Goal: Task Accomplishment & Management: Complete application form

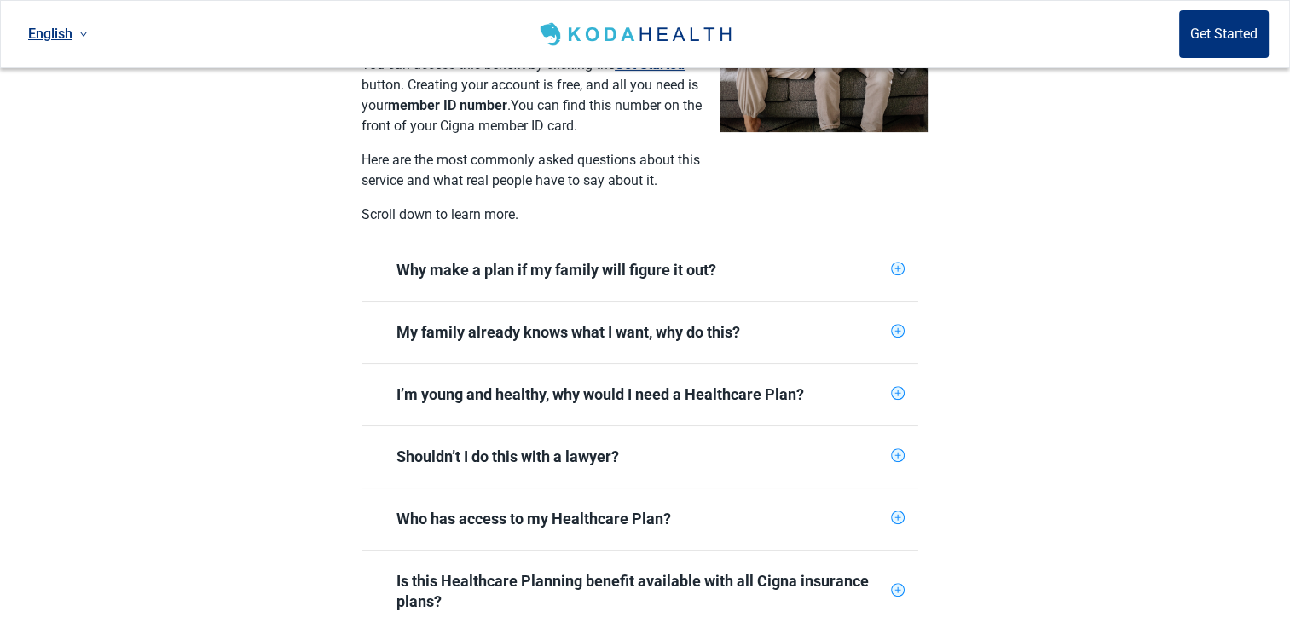
scroll to position [568, 0]
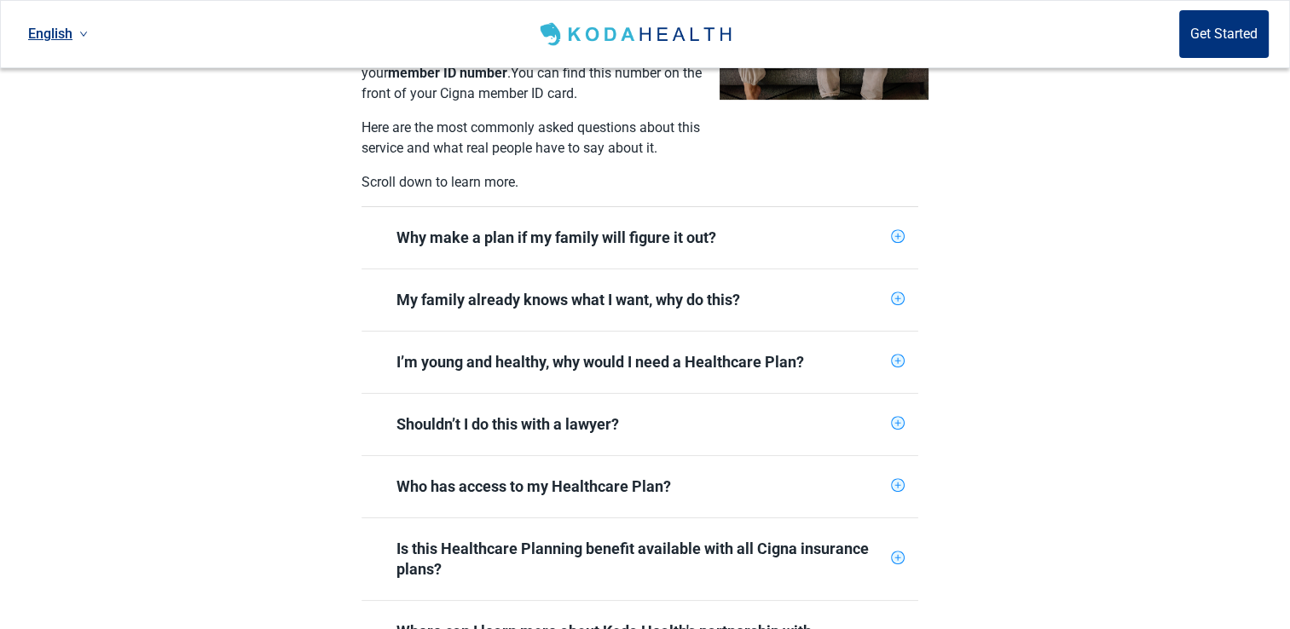
click at [590, 414] on div "Shouldn’t I do this with a lawyer?" at bounding box center [640, 424] width 488 height 20
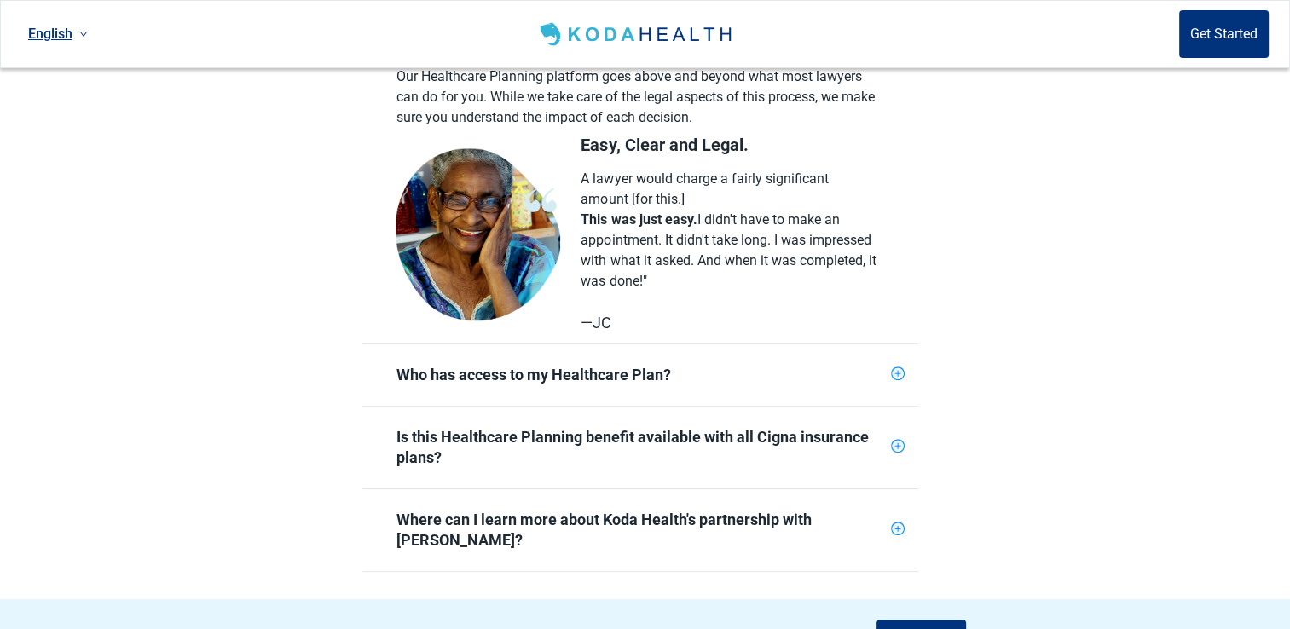
scroll to position [994, 0]
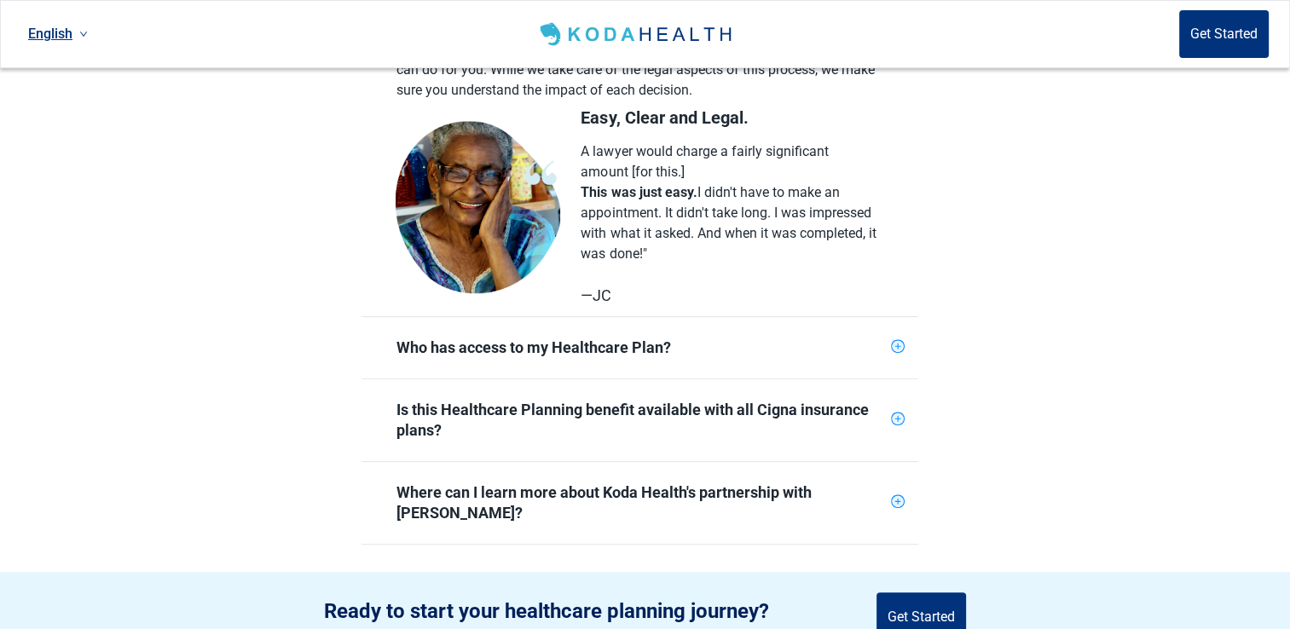
click at [604, 338] on div "Who has access to my Healthcare Plan?" at bounding box center [640, 348] width 488 height 20
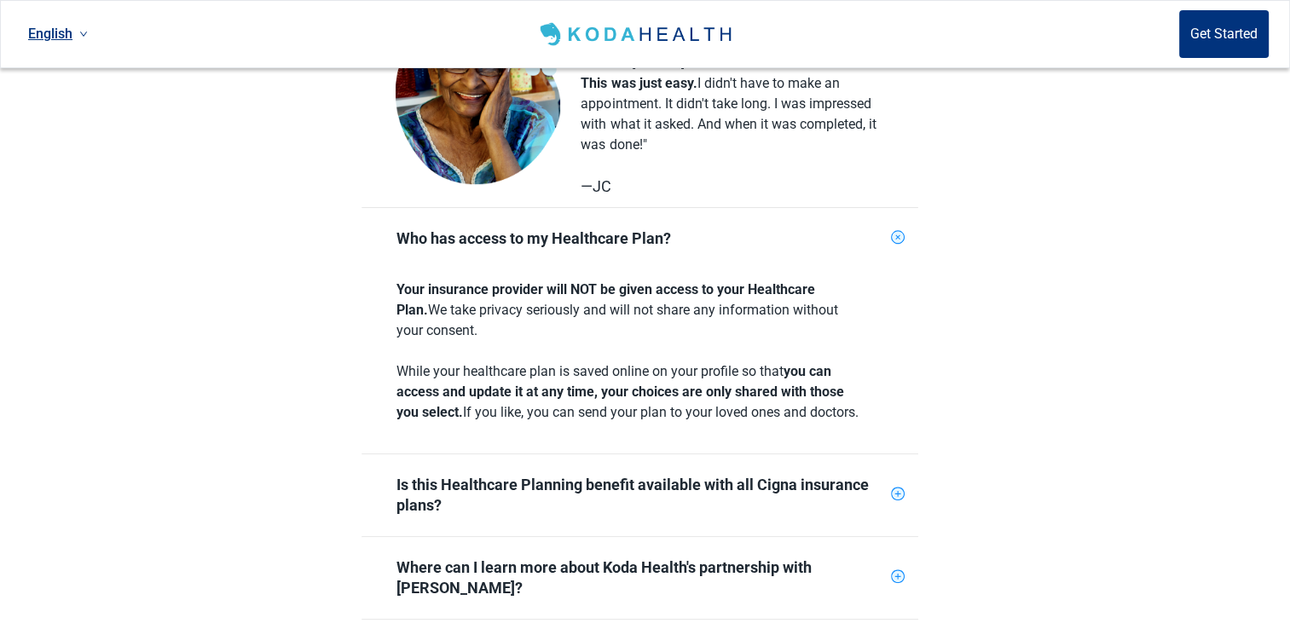
scroll to position [1136, 0]
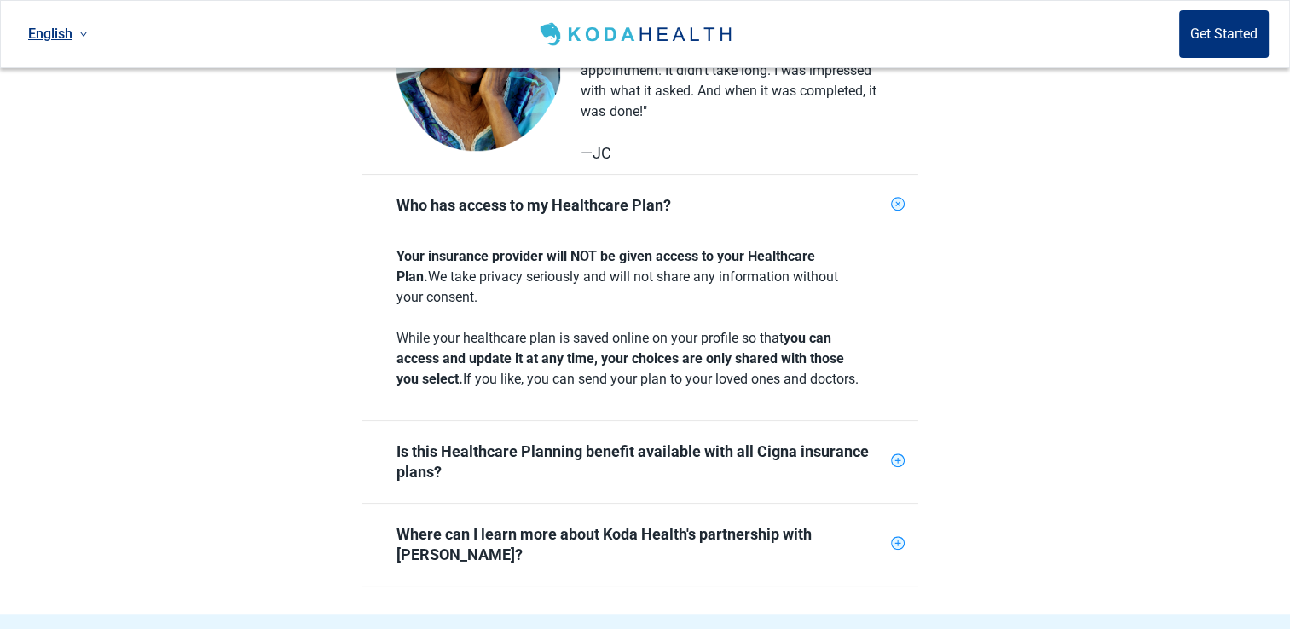
click at [704, 455] on div "Is this Healthcare Planning benefit available with all Cigna insurance plans?" at bounding box center [640, 462] width 488 height 41
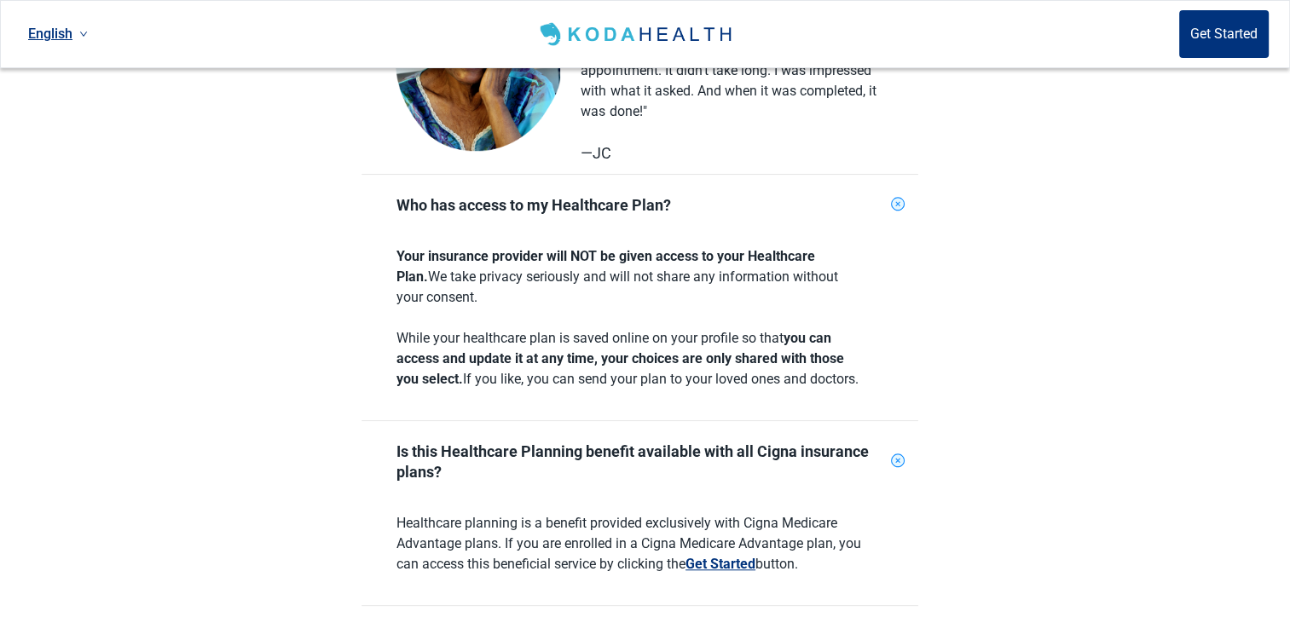
scroll to position [1279, 0]
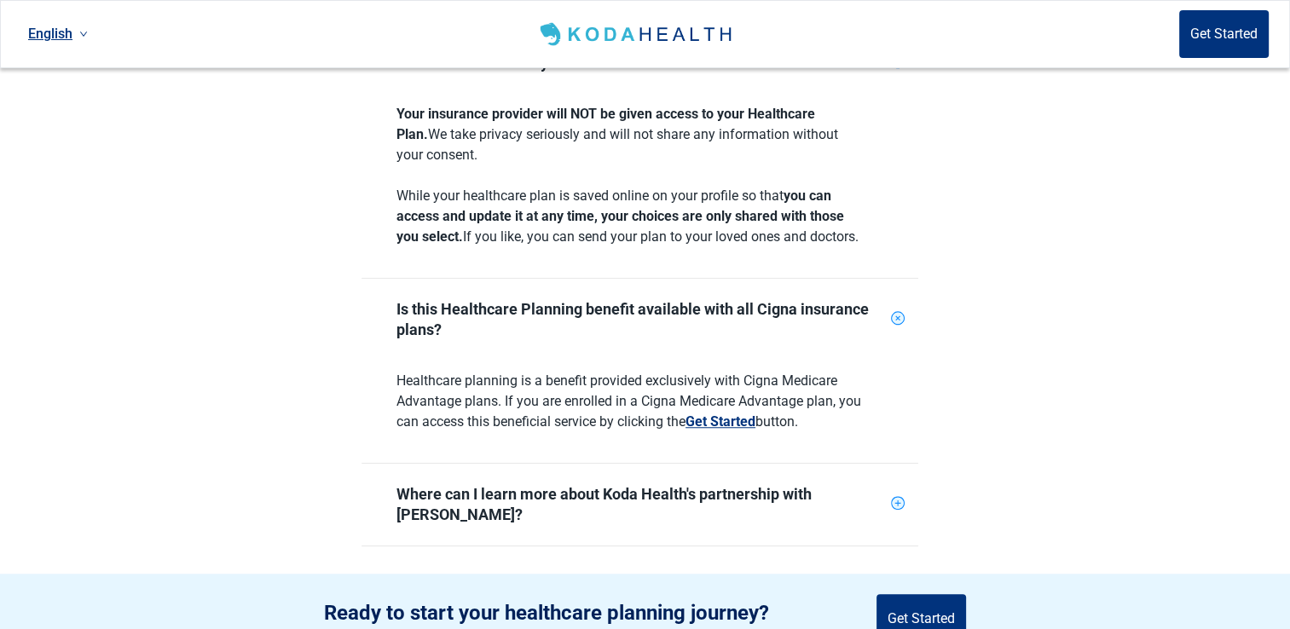
click at [730, 495] on div "Where can I learn more about Koda Health's partnership with [PERSON_NAME]?" at bounding box center [640, 504] width 488 height 41
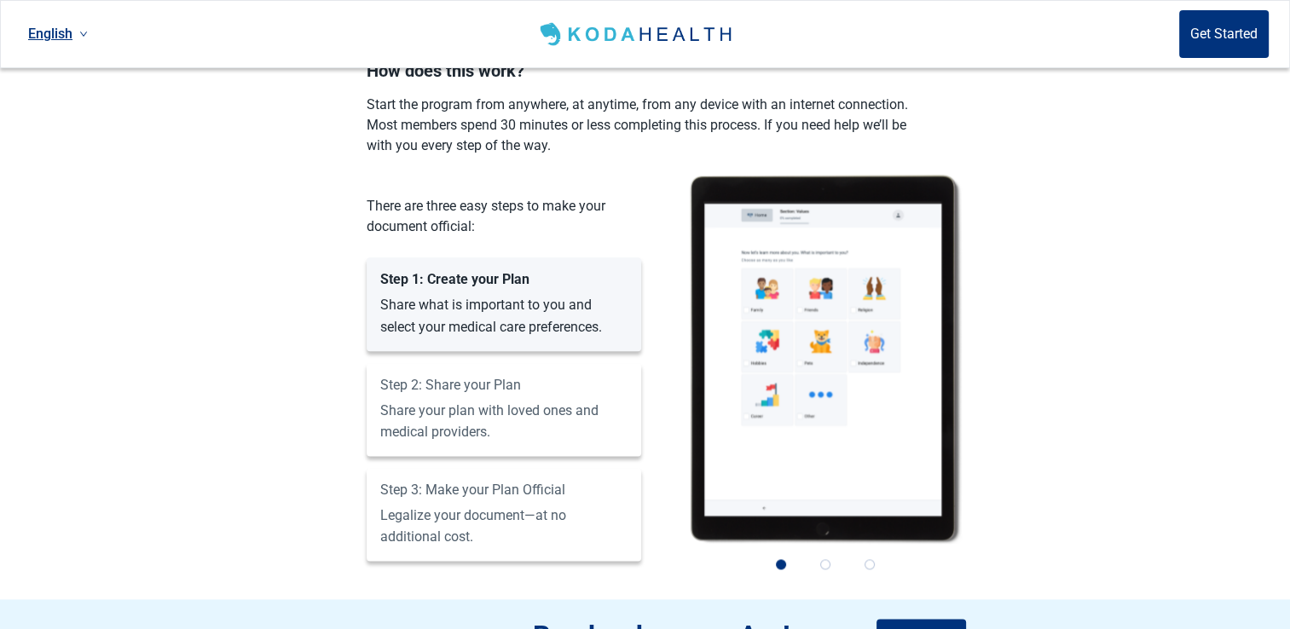
scroll to position [2131, 0]
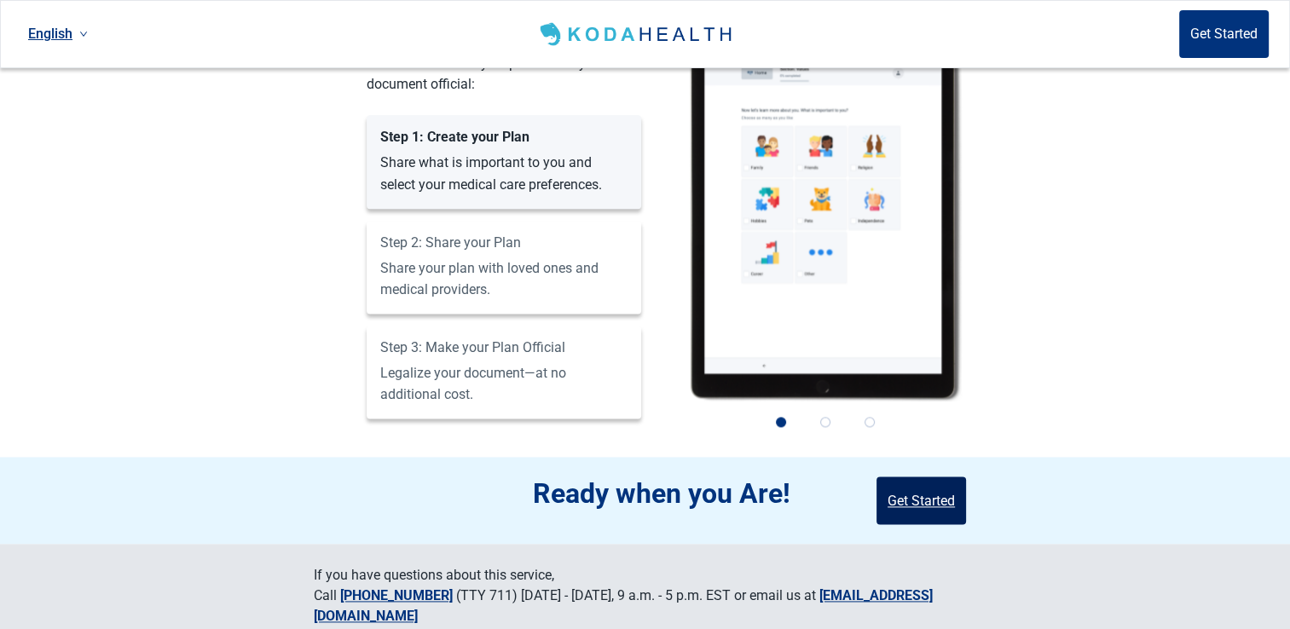
click at [938, 490] on button "Get Started" at bounding box center [921, 501] width 90 height 48
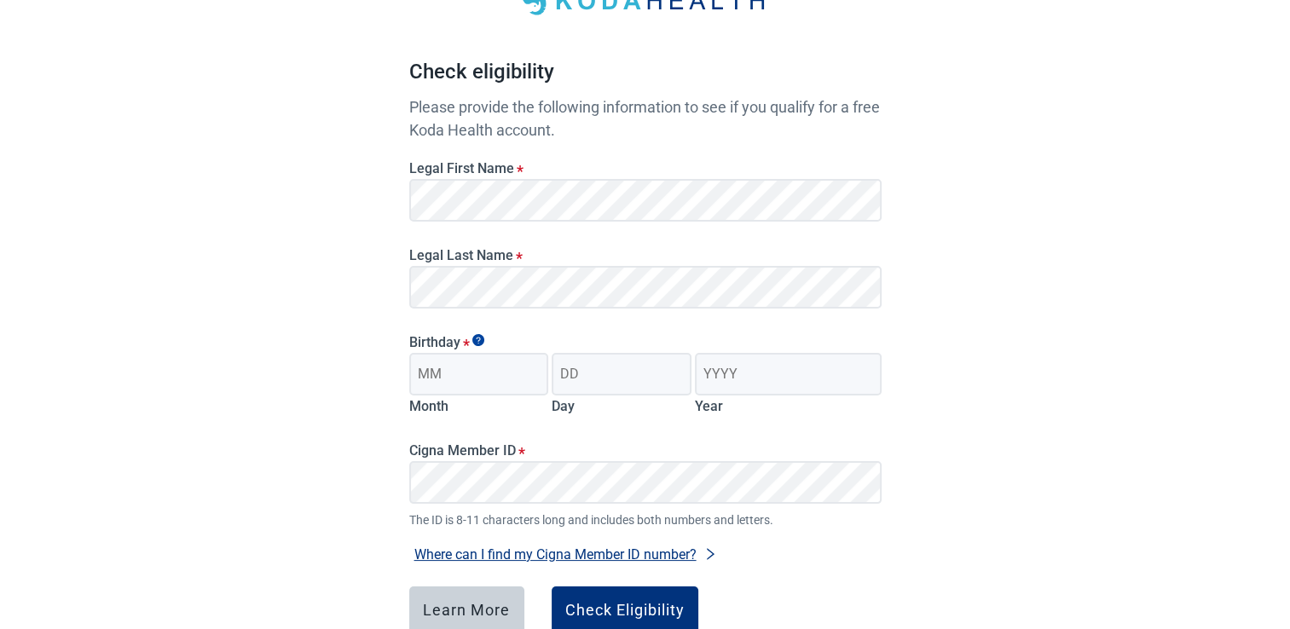
scroll to position [90, 0]
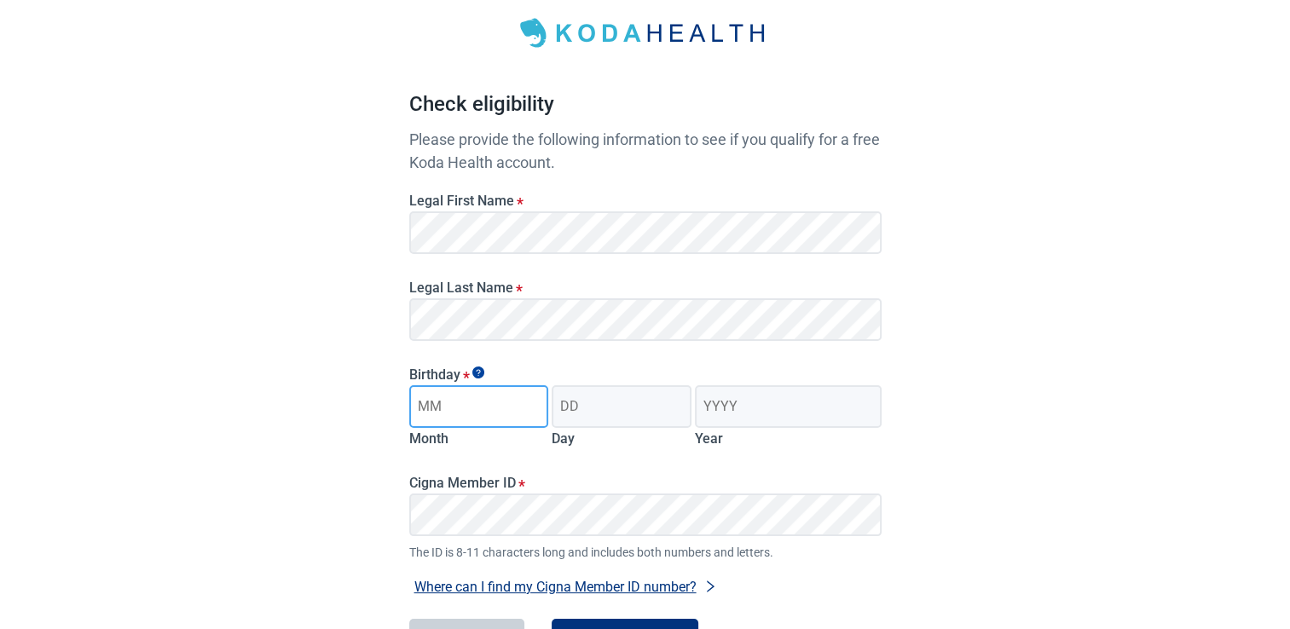
click at [482, 391] on input "Month" at bounding box center [479, 406] width 140 height 43
type input "10"
click at [624, 402] on input "Day" at bounding box center [622, 406] width 140 height 43
type input "13"
click at [759, 404] on input "Year" at bounding box center [788, 406] width 186 height 43
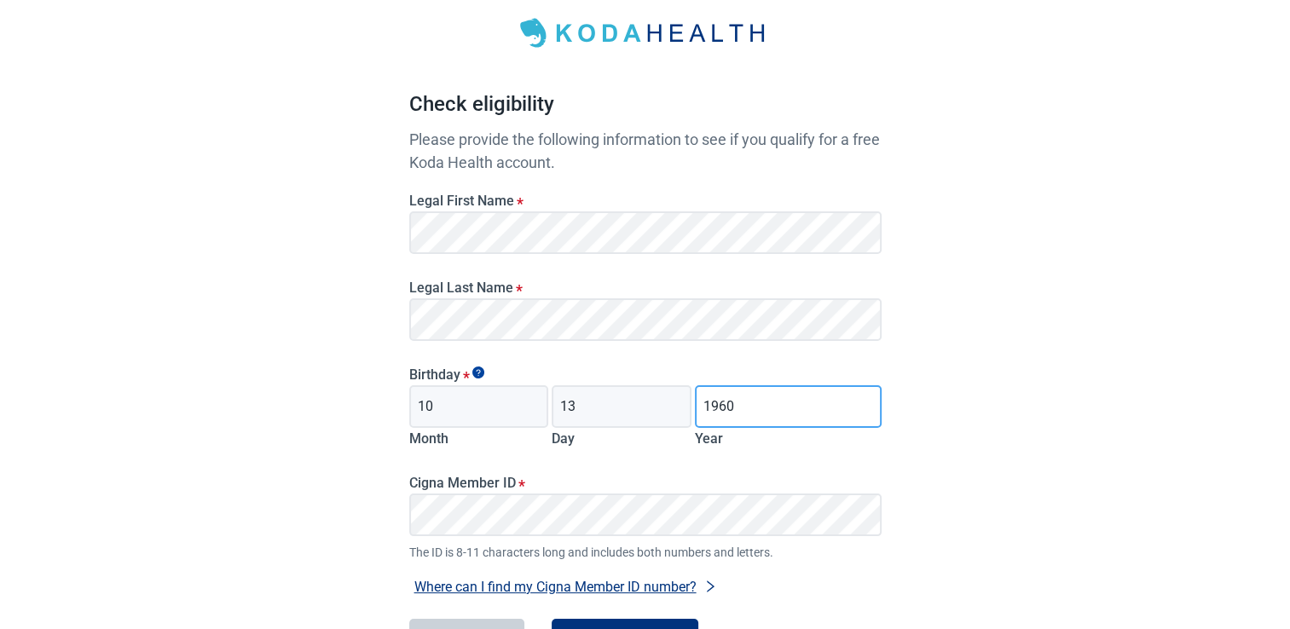
scroll to position [232, 0]
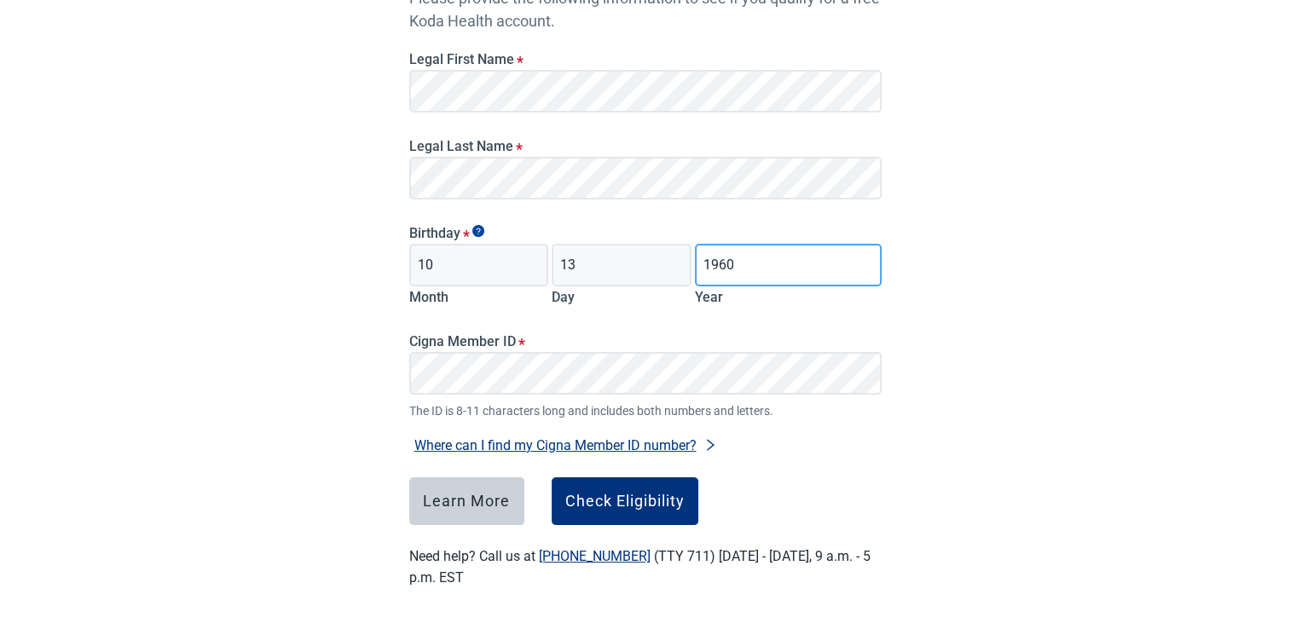
type input "1960"
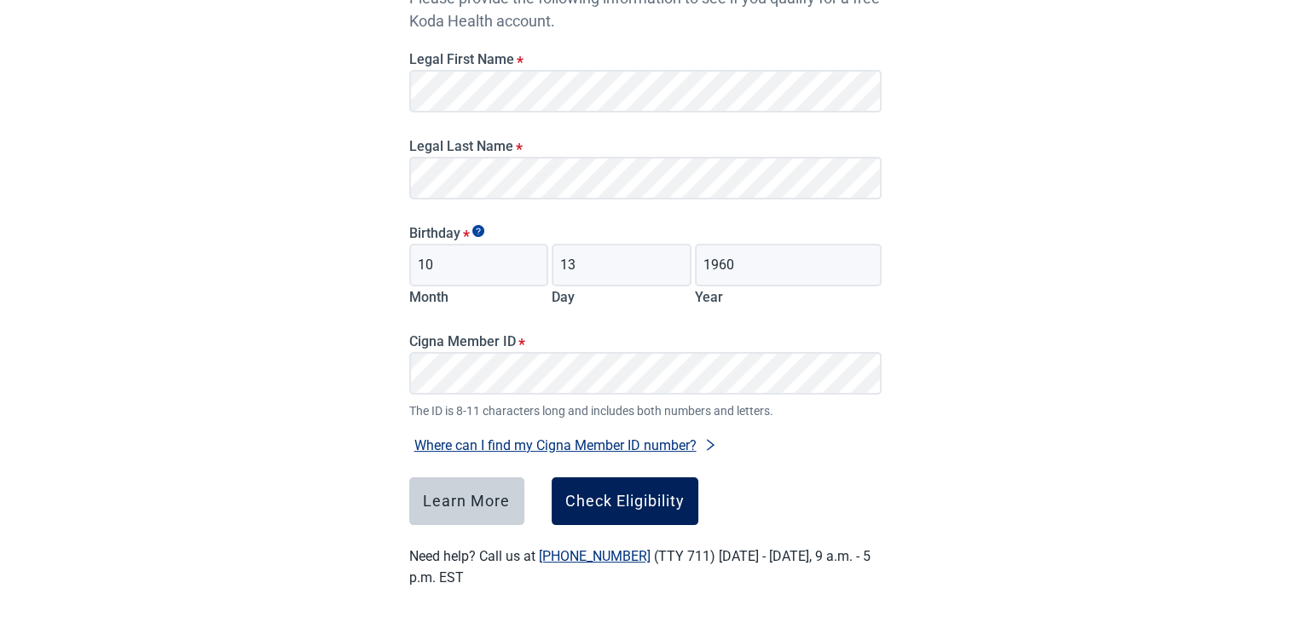
click at [647, 506] on div "Check Eligibility" at bounding box center [624, 501] width 119 height 17
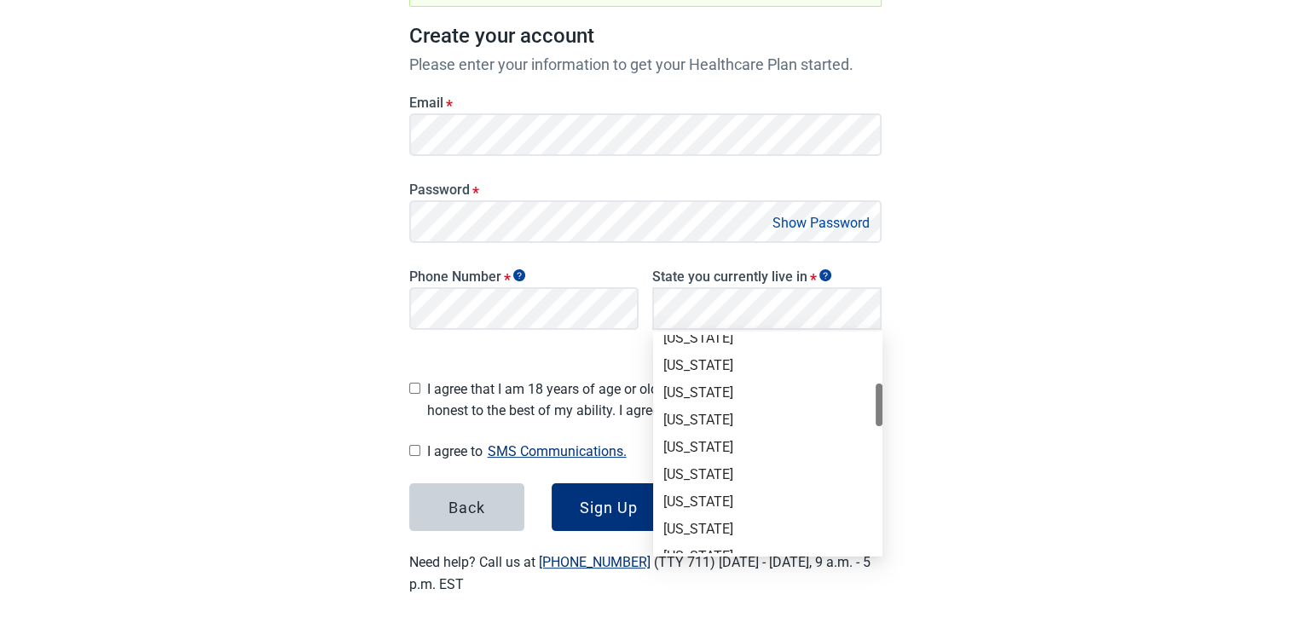
scroll to position [142, 0]
click at [733, 448] on div "[US_STATE]" at bounding box center [767, 452] width 209 height 19
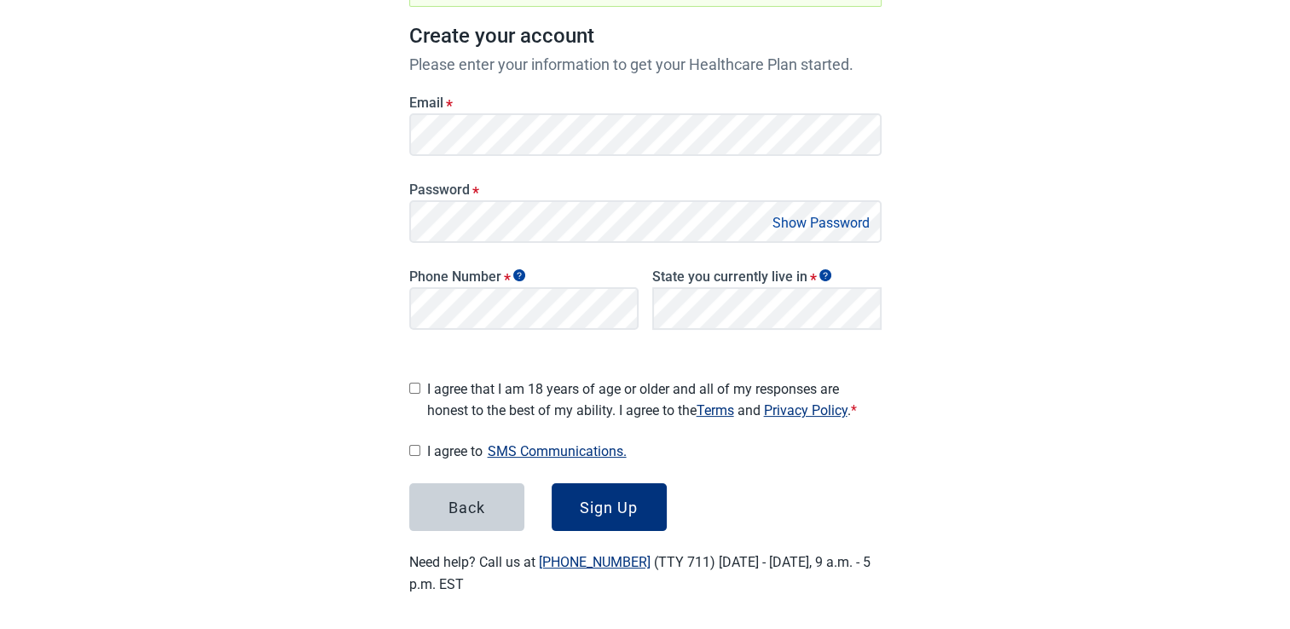
click at [412, 383] on input "I agree that I am 18 years of age or older and all of my responses are honest t…" at bounding box center [414, 388] width 11 height 11
checkbox input "true"
click at [639, 498] on button "Sign Up" at bounding box center [609, 507] width 115 height 48
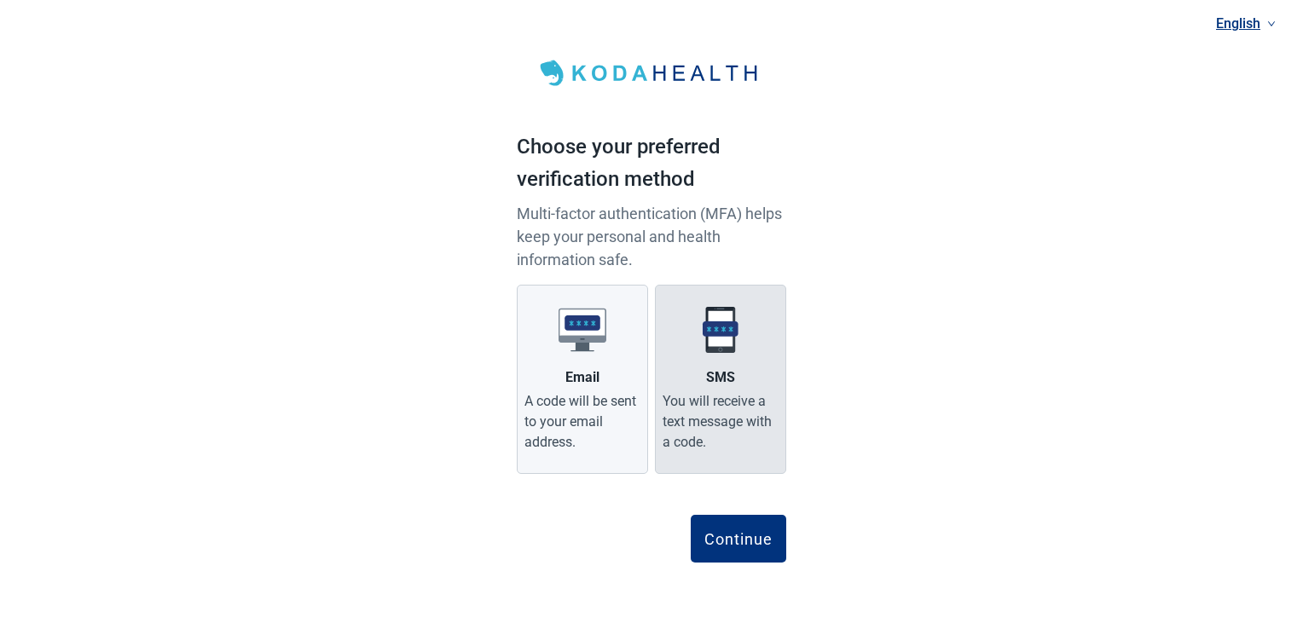
click at [714, 416] on div "You will receive a text message with a code." at bounding box center [720, 421] width 116 height 61
click at [0, 0] on input "SMS You will receive a text message with a code." at bounding box center [0, 0] width 0 height 0
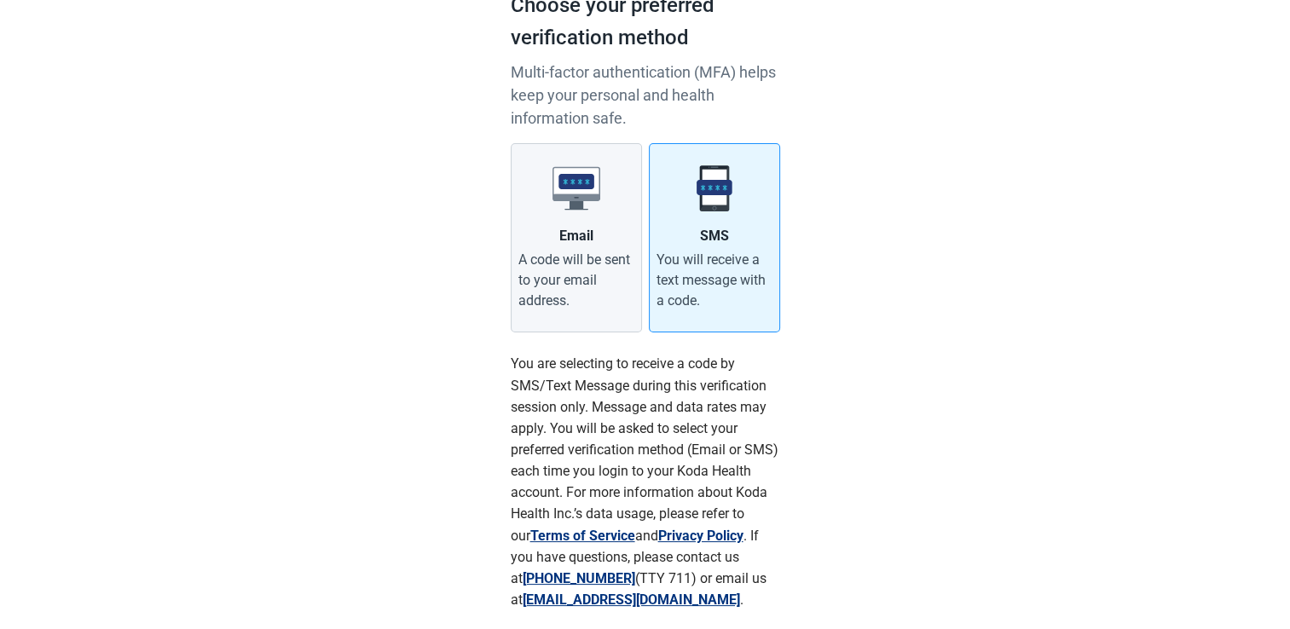
scroll to position [279, 0]
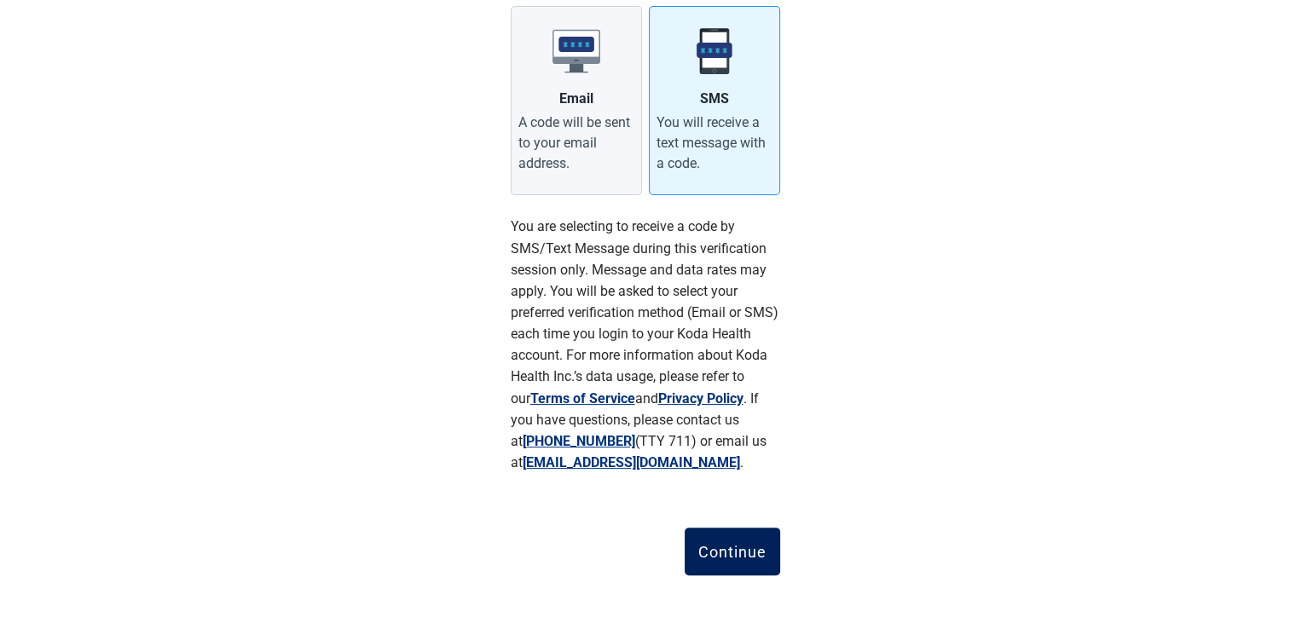
click at [713, 552] on div "Continue" at bounding box center [732, 551] width 68 height 17
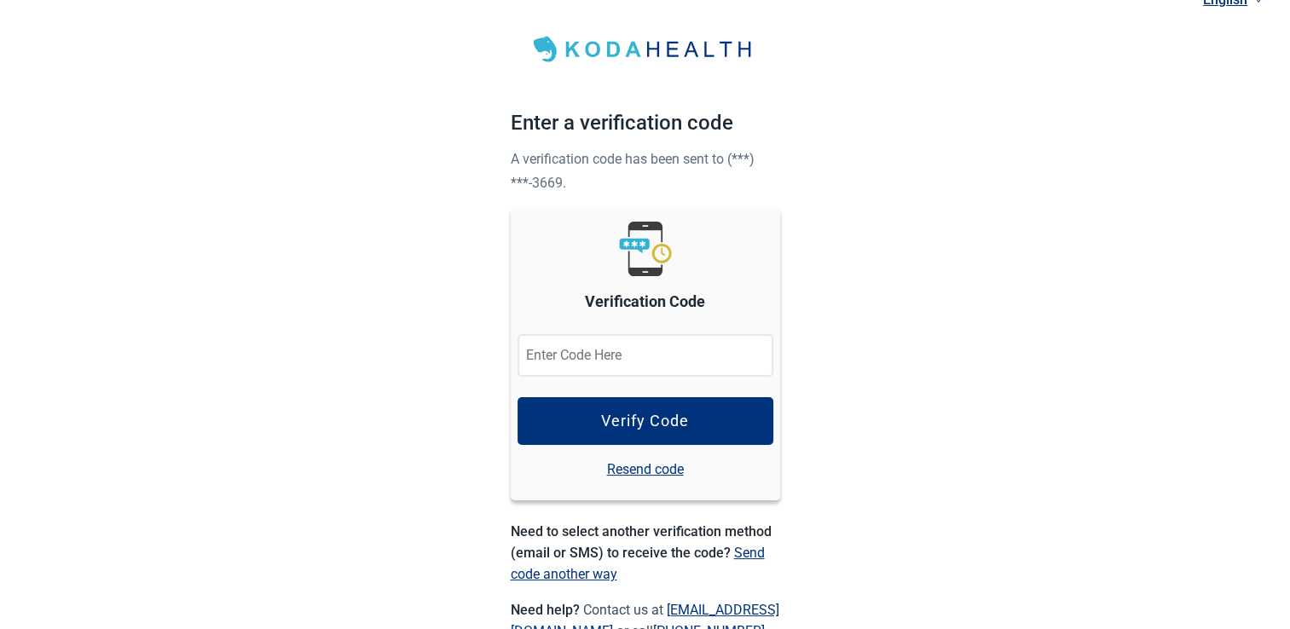
click at [624, 363] on input "Verification Code" at bounding box center [645, 355] width 256 height 43
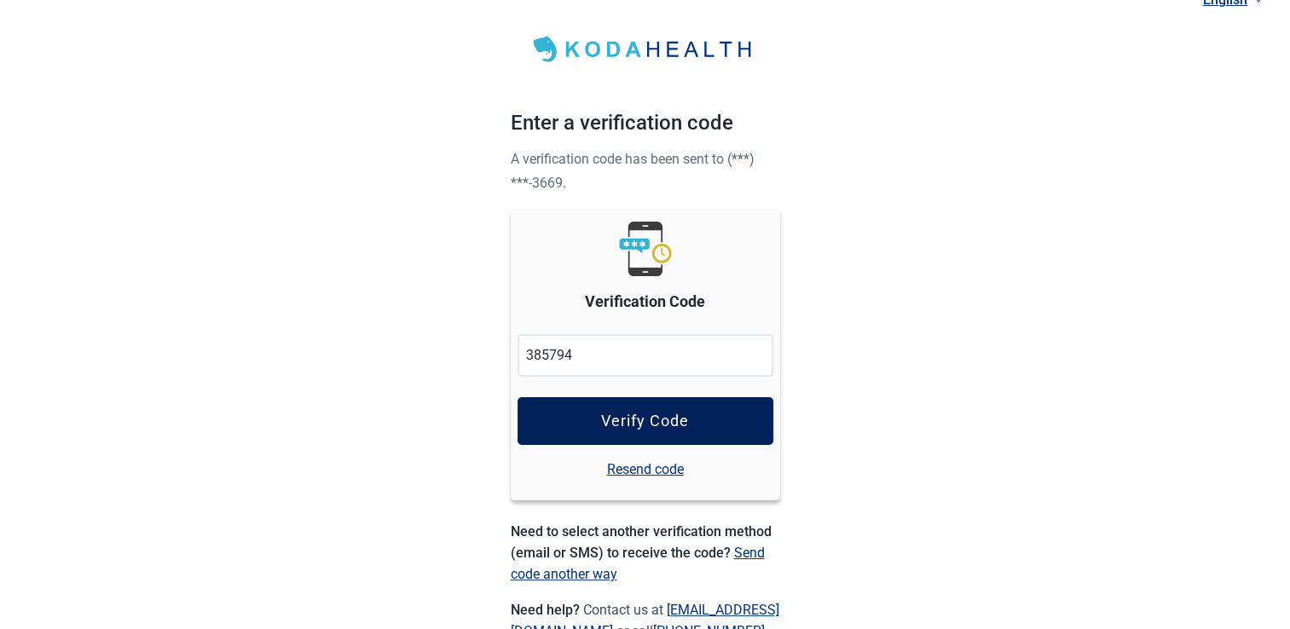
type input "385794"
click at [627, 414] on div "Verify Code" at bounding box center [645, 421] width 88 height 17
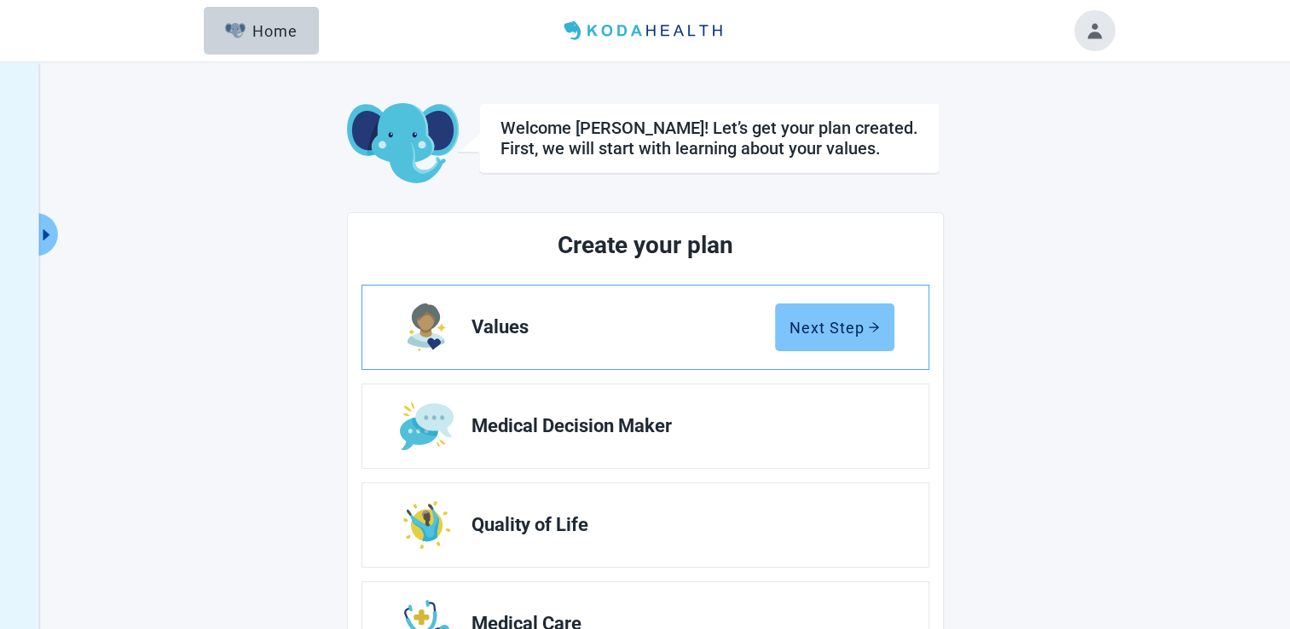
click at [878, 335] on div "Next Step" at bounding box center [834, 327] width 90 height 17
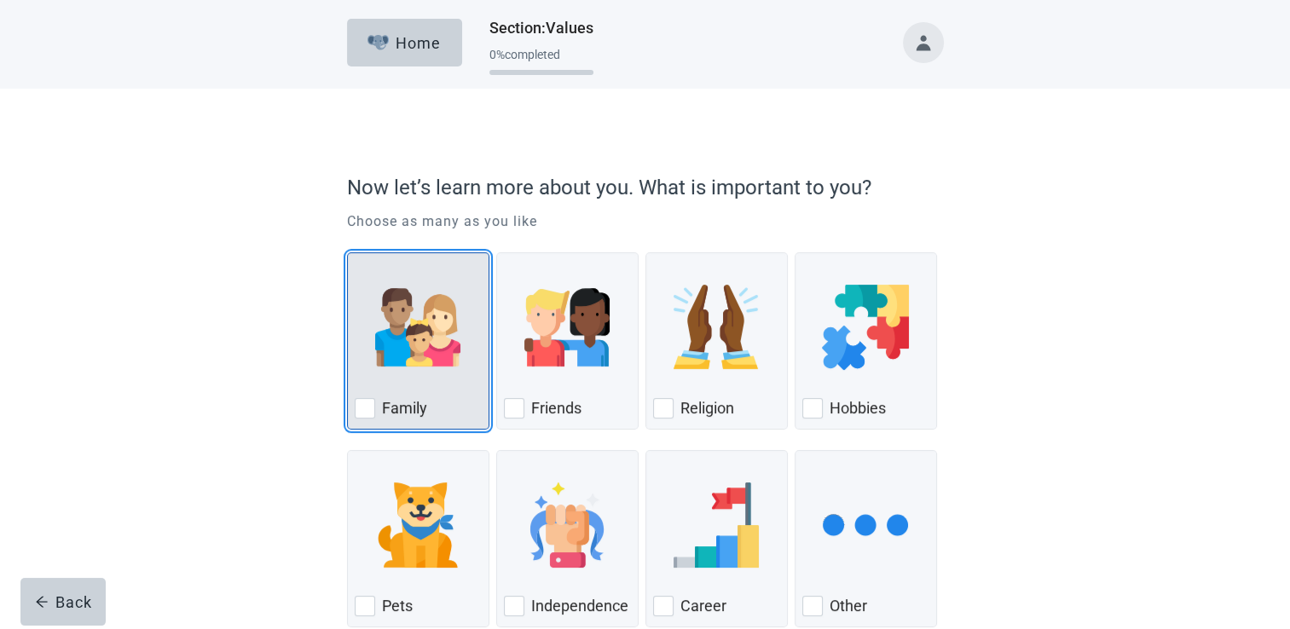
click at [357, 403] on div "Family, checkbox, not checked" at bounding box center [365, 408] width 20 height 20
click at [348, 253] on input "Family" at bounding box center [347, 252] width 1 height 1
checkbox input "true"
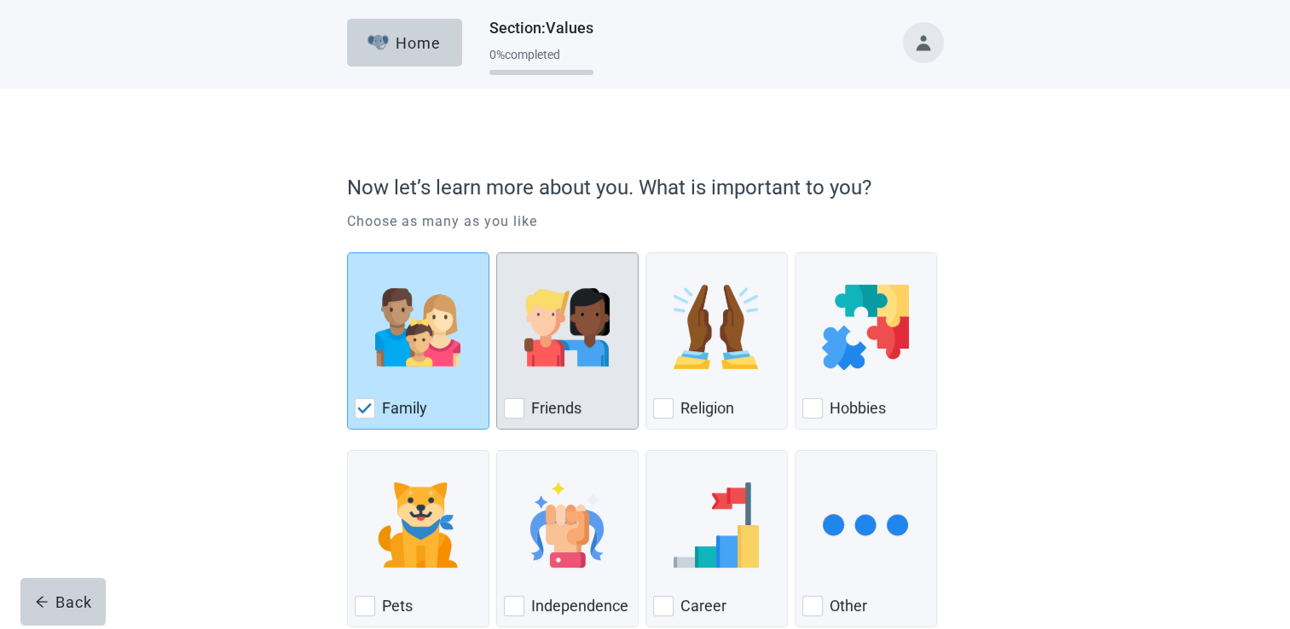
click at [523, 414] on div "Friends, checkbox, not checked" at bounding box center [514, 408] width 20 height 20
click at [497, 253] on input "Friends" at bounding box center [496, 252] width 1 height 1
checkbox input "true"
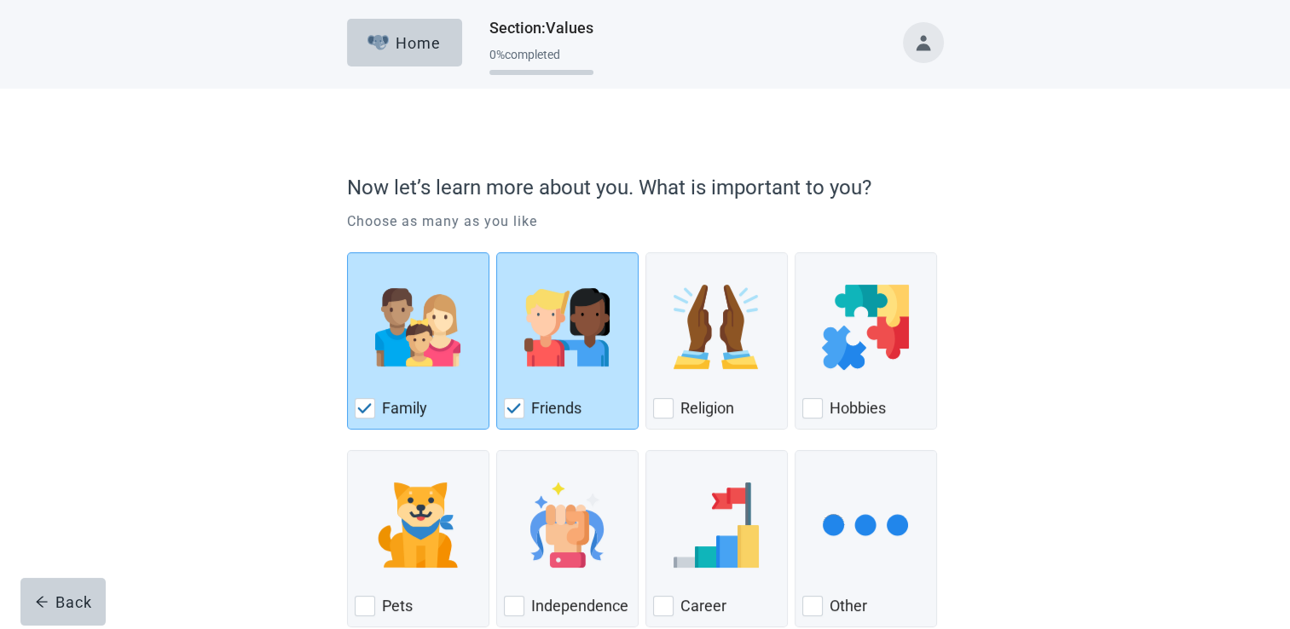
scroll to position [102, 0]
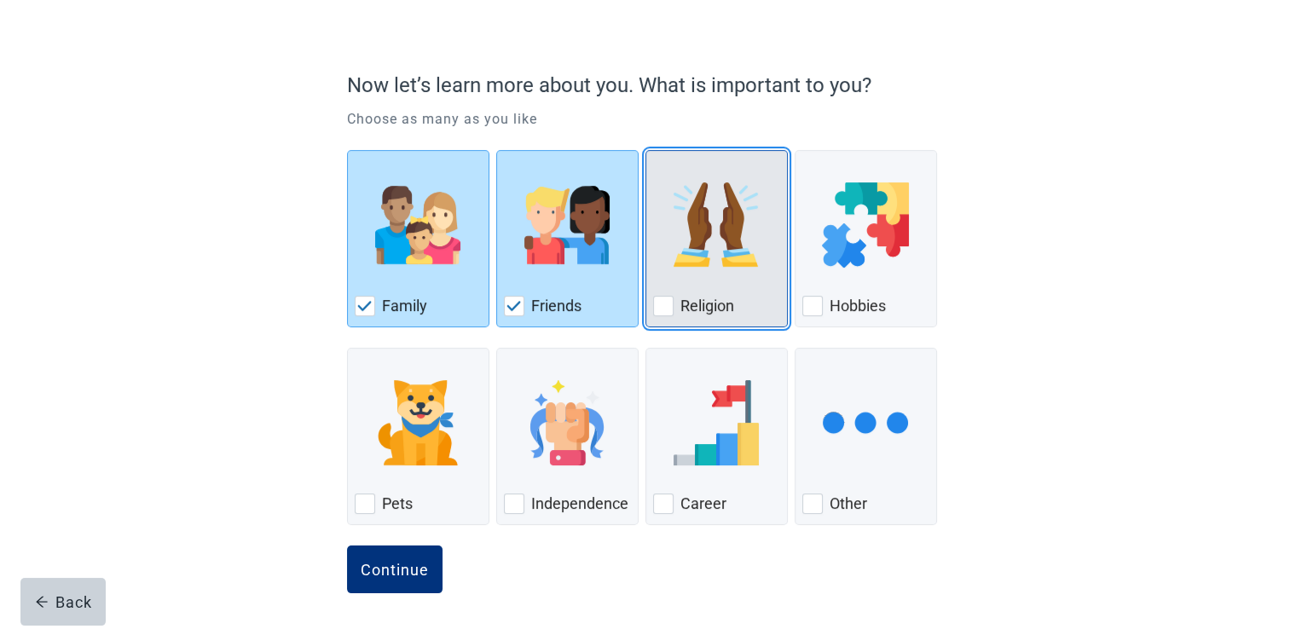
click at [658, 298] on div "Religion, checkbox, not checked" at bounding box center [663, 306] width 20 height 20
click at [646, 151] on input "Religion" at bounding box center [645, 150] width 1 height 1
checkbox input "true"
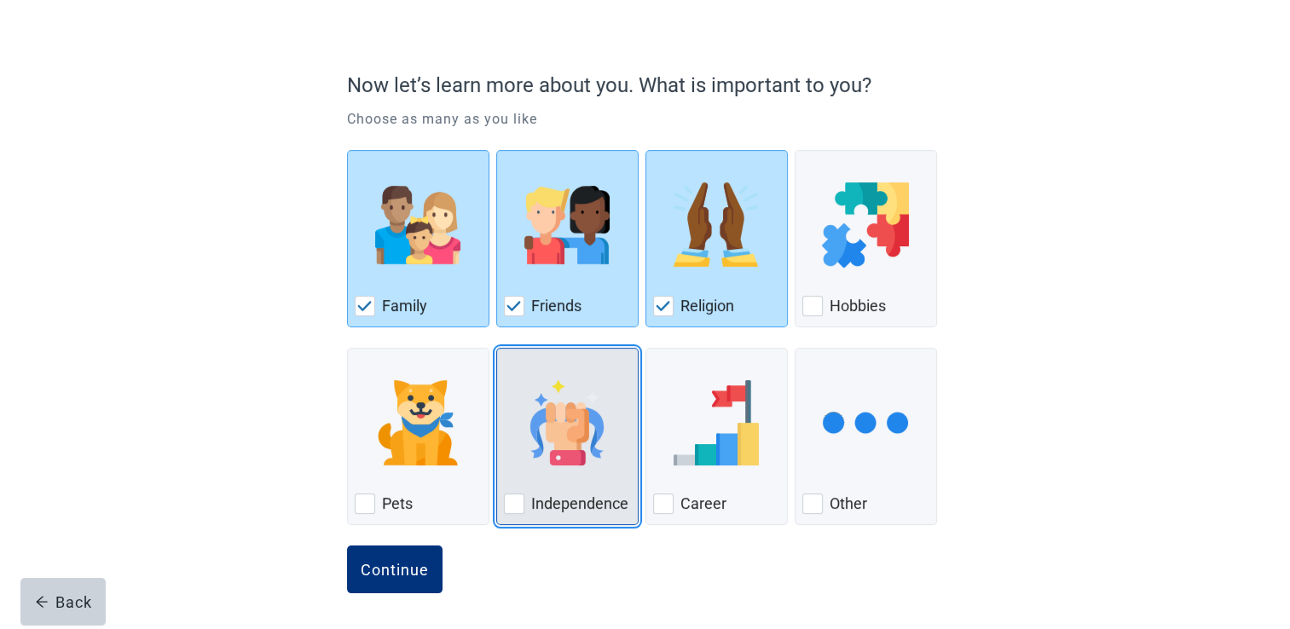
click at [517, 498] on div "Independence, checkbox, not checked" at bounding box center [514, 504] width 20 height 20
click at [497, 349] on input "Independence" at bounding box center [496, 348] width 1 height 1
checkbox input "true"
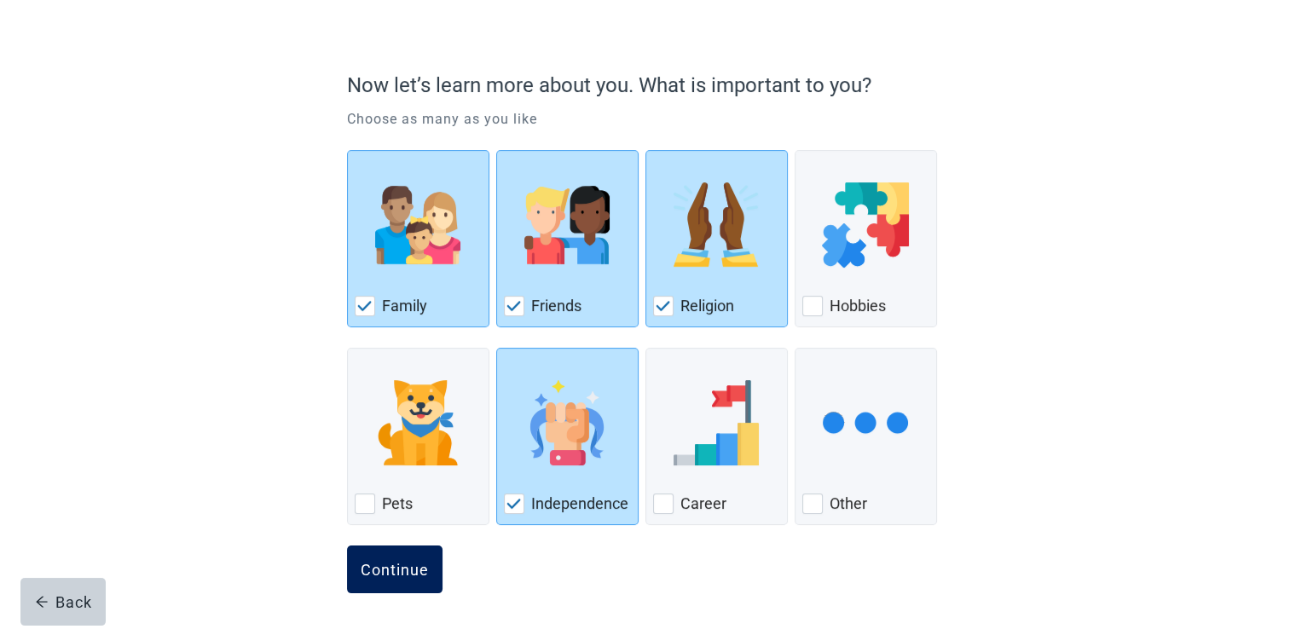
click at [427, 572] on div "Continue" at bounding box center [395, 569] width 68 height 17
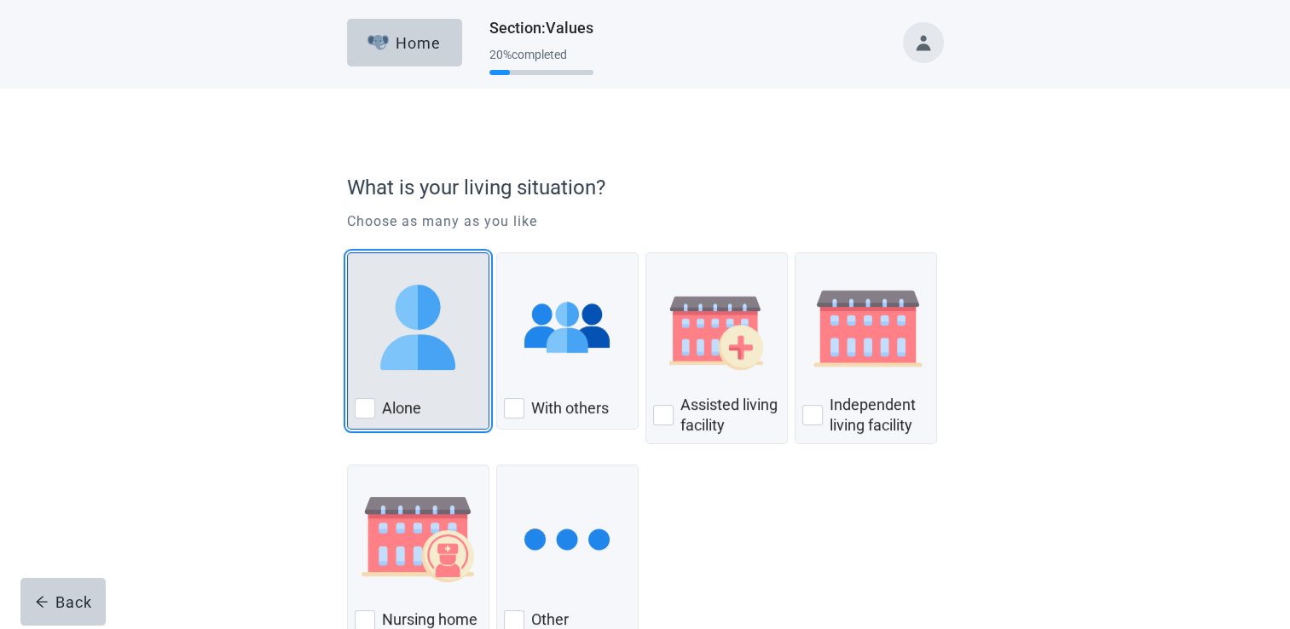
click at [436, 405] on div "Alone" at bounding box center [418, 408] width 127 height 27
click at [348, 253] on input "Alone" at bounding box center [347, 252] width 1 height 1
checkbox input "true"
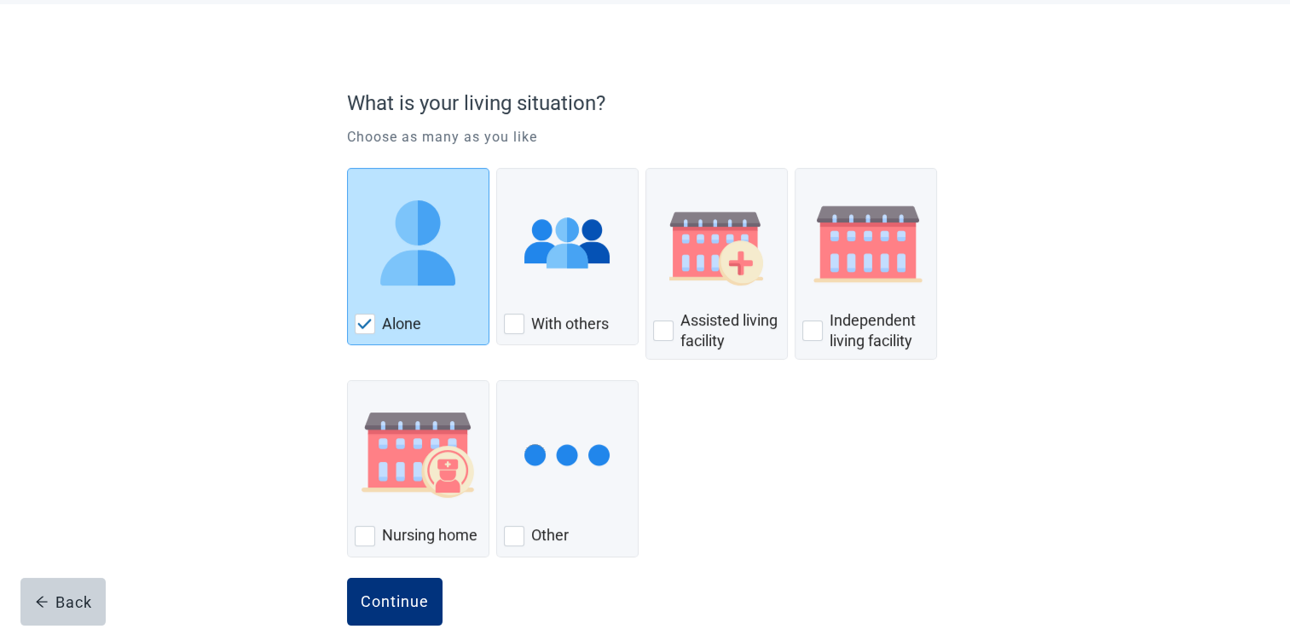
scroll to position [117, 0]
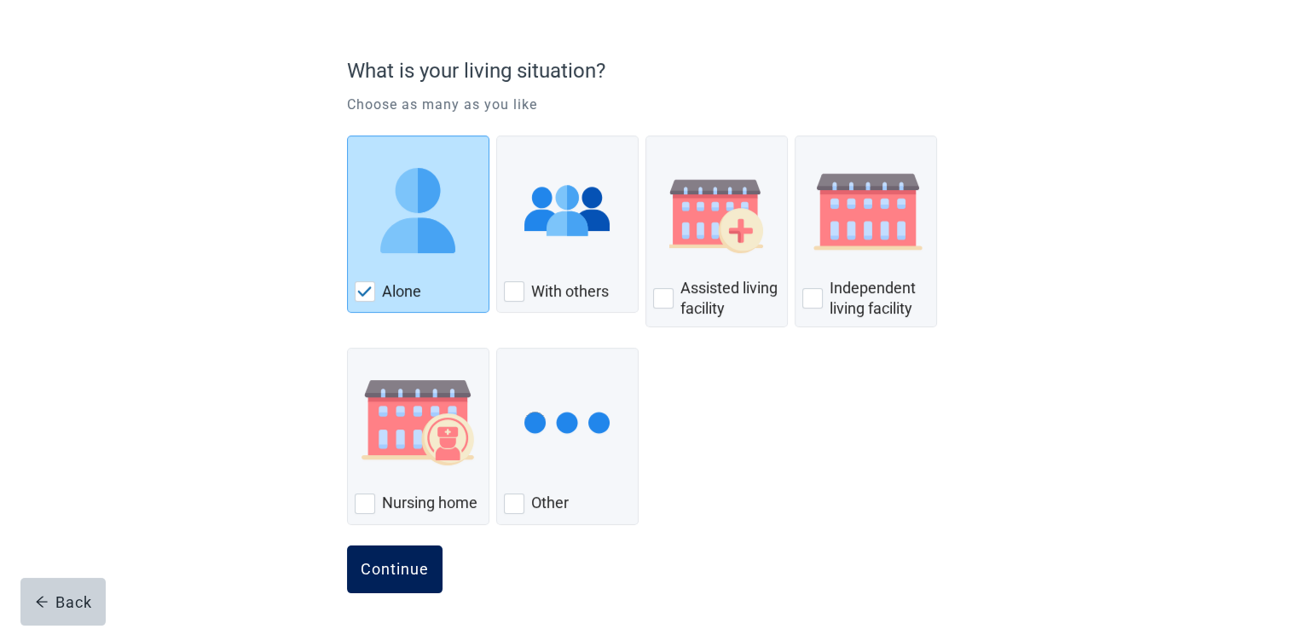
click at [373, 565] on div "Continue" at bounding box center [395, 569] width 68 height 17
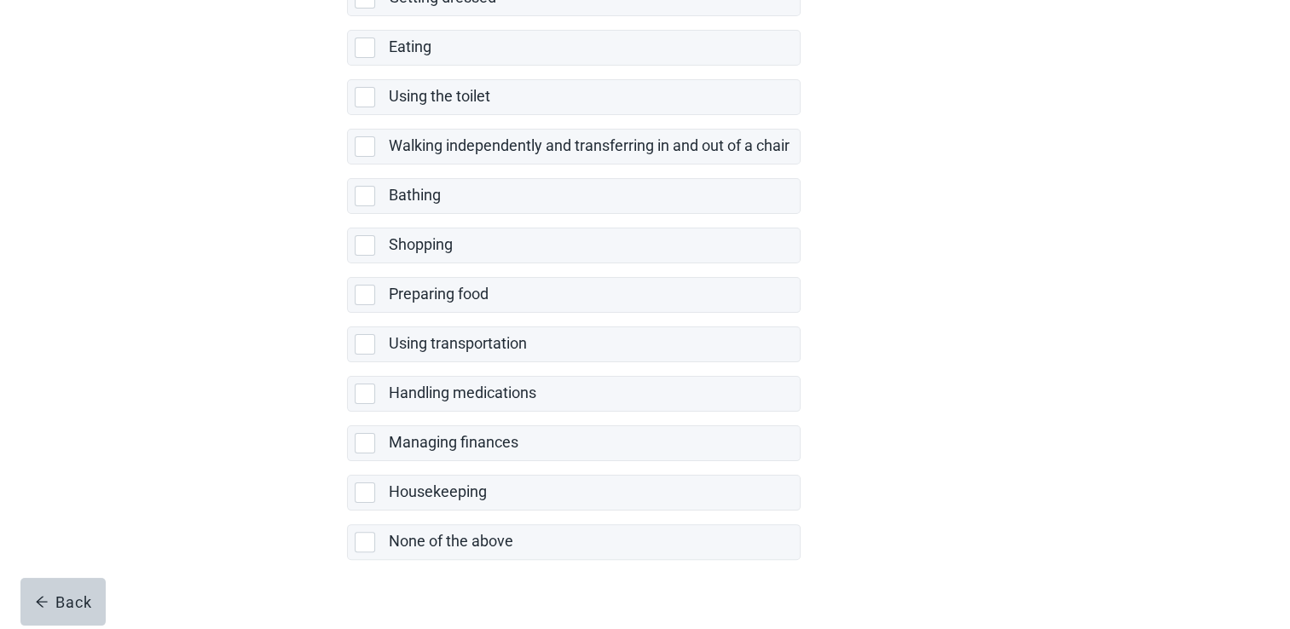
scroll to position [309, 0]
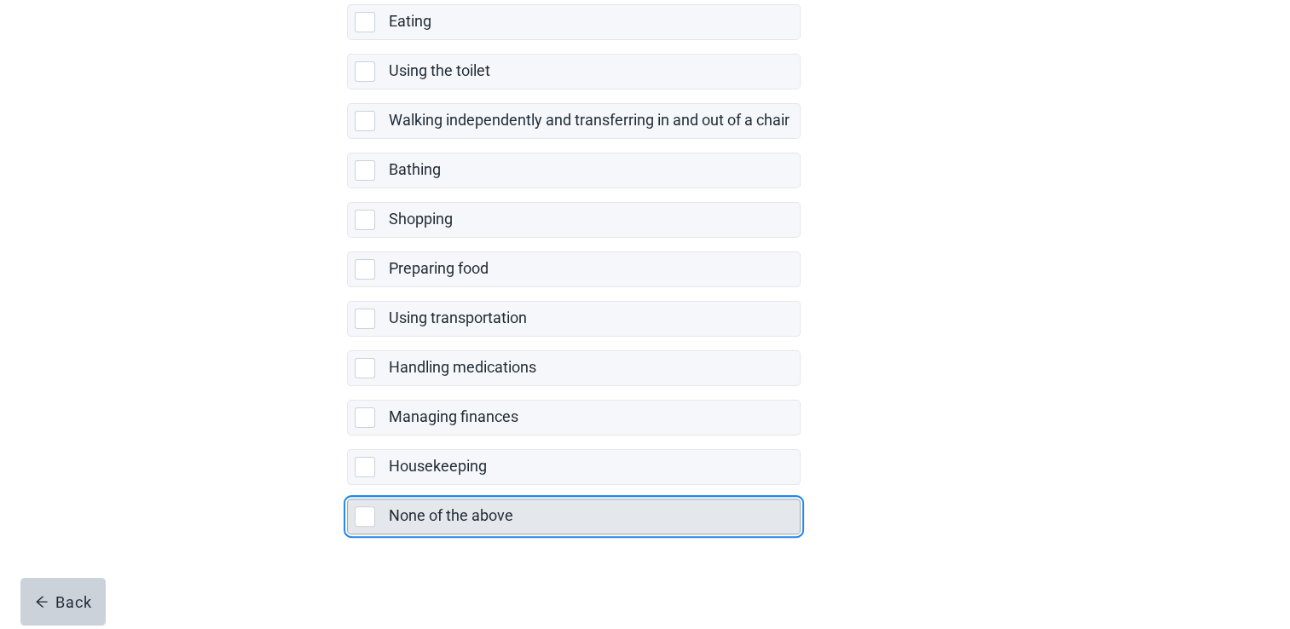
click at [506, 500] on div "None of the above" at bounding box center [594, 517] width 411 height 34
click at [348, 486] on input "None of the above" at bounding box center [347, 485] width 1 height 1
checkbox input "true"
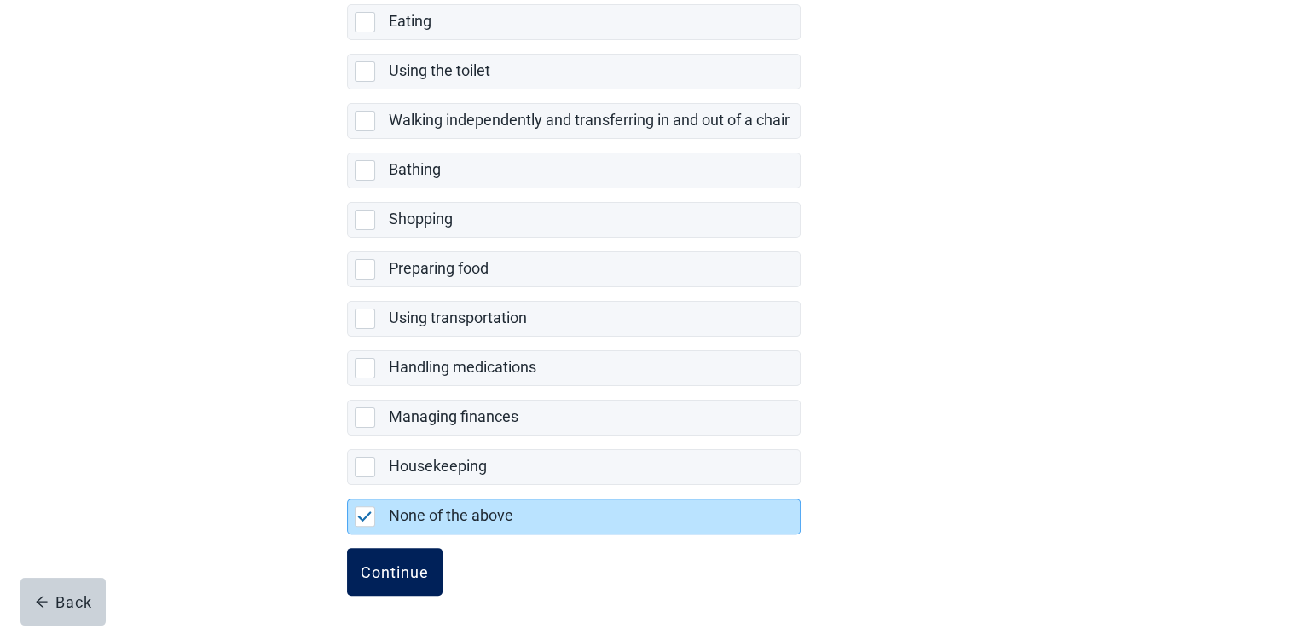
click at [413, 567] on div "Continue" at bounding box center [395, 572] width 68 height 17
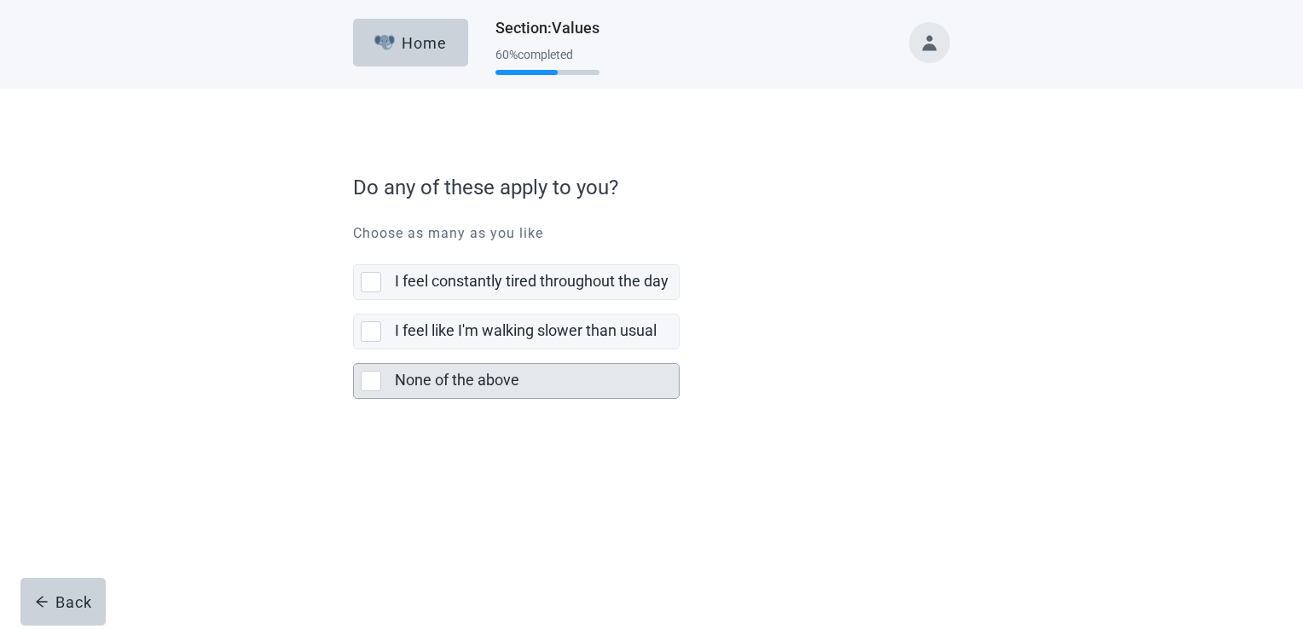
click at [454, 386] on label "None of the above" at bounding box center [457, 380] width 124 height 18
checkbox input "true"
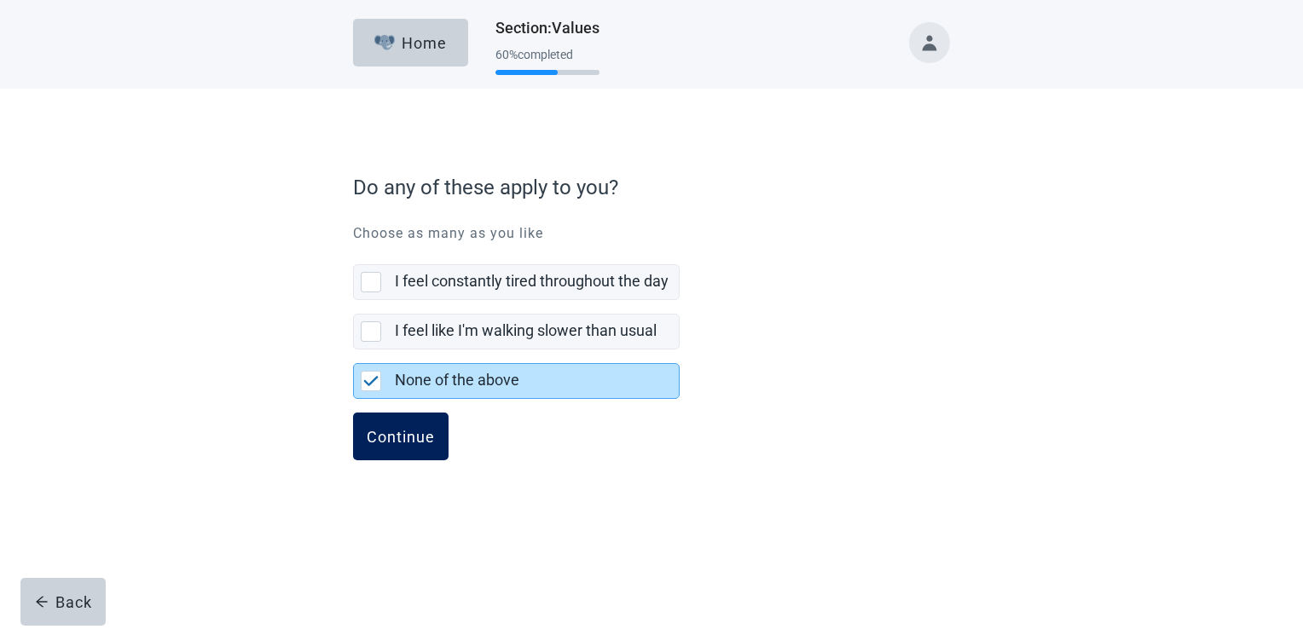
click at [431, 421] on button "Continue" at bounding box center [400, 437] width 95 height 48
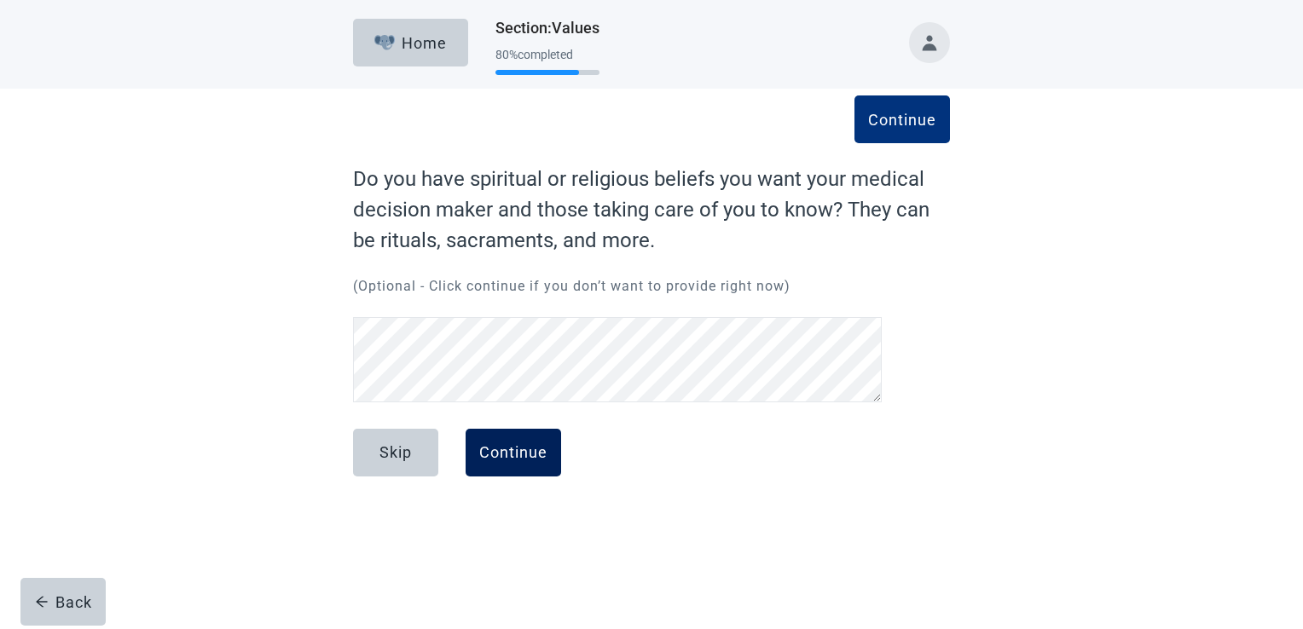
click at [484, 449] on div "Continue" at bounding box center [513, 452] width 68 height 17
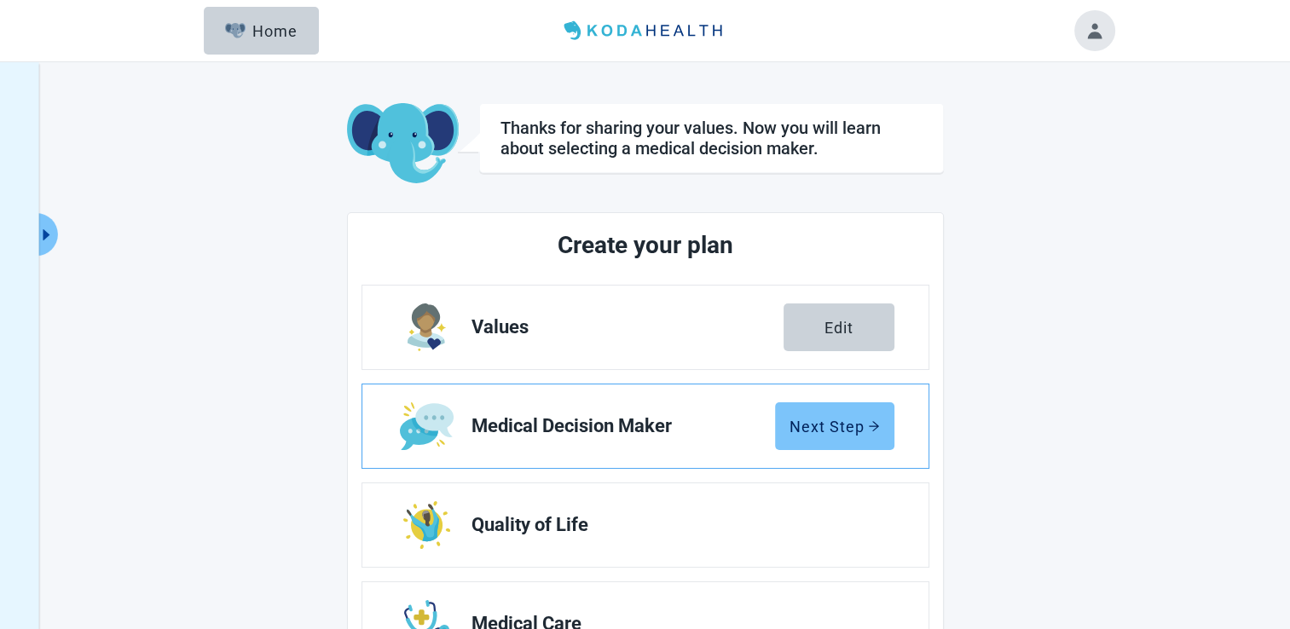
click at [814, 418] on div "Next Step" at bounding box center [834, 426] width 90 height 17
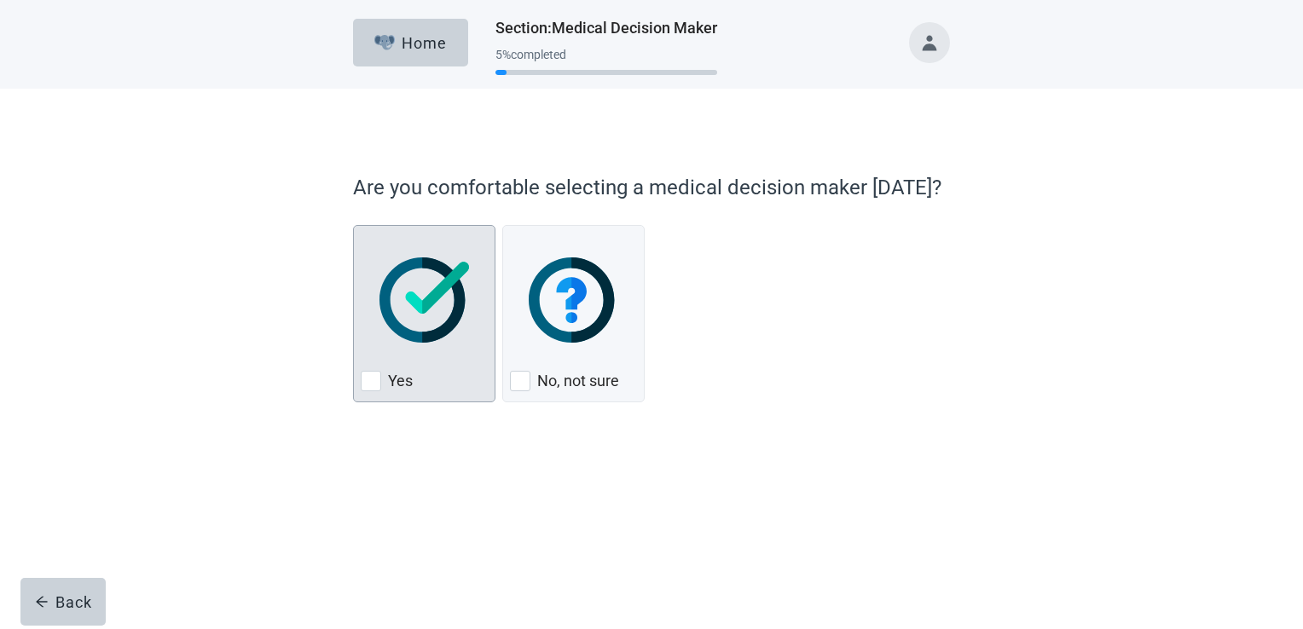
click at [370, 379] on div "Yes, checkbox, not checked" at bounding box center [371, 381] width 20 height 20
click at [354, 226] on input "Yes" at bounding box center [353, 225] width 1 height 1
checkbox input "true"
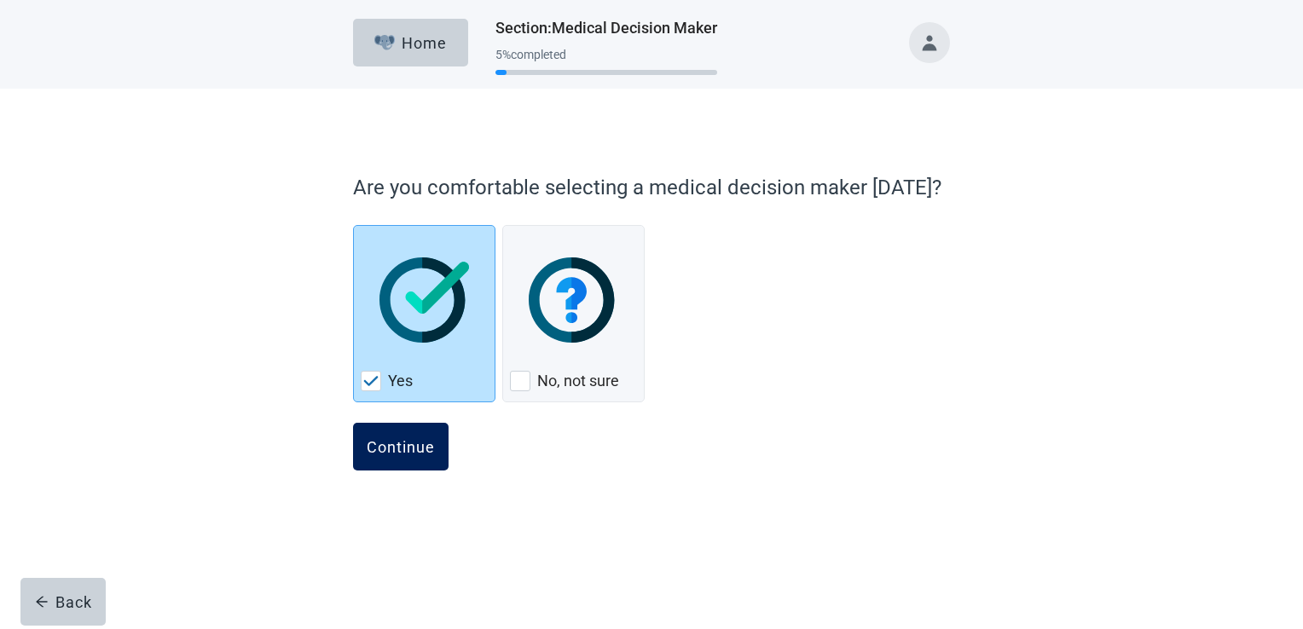
click at [377, 438] on div "Continue" at bounding box center [401, 446] width 68 height 17
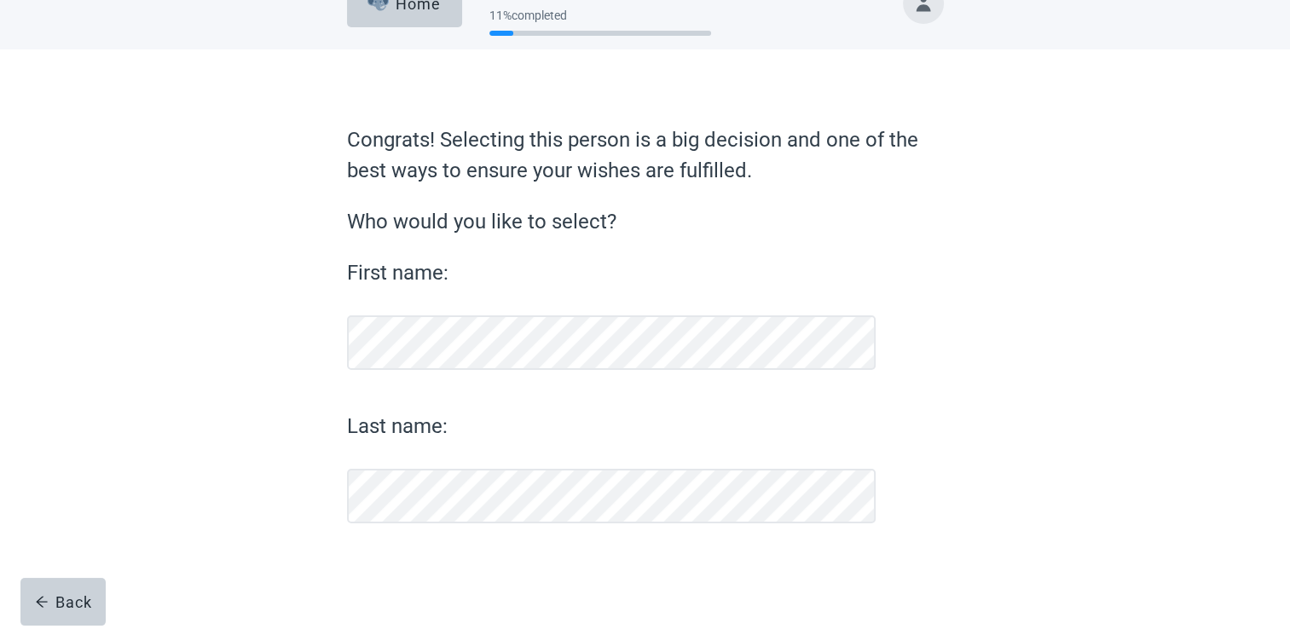
scroll to position [38, 0]
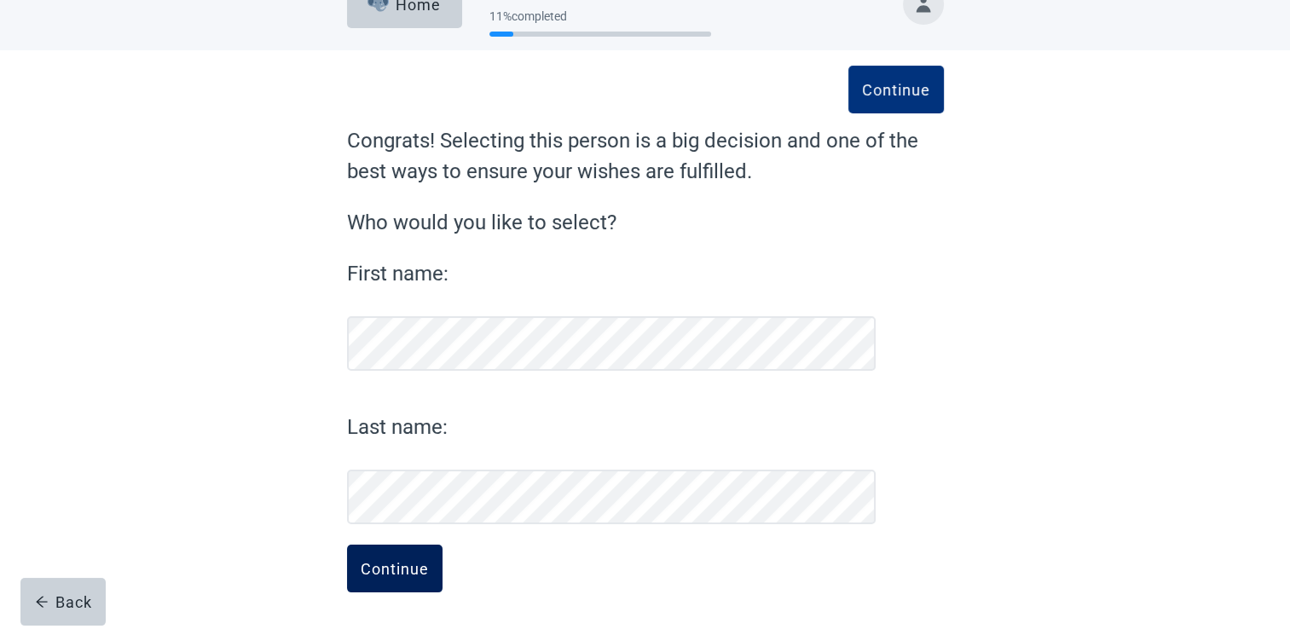
click at [423, 567] on div "Continue" at bounding box center [395, 568] width 68 height 17
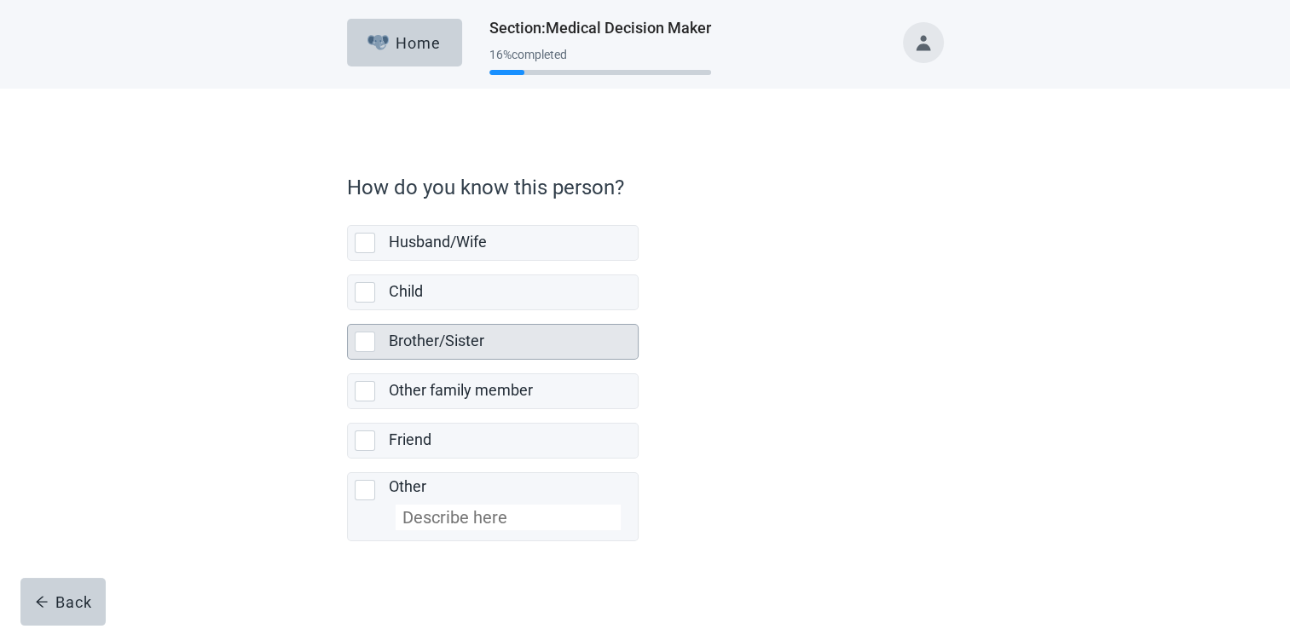
click at [368, 339] on div "Brother/Sister, checkbox, not selected" at bounding box center [365, 342] width 20 height 20
click at [348, 311] on input "Brother/Sister" at bounding box center [347, 310] width 1 height 1
checkbox input "true"
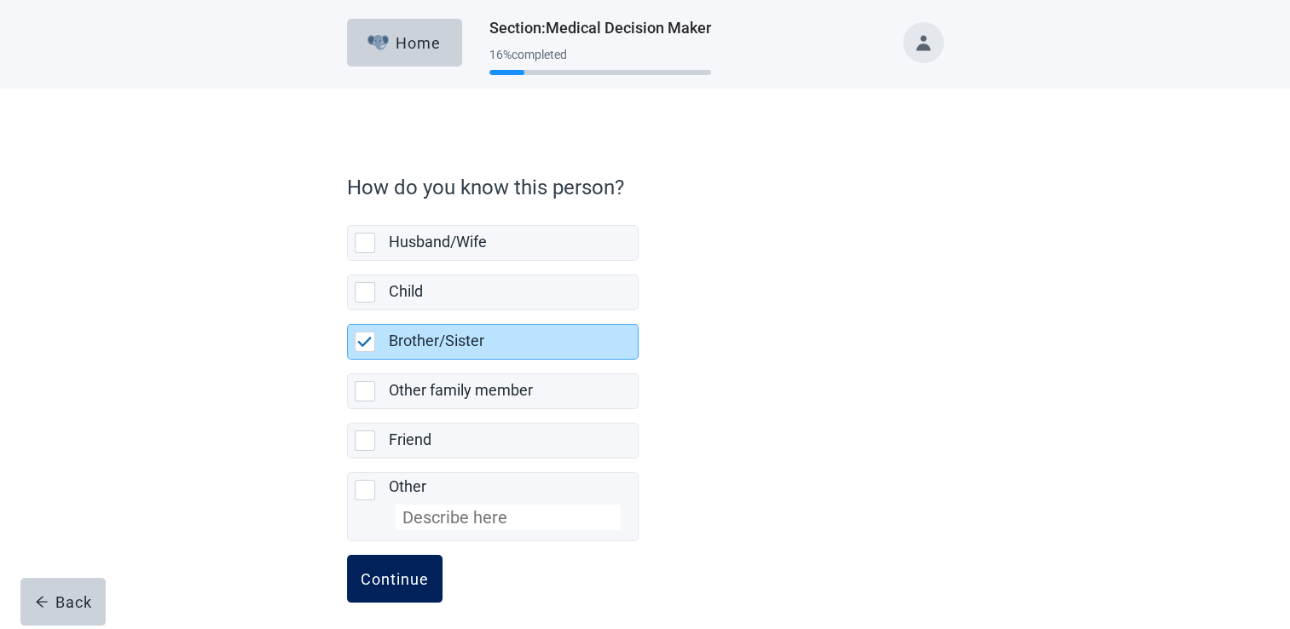
click at [419, 572] on div "Continue" at bounding box center [395, 578] width 68 height 17
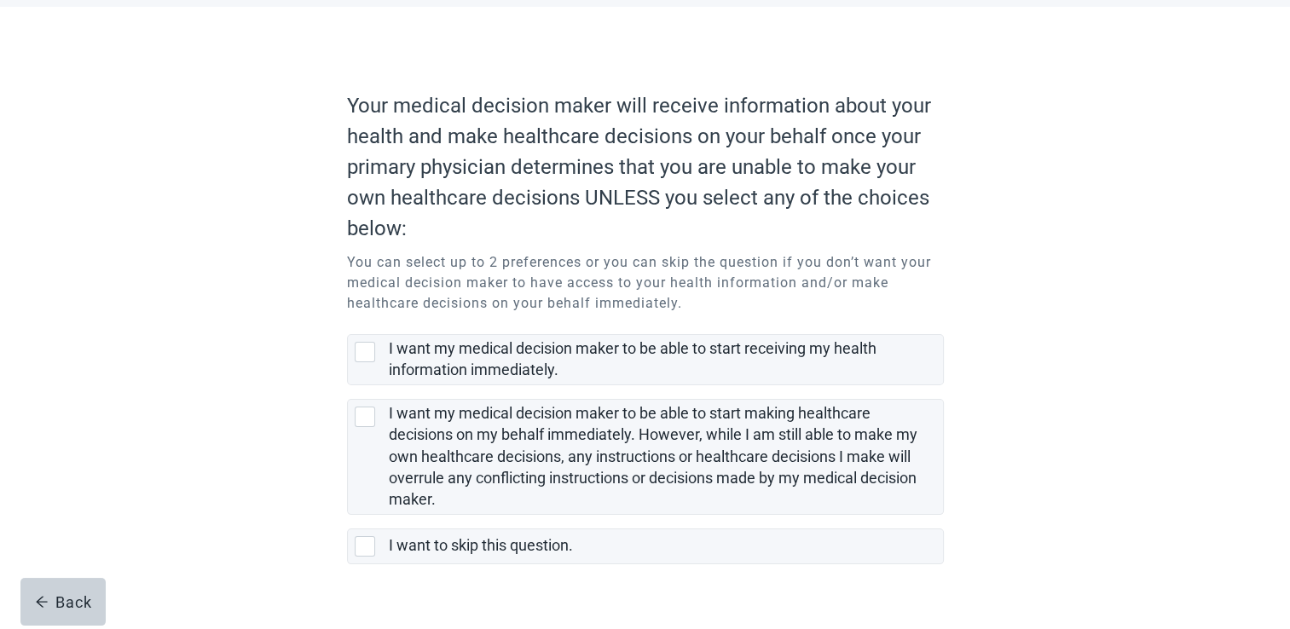
scroll to position [114, 0]
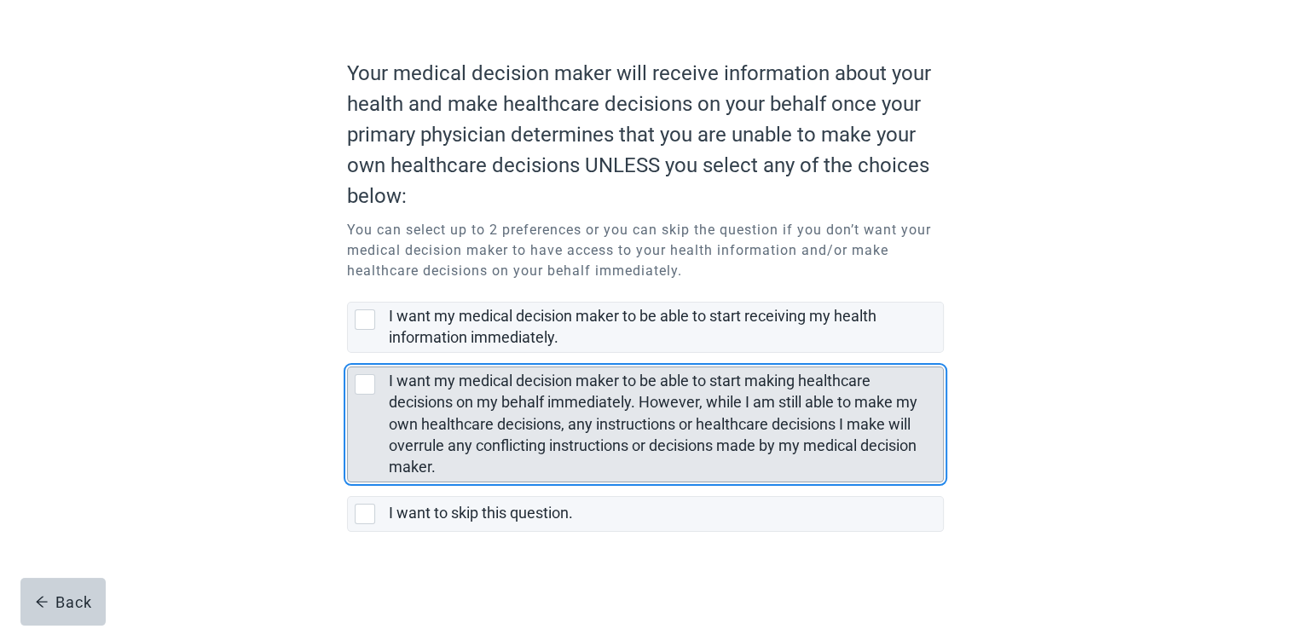
click at [367, 386] on div "I want my medical decision maker to be able to start making healthcare decision…" at bounding box center [365, 384] width 20 height 20
click at [348, 354] on input "I want my medical decision maker to be able to start making healthcare decision…" at bounding box center [347, 353] width 1 height 1
checkbox input "true"
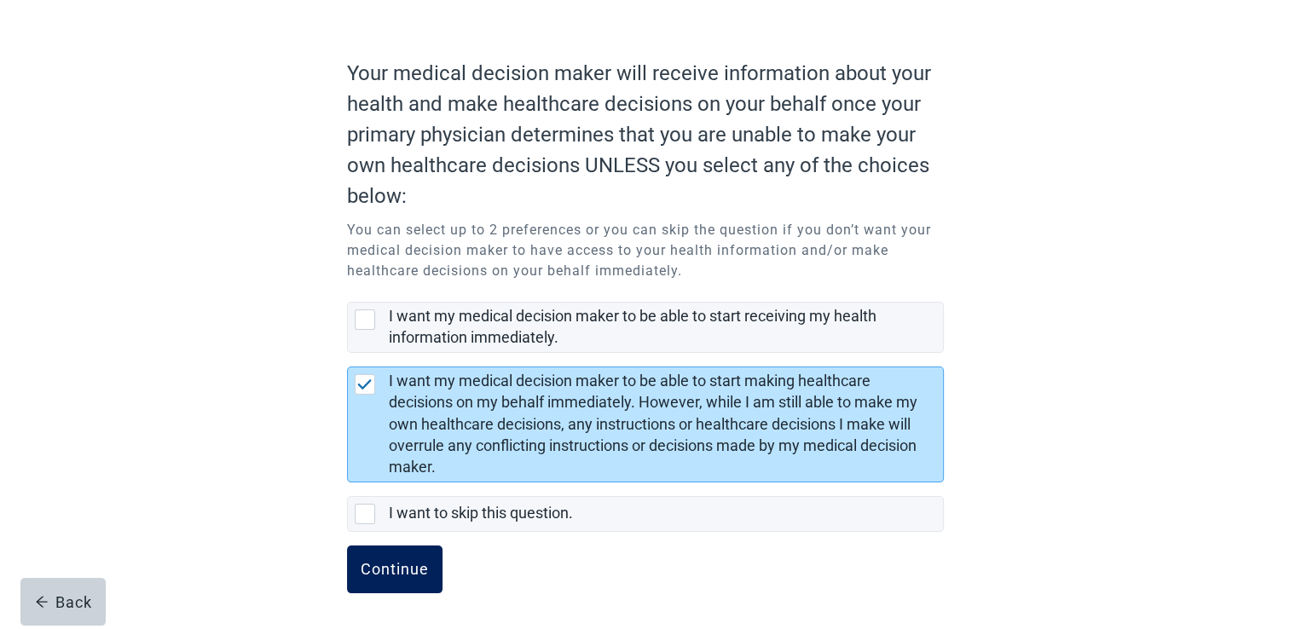
click at [389, 575] on div "Continue" at bounding box center [395, 569] width 68 height 17
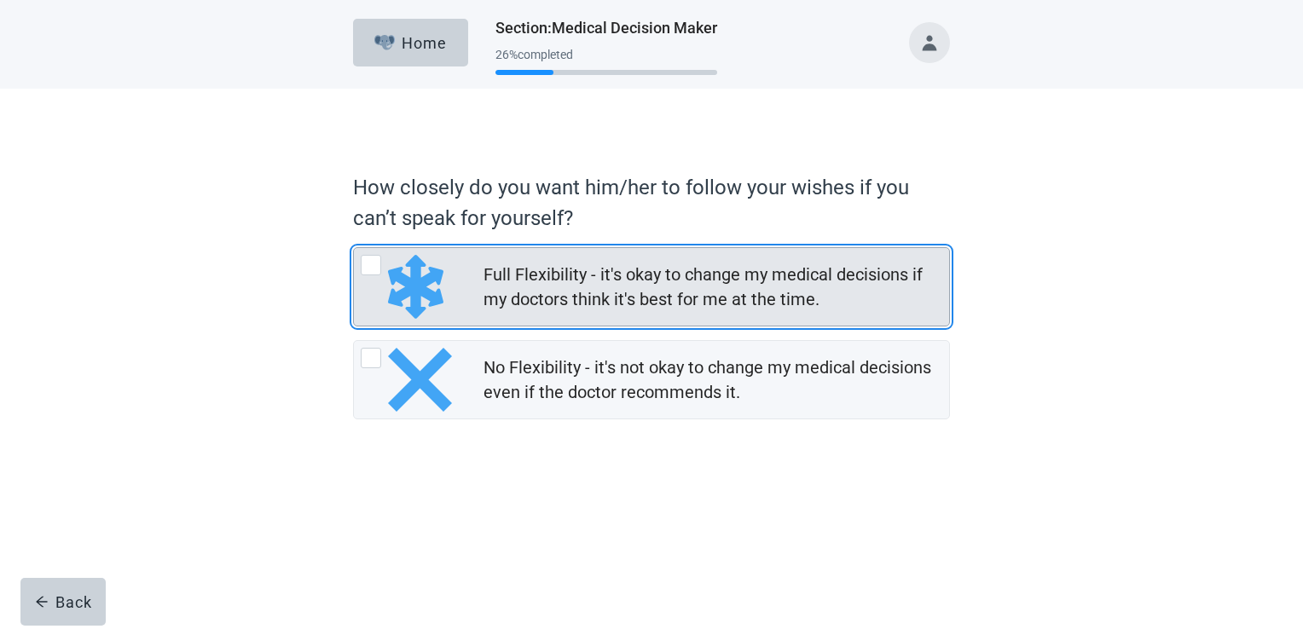
click at [361, 261] on div "Full Flexibility - it's okay to change my medical decisions if my doctors think…" at bounding box center [371, 265] width 20 height 20
click at [354, 248] on input "Full Flexibility - it's okay to change my medical decisions if my doctors think…" at bounding box center [353, 247] width 1 height 1
radio input "true"
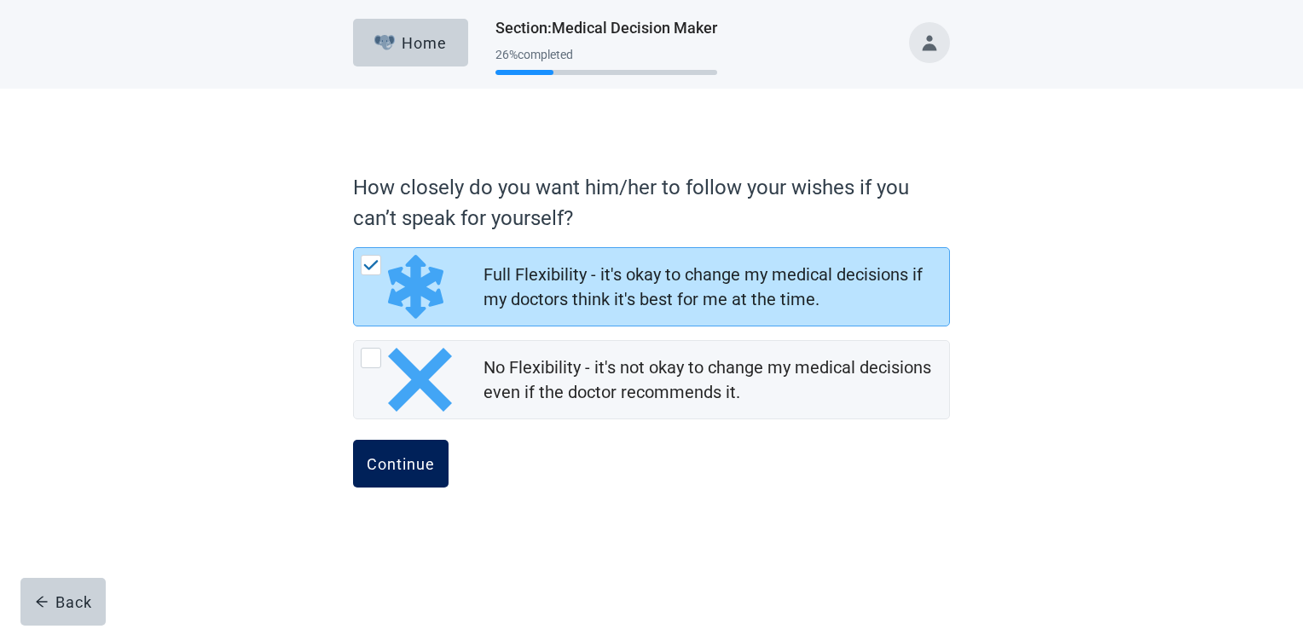
click at [418, 453] on button "Continue" at bounding box center [400, 464] width 95 height 48
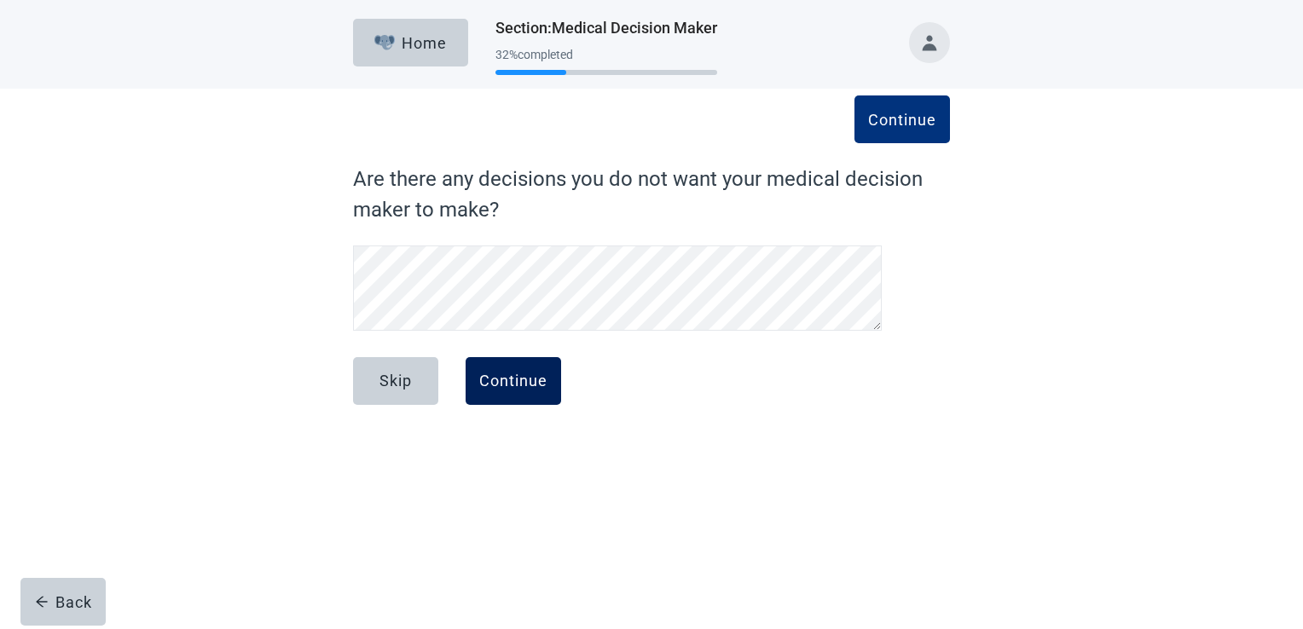
click at [485, 386] on div "Continue" at bounding box center [513, 381] width 68 height 17
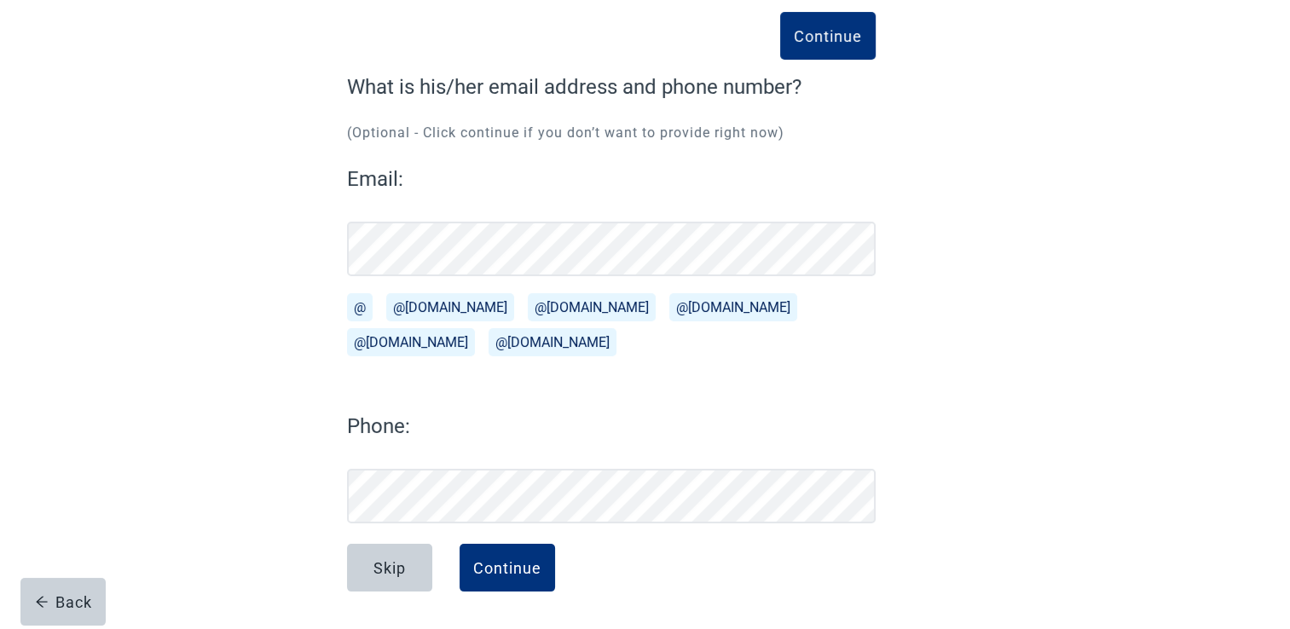
scroll to position [92, 0]
click at [527, 561] on div "Continue" at bounding box center [507, 567] width 68 height 17
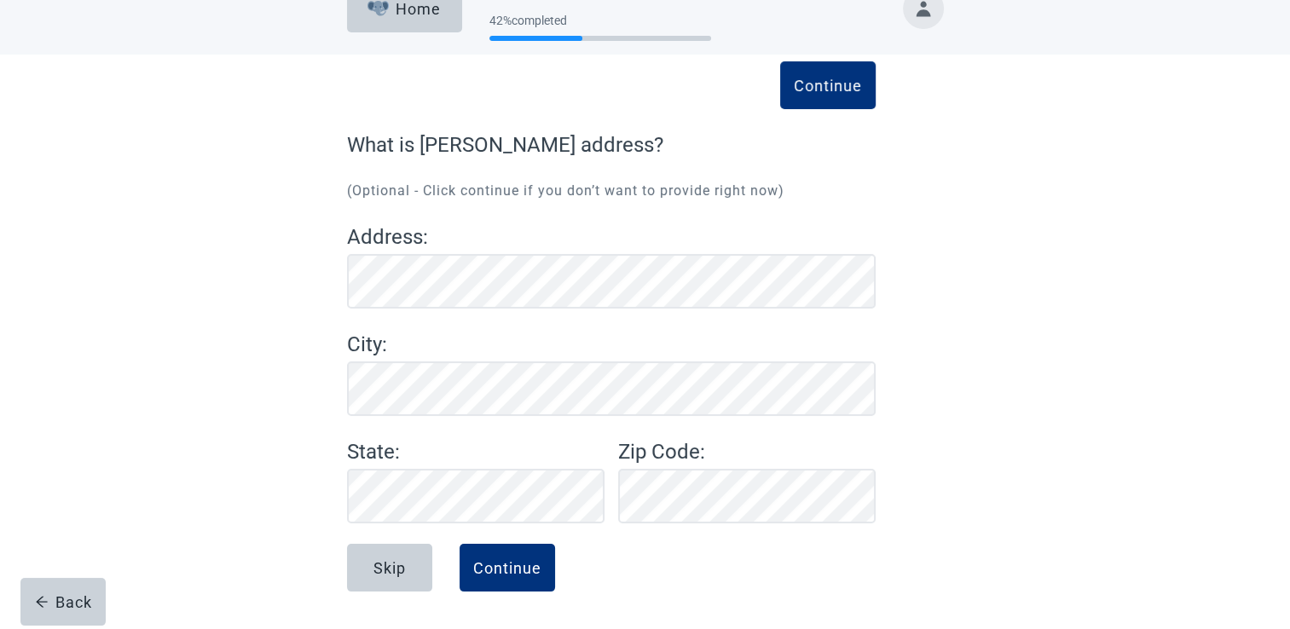
scroll to position [34, 0]
click at [863, 578] on div "Skip Continue" at bounding box center [611, 586] width 529 height 85
click at [524, 571] on div "Continue" at bounding box center [507, 567] width 68 height 17
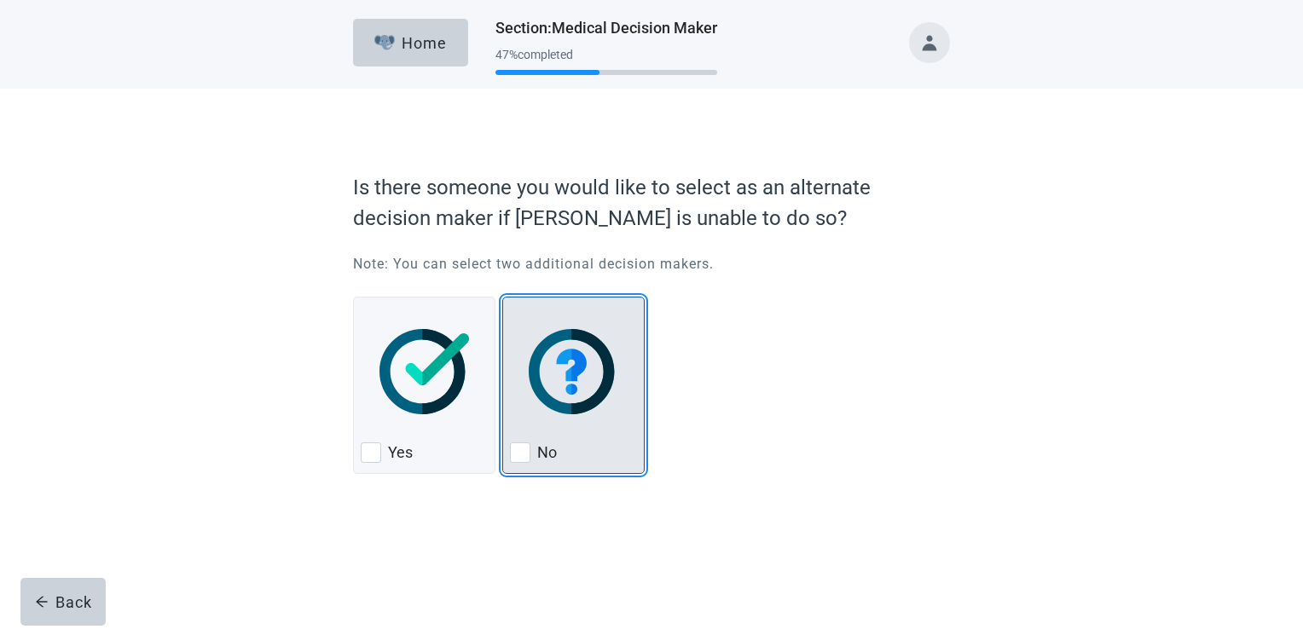
click at [516, 452] on div "No, checkbox, not checked" at bounding box center [520, 452] width 20 height 20
click at [503, 298] on input "No" at bounding box center [502, 297] width 1 height 1
checkbox input "true"
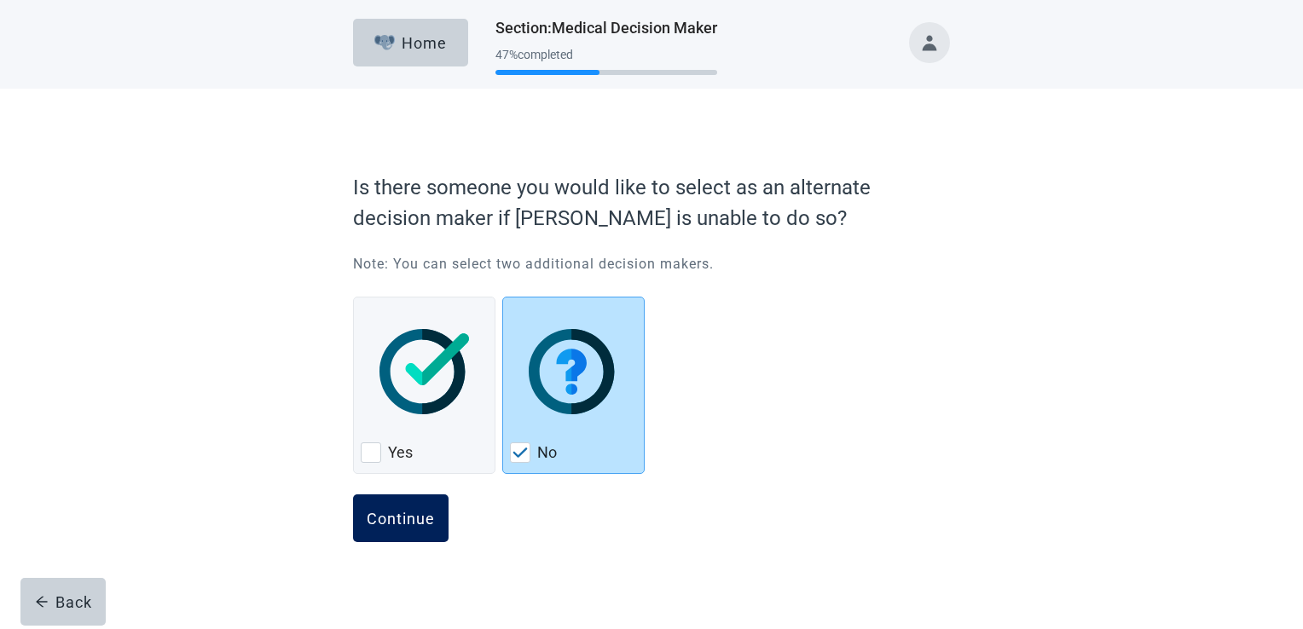
click at [415, 523] on div "Continue" at bounding box center [401, 518] width 68 height 17
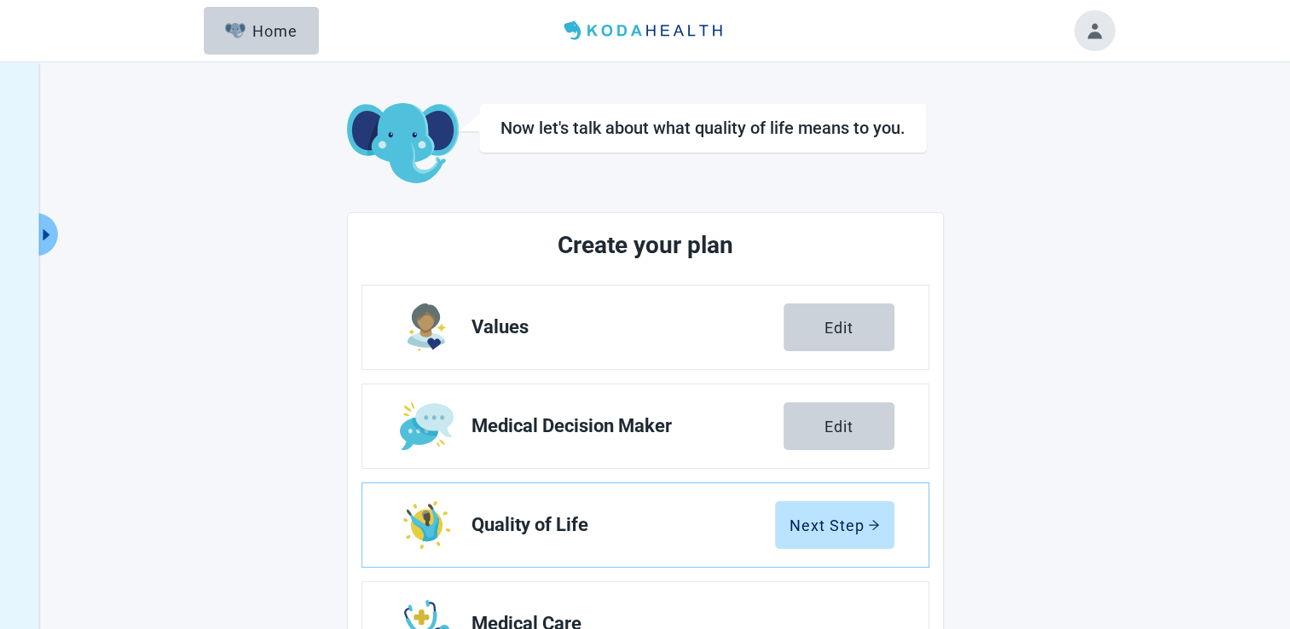
scroll to position [142, 0]
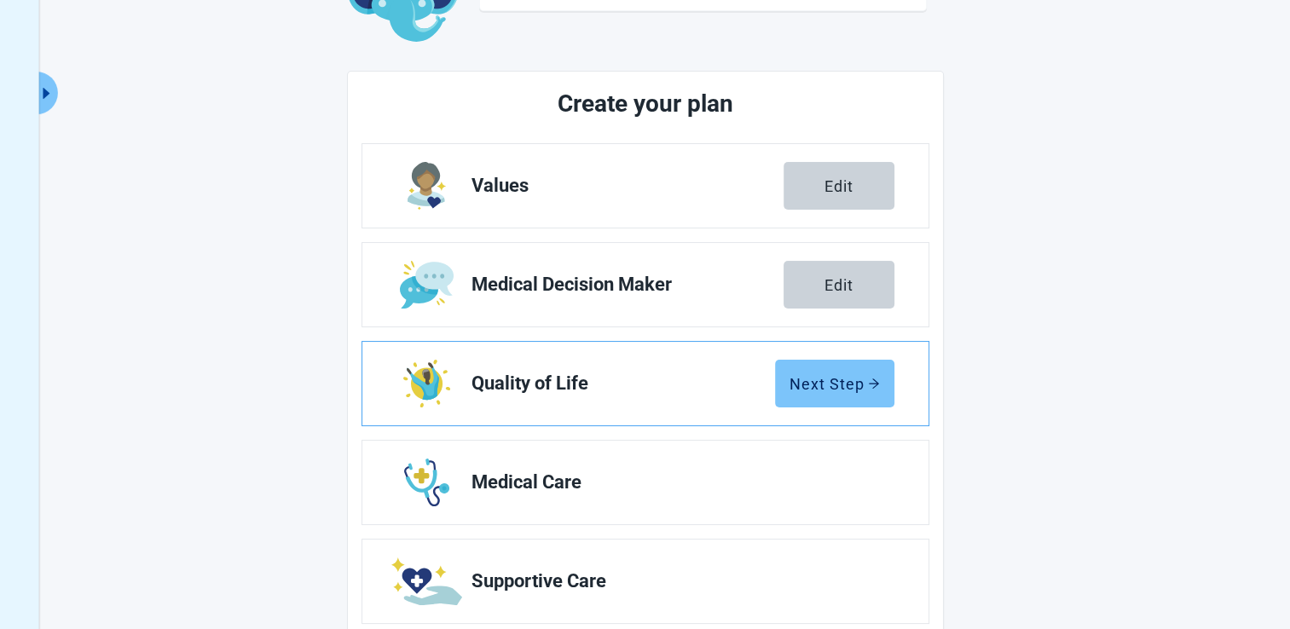
click at [837, 383] on div "Next Step" at bounding box center [834, 383] width 90 height 17
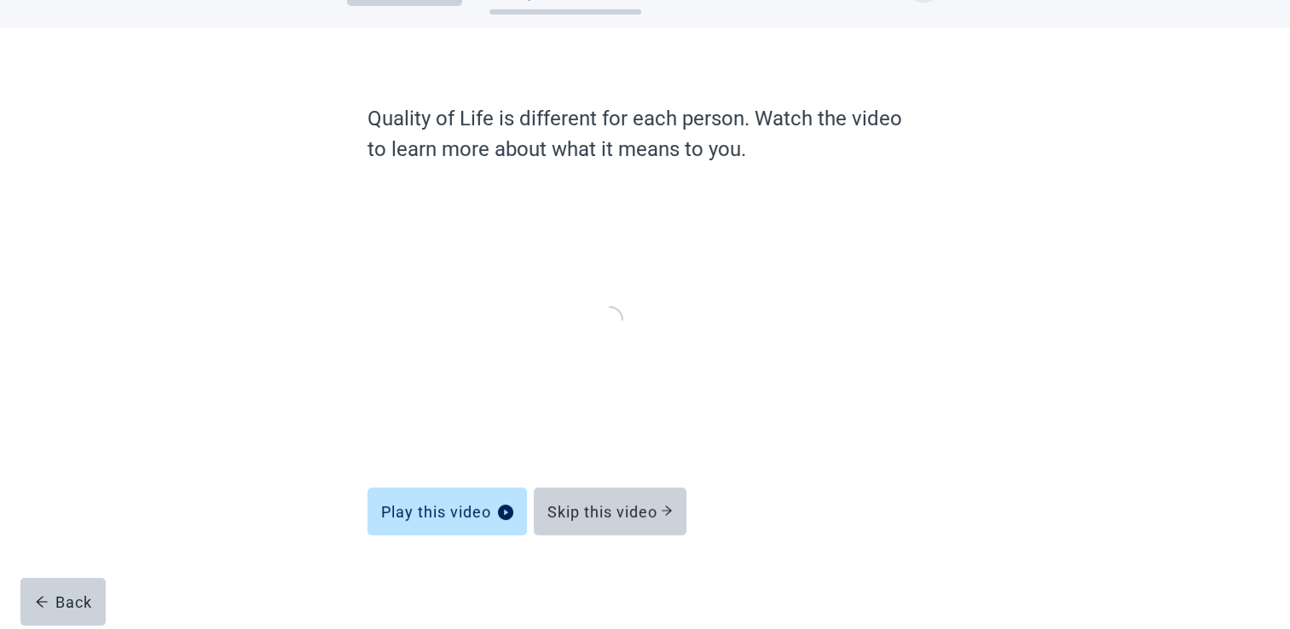
scroll to position [58, 0]
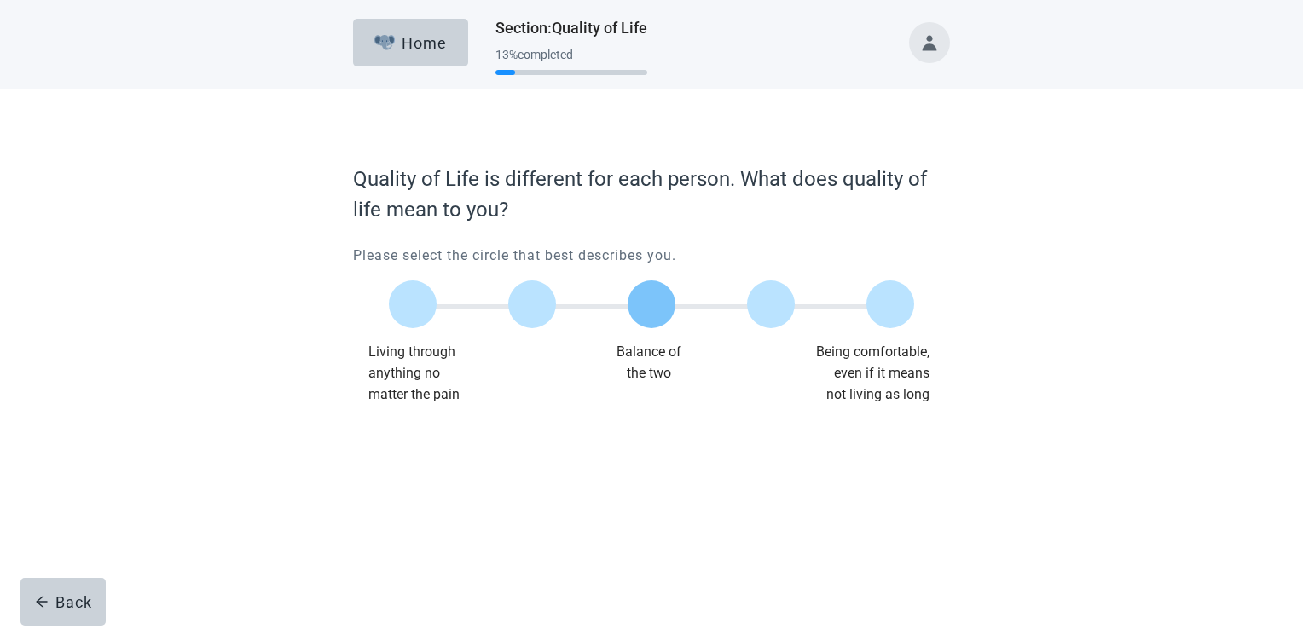
click at [666, 305] on label "Main content" at bounding box center [651, 304] width 48 height 48
click at [651, 304] on input "Quality of life scale: 50 out of 100. Balance of the two" at bounding box center [651, 304] width 0 height 0
click at [430, 425] on button "Continue" at bounding box center [400, 440] width 95 height 48
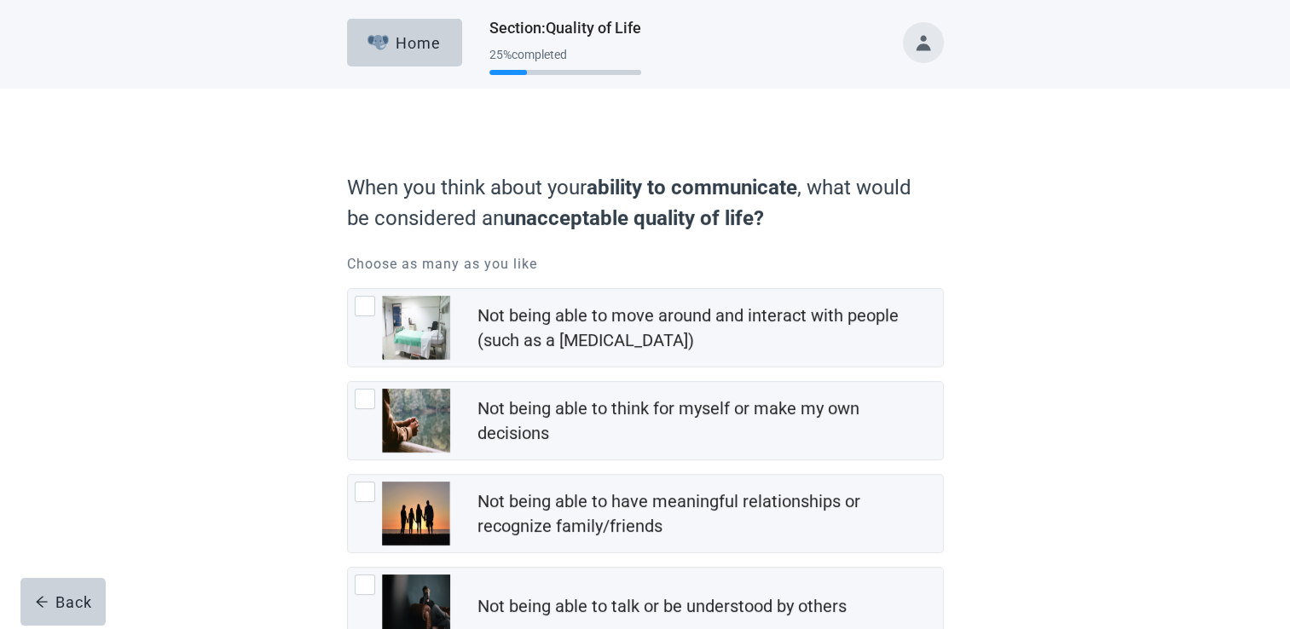
scroll to position [142, 0]
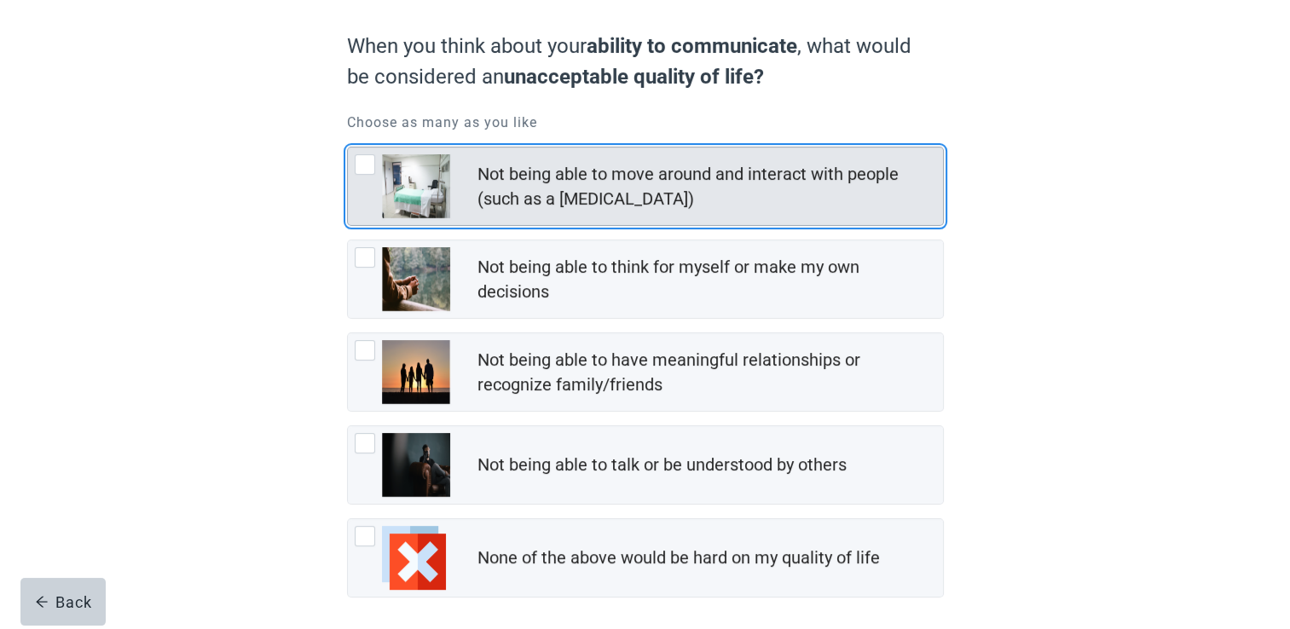
click at [368, 163] on div "Not being able to move around and interact with people (such as a coma), checkb…" at bounding box center [365, 164] width 20 height 20
click at [348, 147] on input "Not being able to move around and interact with people (such as a [MEDICAL_DATA…" at bounding box center [347, 147] width 1 height 1
checkbox input "true"
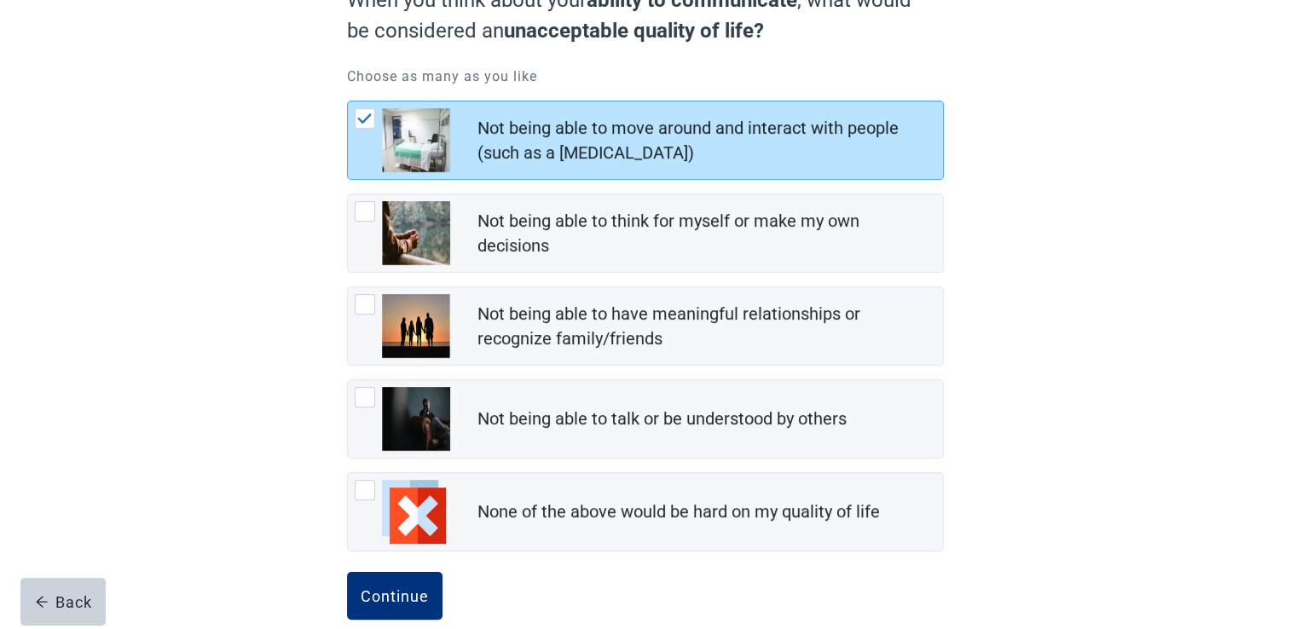
scroll to position [213, 0]
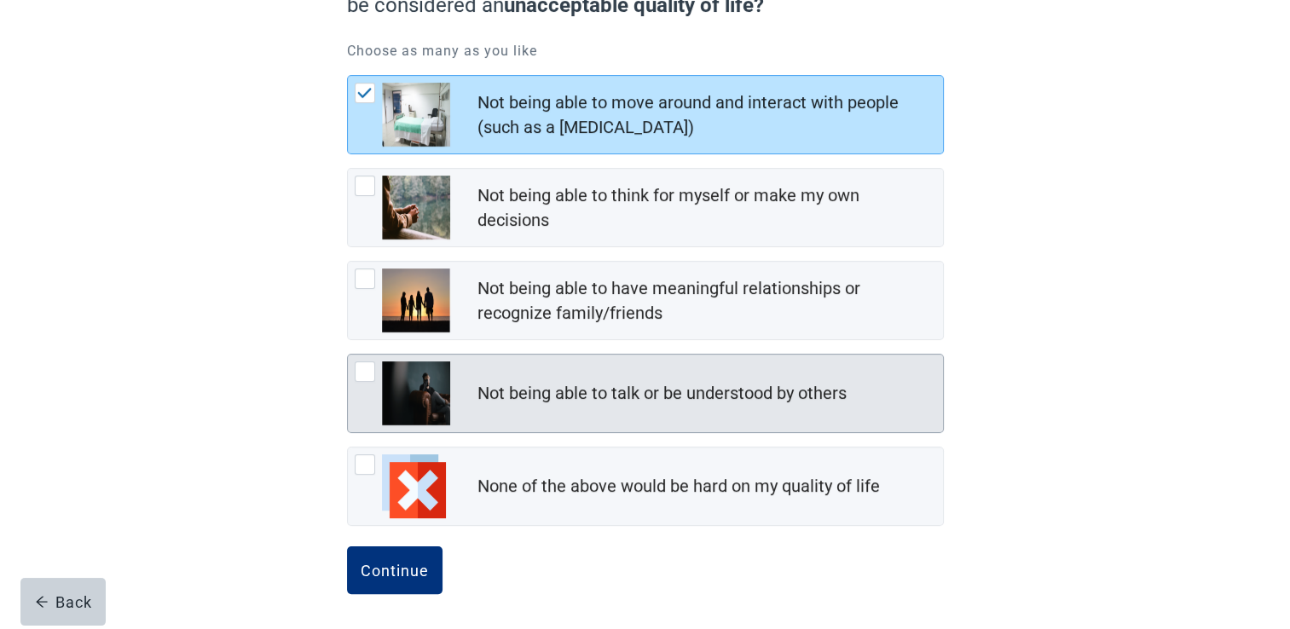
click at [367, 367] on div "Not being able to talk or be understood by others, checkbox, not checked" at bounding box center [365, 371] width 20 height 20
click at [348, 355] on input "Not being able to talk or be understood by others" at bounding box center [347, 354] width 1 height 1
checkbox input "true"
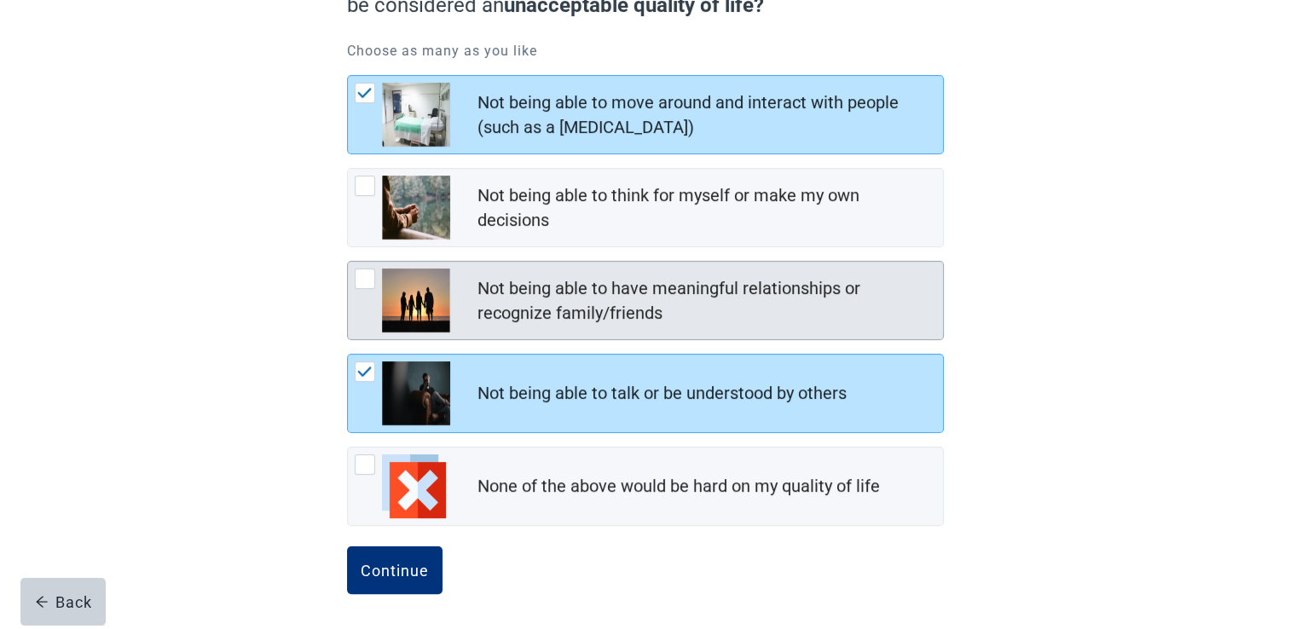
click at [366, 275] on div "Not being able to have meaningful relationships or recognize family/friends, ch…" at bounding box center [365, 279] width 20 height 20
click at [348, 262] on input "Not being able to have meaningful relationships or recognize family/friends" at bounding box center [347, 261] width 1 height 1
checkbox input "true"
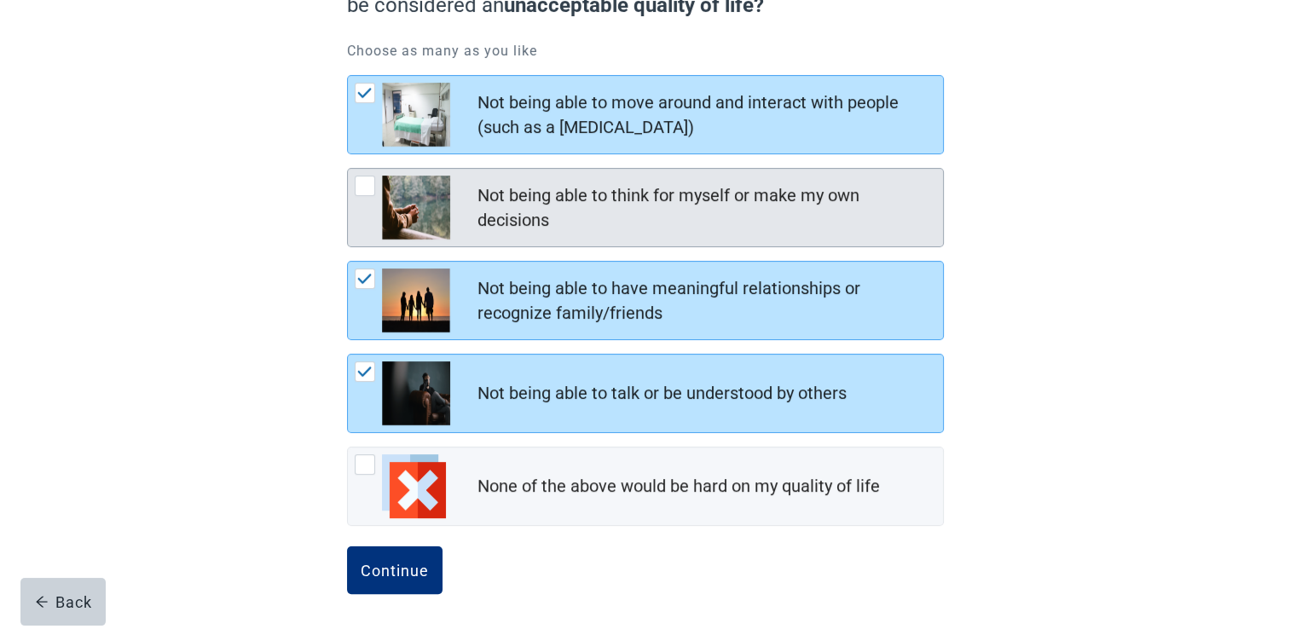
click at [365, 179] on div "Not being able to think for myself or make my own decisions, checkbox, not chec…" at bounding box center [365, 186] width 20 height 20
click at [348, 169] on input "Not being able to think for myself or make my own decisions" at bounding box center [347, 168] width 1 height 1
checkbox input "true"
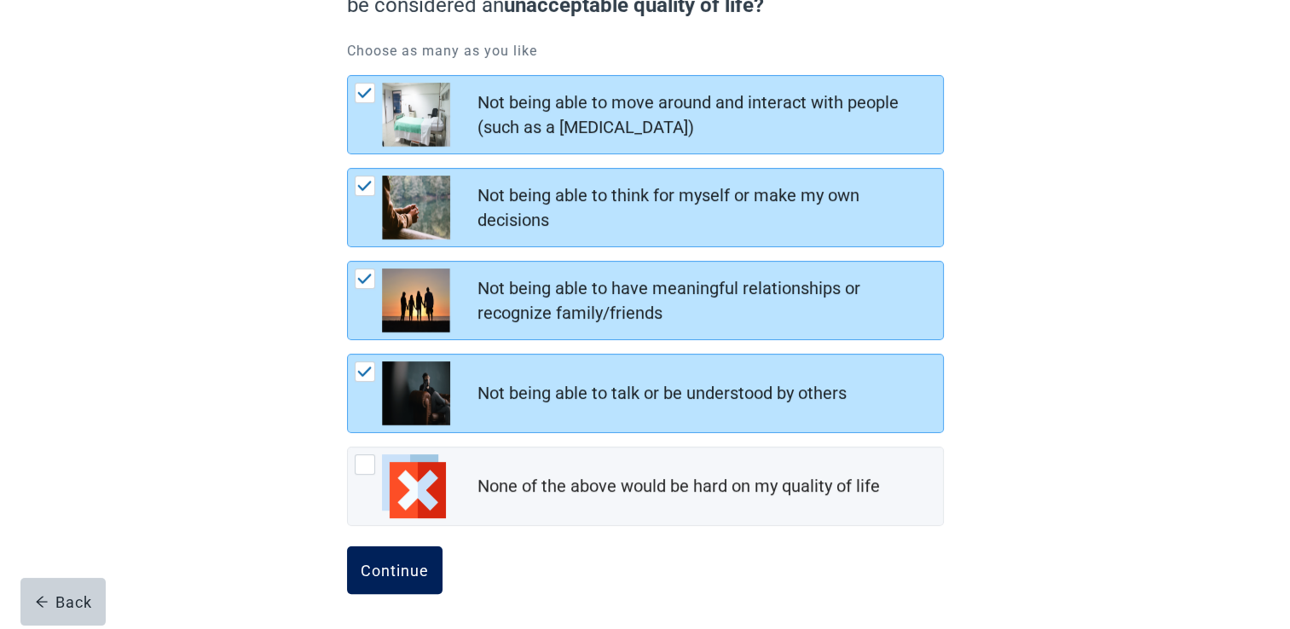
click at [406, 567] on div "Continue" at bounding box center [395, 570] width 68 height 17
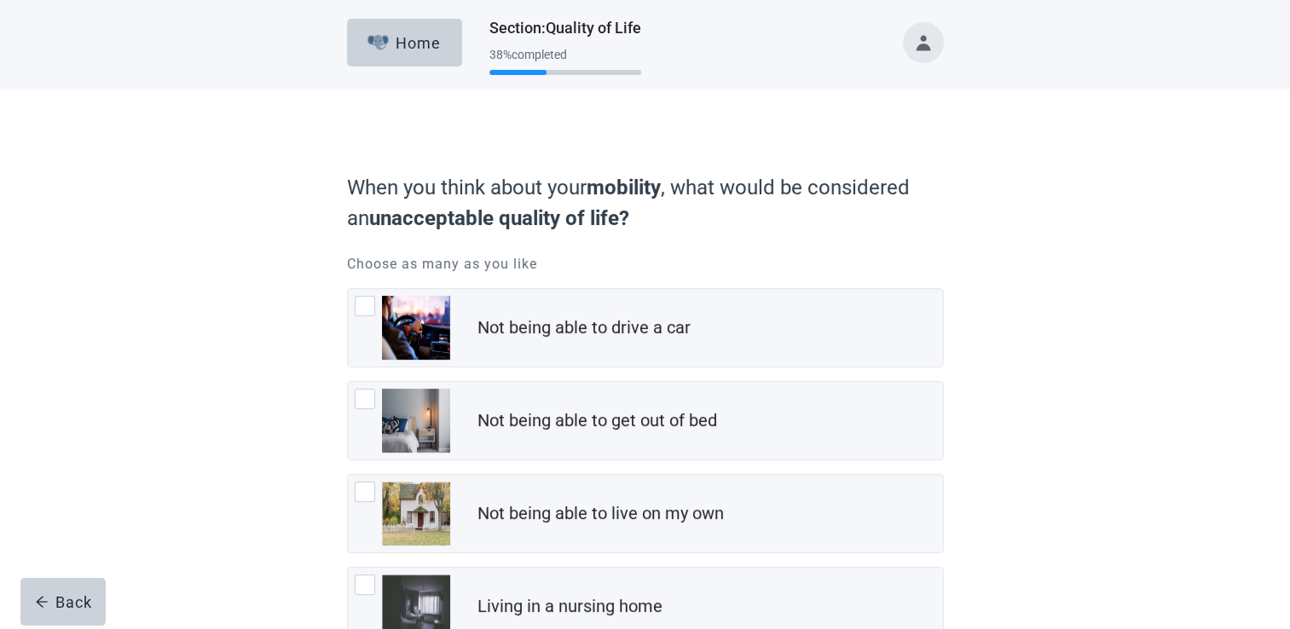
scroll to position [142, 0]
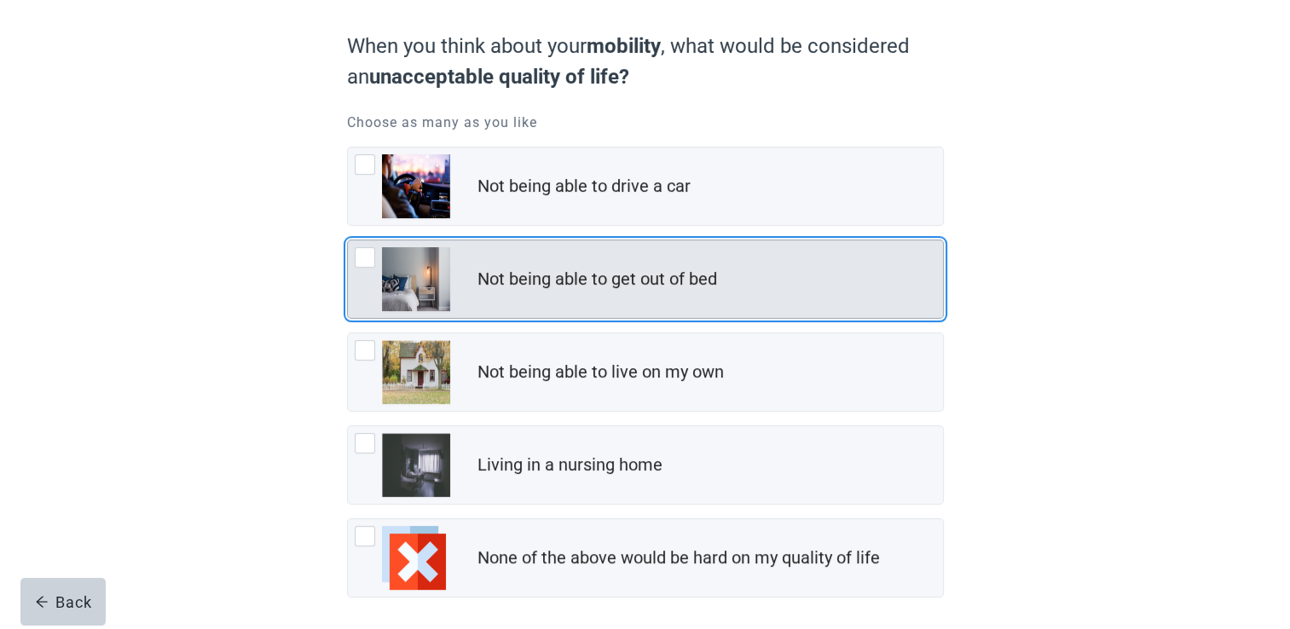
click at [365, 255] on div "Not being able to get out of bed, checkbox, not checked" at bounding box center [365, 257] width 20 height 20
click at [348, 240] on input "Not being able to get out of bed" at bounding box center [347, 240] width 1 height 1
checkbox input "true"
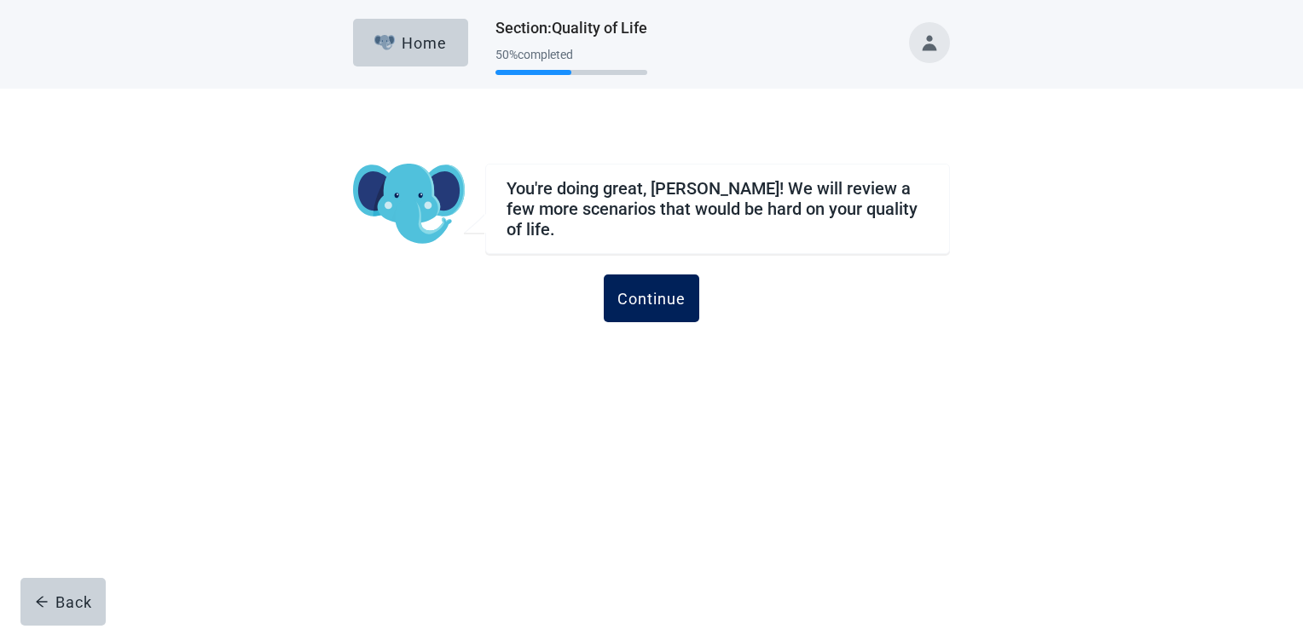
click at [639, 292] on div "Continue" at bounding box center [651, 298] width 68 height 17
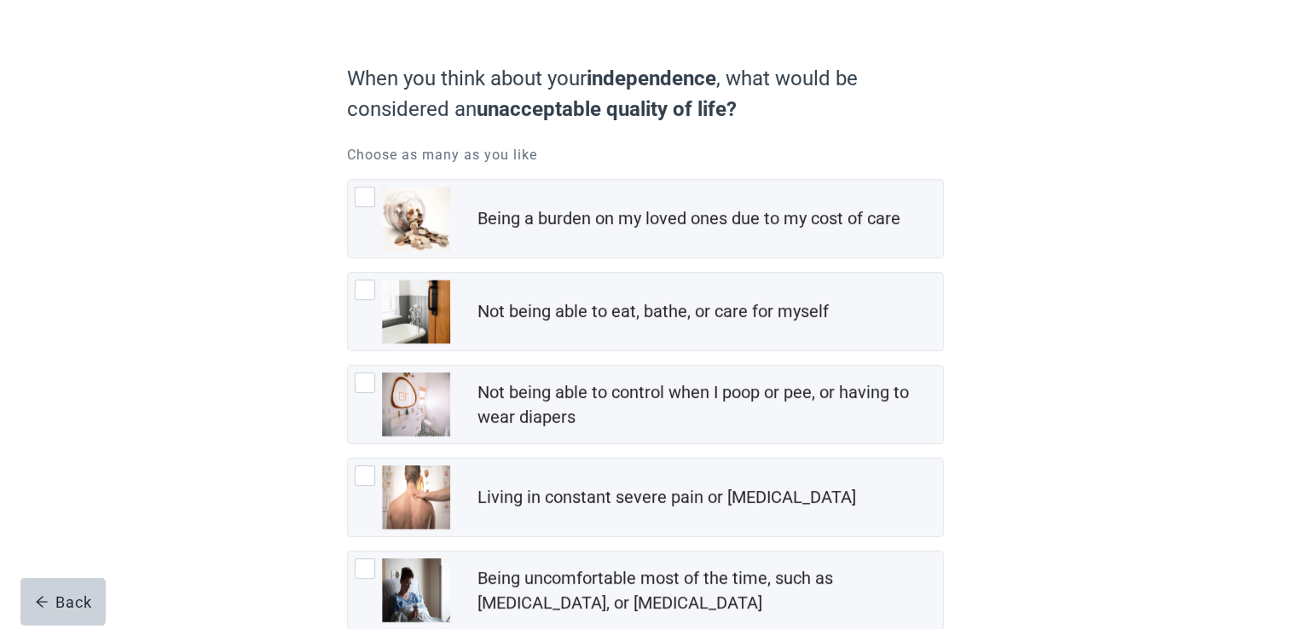
scroll to position [142, 0]
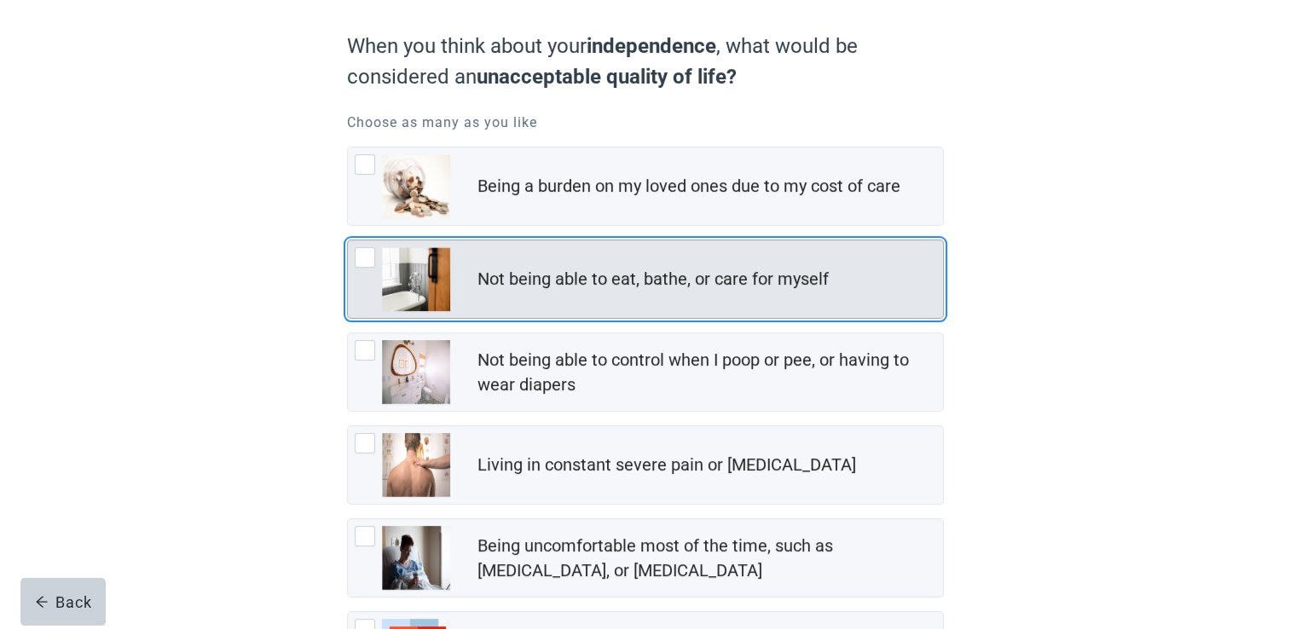
click at [355, 254] on div "Not being able to eat, bathe, or care for myself, checkbox, not checked" at bounding box center [365, 257] width 20 height 20
click at [348, 240] on input "Not being able to eat, bathe, or care for myself" at bounding box center [347, 240] width 1 height 1
checkbox input "true"
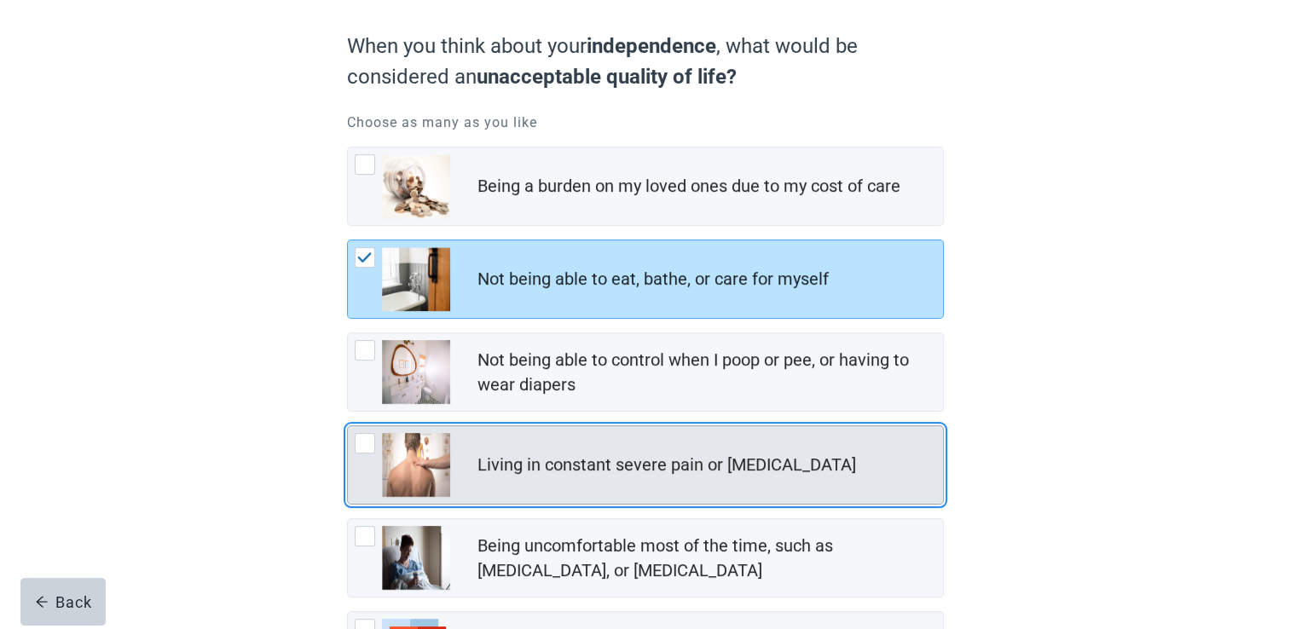
click at [363, 436] on div "Living in constant severe pain or shortness of breath, checkbox, not checked" at bounding box center [365, 443] width 20 height 20
click at [348, 426] on input "Living in constant severe pain or [MEDICAL_DATA]" at bounding box center [347, 425] width 1 height 1
checkbox input "true"
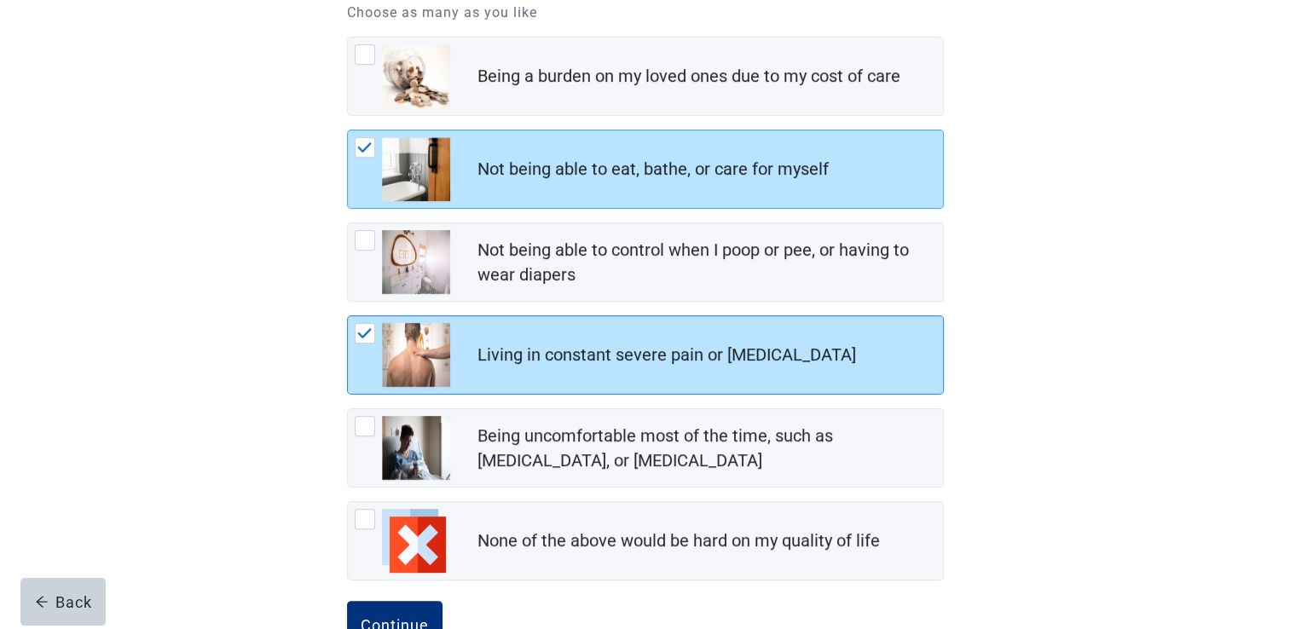
scroll to position [284, 0]
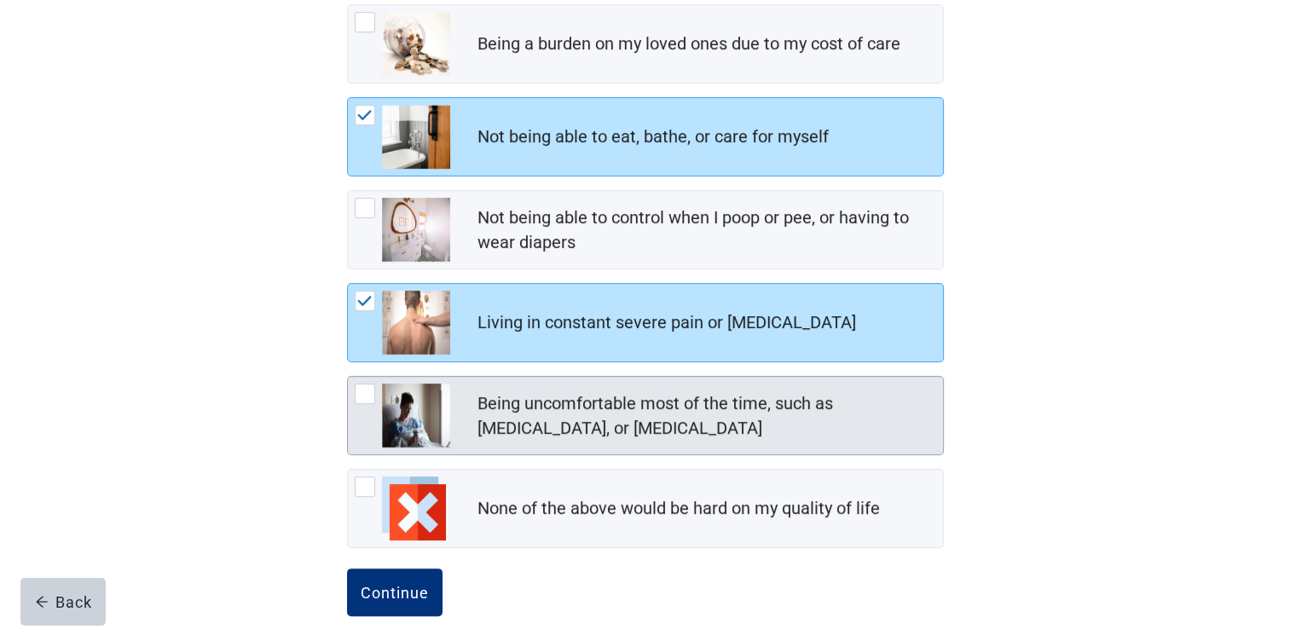
click at [372, 391] on div "Being uncomfortable most of the time, such as nausea, vomiting, or diarrhea, ch…" at bounding box center [365, 394] width 20 height 20
click at [348, 377] on input "Being uncomfortable most of the time, such as [MEDICAL_DATA], or [MEDICAL_DATA]" at bounding box center [347, 376] width 1 height 1
checkbox input "true"
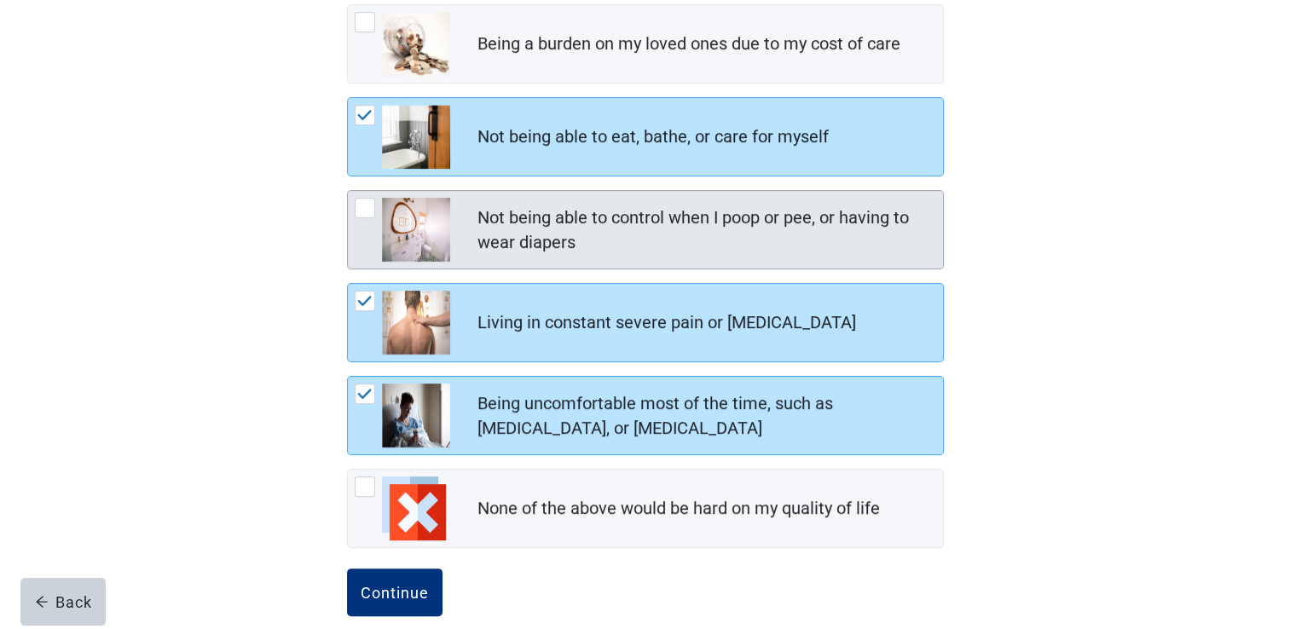
click at [360, 210] on div "Not being able to control when I poop or pee, or having to wear diapers, checkb…" at bounding box center [365, 208] width 20 height 20
click at [348, 191] on input "Not being able to control when I poop or pee, or having to wear diapers" at bounding box center [347, 190] width 1 height 1
checkbox input "true"
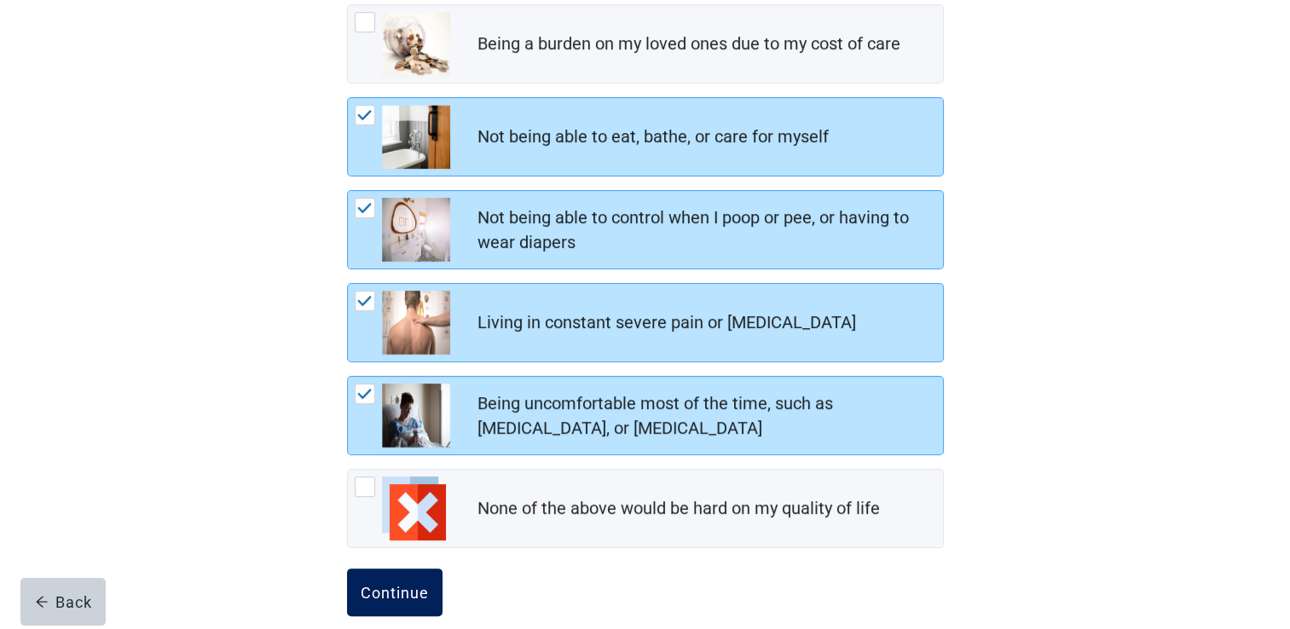
click at [419, 576] on button "Continue" at bounding box center [394, 593] width 95 height 48
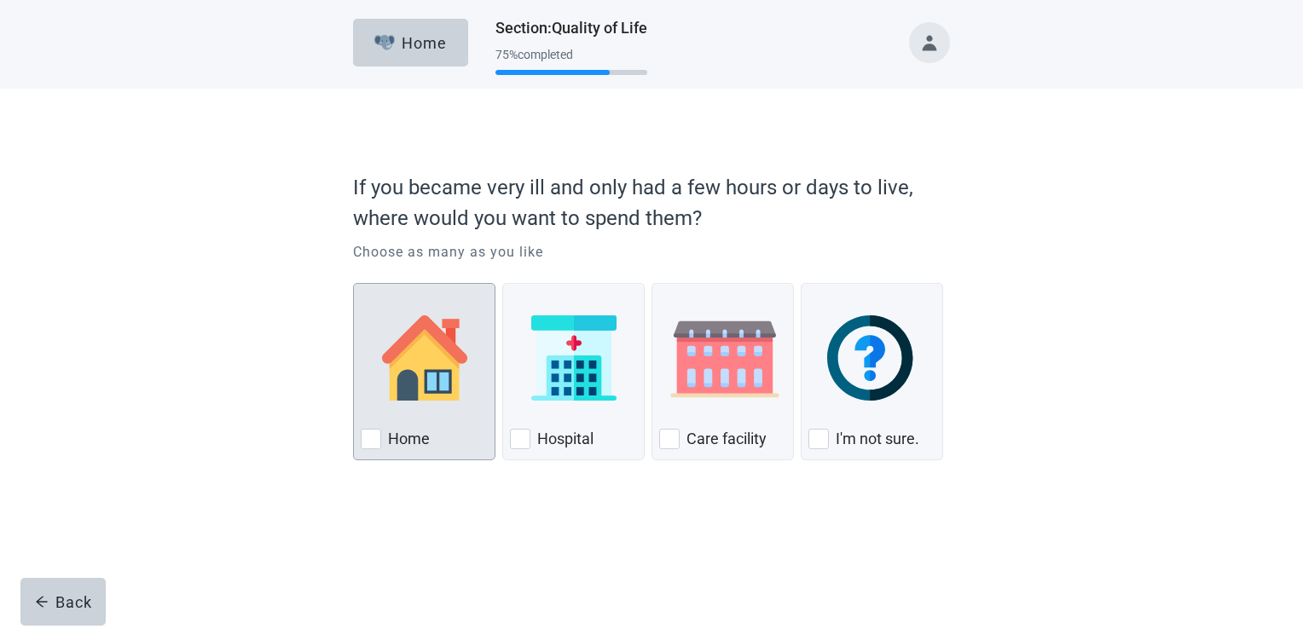
click at [370, 445] on div "Home, checkbox, not checked" at bounding box center [371, 439] width 20 height 20
click at [354, 284] on input "Home" at bounding box center [353, 283] width 1 height 1
checkbox input "true"
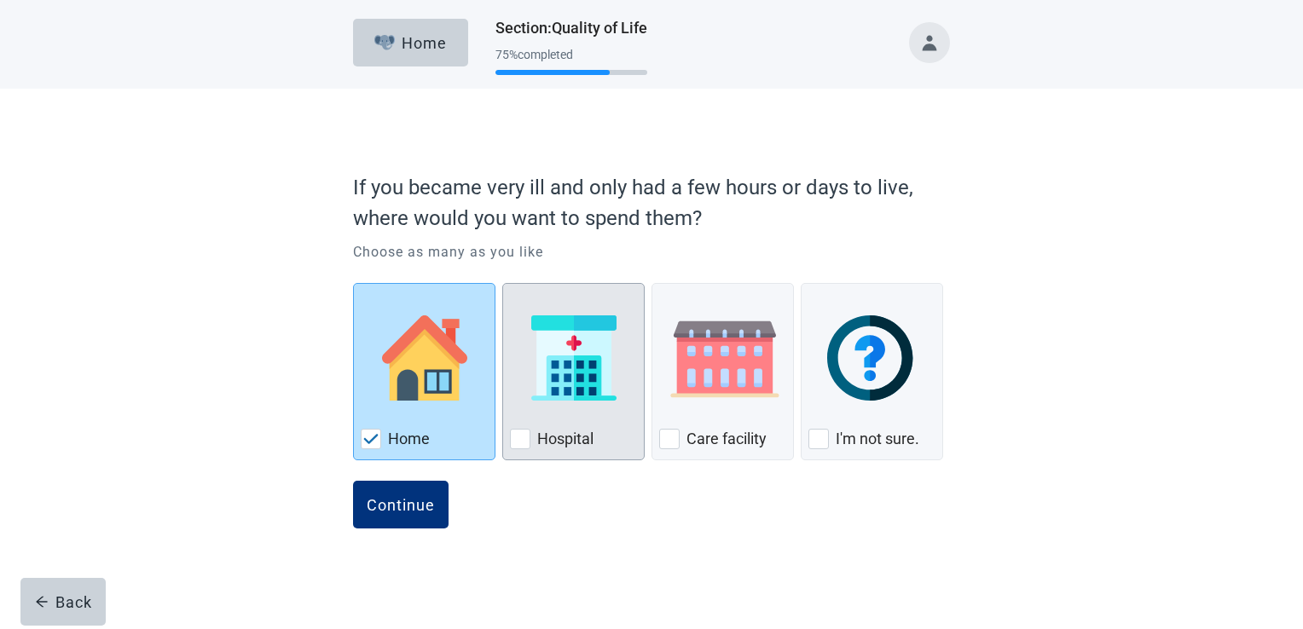
click at [523, 440] on div "Hospital, checkbox, not checked" at bounding box center [520, 439] width 20 height 20
click at [503, 284] on input "Hospital" at bounding box center [502, 283] width 1 height 1
checkbox input "true"
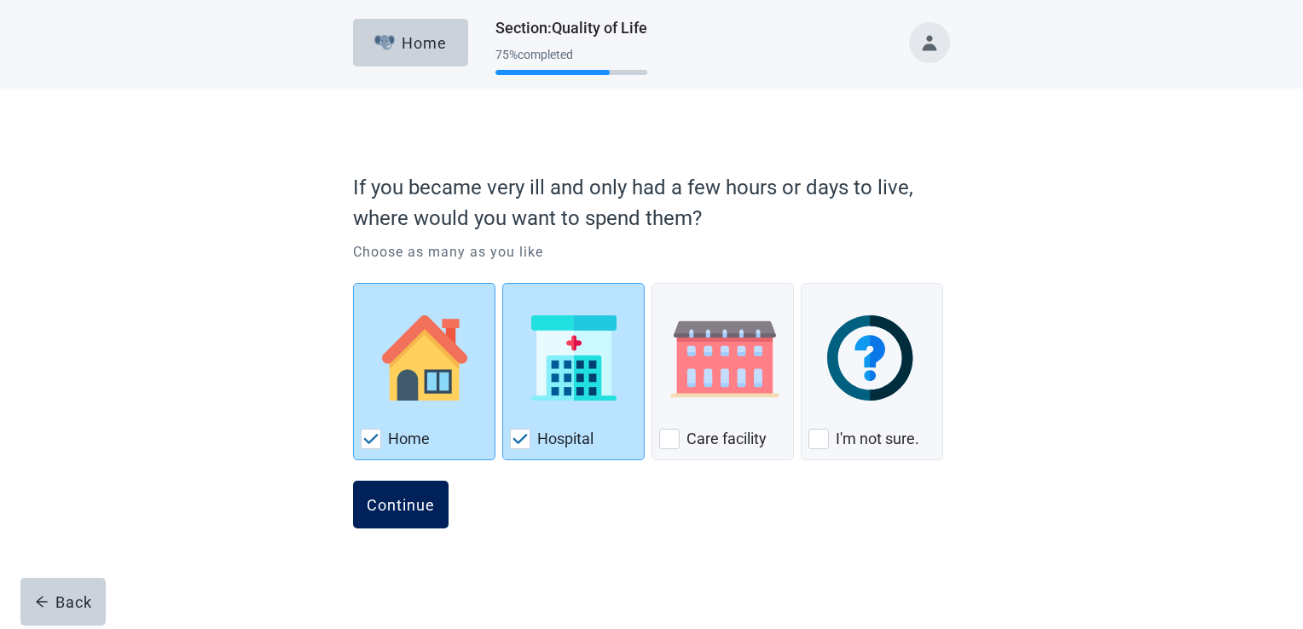
click at [419, 504] on div "Continue" at bounding box center [401, 504] width 68 height 17
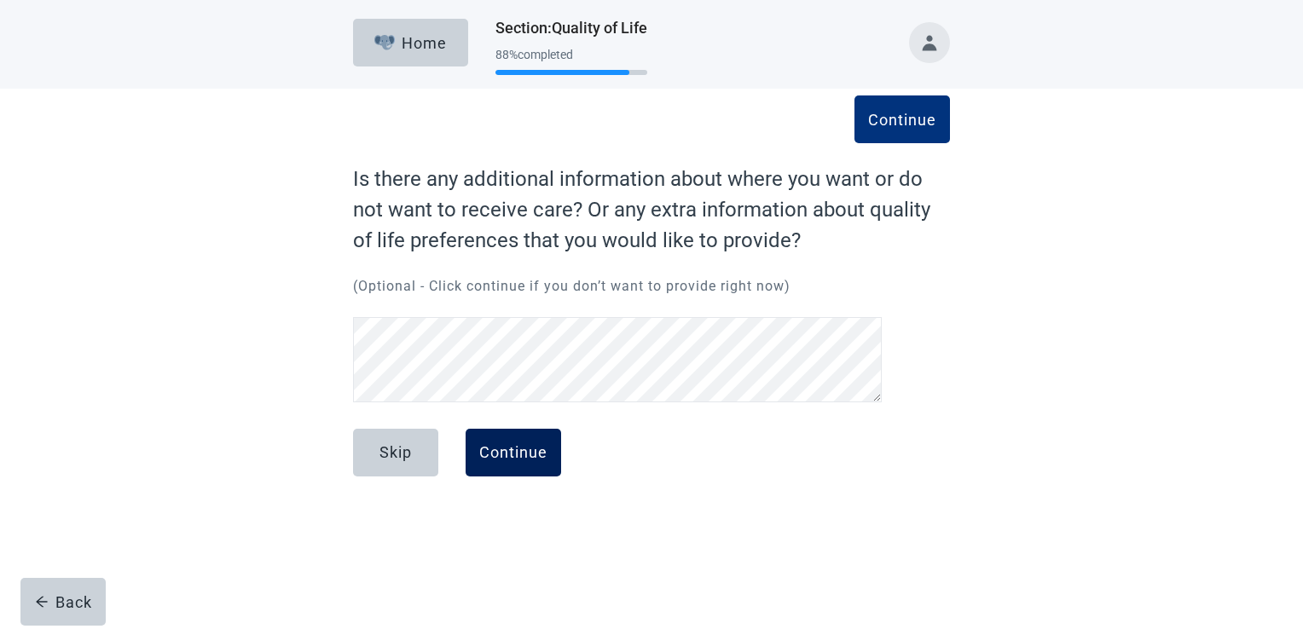
click at [512, 446] on div "Continue" at bounding box center [513, 452] width 68 height 17
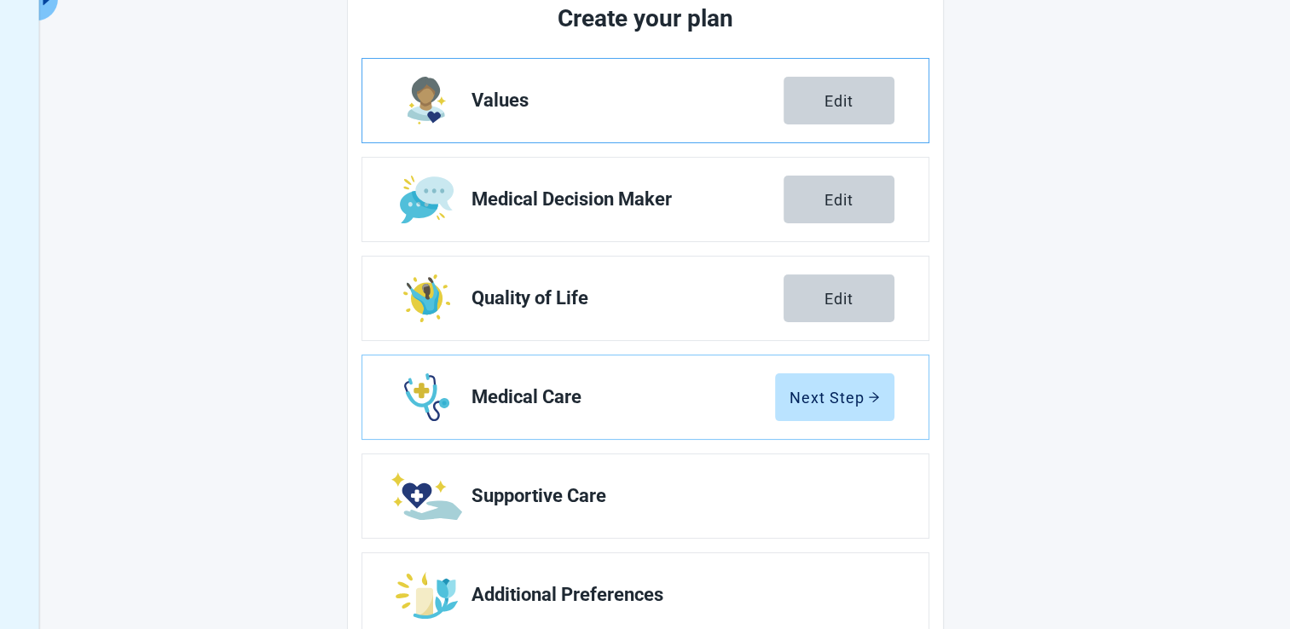
scroll to position [284, 0]
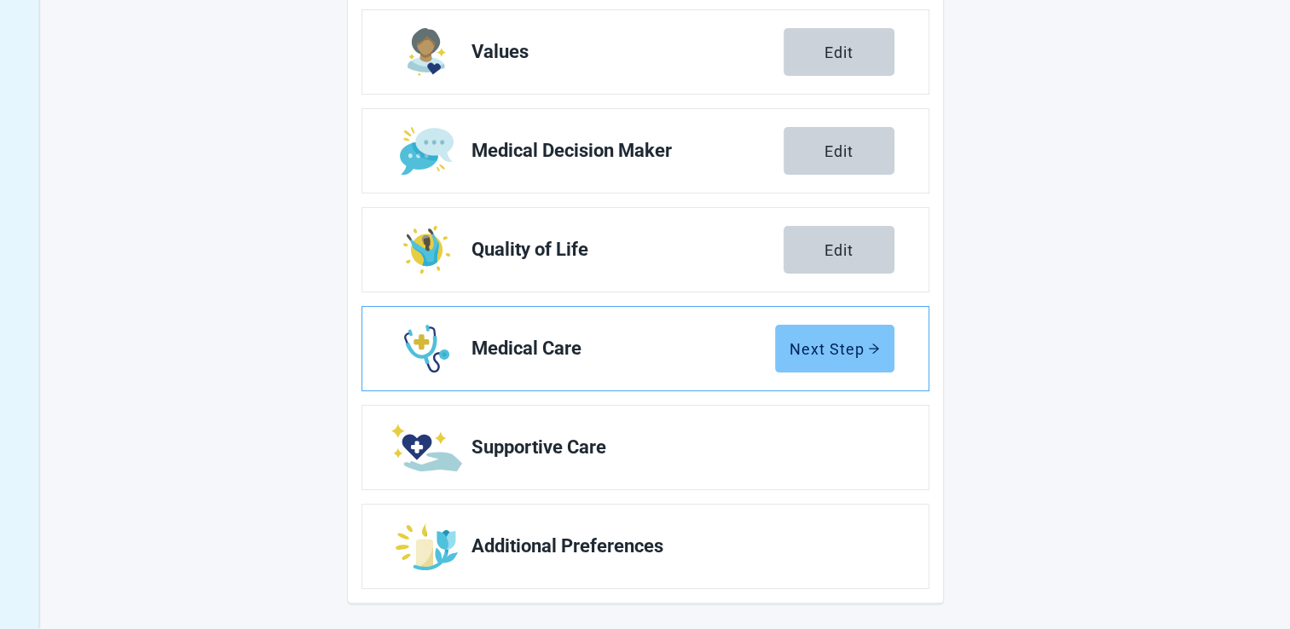
click at [802, 356] on div "Next Step" at bounding box center [834, 348] width 90 height 17
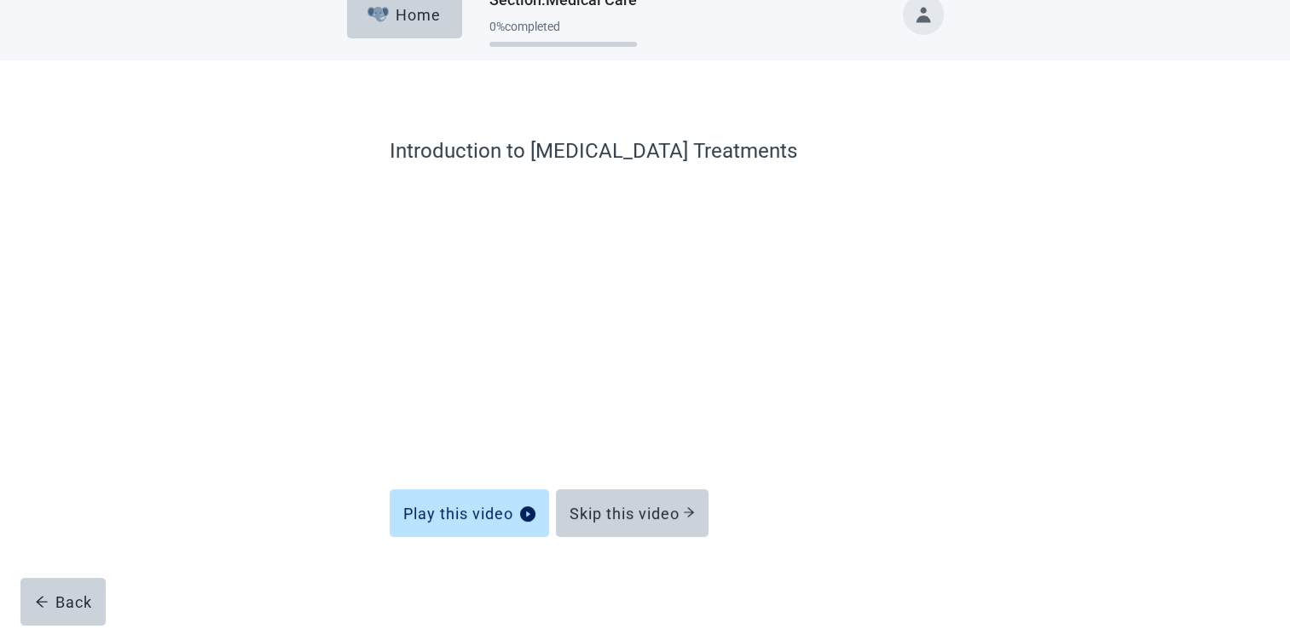
scroll to position [27, 0]
click at [961, 613] on div "Introduction to [MEDICAL_DATA] Treatments Play this video Skip this video Back" at bounding box center [645, 362] width 716 height 535
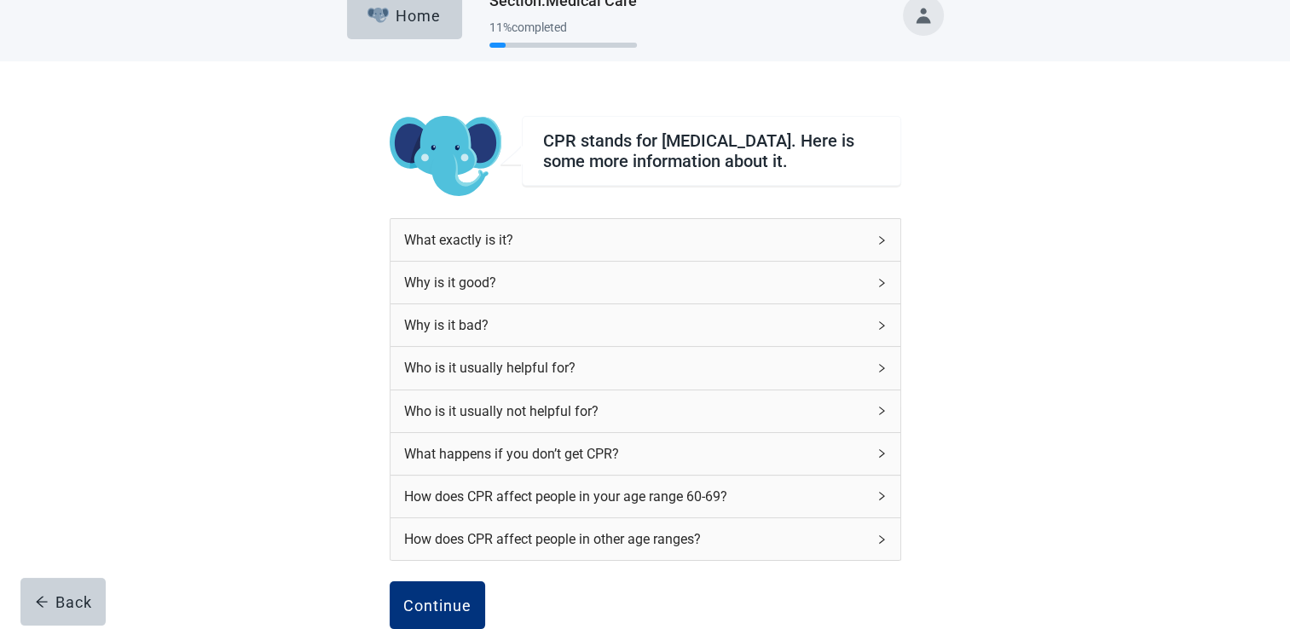
click at [587, 456] on div "What happens if you don’t get CPR?" at bounding box center [635, 453] width 462 height 21
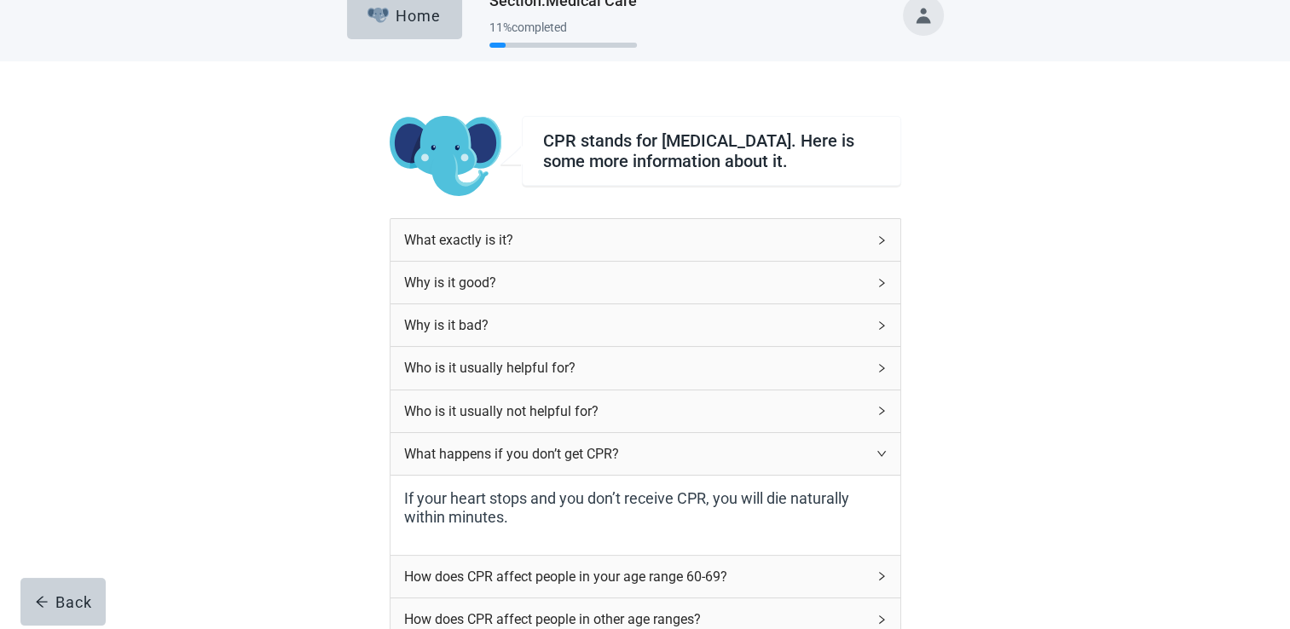
scroll to position [170, 0]
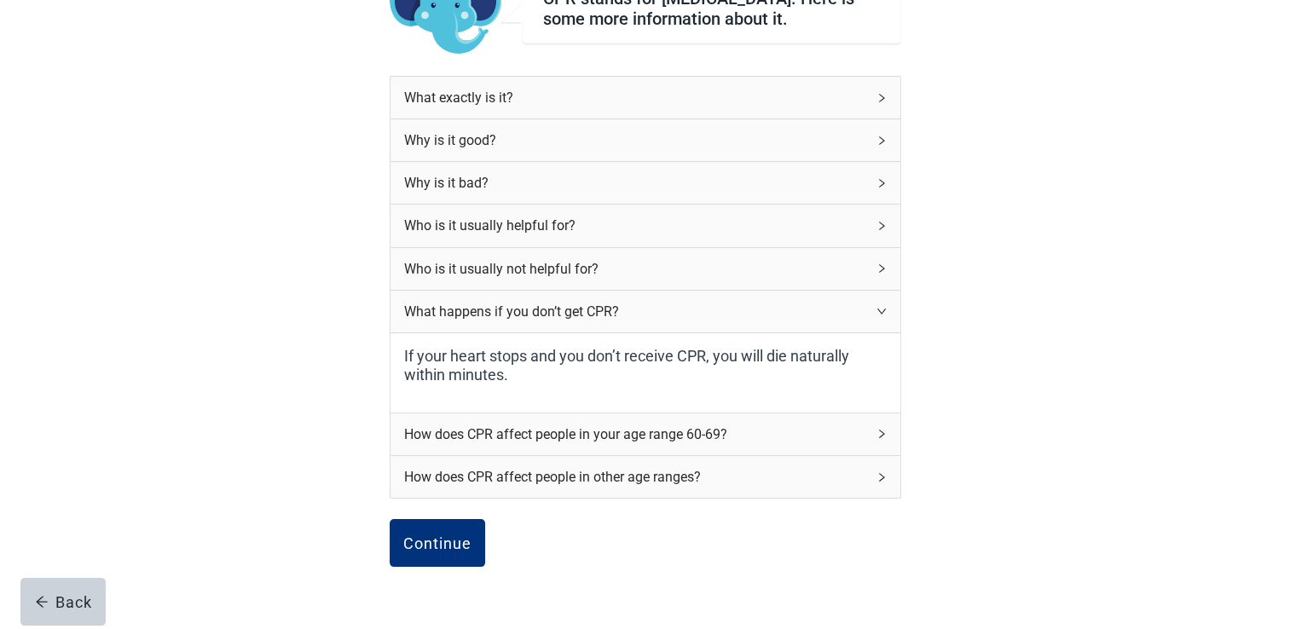
click at [558, 436] on div "How does CPR affect people in your age range 60-69?" at bounding box center [635, 434] width 462 height 21
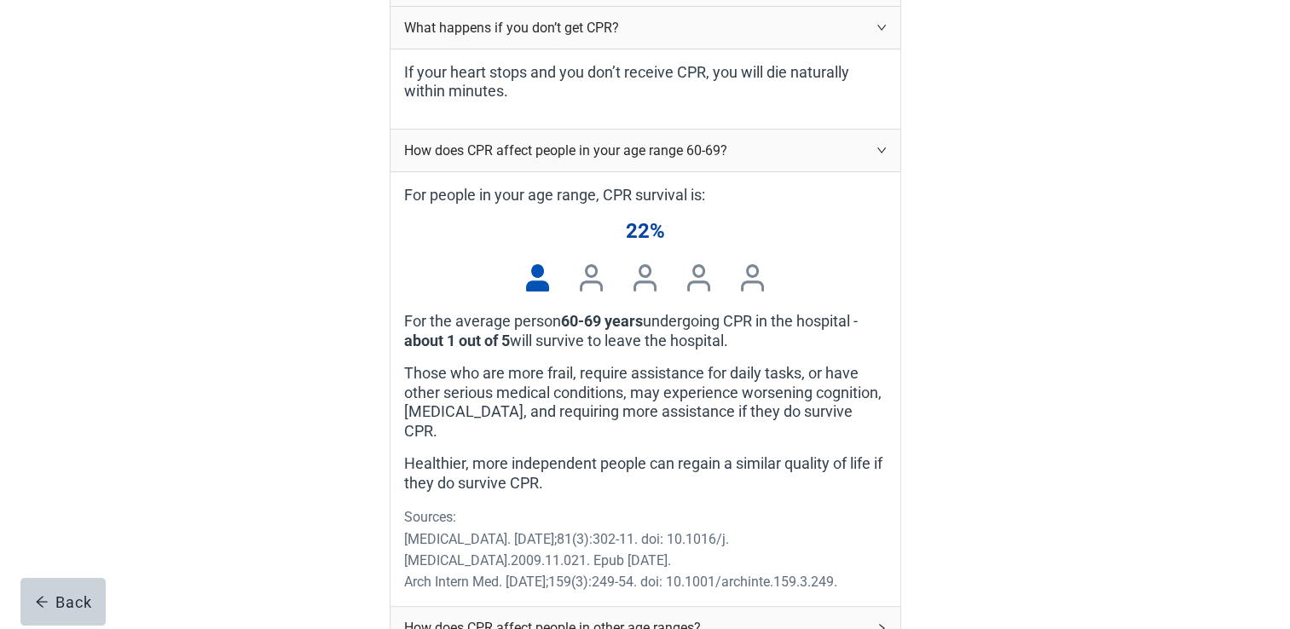
scroll to position [596, 0]
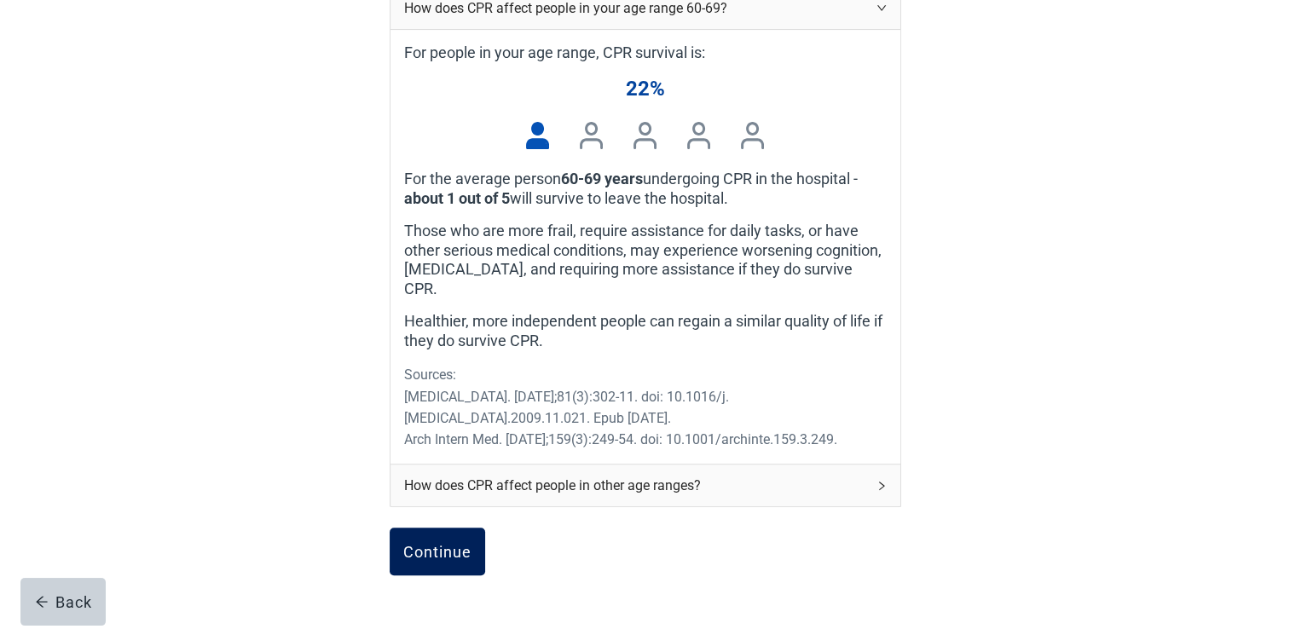
click at [458, 546] on div "Continue" at bounding box center [437, 551] width 68 height 17
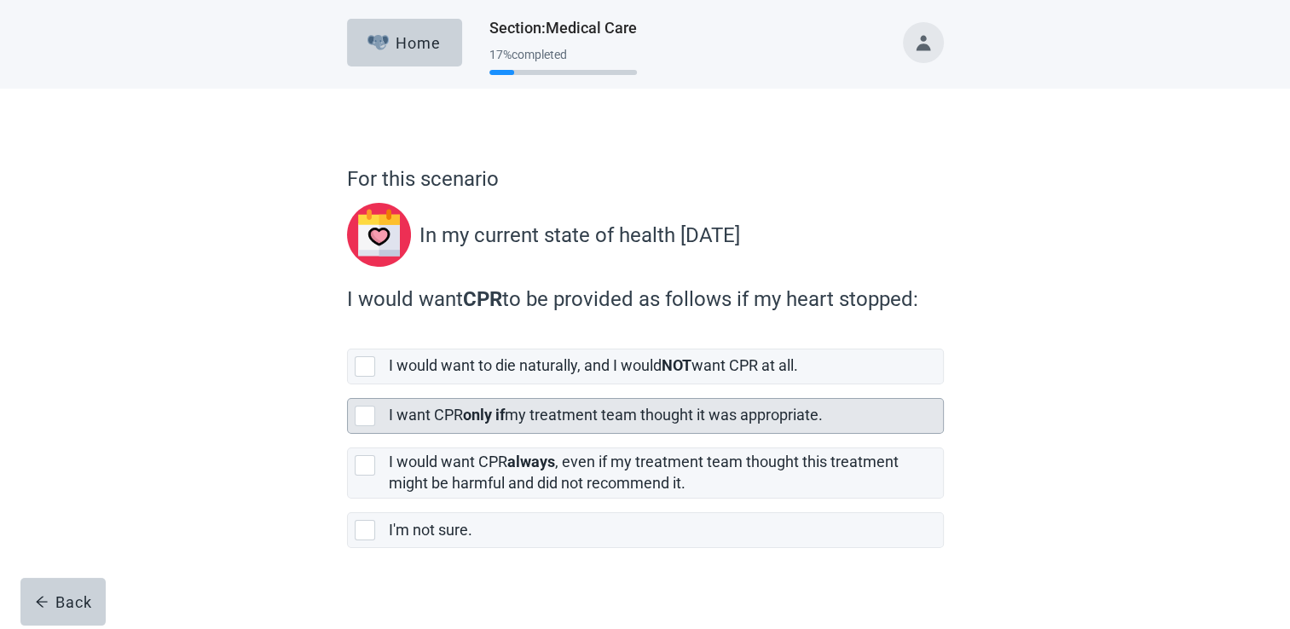
scroll to position [16, 0]
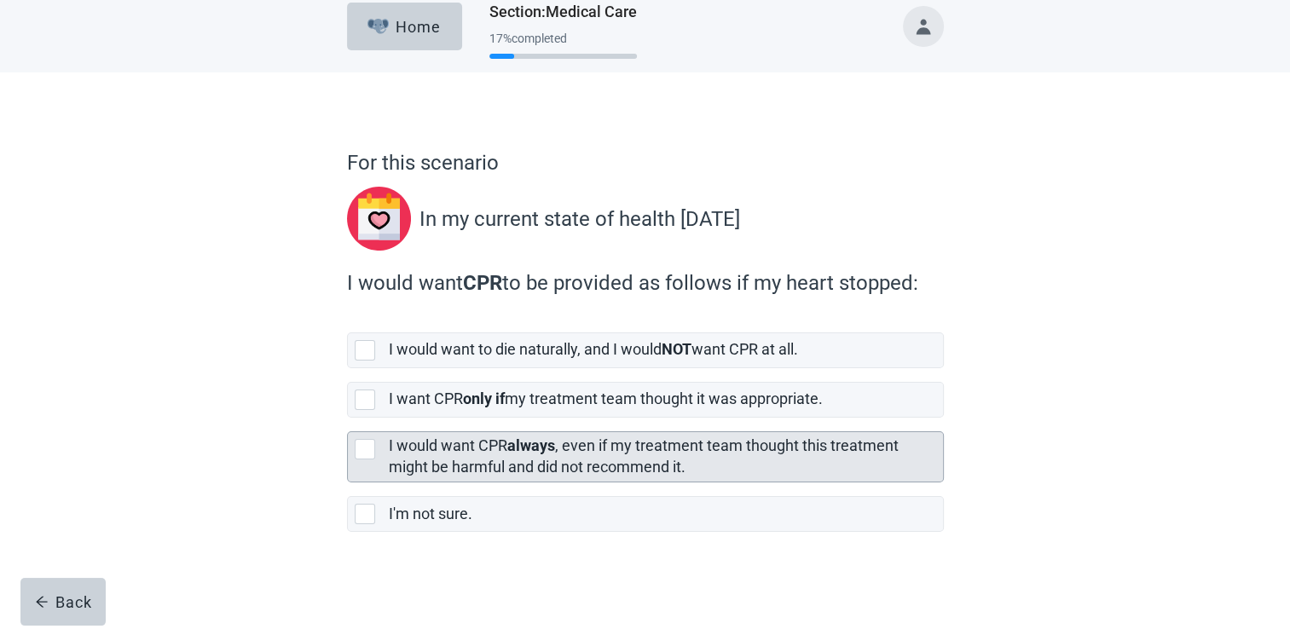
click at [394, 449] on label "I would want CPR always , even if my treatment team thought this treatment migh…" at bounding box center [644, 455] width 510 height 39
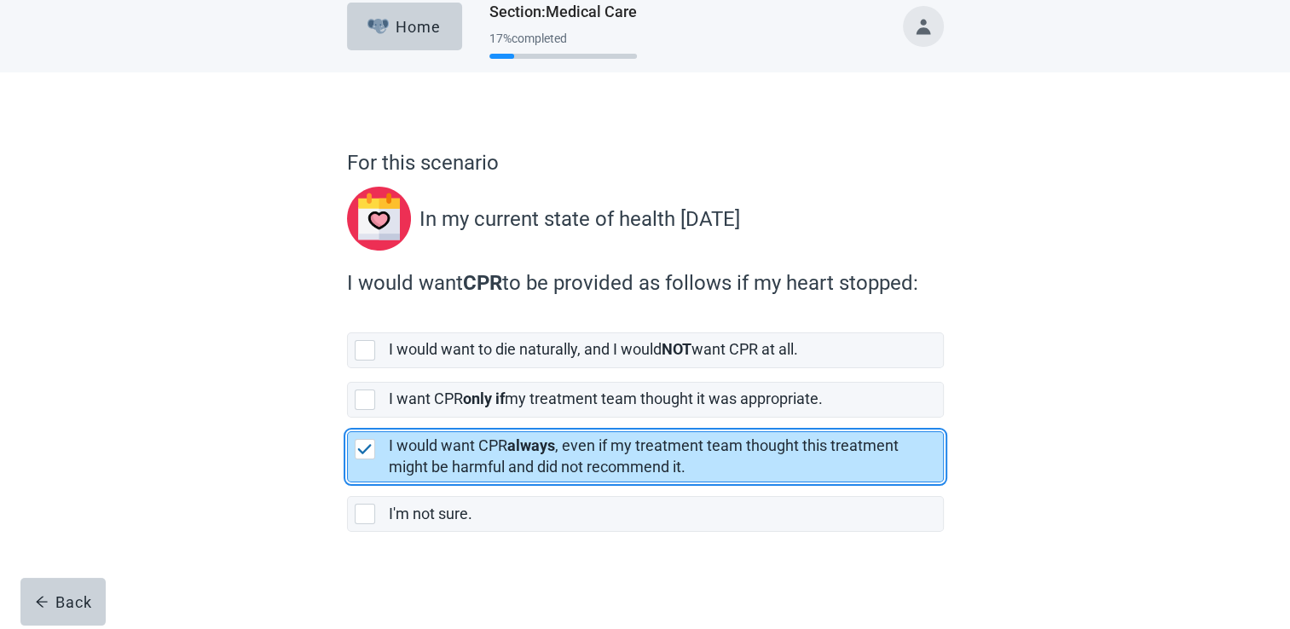
checkbox input "true"
click at [420, 561] on div "Continue" at bounding box center [395, 569] width 68 height 17
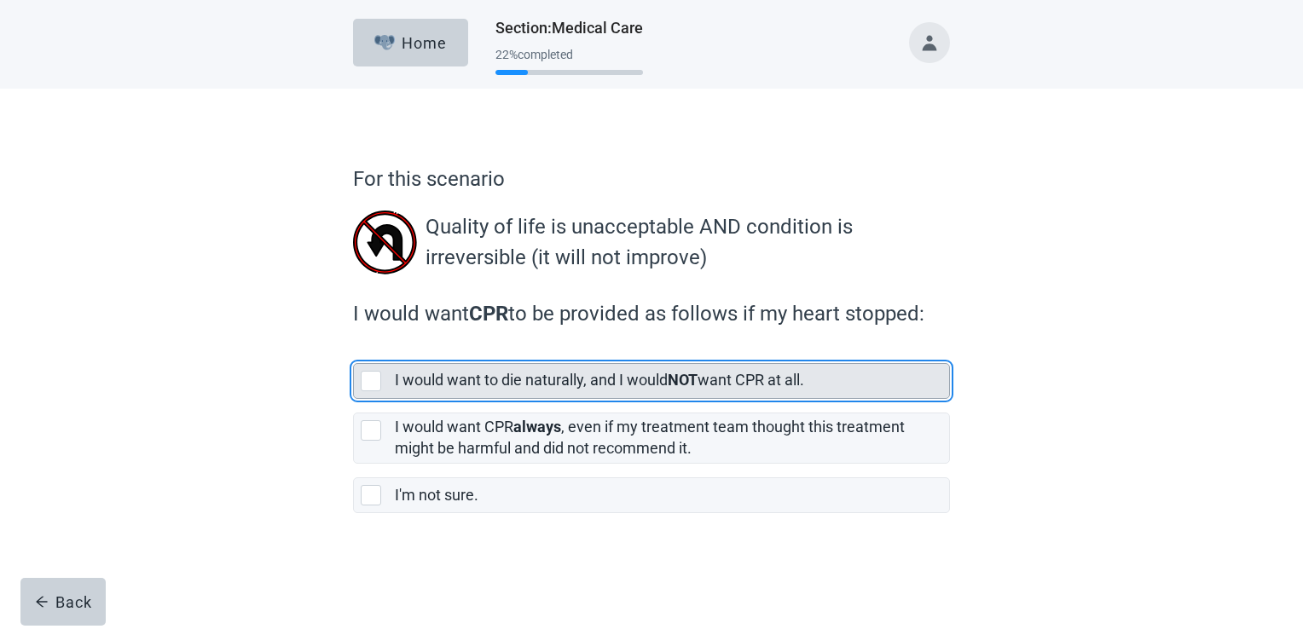
click at [371, 377] on div "[object Object], checkbox, not selected" at bounding box center [371, 381] width 20 height 20
click at [354, 350] on input "I would want to die naturally, and I would NOT want CPR at all." at bounding box center [353, 350] width 1 height 1
checkbox input "true"
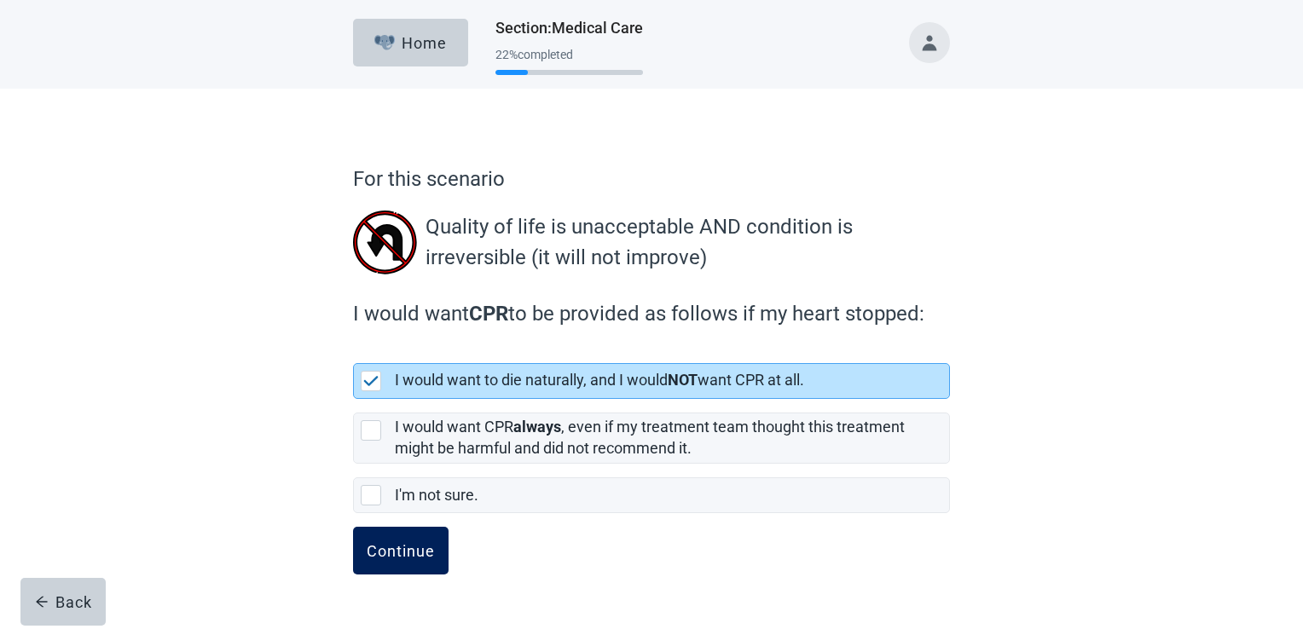
click at [400, 558] on div "Continue" at bounding box center [401, 550] width 68 height 17
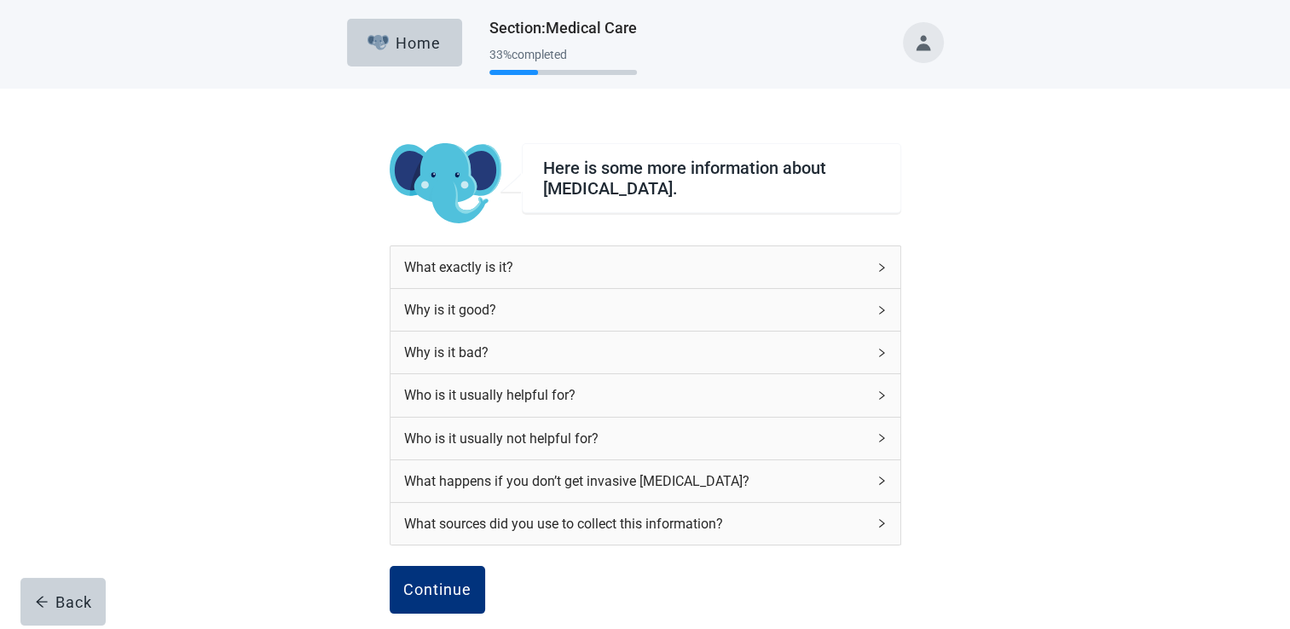
click at [607, 346] on div "Why is it bad?" at bounding box center [635, 352] width 462 height 21
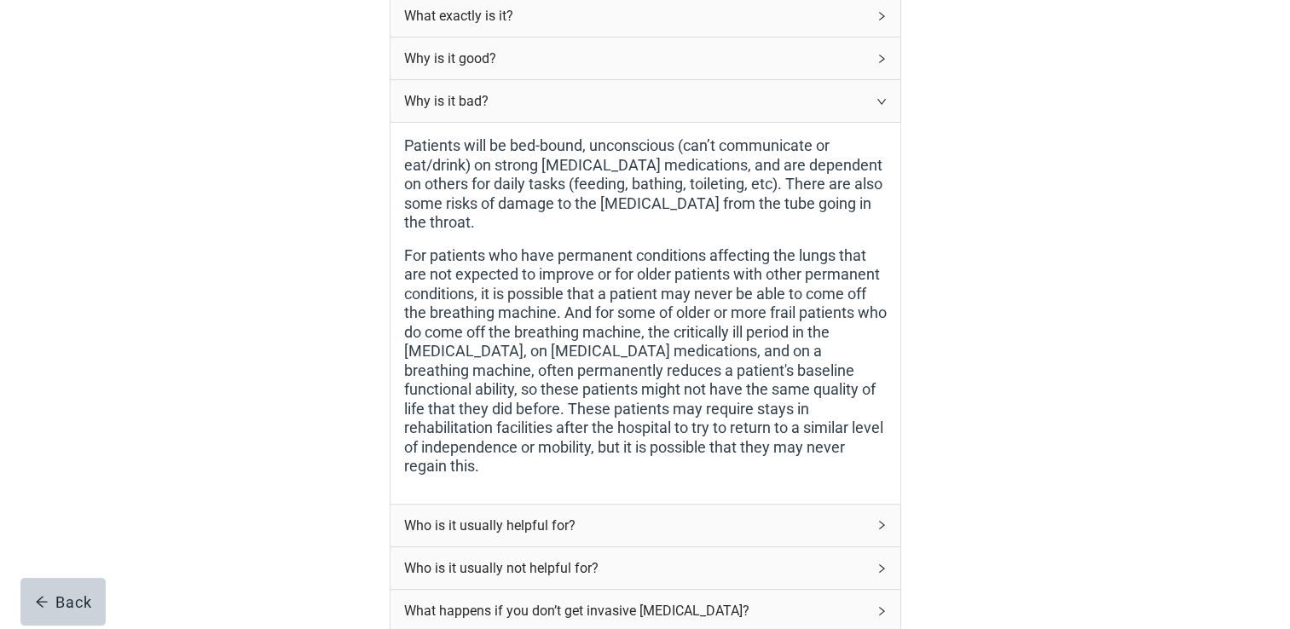
scroll to position [284, 0]
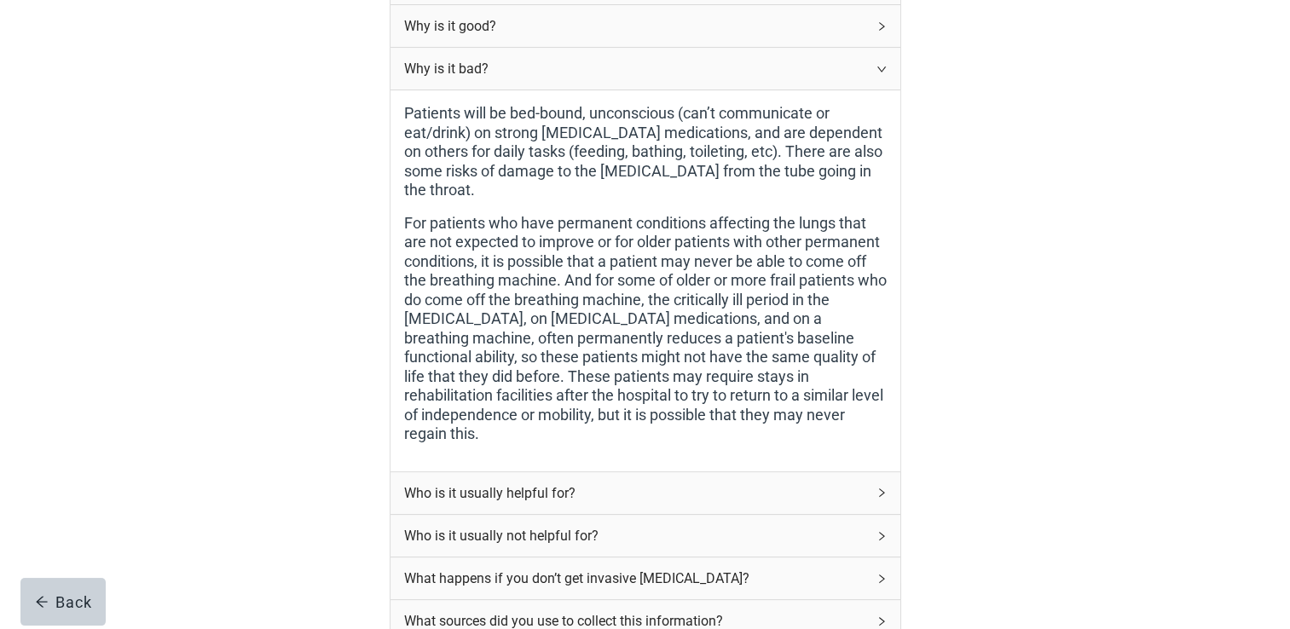
click at [626, 487] on div "Who is it usually helpful for?" at bounding box center [645, 493] width 510 height 42
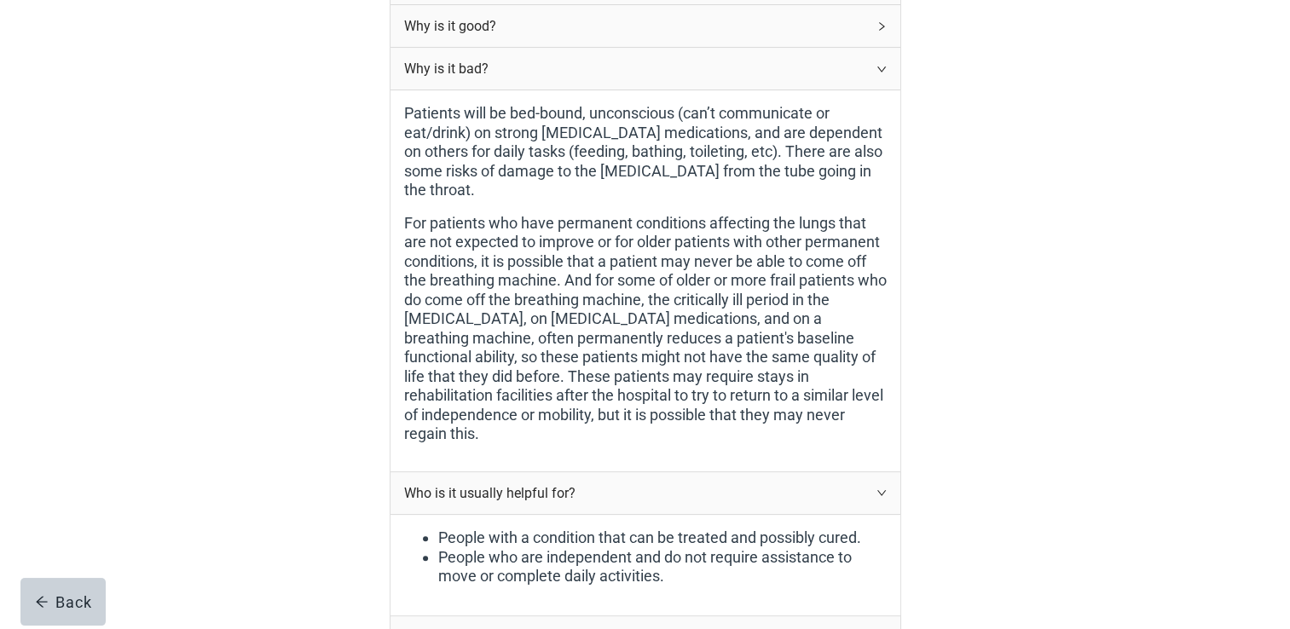
scroll to position [426, 0]
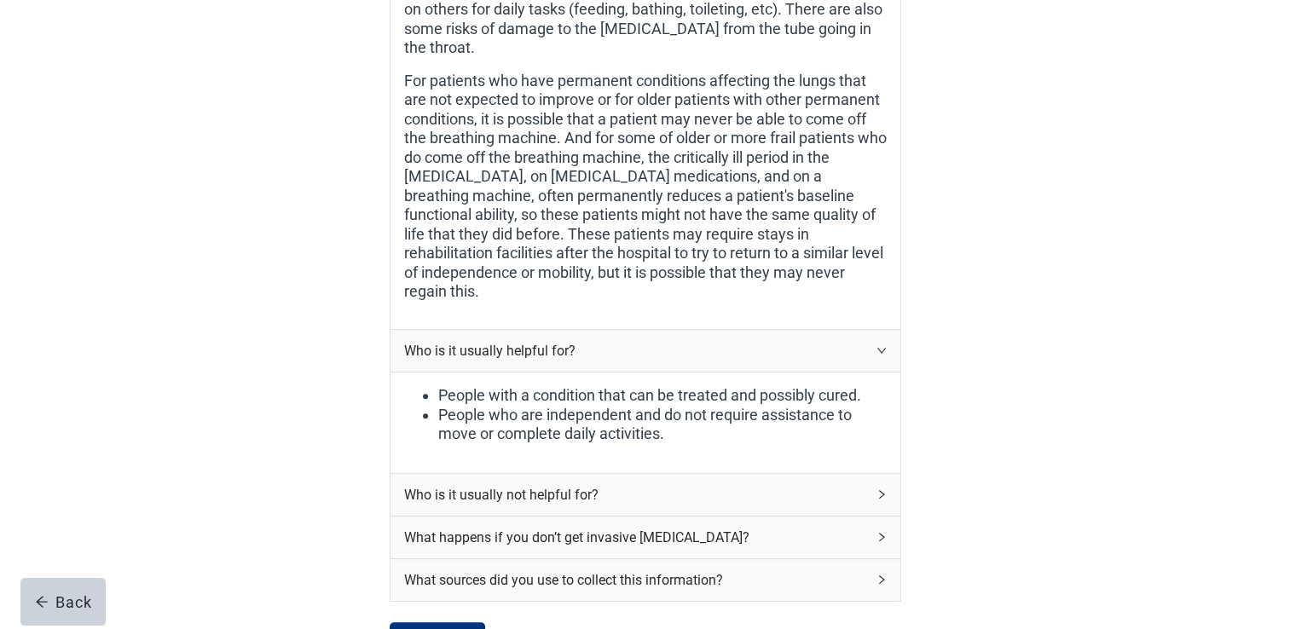
click at [615, 517] on div "What happens if you don’t get invasive [MEDICAL_DATA]?" at bounding box center [645, 538] width 510 height 42
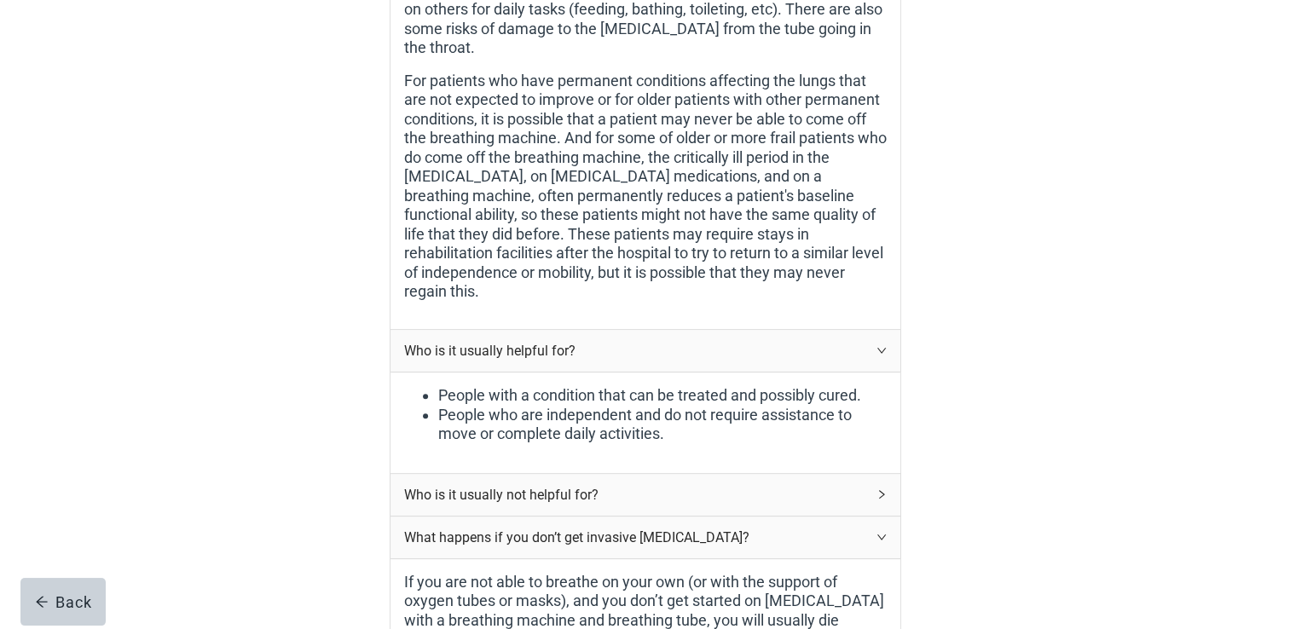
scroll to position [568, 0]
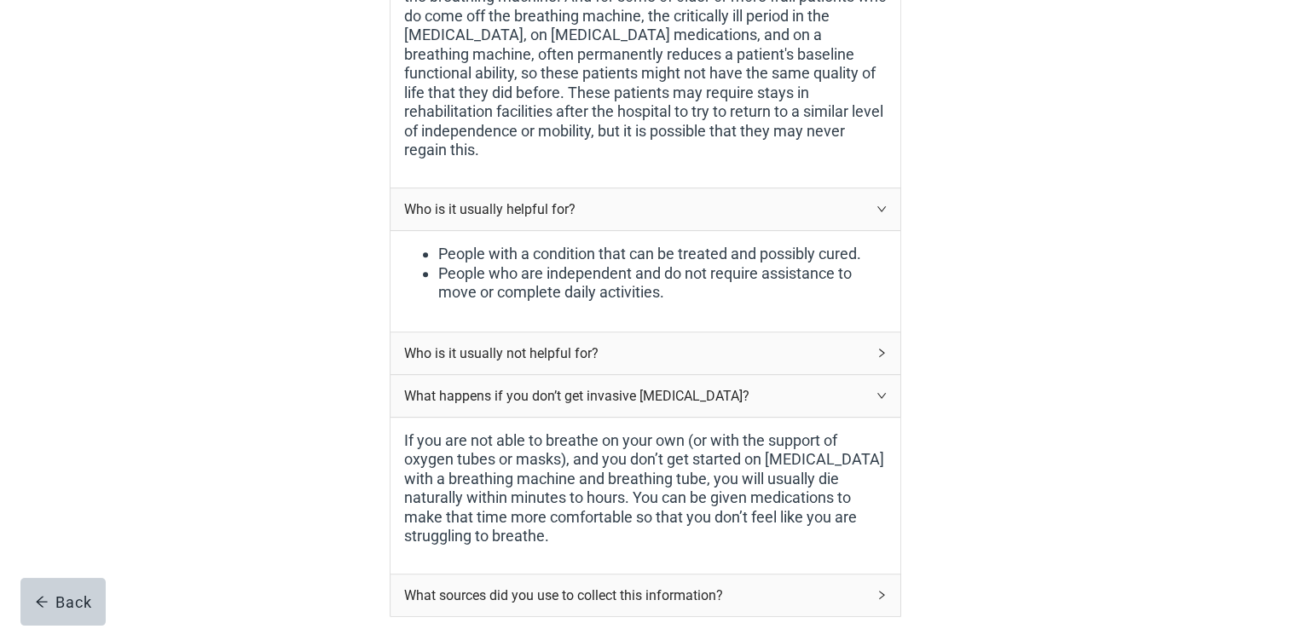
click at [628, 385] on div "What happens if you don’t get invasive [MEDICAL_DATA]?" at bounding box center [635, 395] width 462 height 21
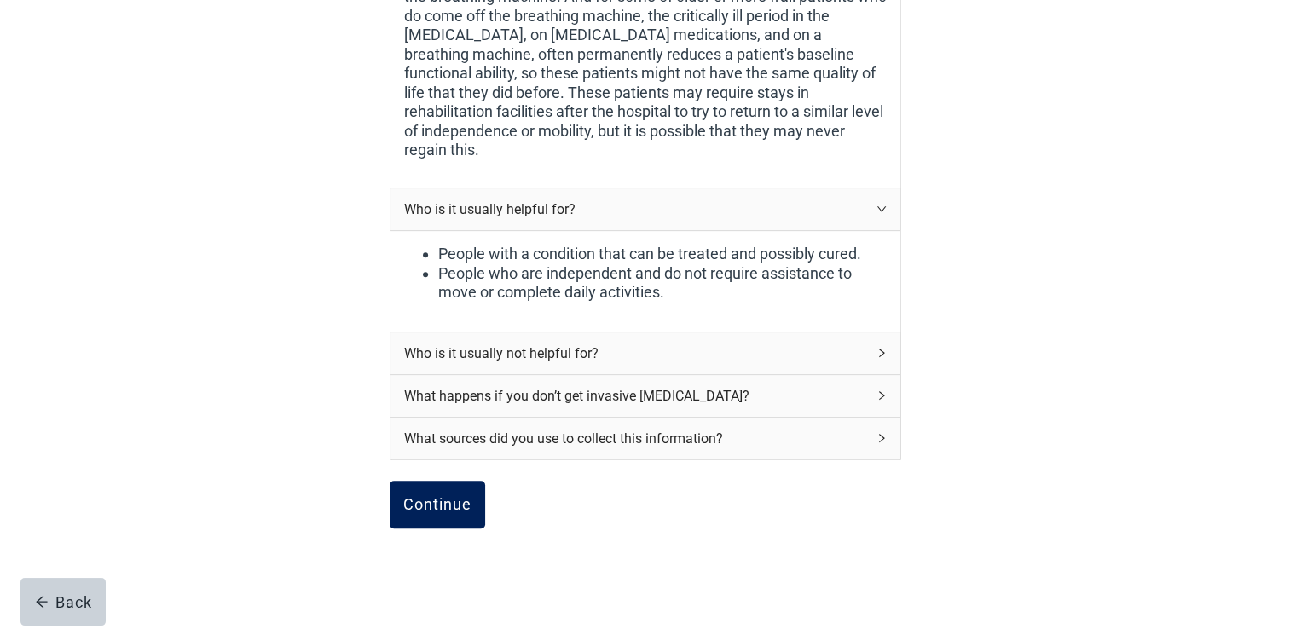
click at [408, 498] on button "Continue" at bounding box center [437, 505] width 95 height 48
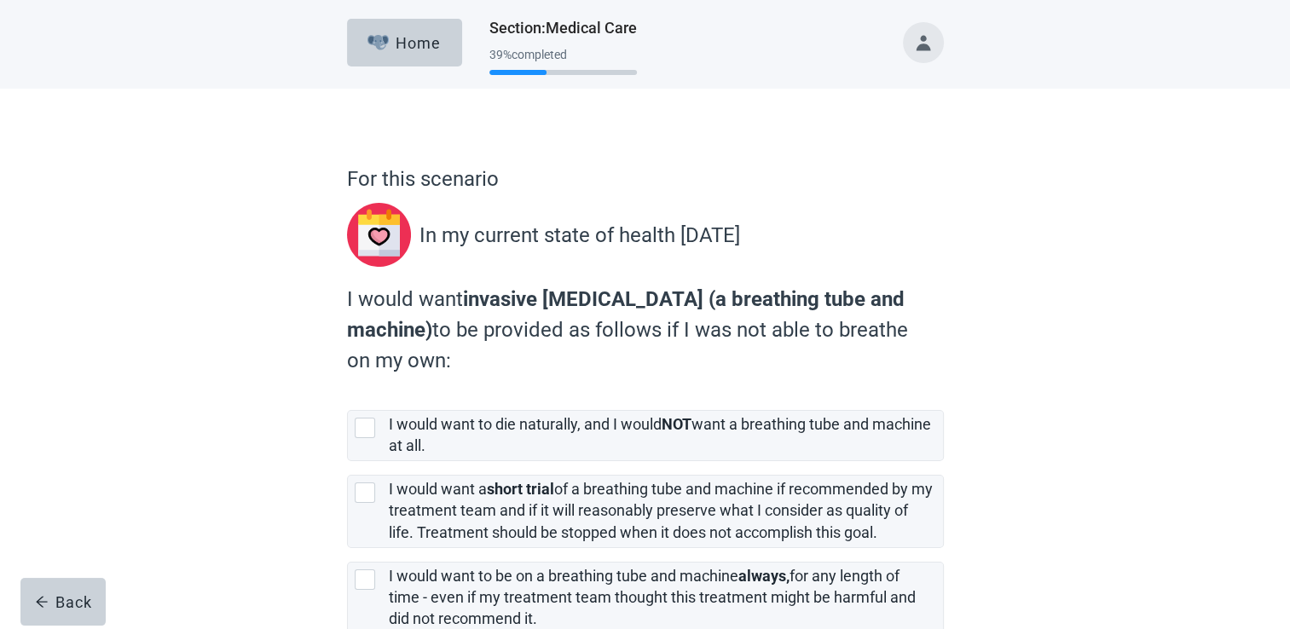
scroll to position [142, 0]
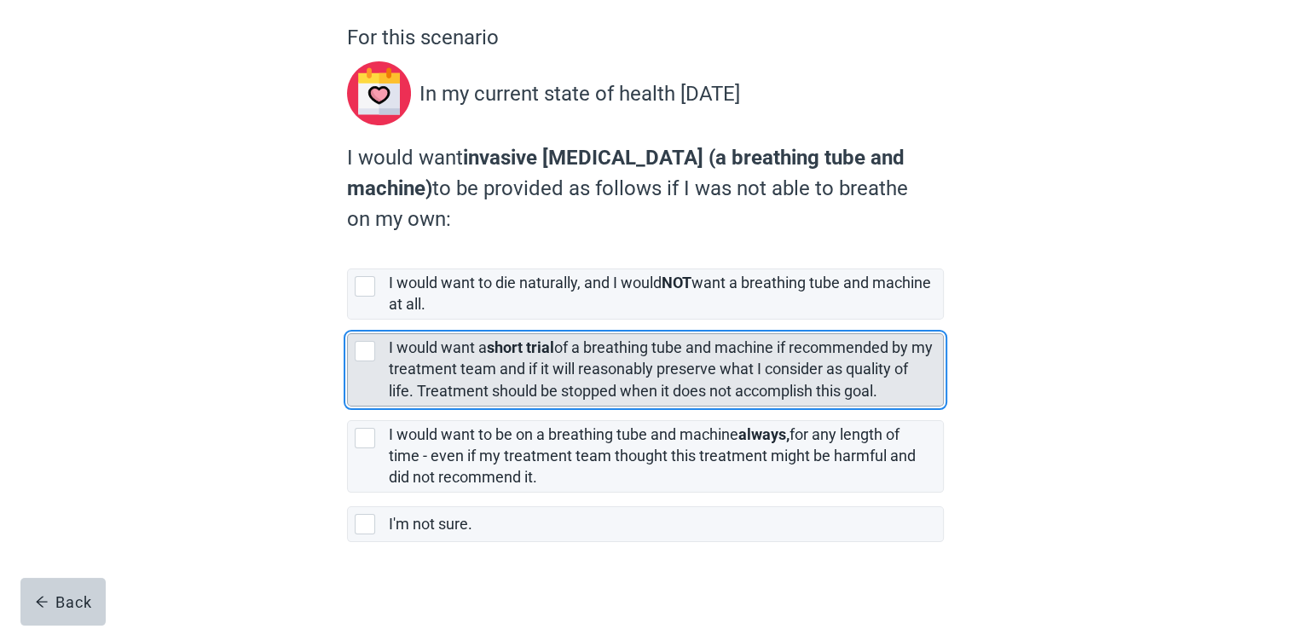
click at [361, 354] on div "[object Object], checkbox, not selected" at bounding box center [365, 351] width 20 height 20
click at [348, 321] on input "I would want a short trial of a breathing tube and machine if recommended by my…" at bounding box center [347, 320] width 1 height 1
checkbox input "true"
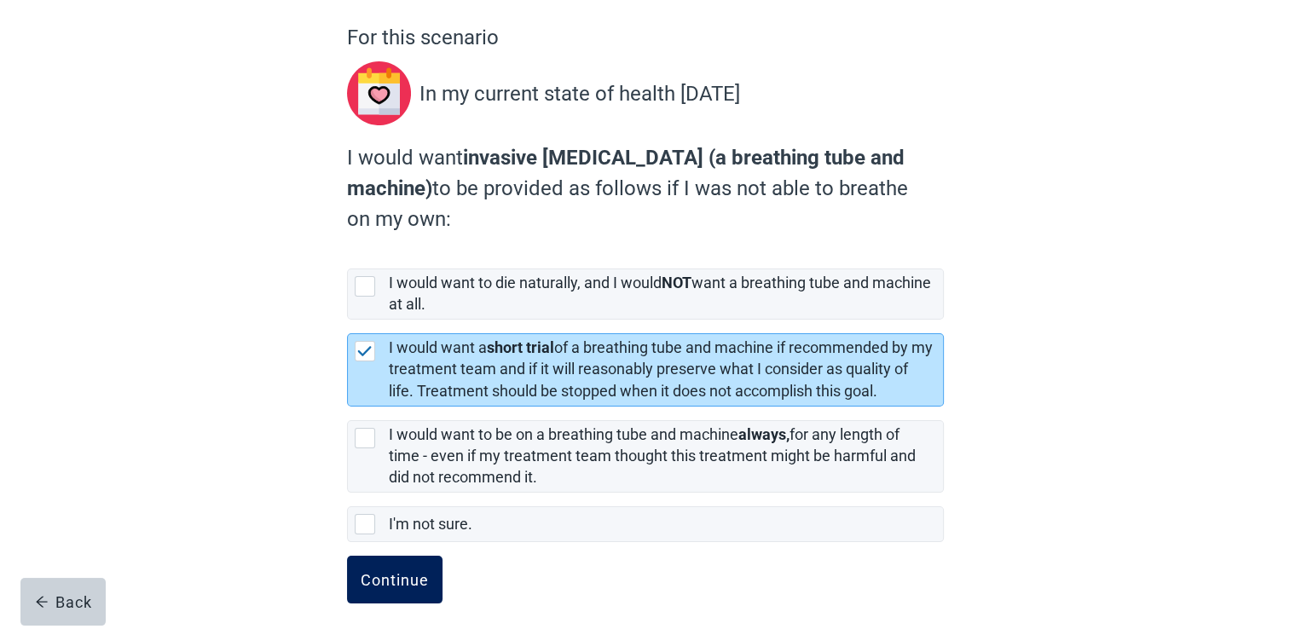
click at [385, 571] on div "Continue" at bounding box center [395, 579] width 68 height 17
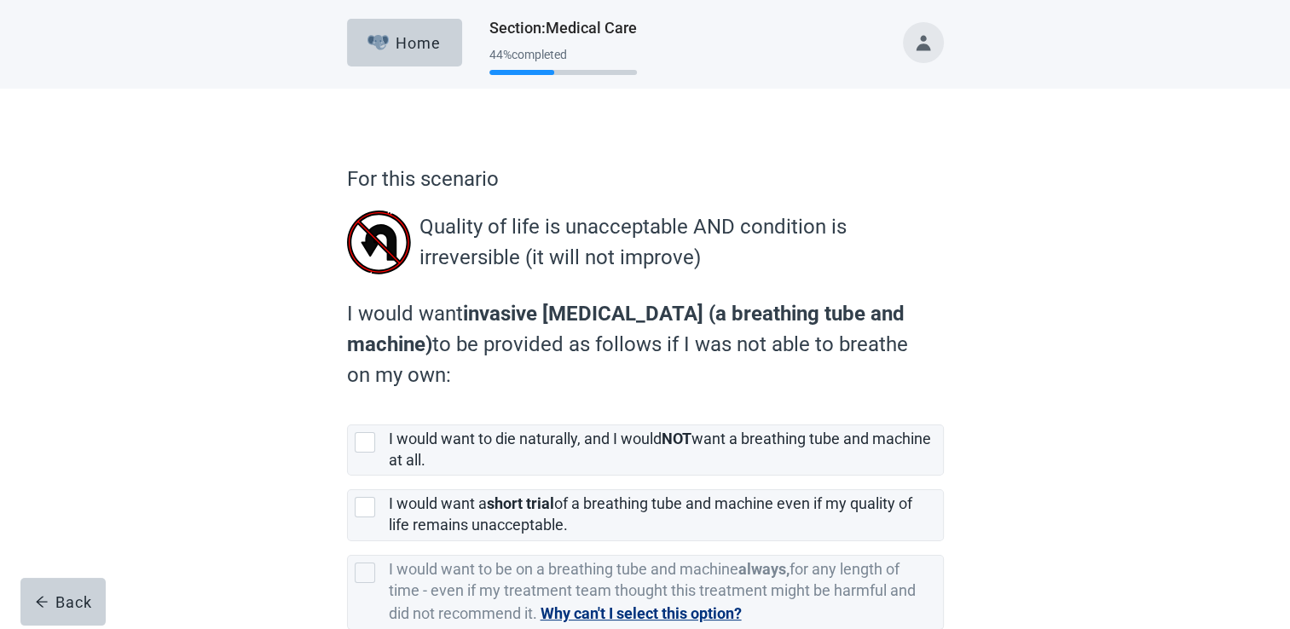
scroll to position [142, 0]
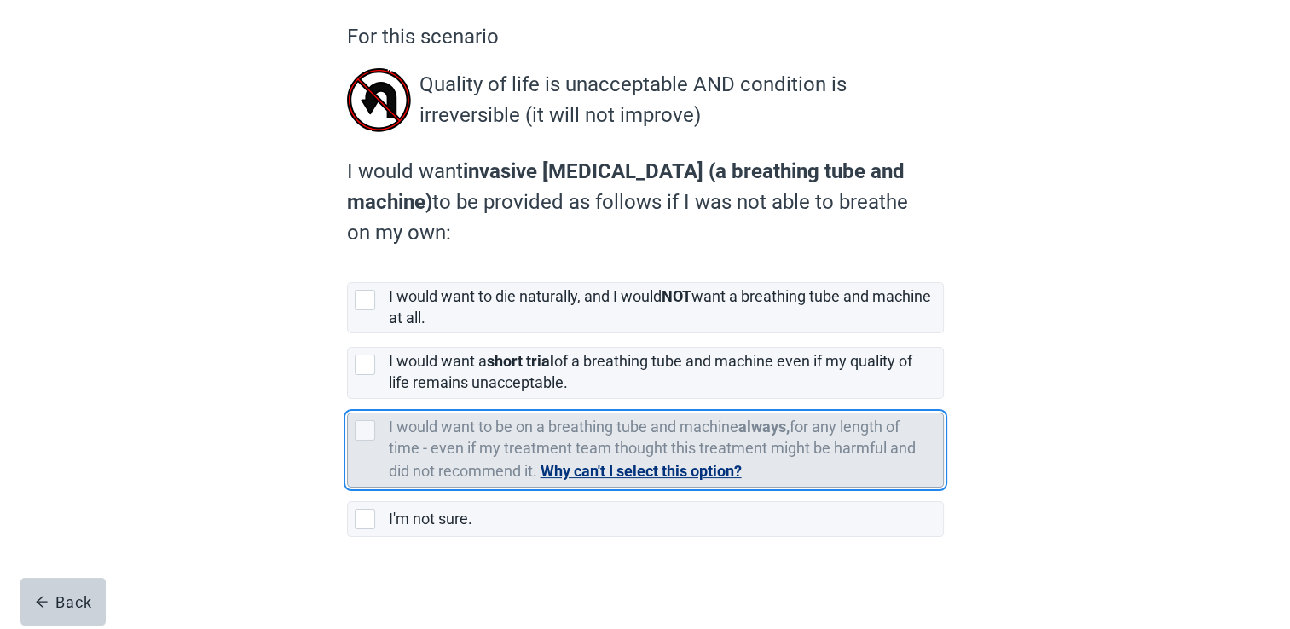
click at [585, 472] on button "Why can't I select this option?" at bounding box center [640, 472] width 201 height 24
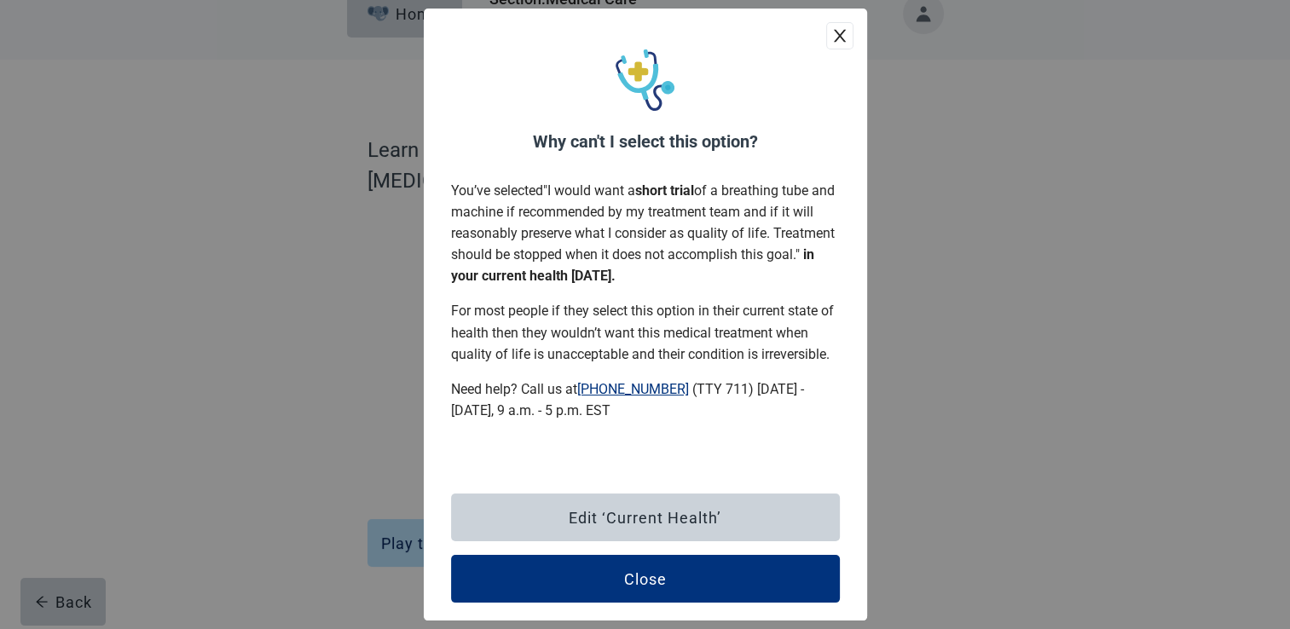
scroll to position [27, 0]
click at [844, 42] on icon "close" at bounding box center [839, 36] width 12 height 13
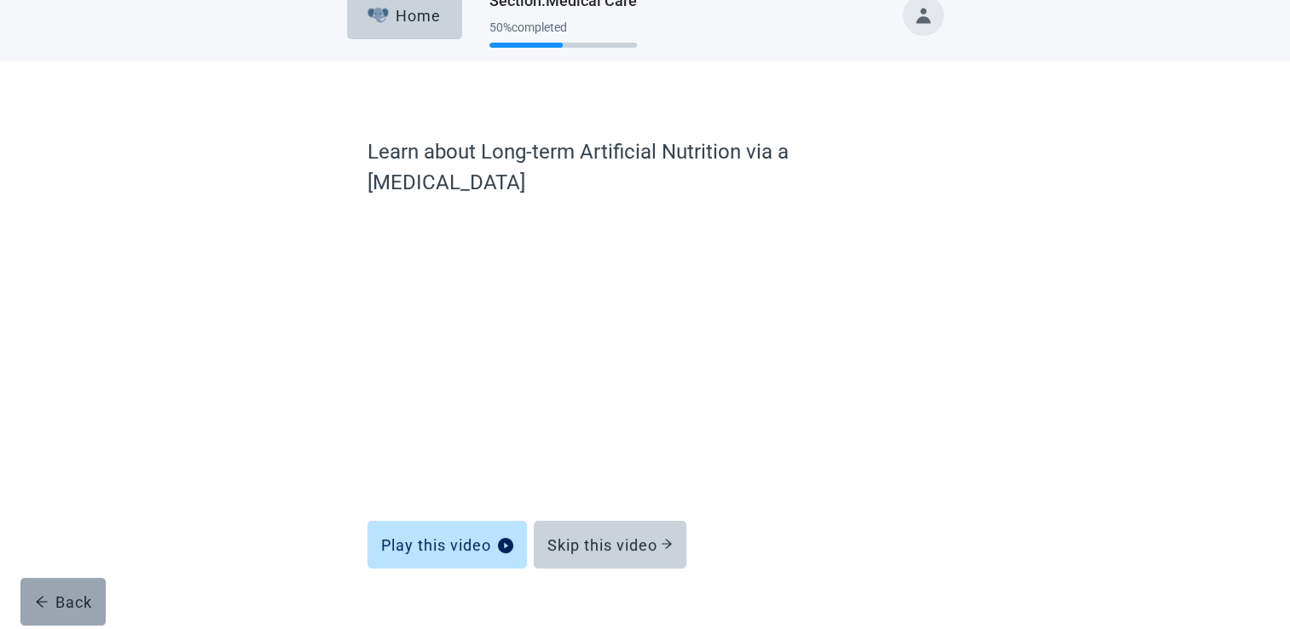
click at [58, 593] on div "Back" at bounding box center [63, 601] width 57 height 17
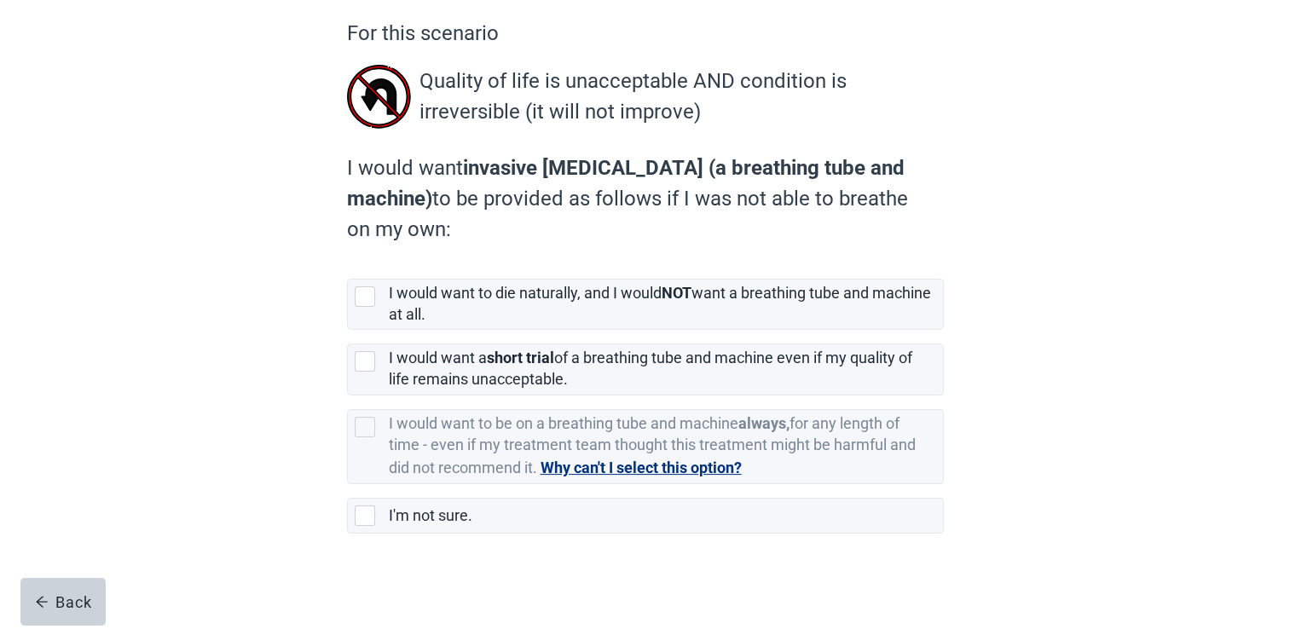
scroll to position [147, 0]
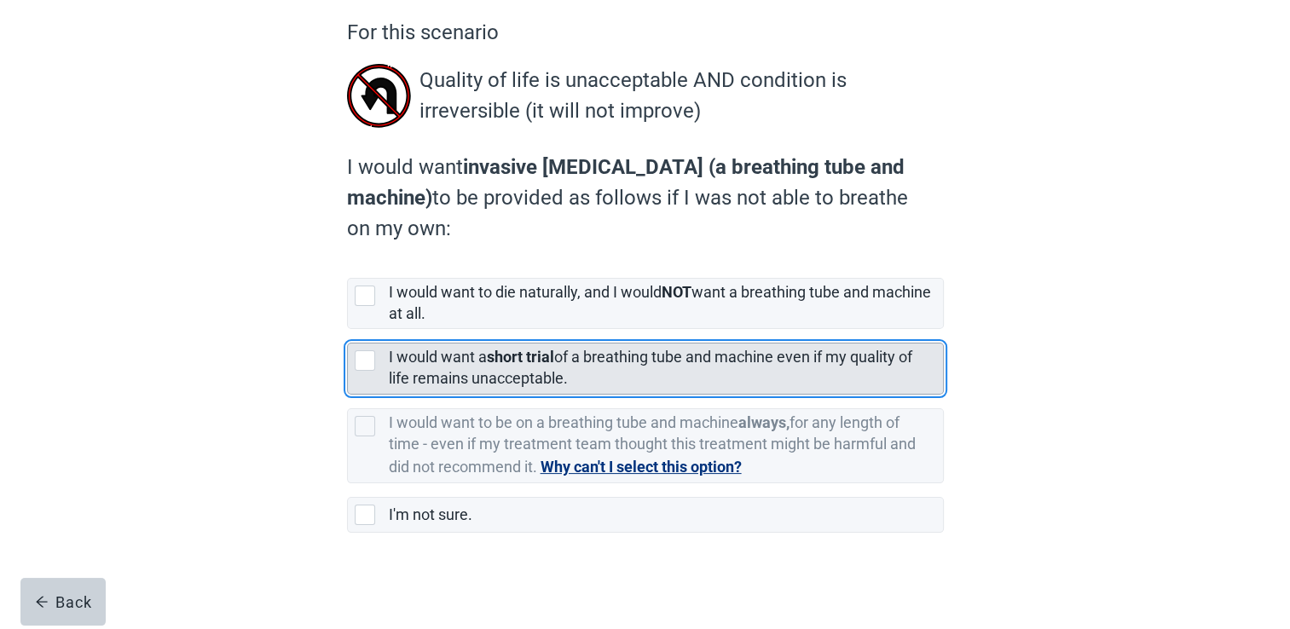
click at [368, 361] on div "[object Object], checkbox, not selected" at bounding box center [365, 360] width 20 height 20
click at [348, 330] on input "I would want a short trial of a breathing tube and machine even if my quality o…" at bounding box center [347, 329] width 1 height 1
checkbox input "true"
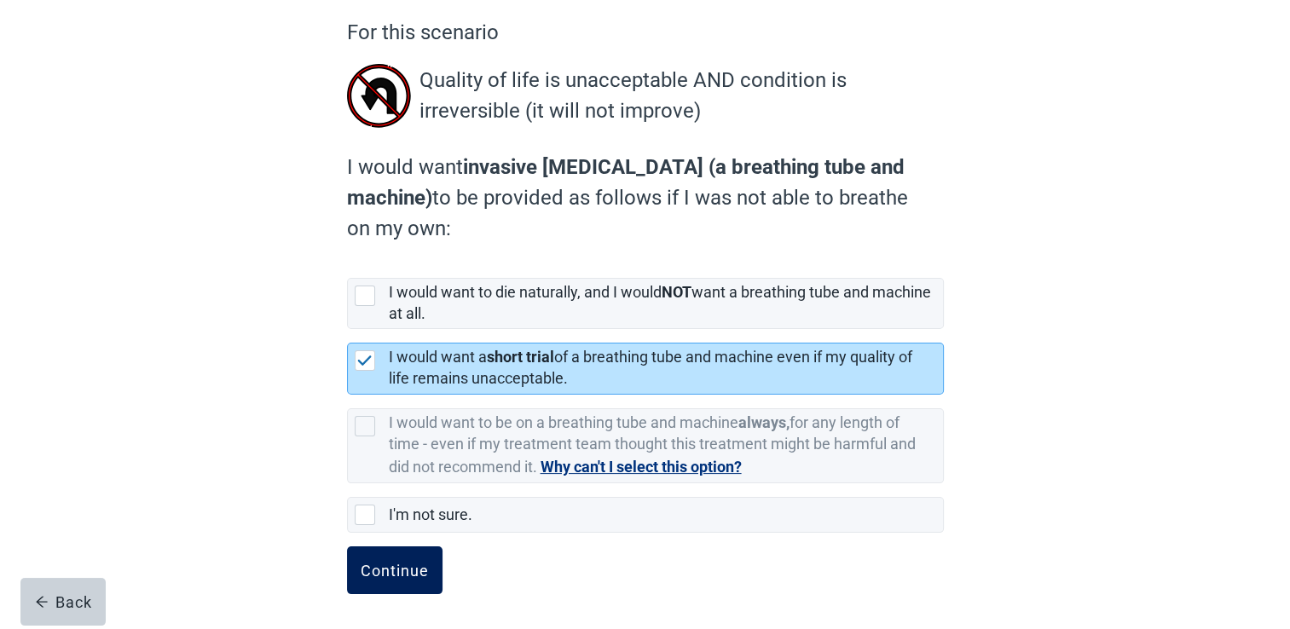
click at [396, 577] on div "Continue" at bounding box center [395, 570] width 68 height 17
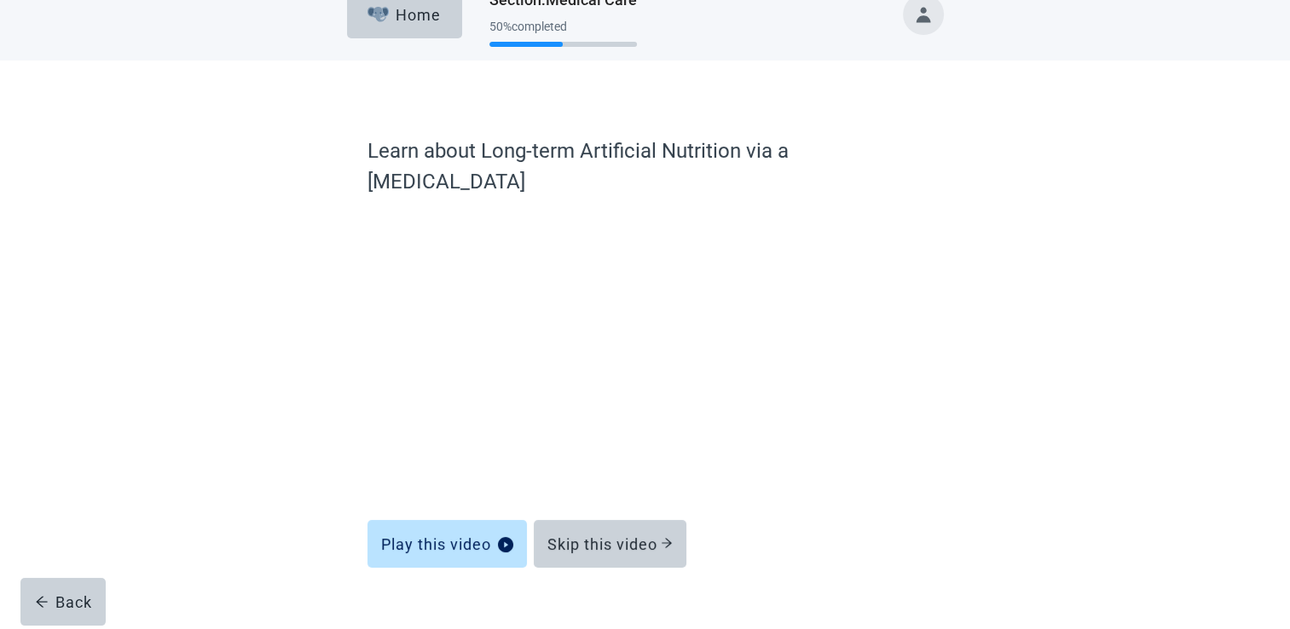
scroll to position [27, 0]
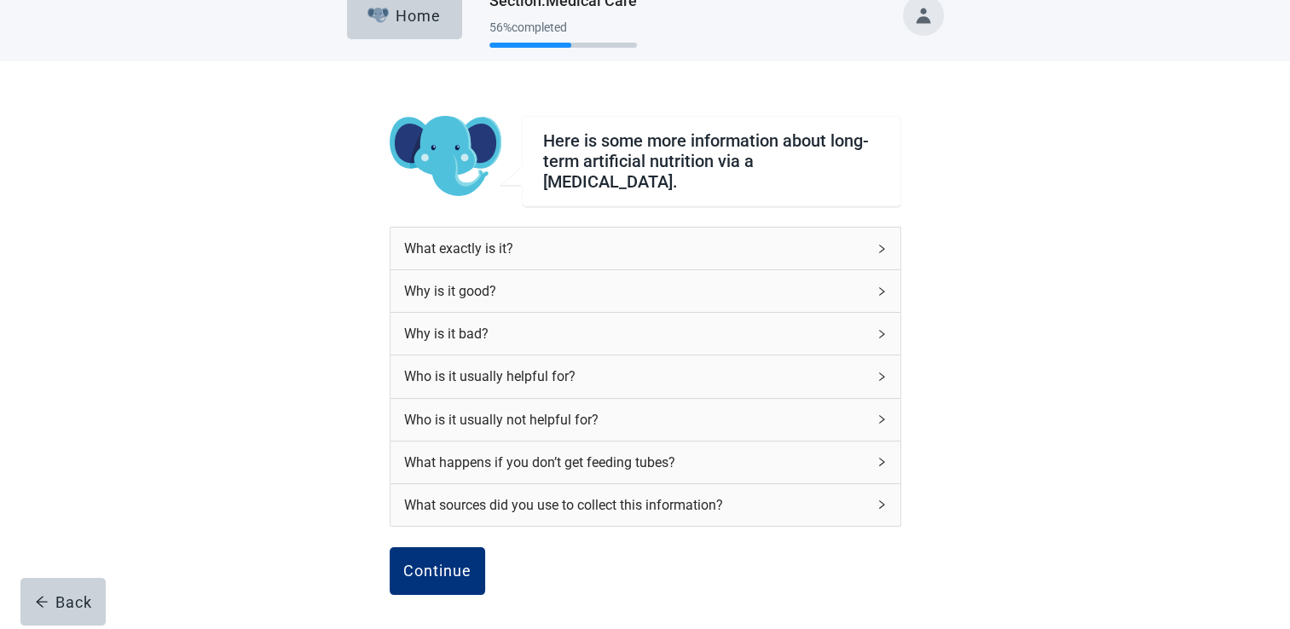
click at [539, 296] on div "Why is it good?" at bounding box center [645, 291] width 510 height 42
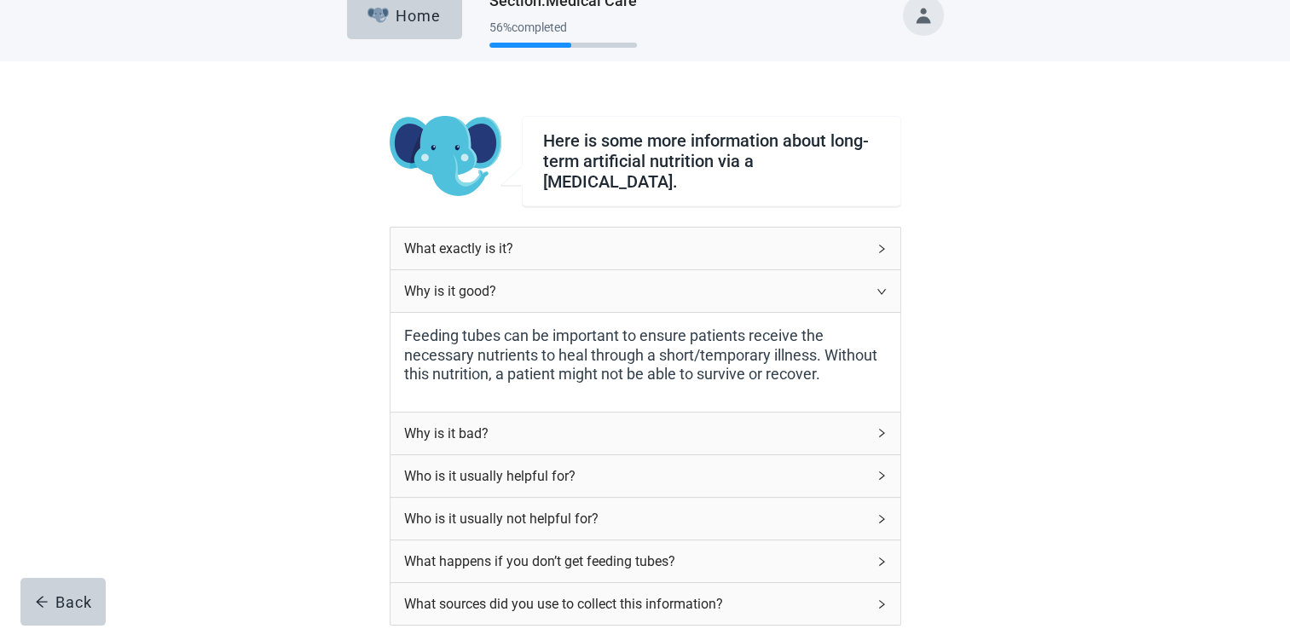
click at [542, 431] on div "Why is it bad?" at bounding box center [635, 433] width 462 height 21
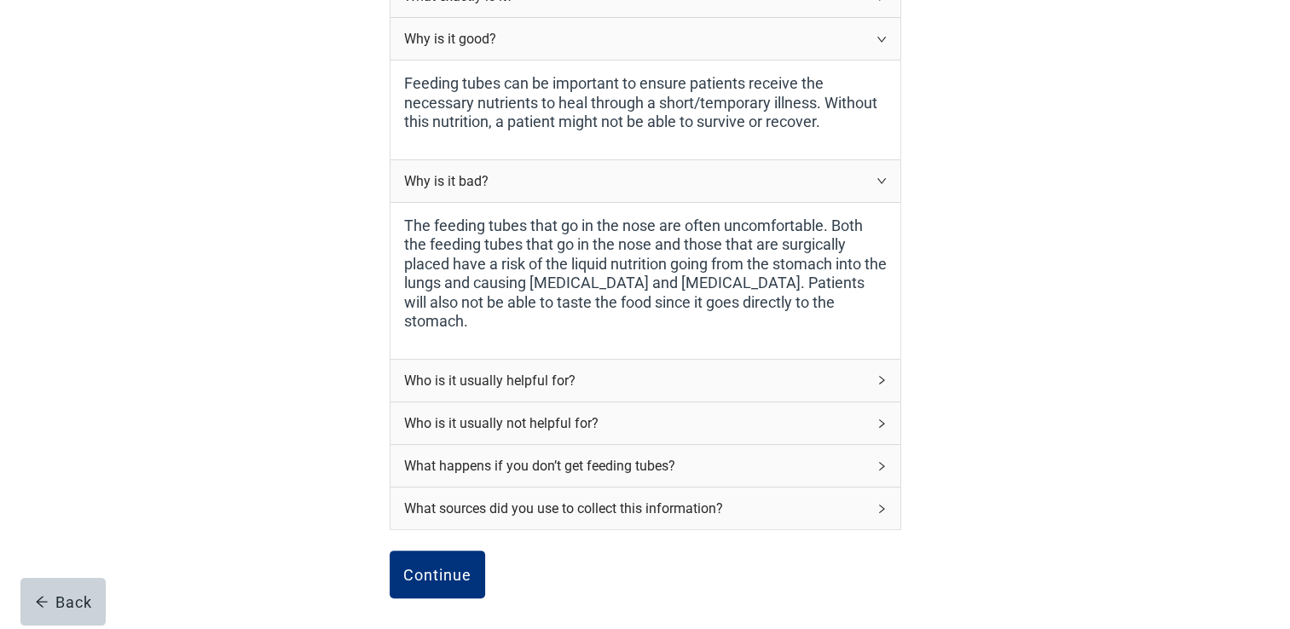
scroll to position [312, 0]
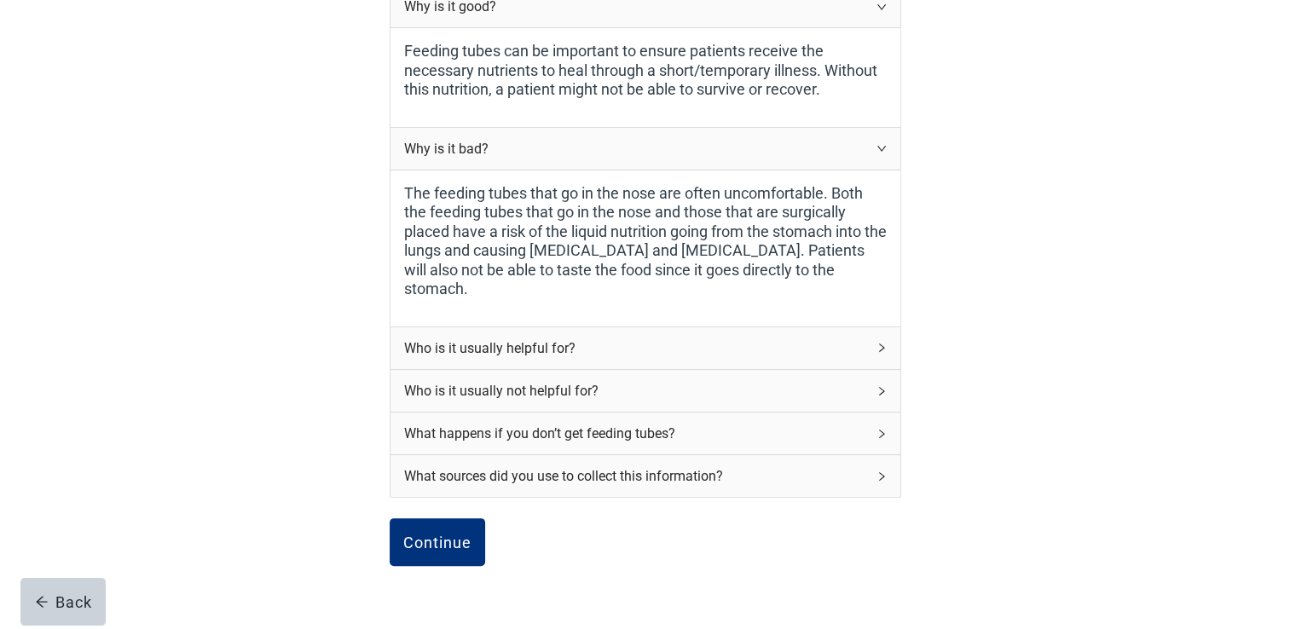
click at [524, 344] on div "Who is it usually helpful for?" at bounding box center [635, 348] width 462 height 21
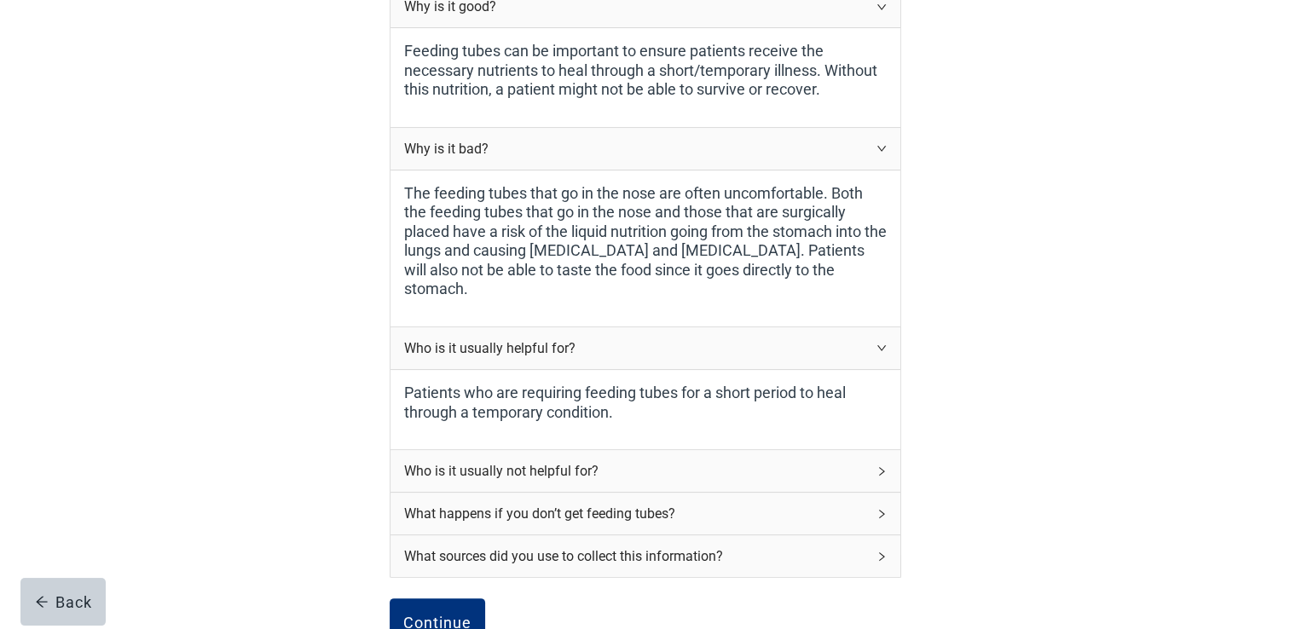
click at [522, 460] on div "Who is it usually not helpful for?" at bounding box center [635, 470] width 462 height 21
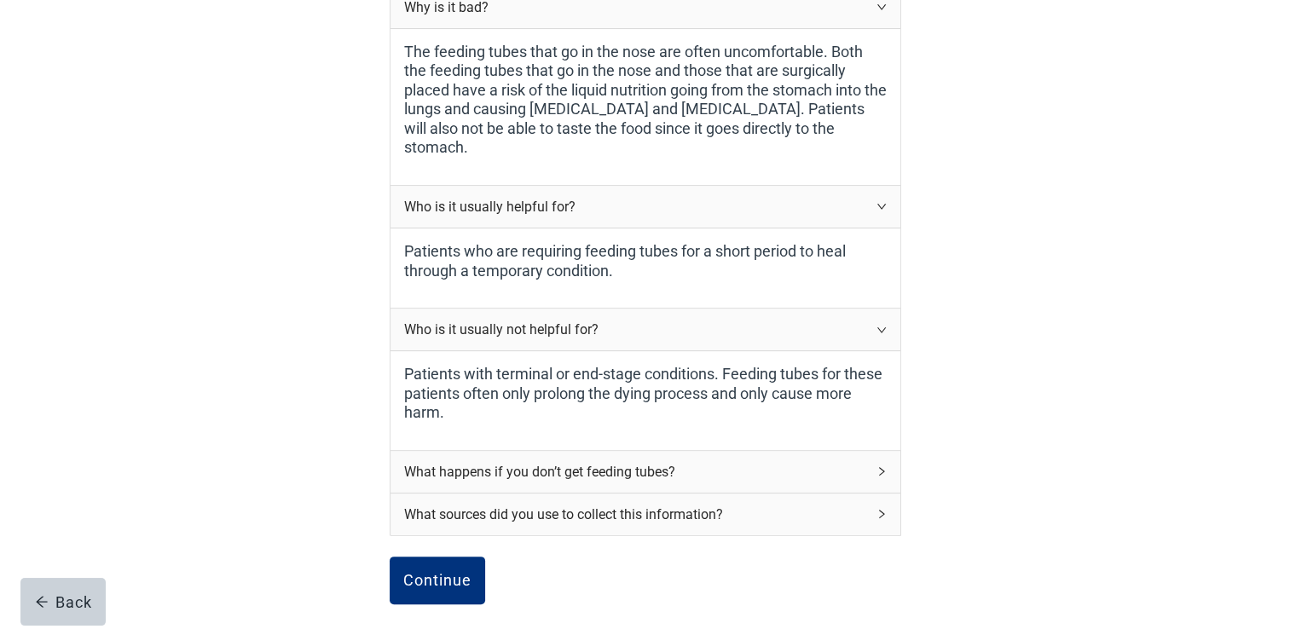
scroll to position [575, 0]
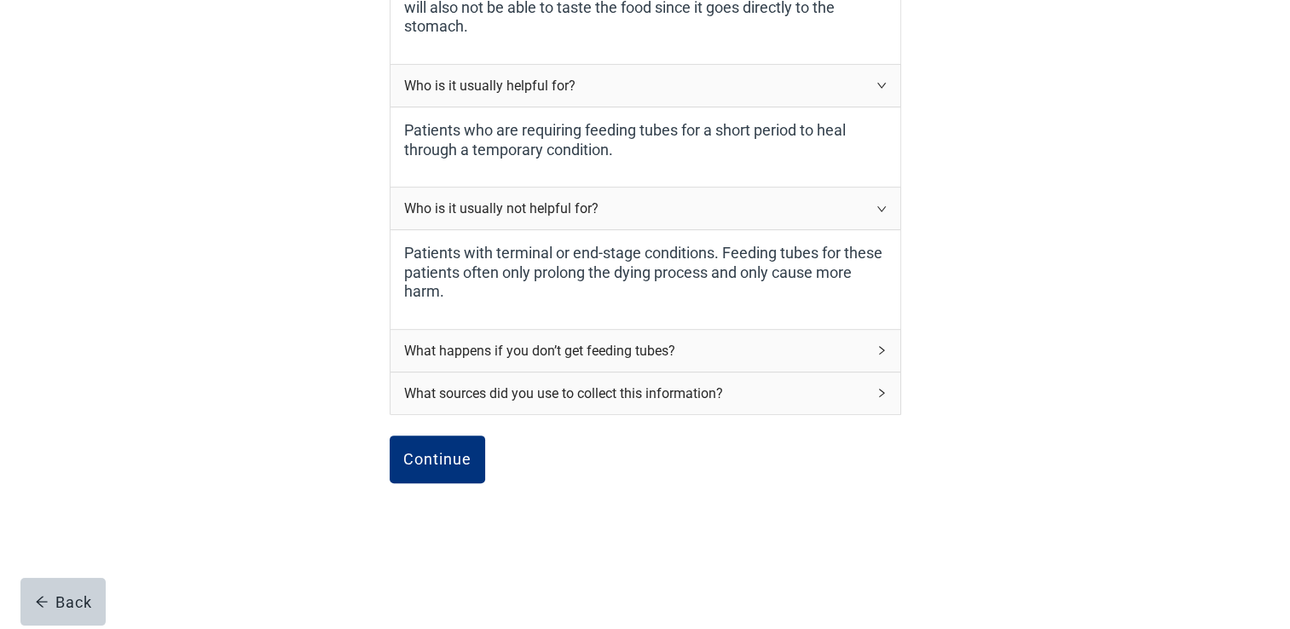
click at [623, 352] on div "What happens if you don’t get feeding tubes?" at bounding box center [645, 351] width 510 height 42
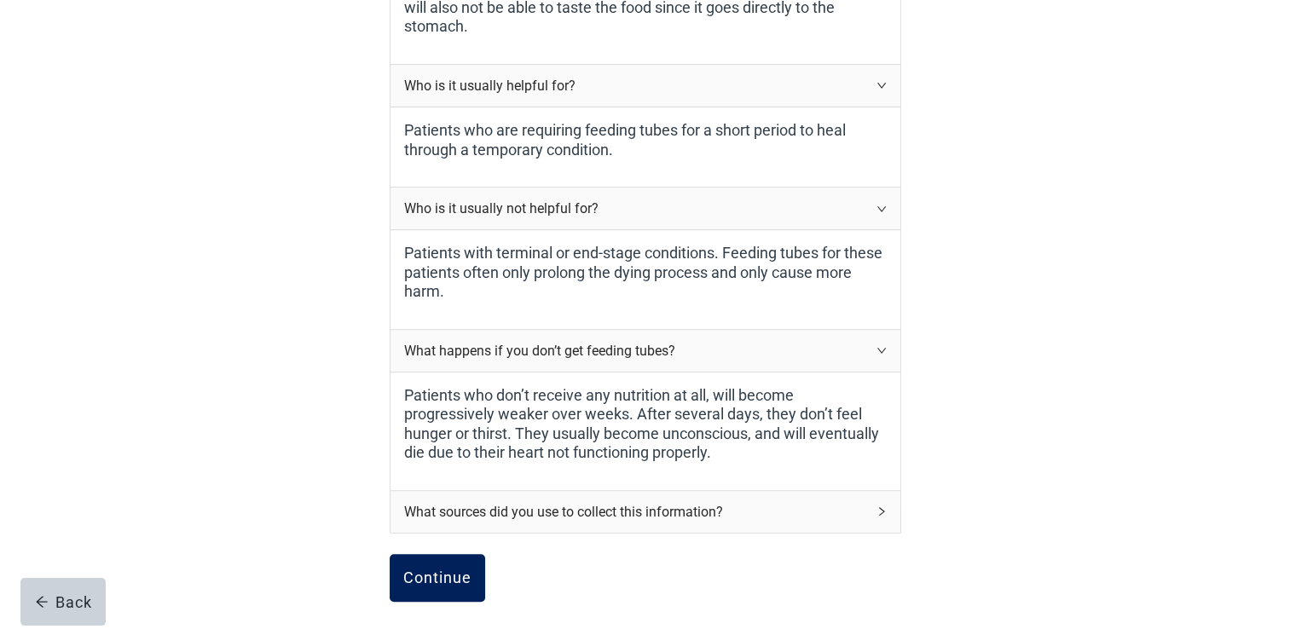
click at [476, 570] on button "Continue" at bounding box center [437, 578] width 95 height 48
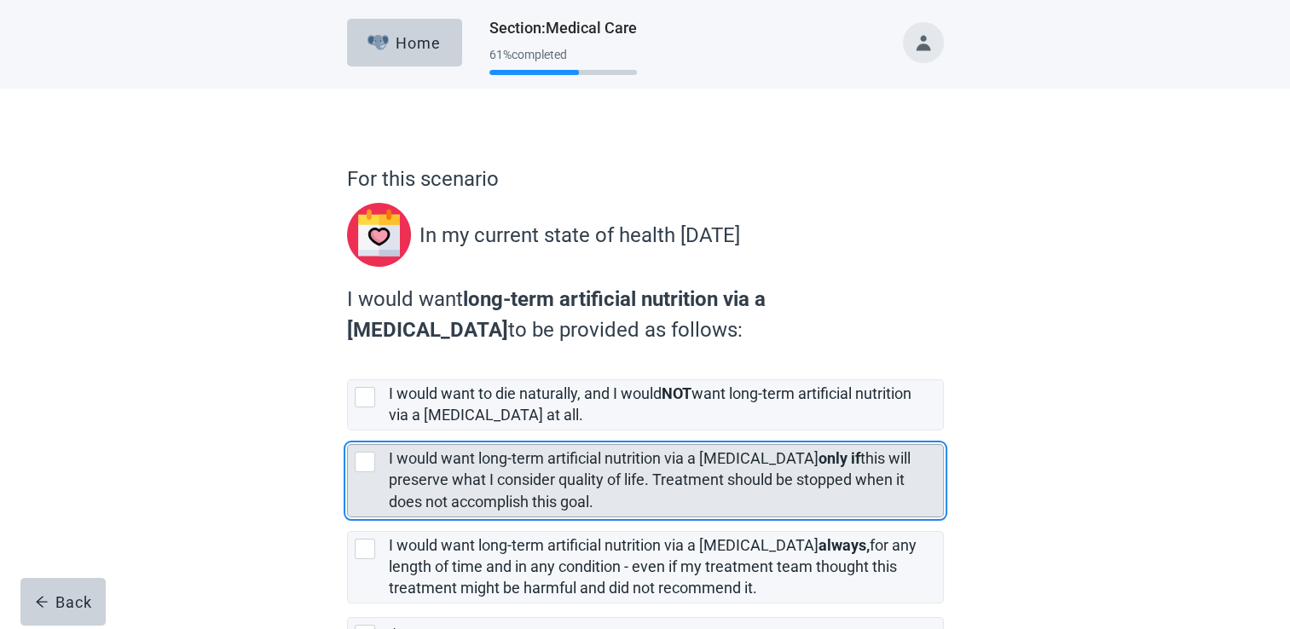
click at [356, 462] on div "[object Object], checkbox, not selected" at bounding box center [365, 462] width 20 height 20
click at [348, 431] on input "I would want long-term artificial nutrition via a [MEDICAL_DATA] only if this w…" at bounding box center [347, 431] width 1 height 1
checkbox input "true"
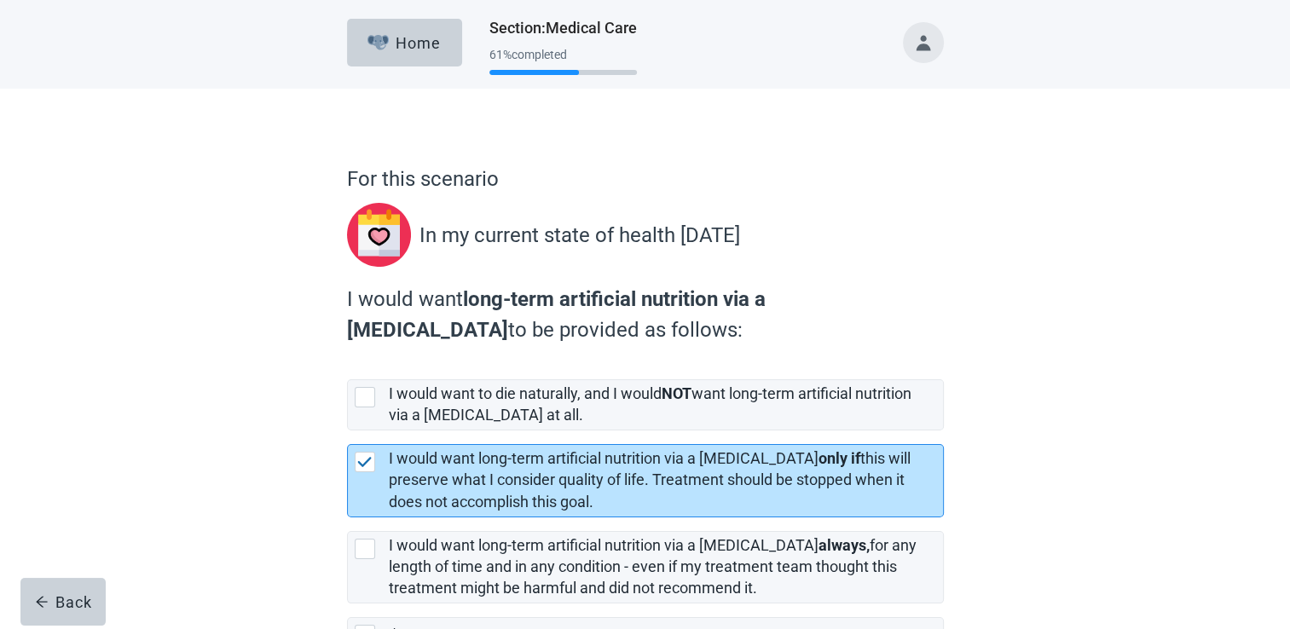
scroll to position [121, 0]
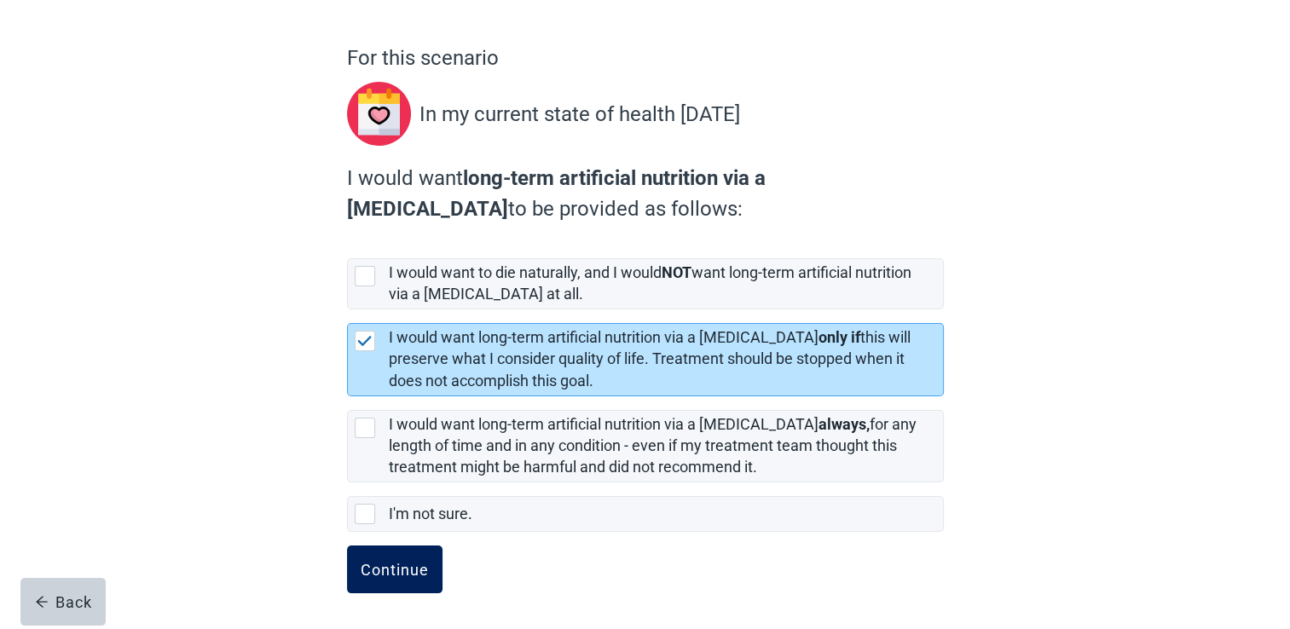
click at [420, 584] on button "Continue" at bounding box center [394, 570] width 95 height 48
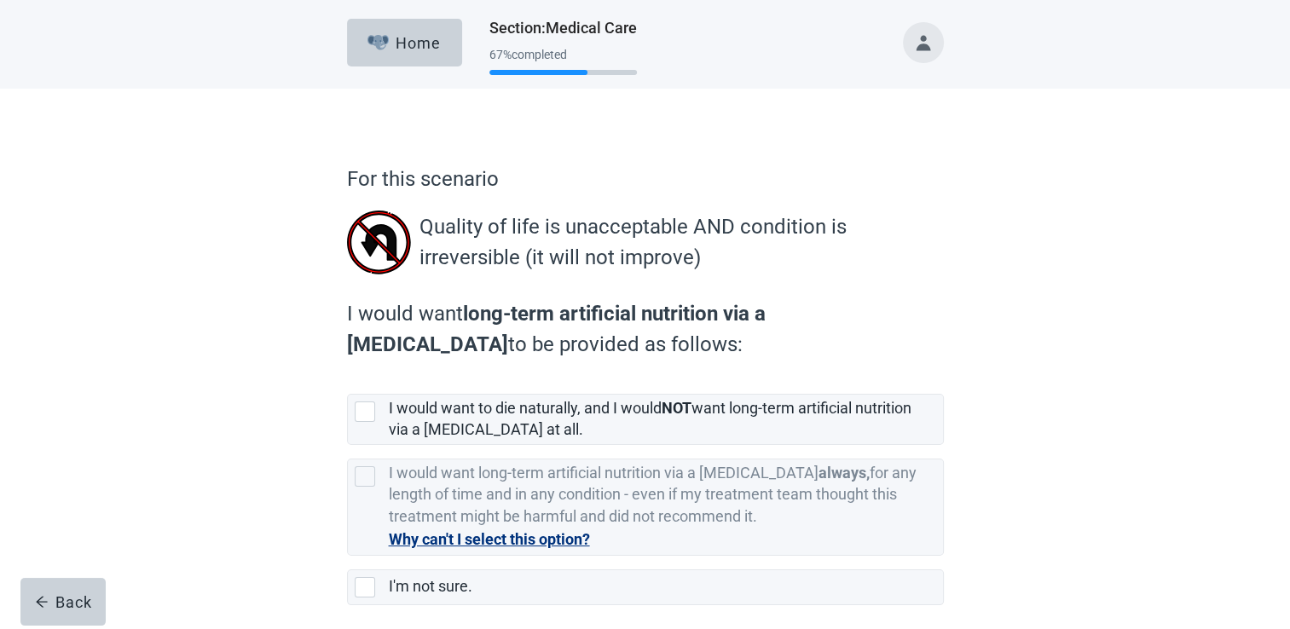
scroll to position [73, 0]
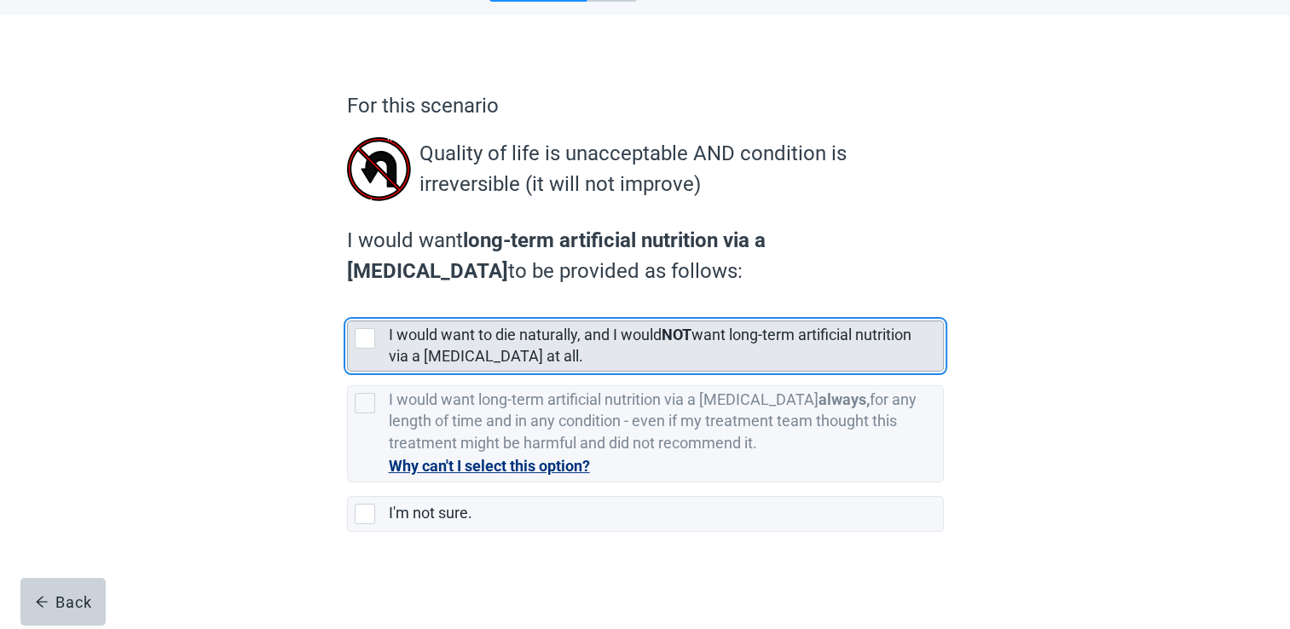
click at [367, 332] on div "[object Object], checkbox, not selected" at bounding box center [365, 338] width 20 height 20
click at [348, 308] on input "I would want to die naturally, and I would NOT want long-term artificial nutrit…" at bounding box center [347, 307] width 1 height 1
checkbox input "true"
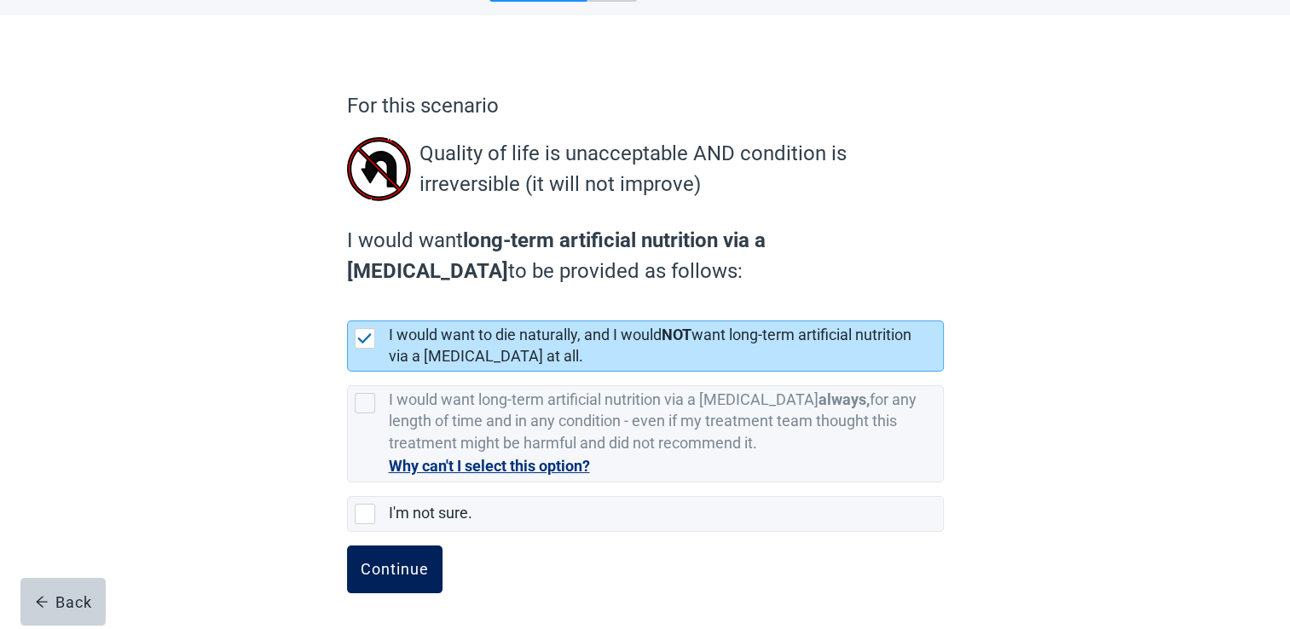
click at [409, 562] on div "Continue" at bounding box center [395, 569] width 68 height 17
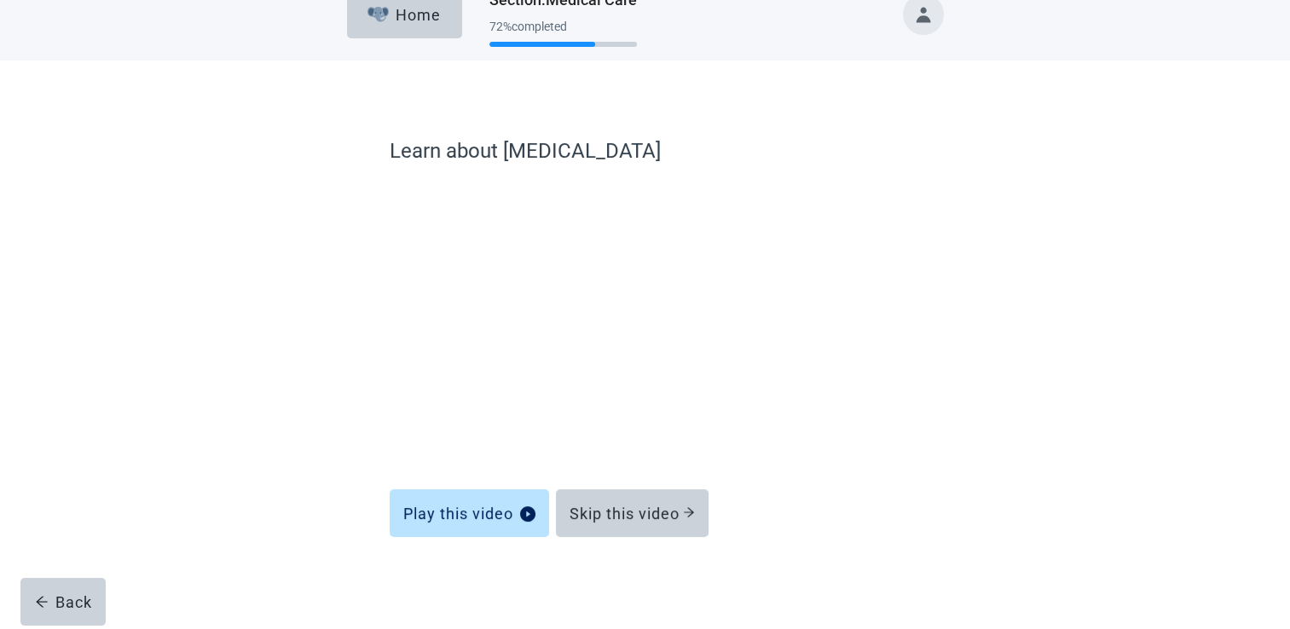
scroll to position [27, 0]
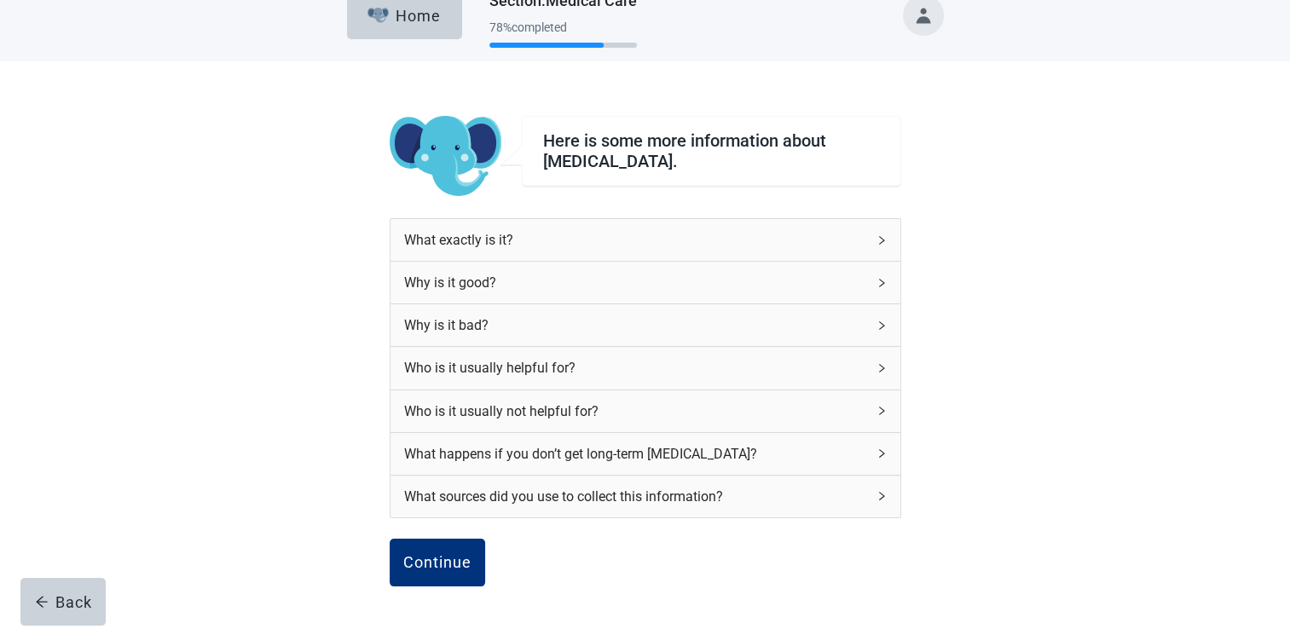
click at [465, 235] on div "What exactly is it?" at bounding box center [635, 239] width 462 height 21
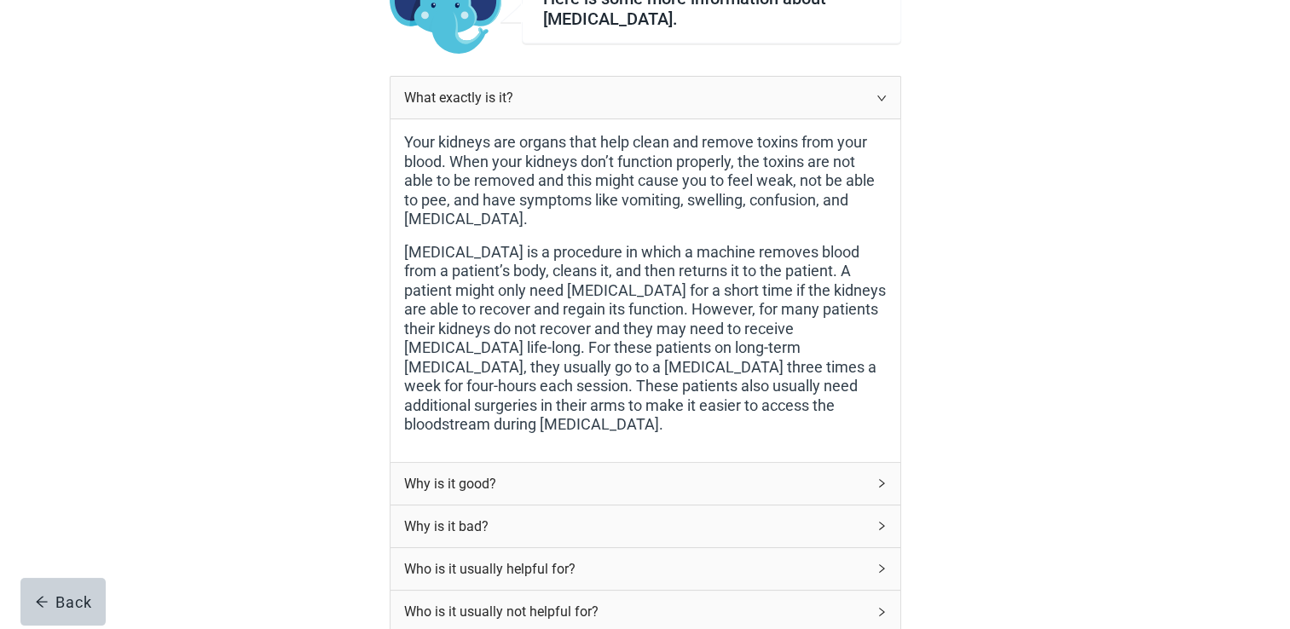
scroll to position [312, 0]
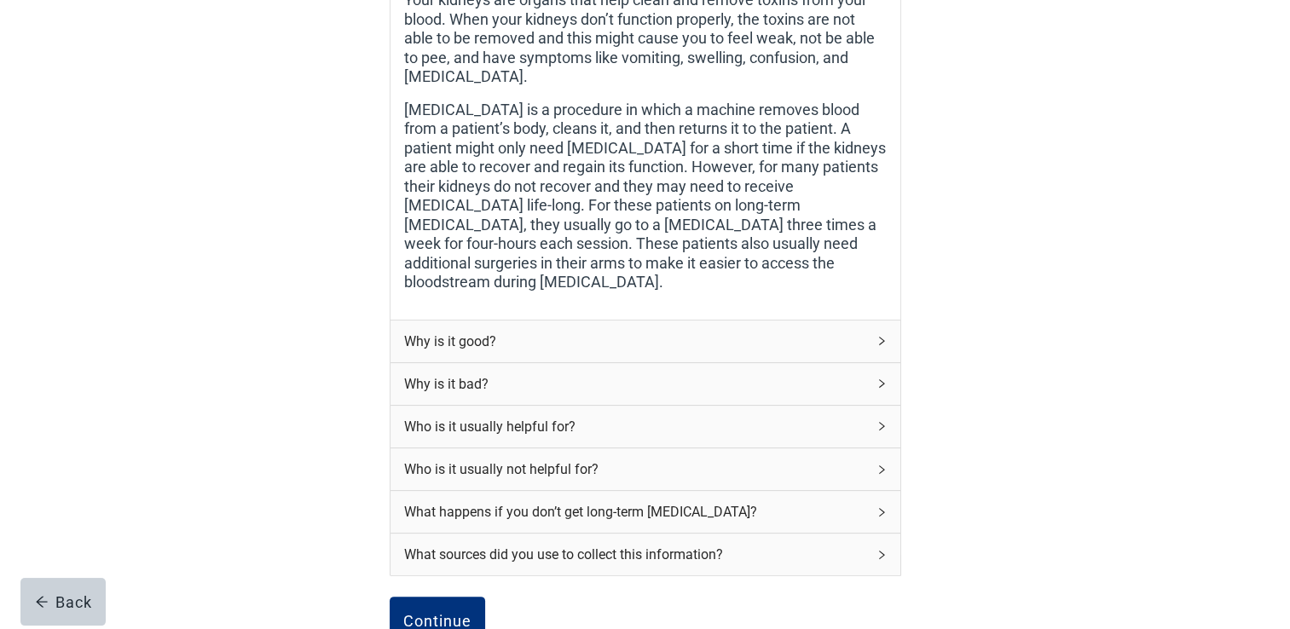
click at [498, 331] on div "Why is it good?" at bounding box center [635, 341] width 462 height 21
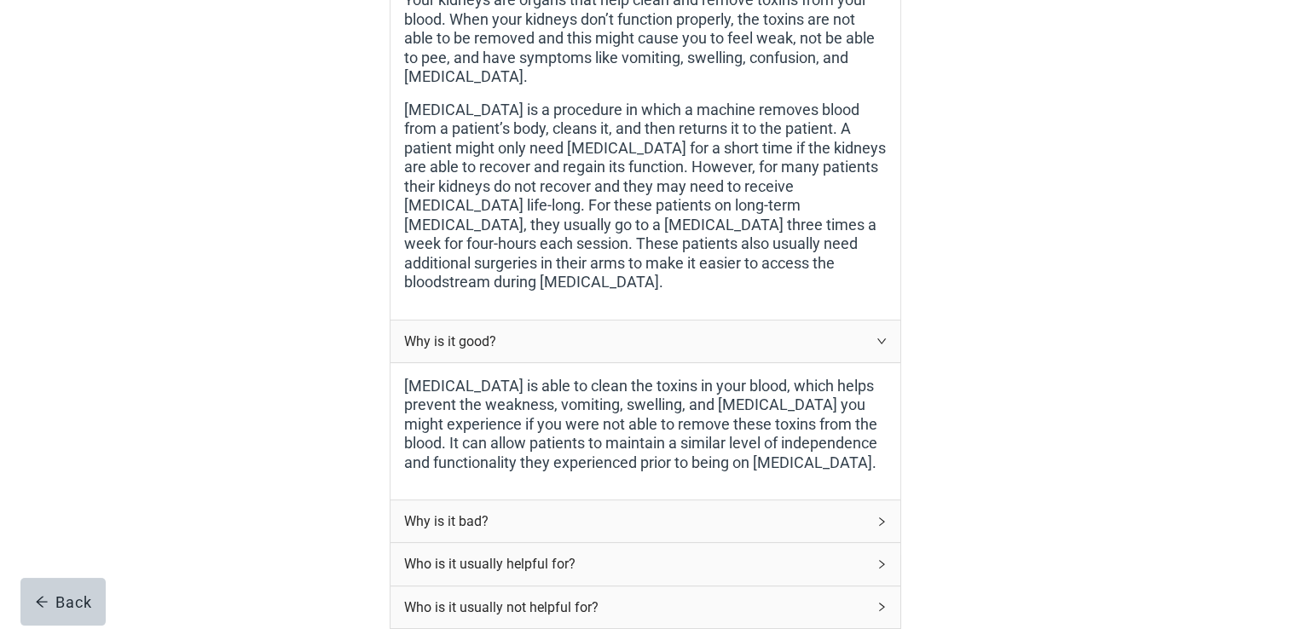
click at [460, 511] on div "Why is it bad?" at bounding box center [635, 521] width 462 height 21
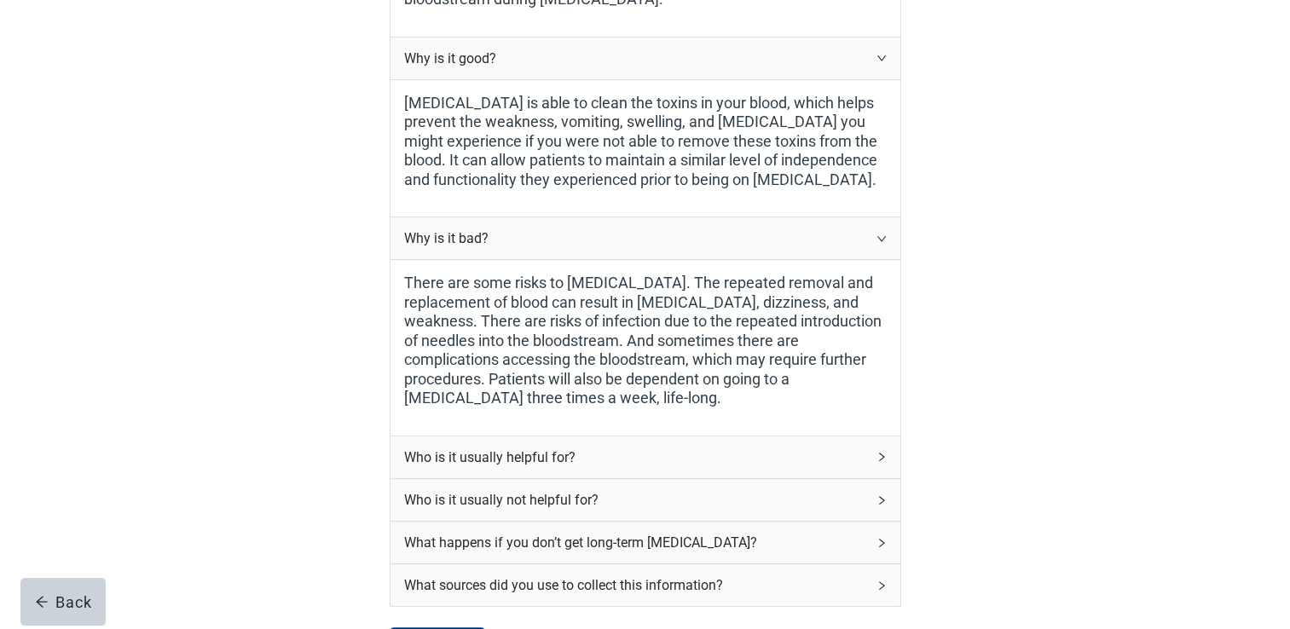
scroll to position [596, 0]
click at [552, 446] on div "Who is it usually helpful for?" at bounding box center [635, 456] width 462 height 21
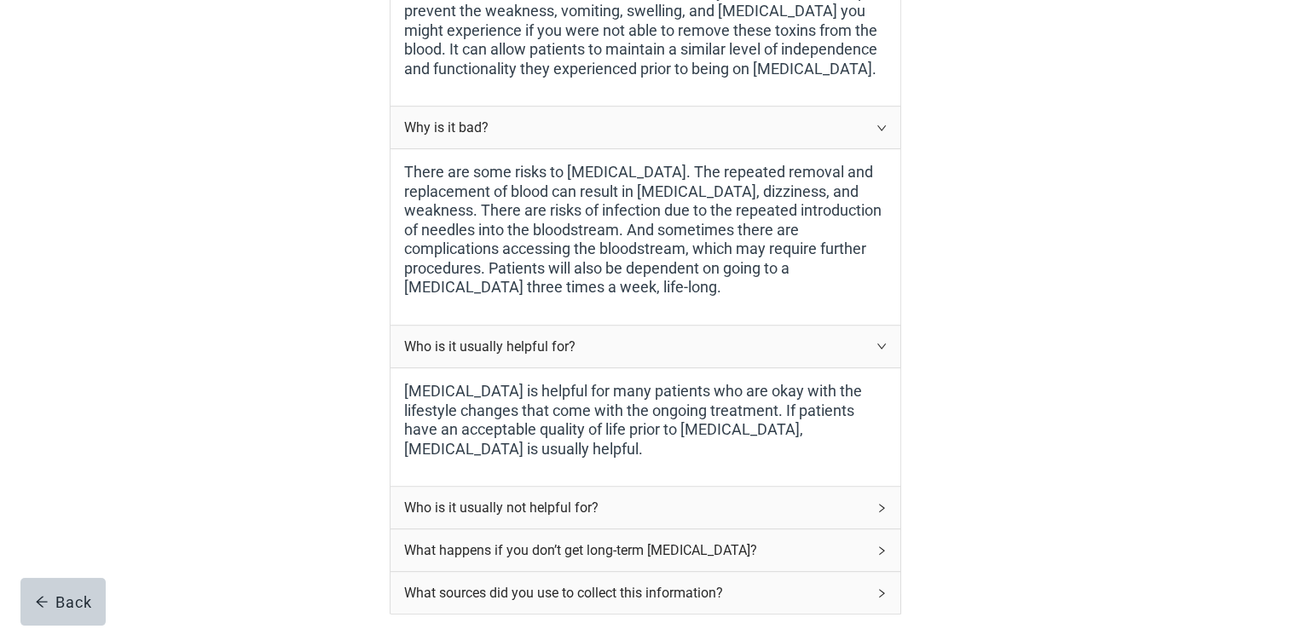
scroll to position [738, 0]
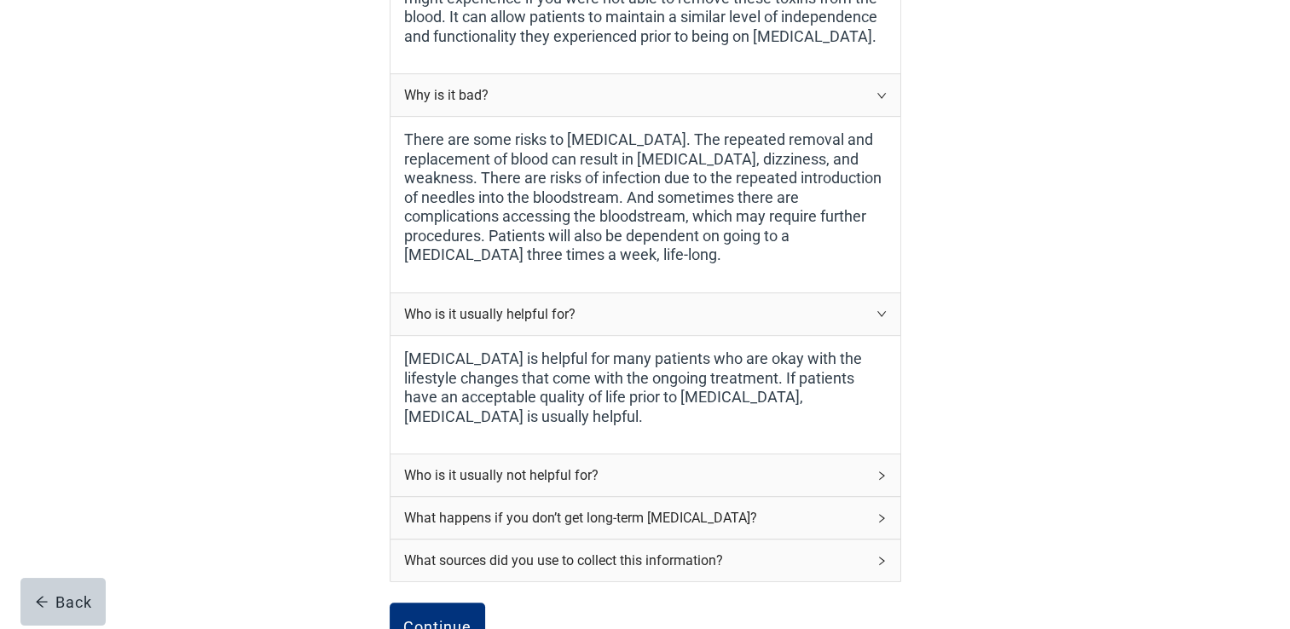
click at [559, 465] on div "Who is it usually not helpful for?" at bounding box center [635, 475] width 462 height 21
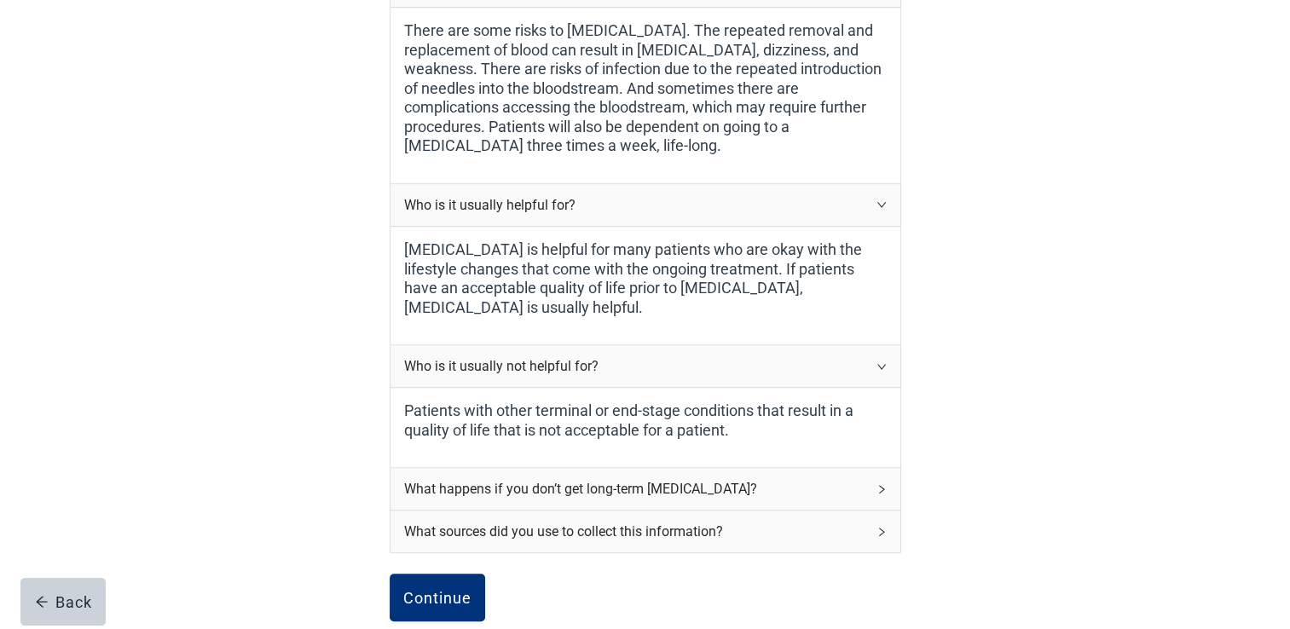
scroll to position [880, 0]
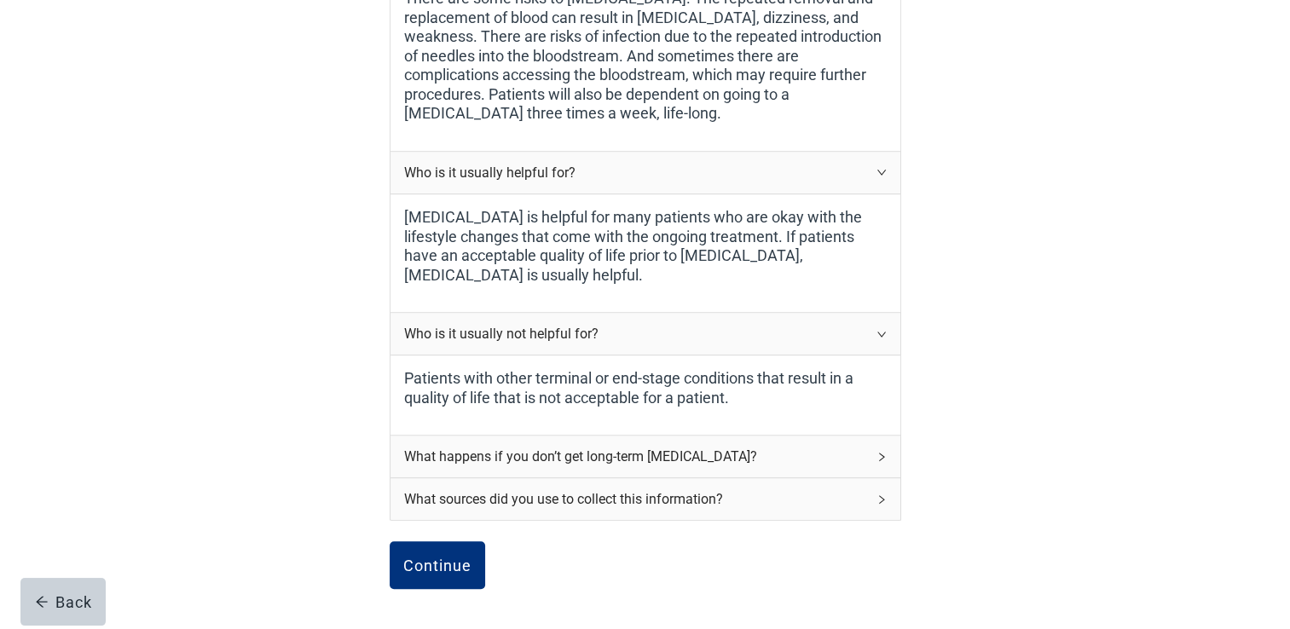
click at [644, 446] on div "What happens if you don’t get long-term [MEDICAL_DATA]?" at bounding box center [635, 456] width 462 height 21
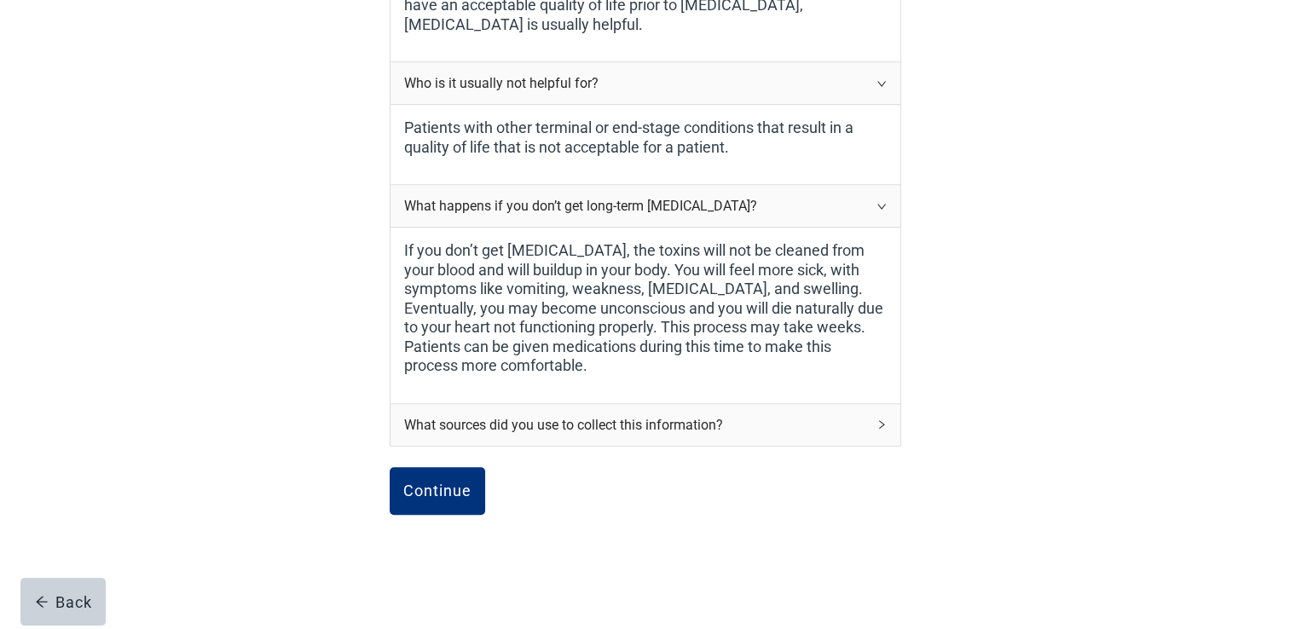
scroll to position [1132, 0]
click at [445, 465] on button "Continue" at bounding box center [437, 489] width 95 height 48
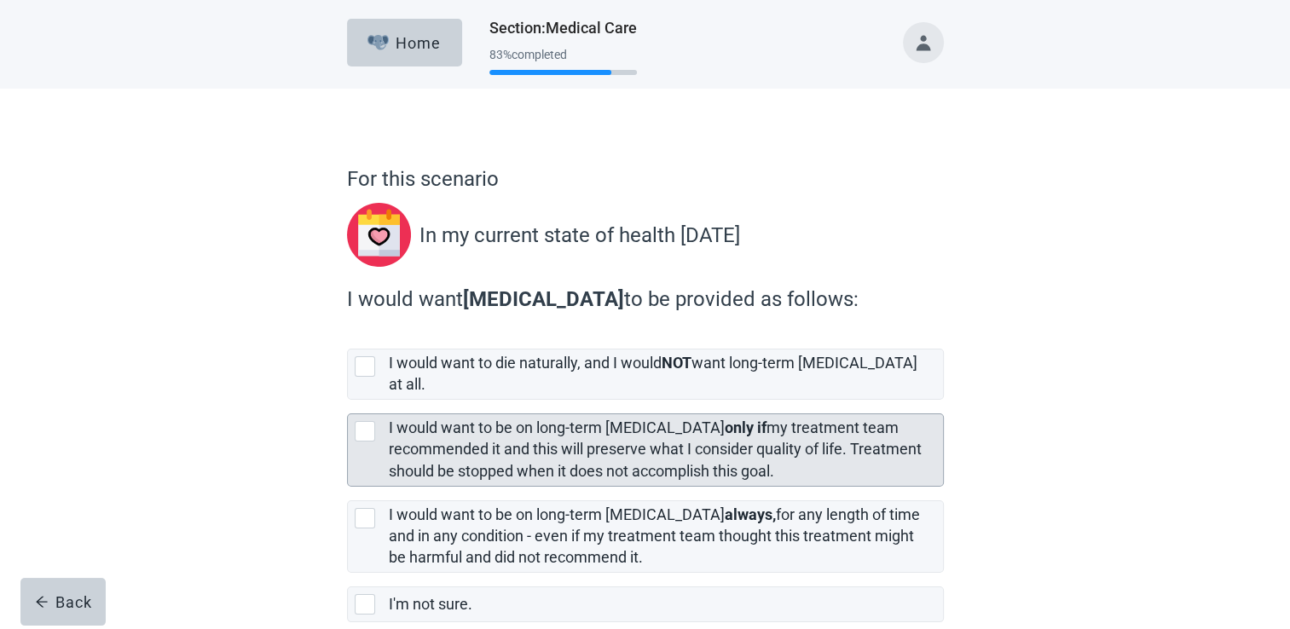
click at [372, 421] on div "[object Object], checkbox, not selected" at bounding box center [365, 431] width 20 height 20
click at [348, 401] on input "I would want to be on long-term [MEDICAL_DATA] only if my treatment team recomm…" at bounding box center [347, 400] width 1 height 1
checkbox input "true"
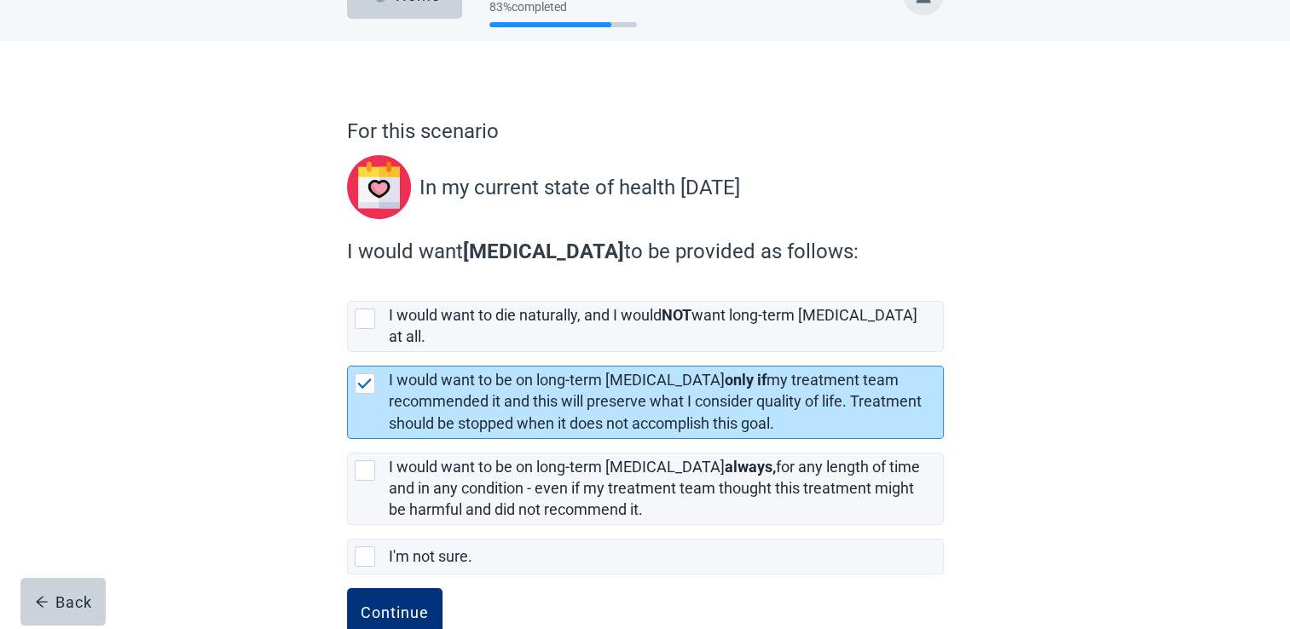
scroll to position [75, 0]
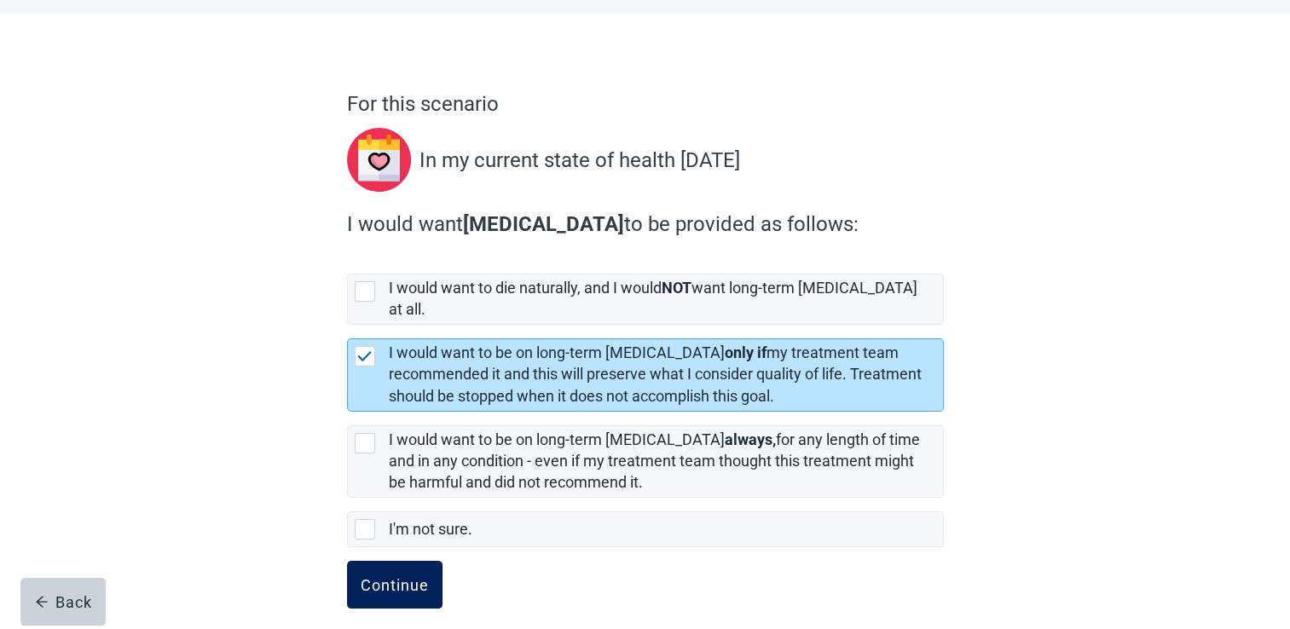
click at [414, 576] on div "Continue" at bounding box center [395, 584] width 68 height 17
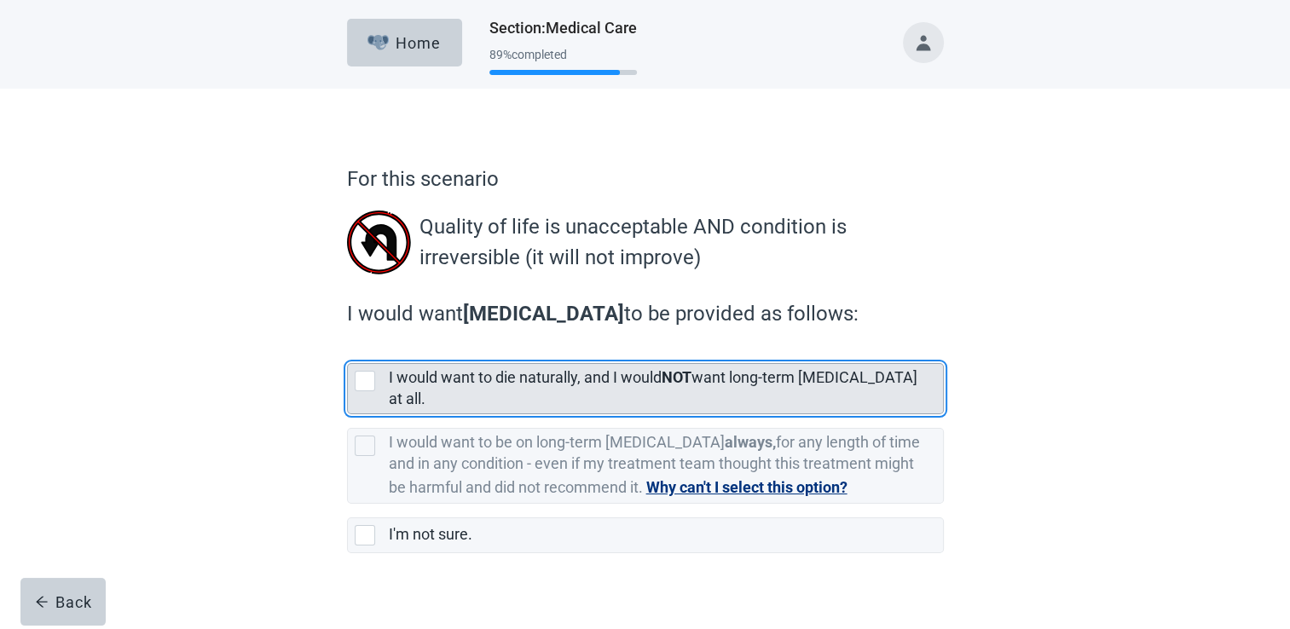
click at [361, 373] on div "[object Object], checkbox, not selected" at bounding box center [365, 381] width 20 height 20
click at [348, 350] on input "I would want to die naturally, and I would NOT want long-term [MEDICAL_DATA] at…" at bounding box center [347, 350] width 1 height 1
checkbox input "true"
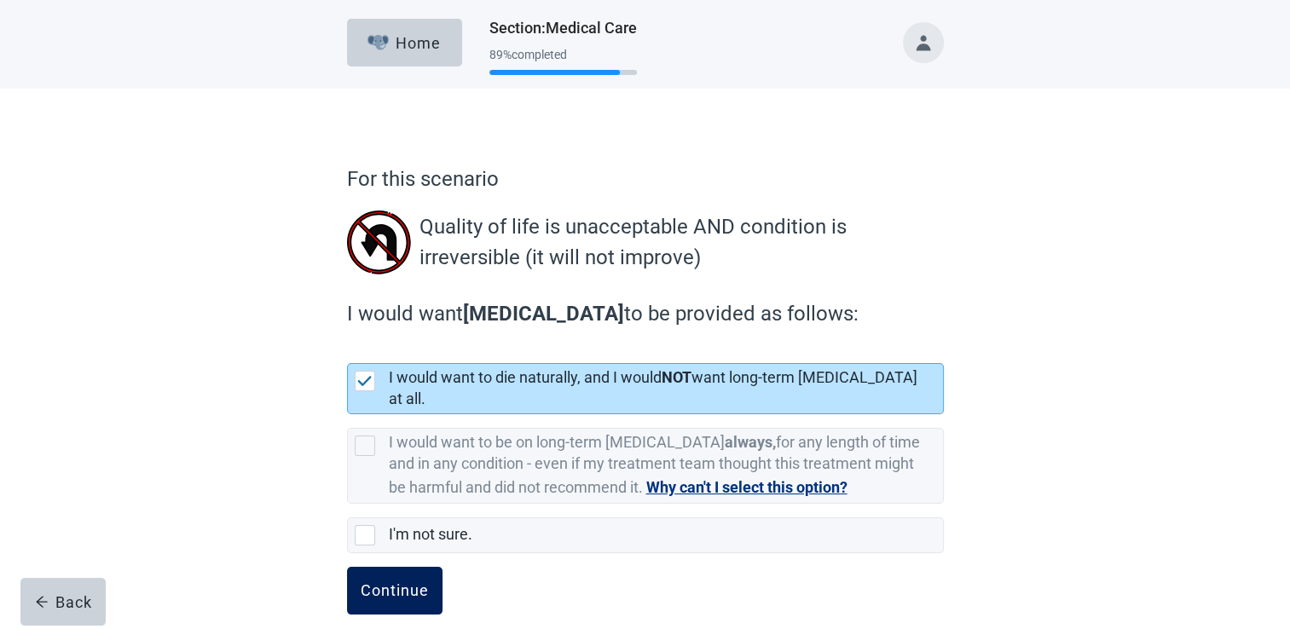
click at [385, 584] on button "Continue" at bounding box center [394, 591] width 95 height 48
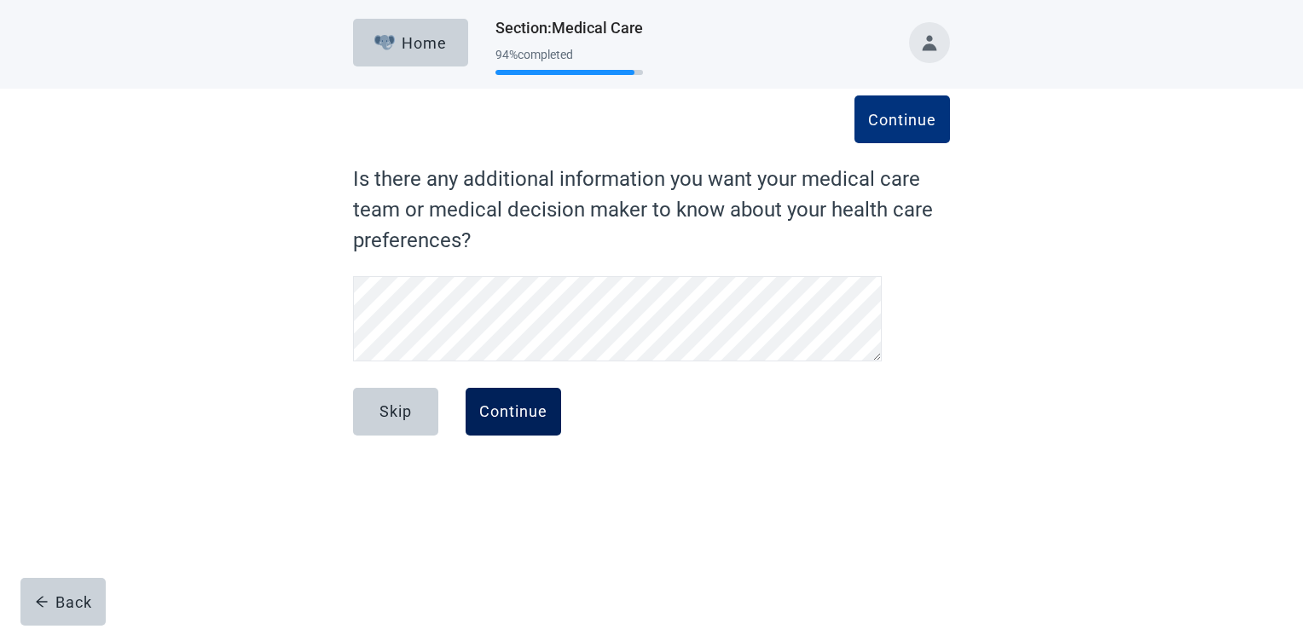
click at [532, 416] on div "Continue" at bounding box center [513, 411] width 68 height 17
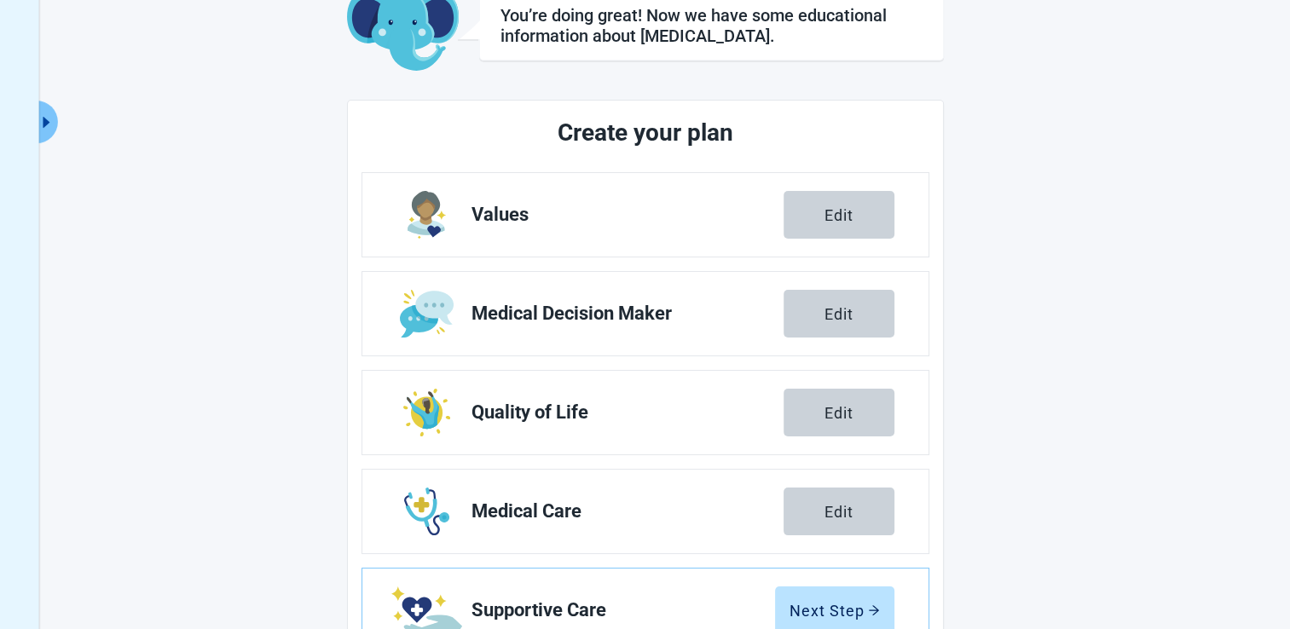
scroll to position [276, 0]
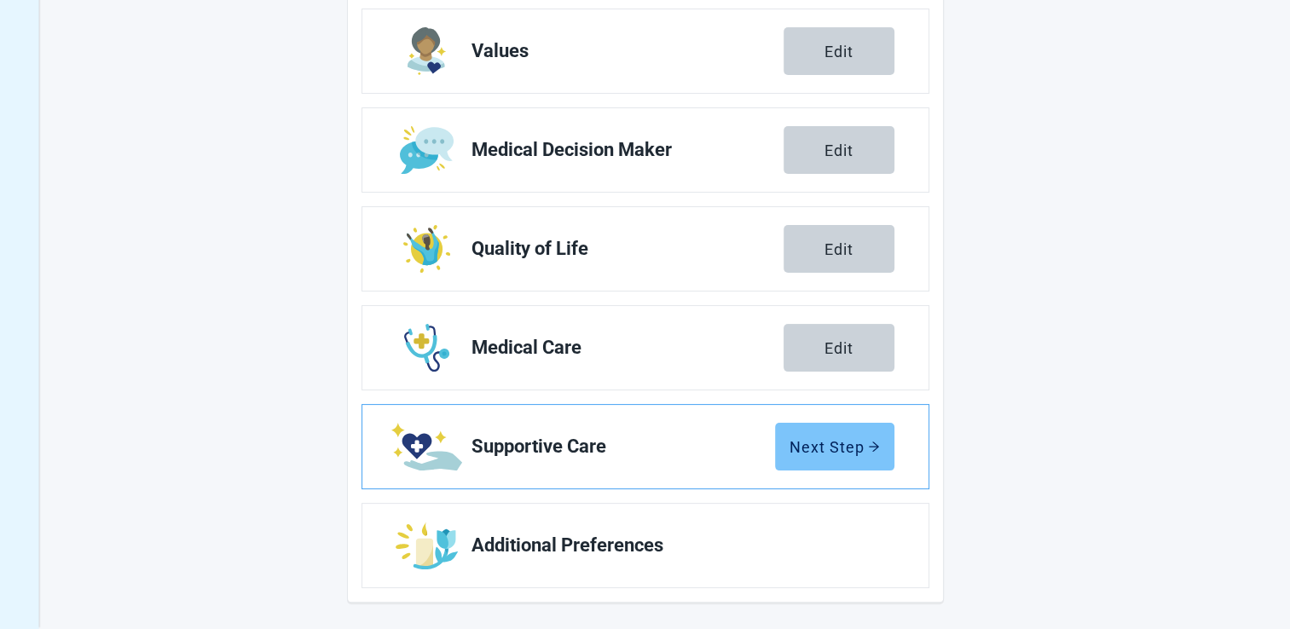
click at [879, 438] on div "Next Step" at bounding box center [834, 446] width 90 height 17
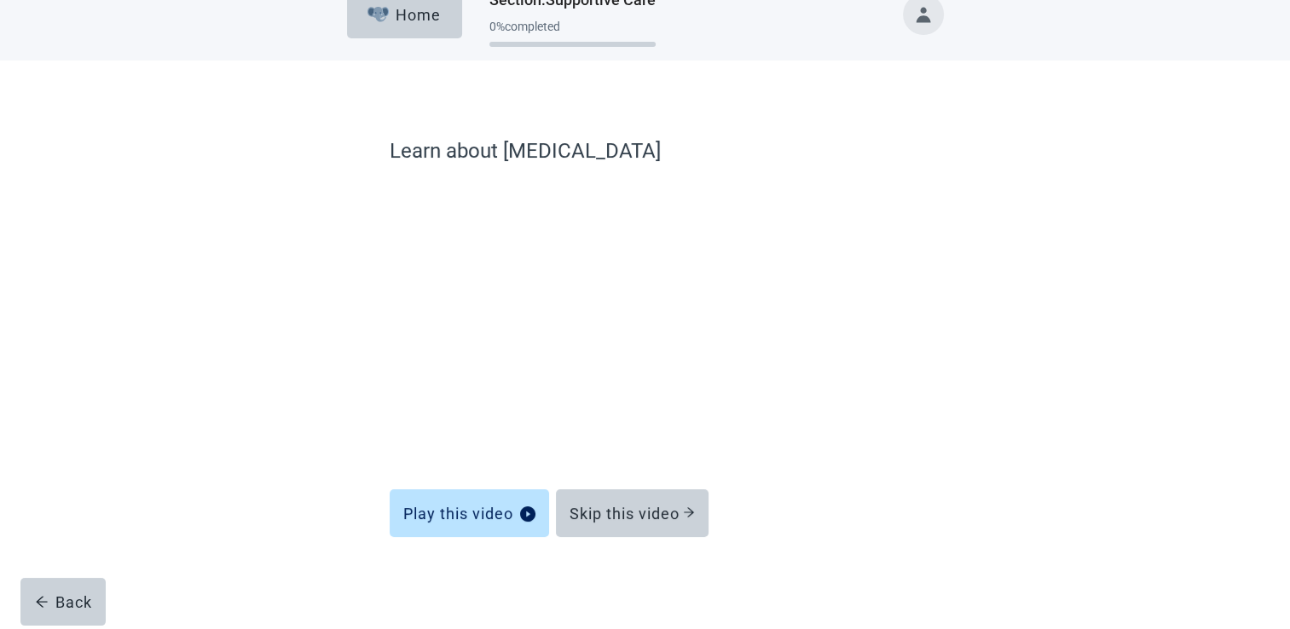
scroll to position [27, 0]
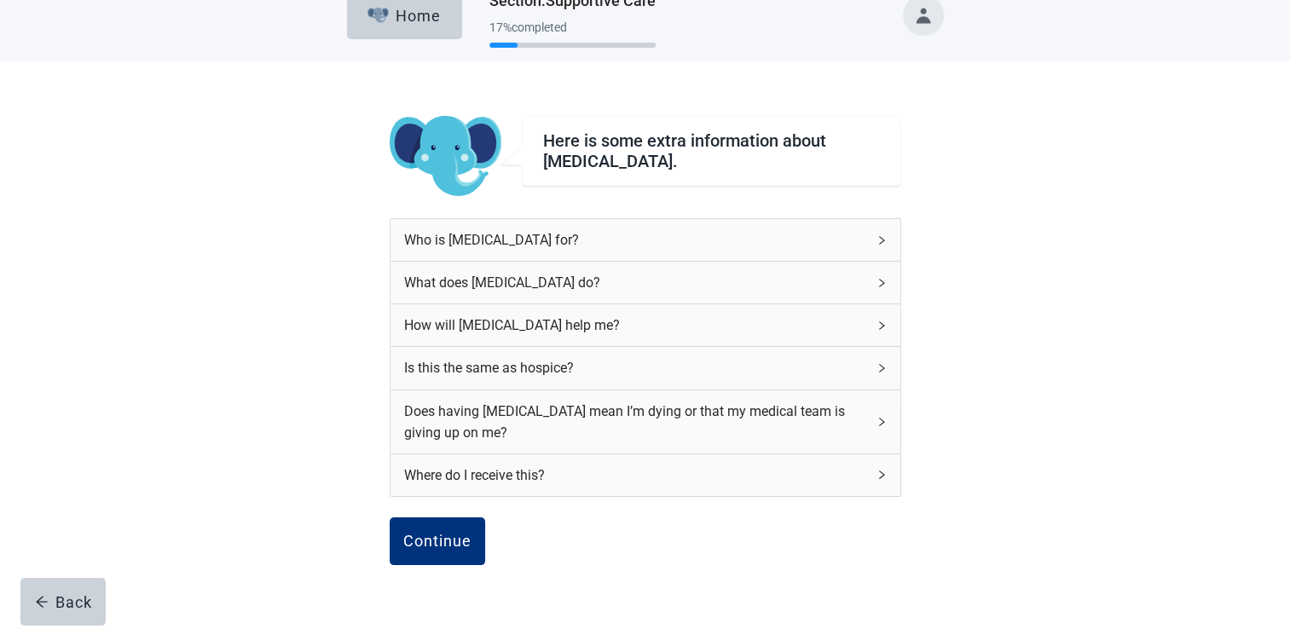
click at [535, 363] on div "Is this the same as hospice?" at bounding box center [635, 367] width 462 height 21
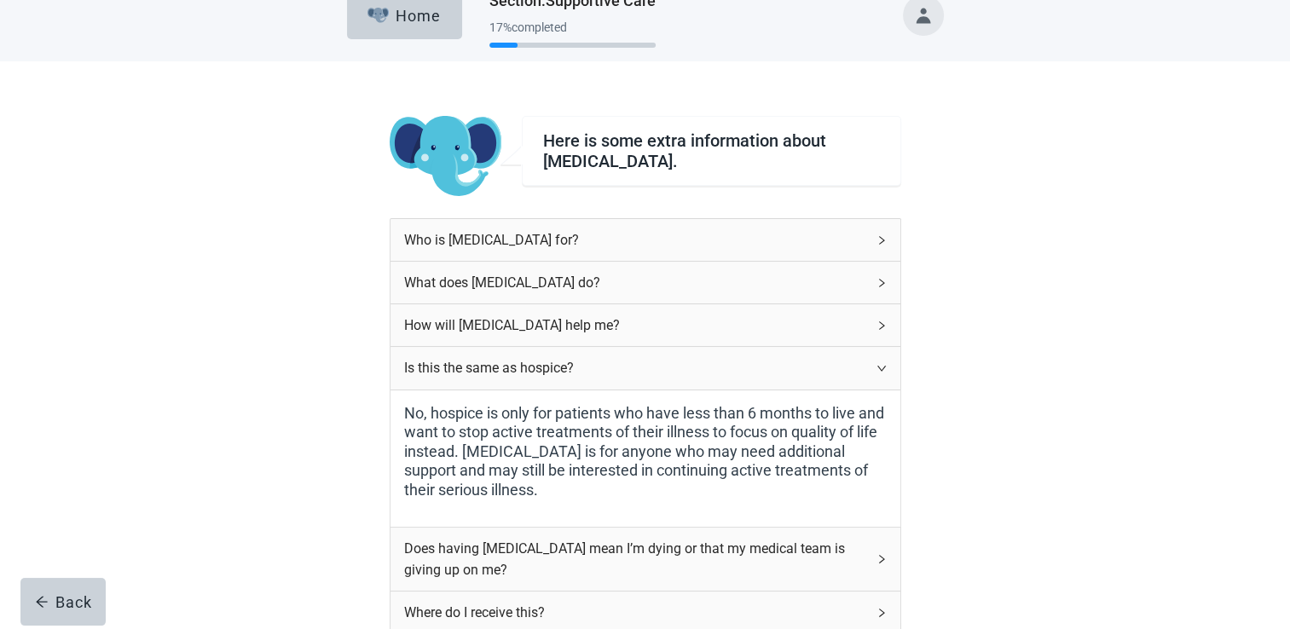
click at [529, 325] on div "How will [MEDICAL_DATA] help me?" at bounding box center [635, 325] width 462 height 21
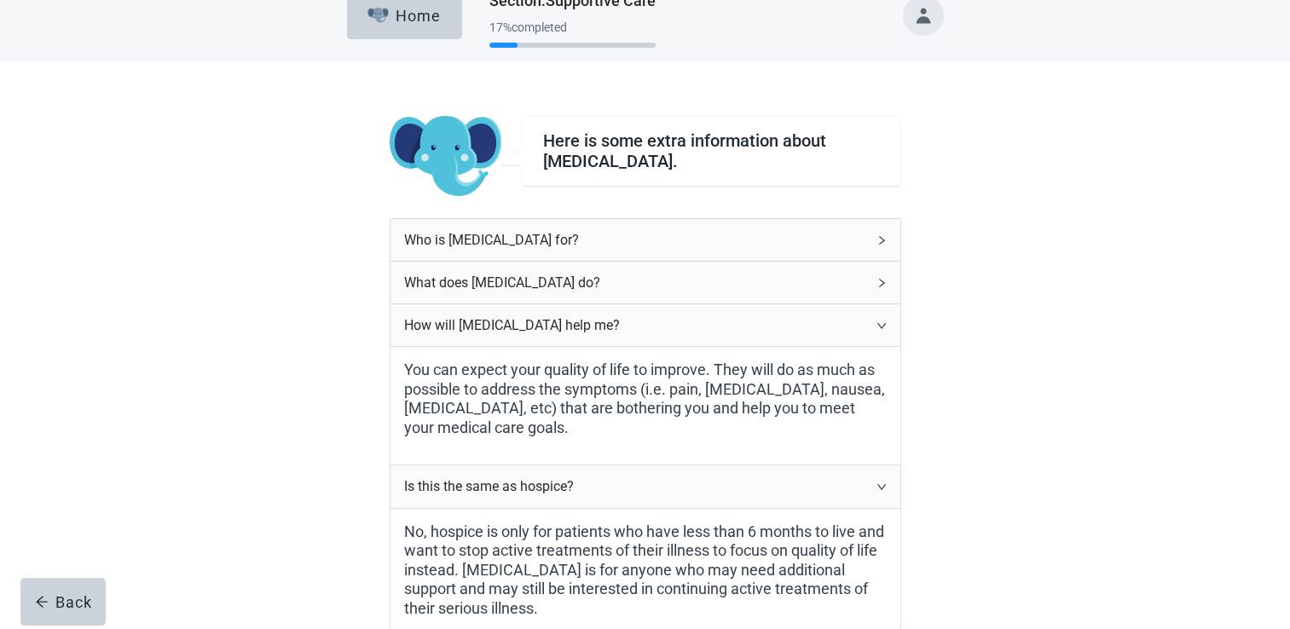
click at [505, 281] on div "What does [MEDICAL_DATA] do?" at bounding box center [635, 282] width 462 height 21
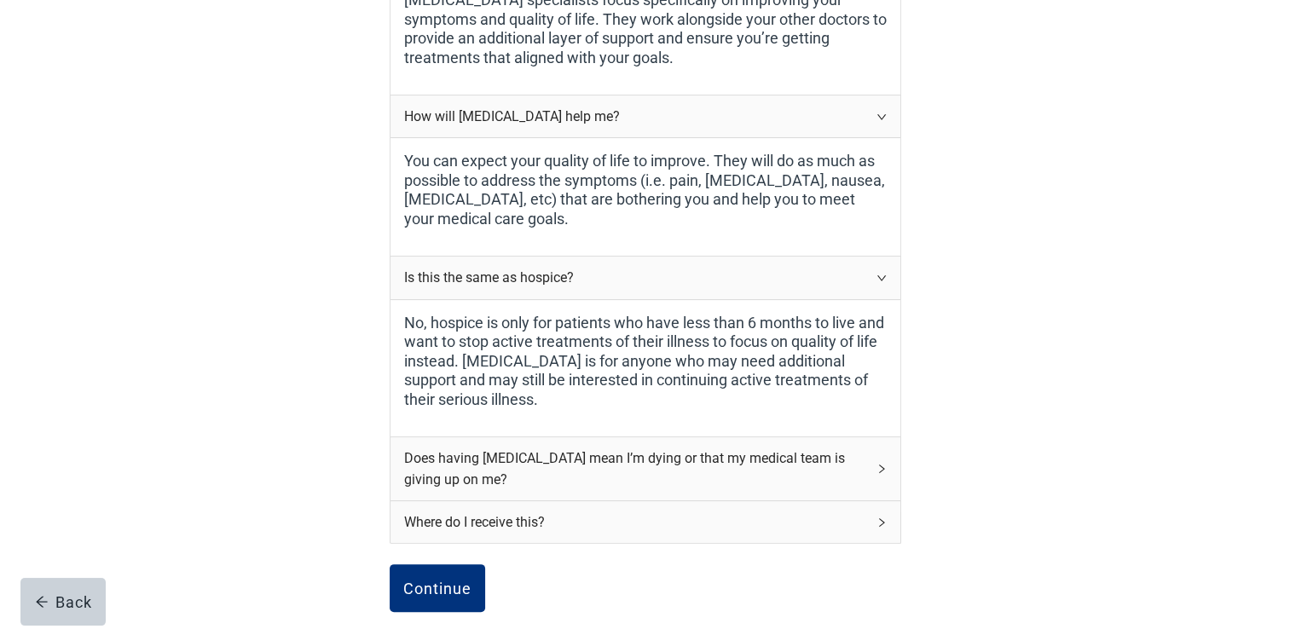
scroll to position [454, 0]
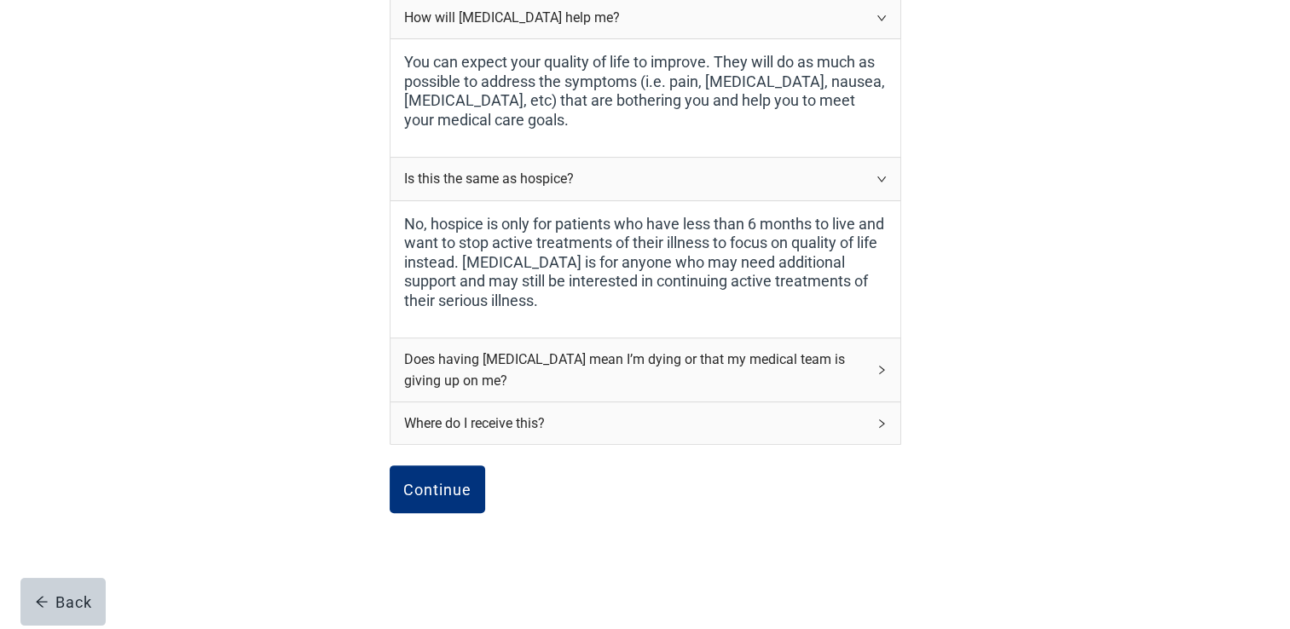
click at [696, 360] on div "Does having [MEDICAL_DATA] mean I’m dying or that my medical team is giving up …" at bounding box center [635, 370] width 462 height 43
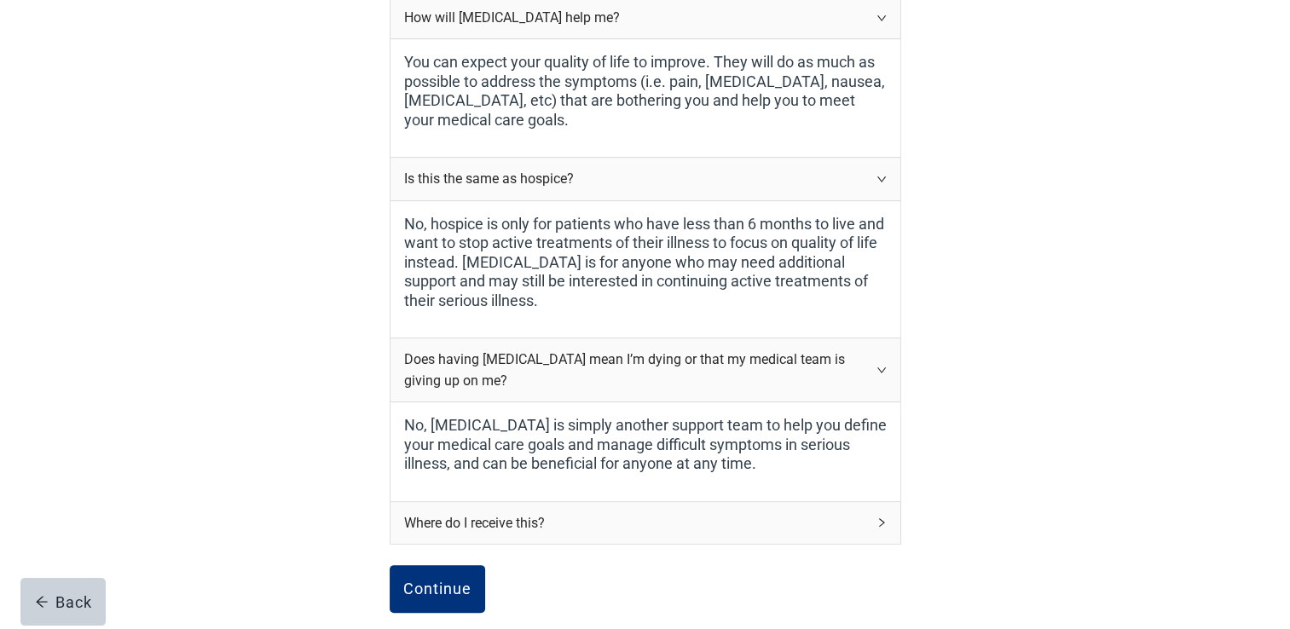
click at [522, 523] on div "Where do I receive this?" at bounding box center [635, 522] width 462 height 21
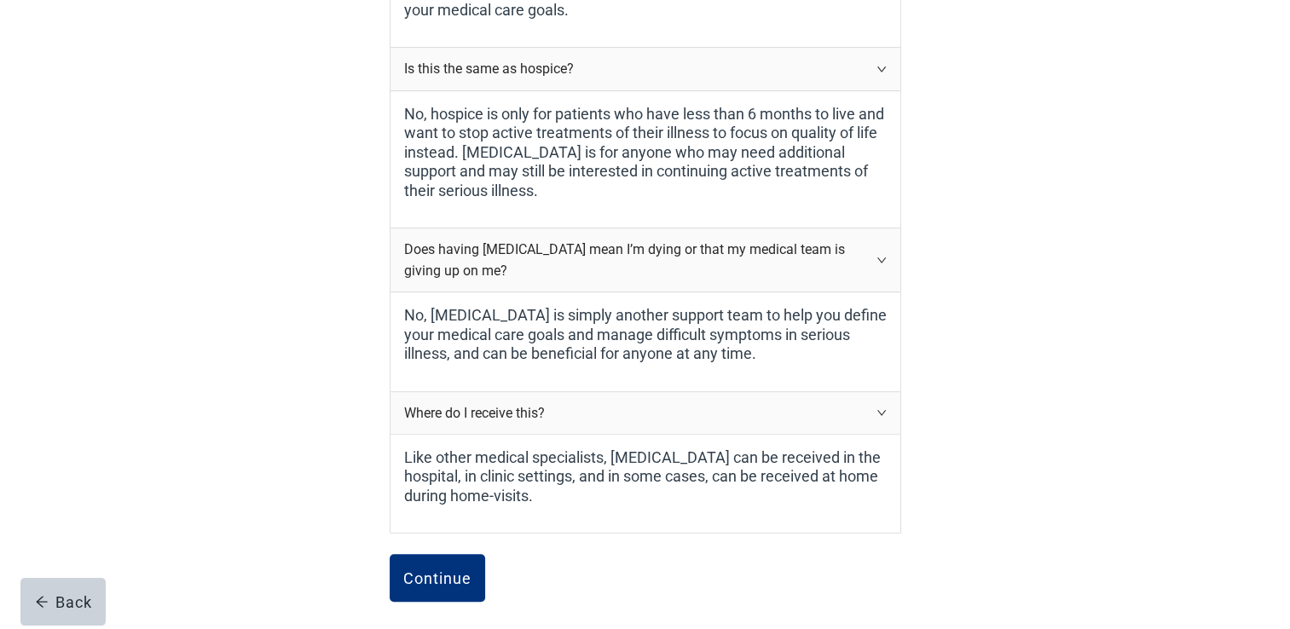
scroll to position [596, 0]
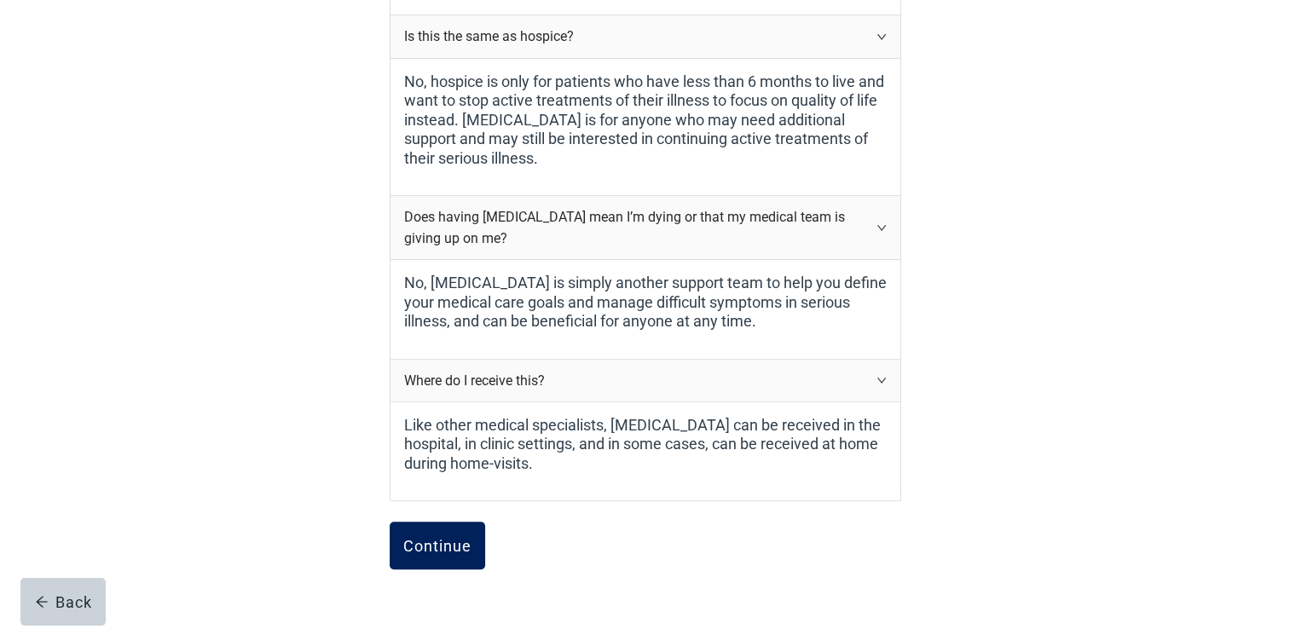
click at [413, 547] on div "Continue" at bounding box center [437, 545] width 68 height 17
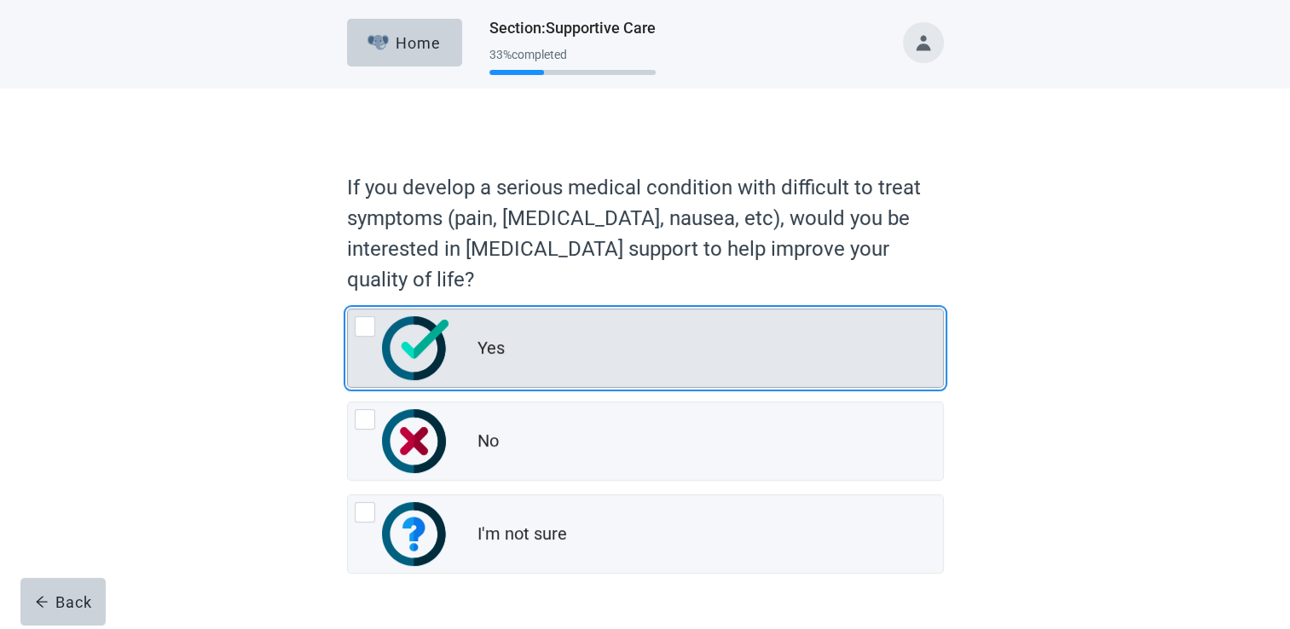
click at [363, 324] on div "Yes, radio button, not checked" at bounding box center [365, 326] width 20 height 20
click at [348, 309] on input "Yes" at bounding box center [347, 309] width 1 height 1
radio input "true"
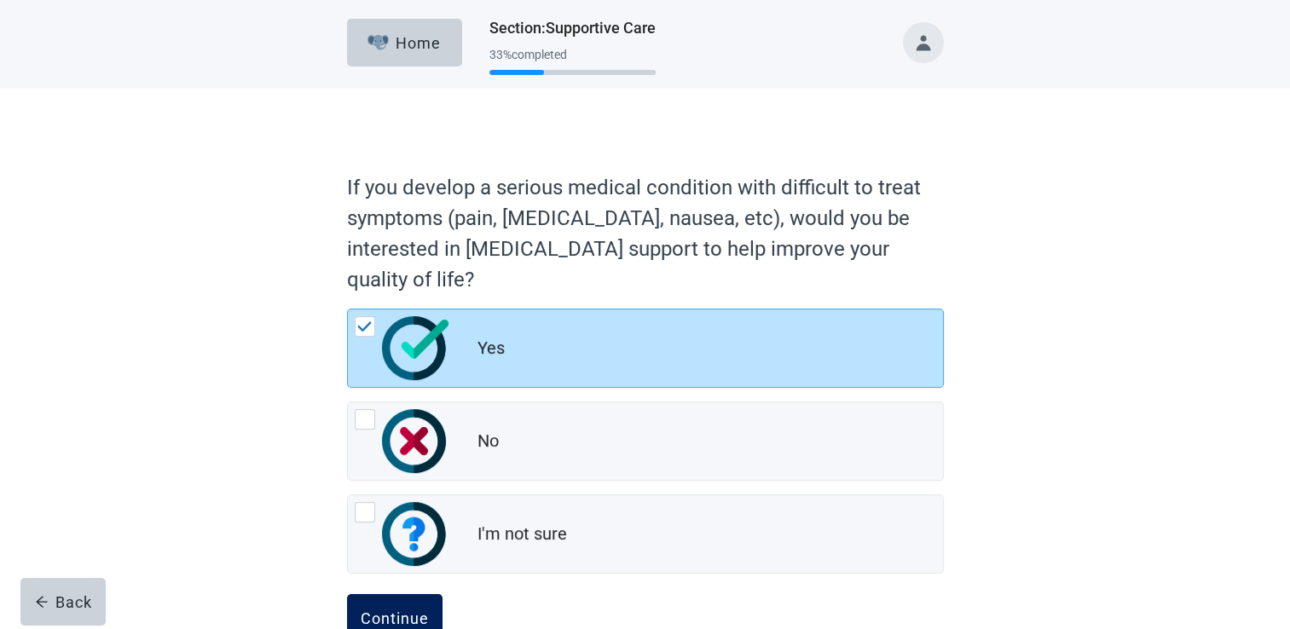
click at [400, 610] on div "Continue" at bounding box center [395, 618] width 68 height 17
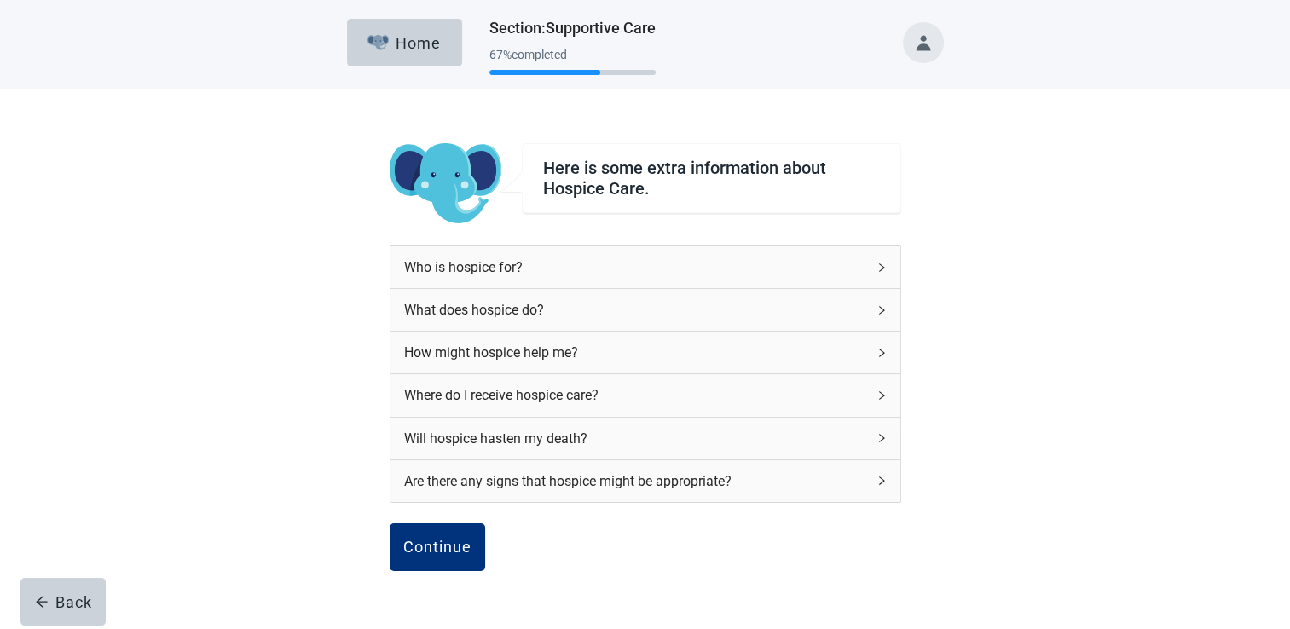
click at [443, 259] on div "Who is hospice for?" at bounding box center [635, 267] width 462 height 21
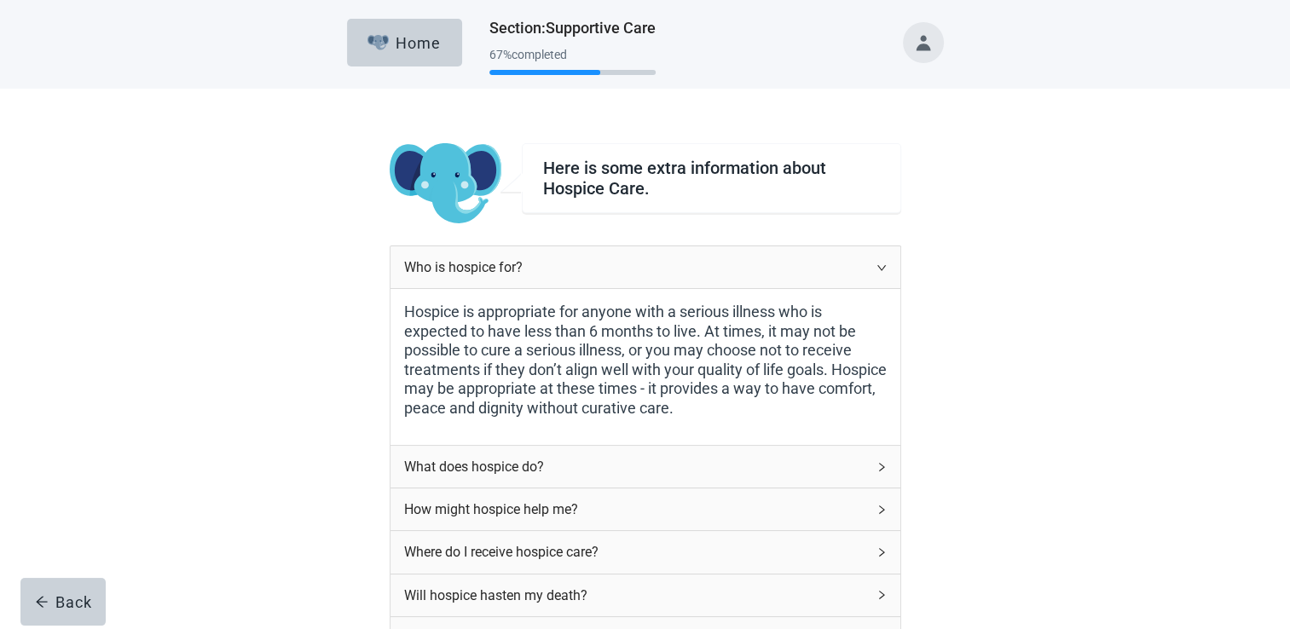
click at [498, 458] on div "What does hospice do?" at bounding box center [635, 466] width 462 height 21
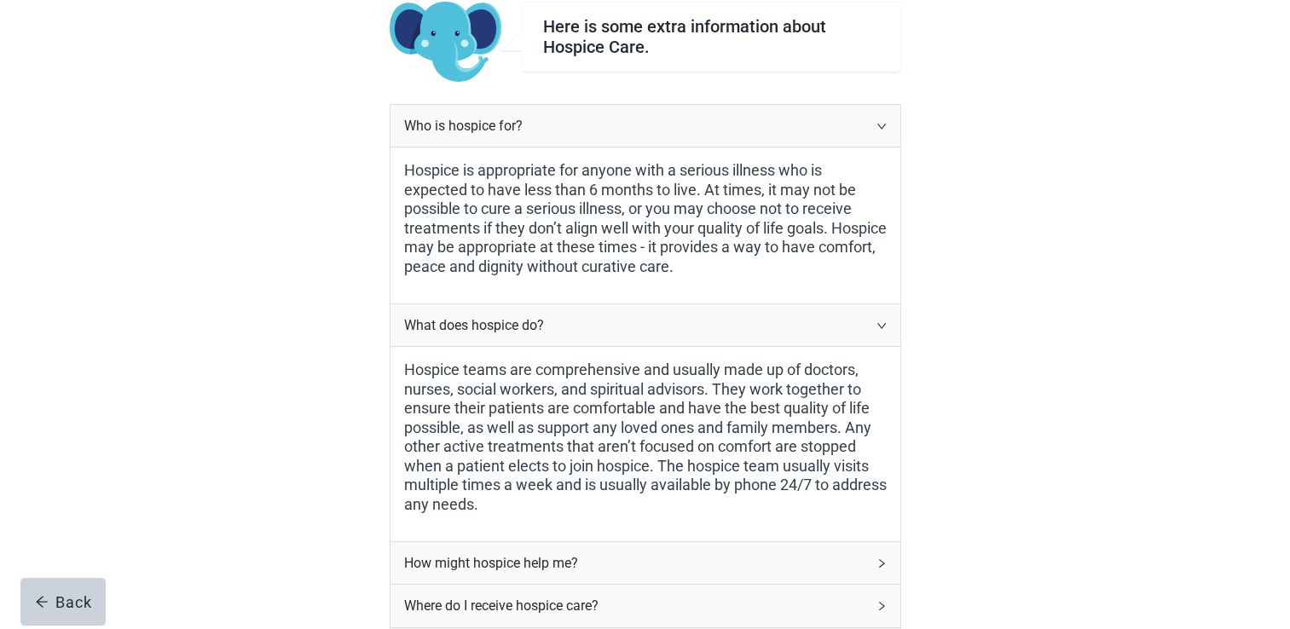
scroll to position [284, 0]
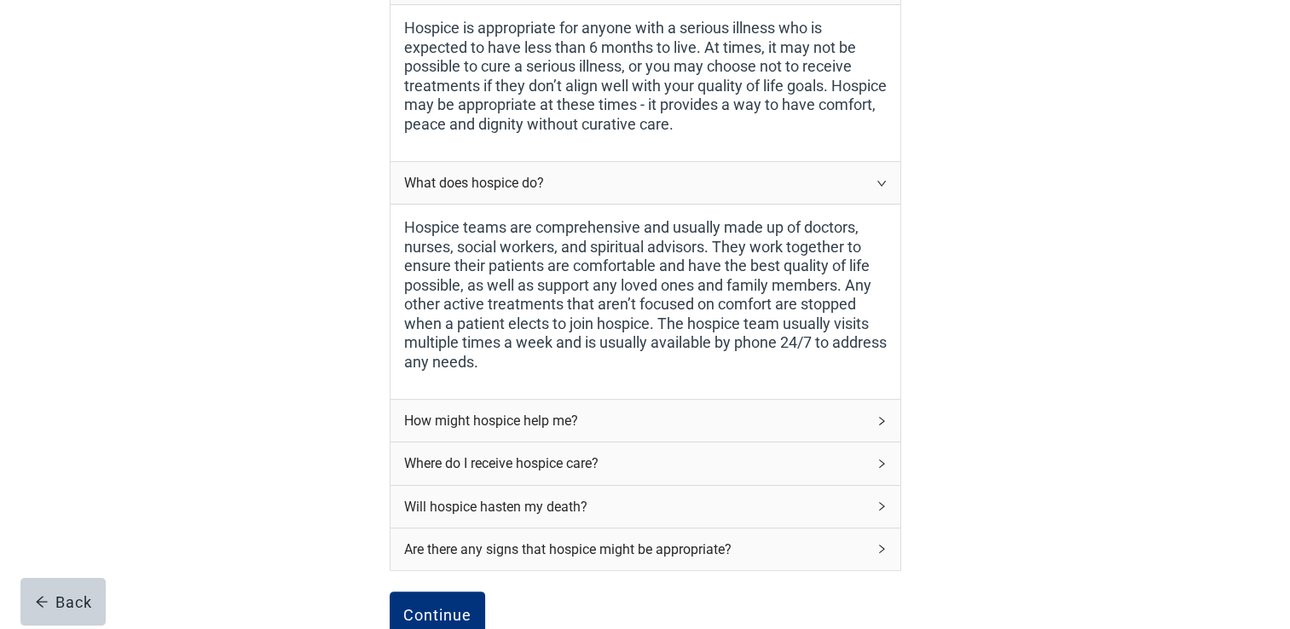
click at [562, 425] on div "How might hospice help me?" at bounding box center [635, 420] width 462 height 21
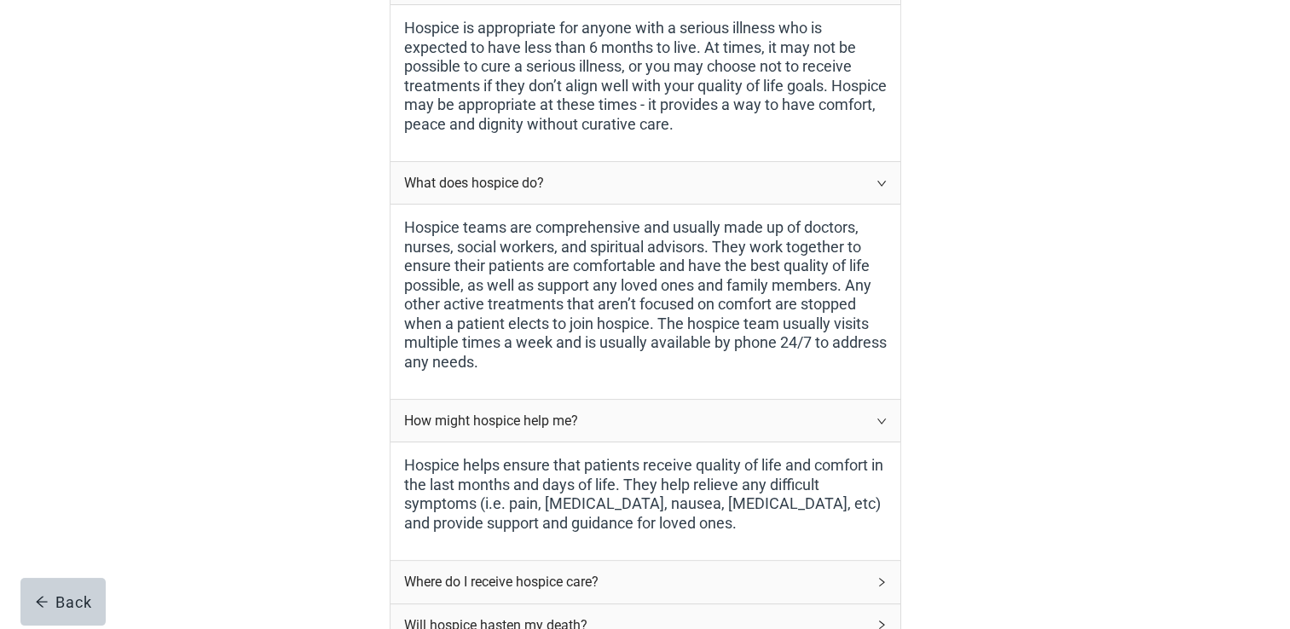
scroll to position [426, 0]
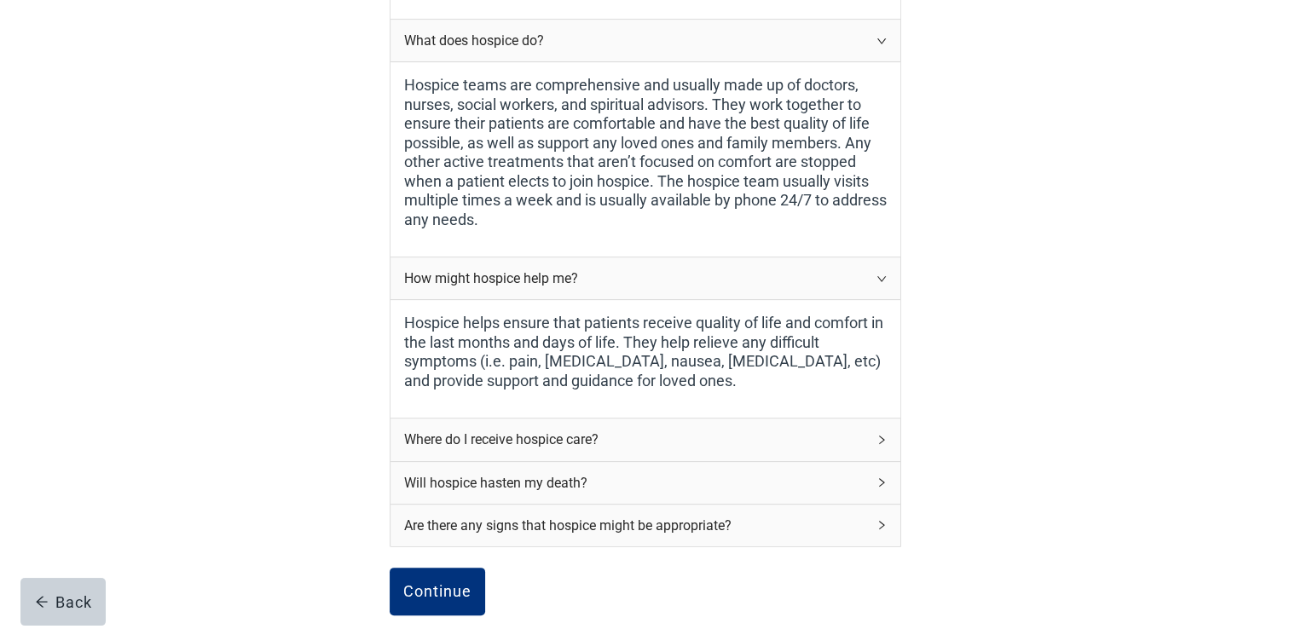
click at [563, 433] on div "Where do I receive hospice care?" at bounding box center [635, 439] width 462 height 21
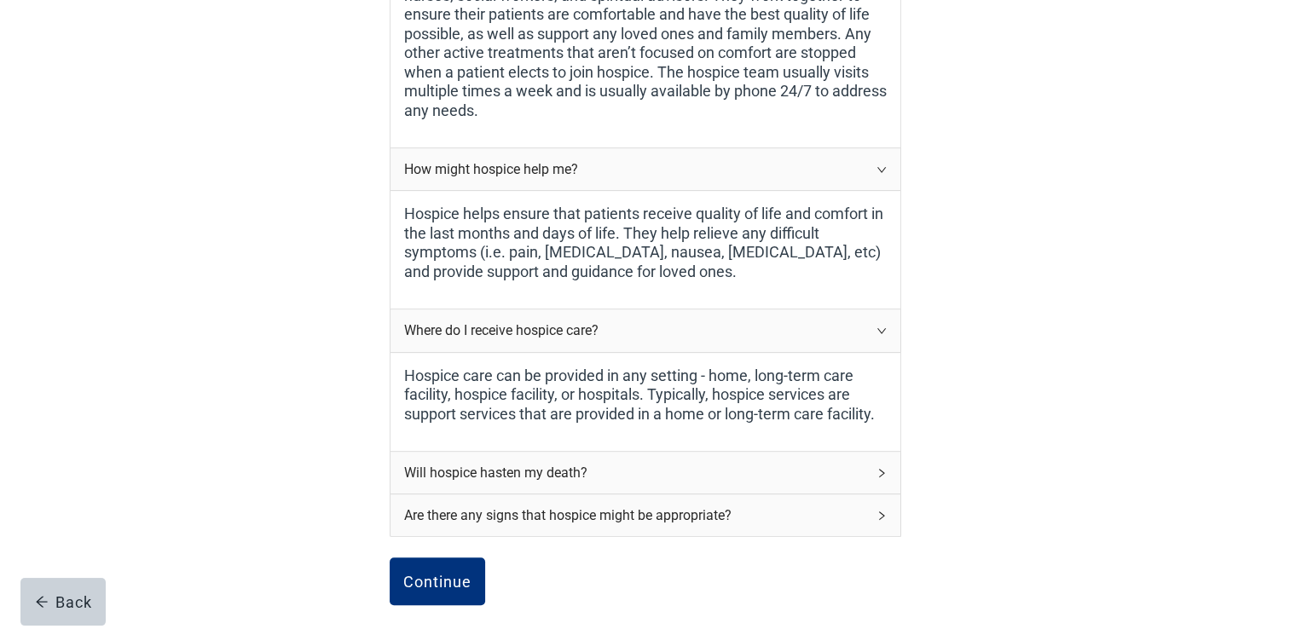
scroll to position [568, 0]
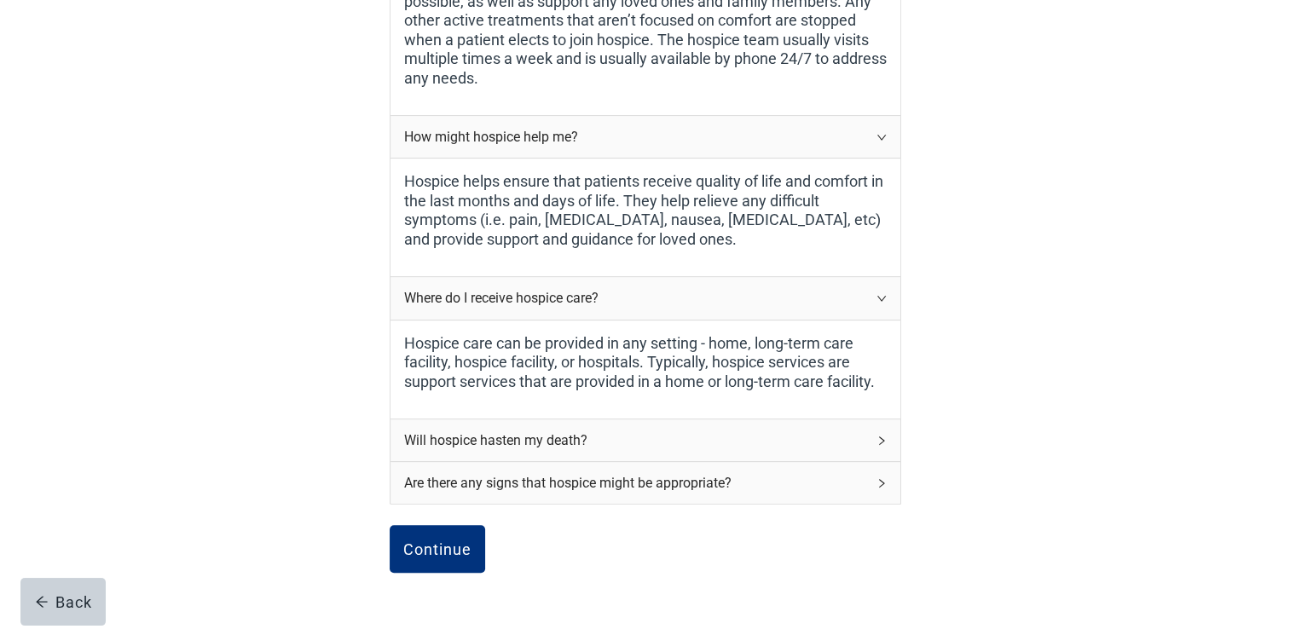
click at [563, 433] on div "Will hospice hasten my death?" at bounding box center [635, 440] width 462 height 21
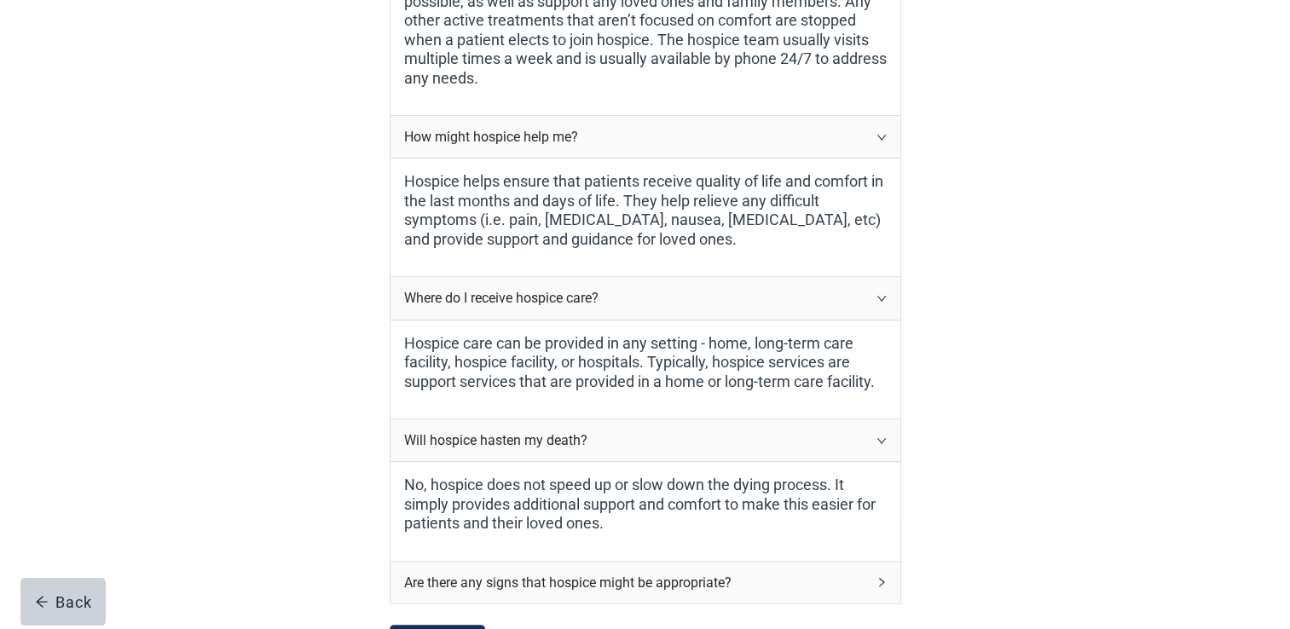
scroll to position [710, 0]
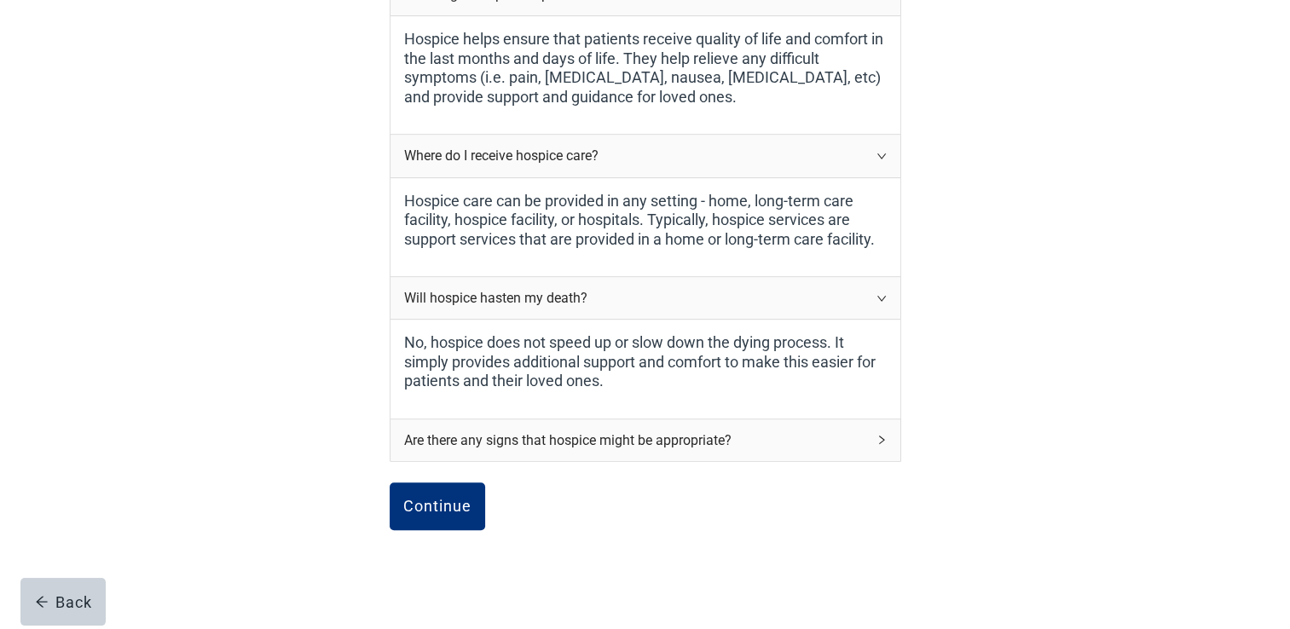
click at [566, 435] on div "Are there any signs that hospice might be appropriate?" at bounding box center [635, 440] width 462 height 21
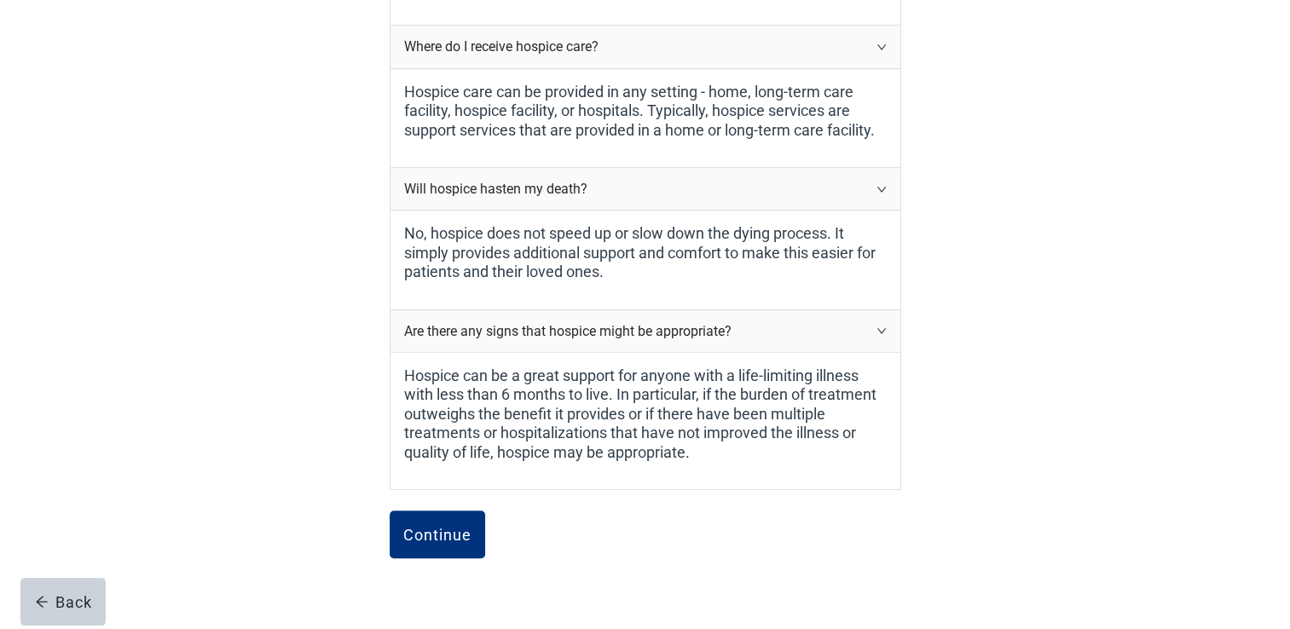
scroll to position [853, 0]
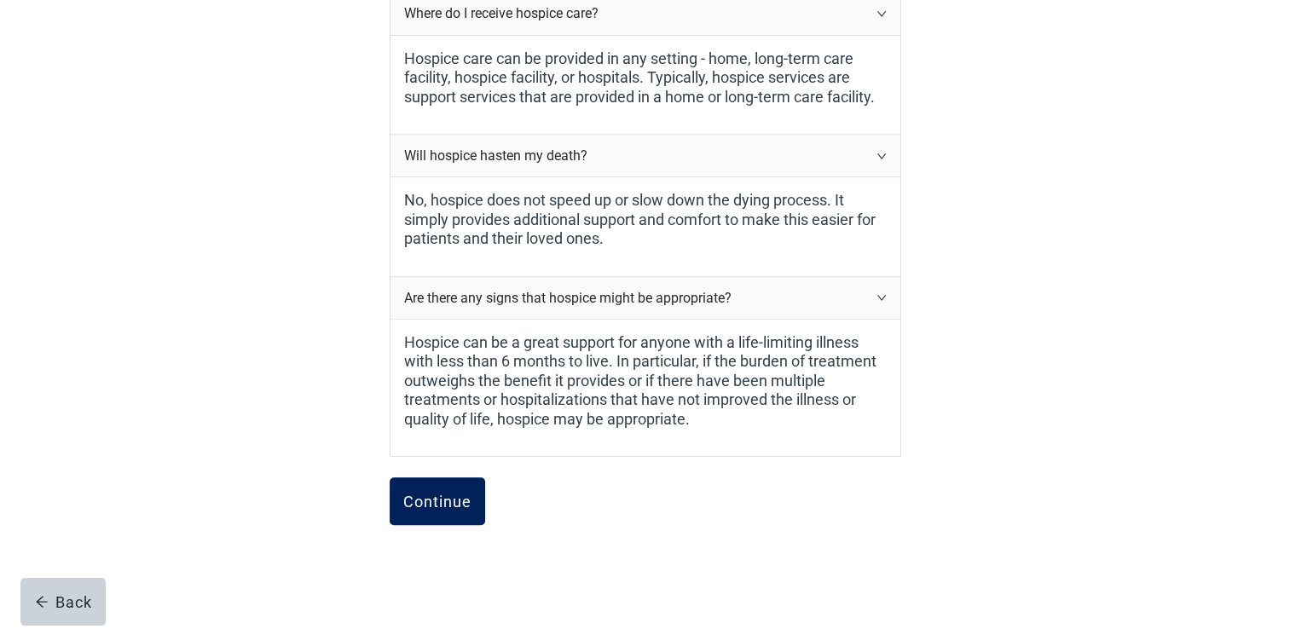
click at [460, 498] on div "Continue" at bounding box center [437, 501] width 68 height 17
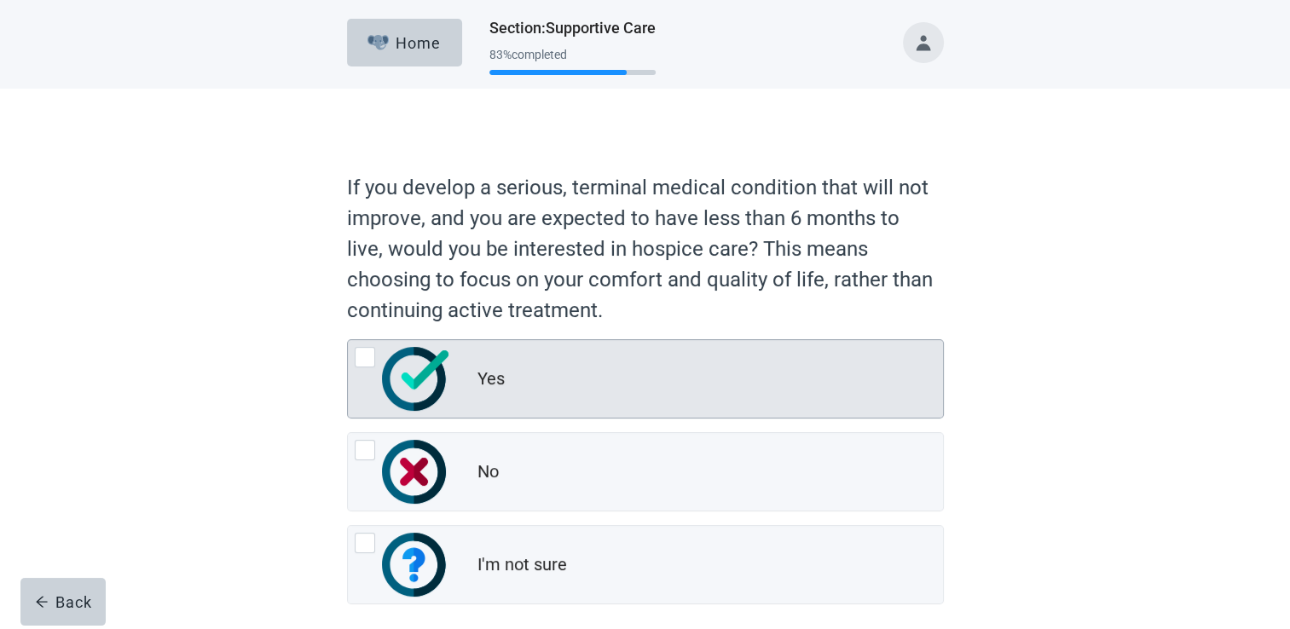
click at [375, 356] on div "Yes, radio button, not checked" at bounding box center [402, 379] width 95 height 64
click at [348, 340] on input "Yes" at bounding box center [347, 339] width 1 height 1
radio input "true"
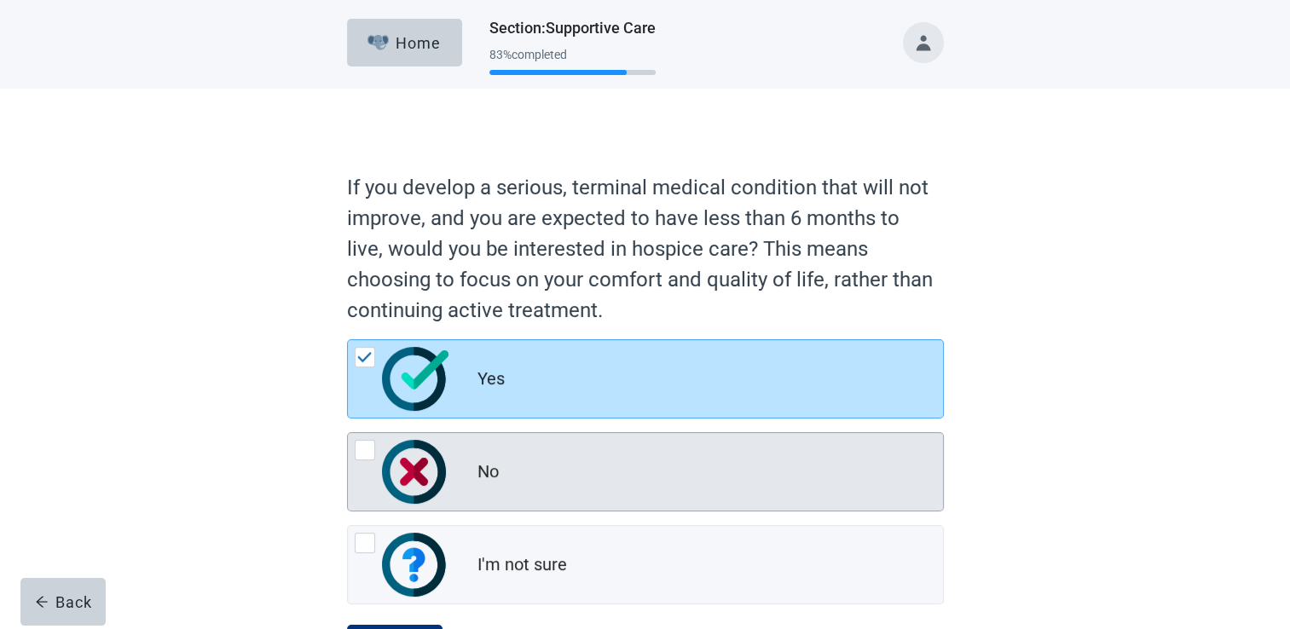
scroll to position [79, 0]
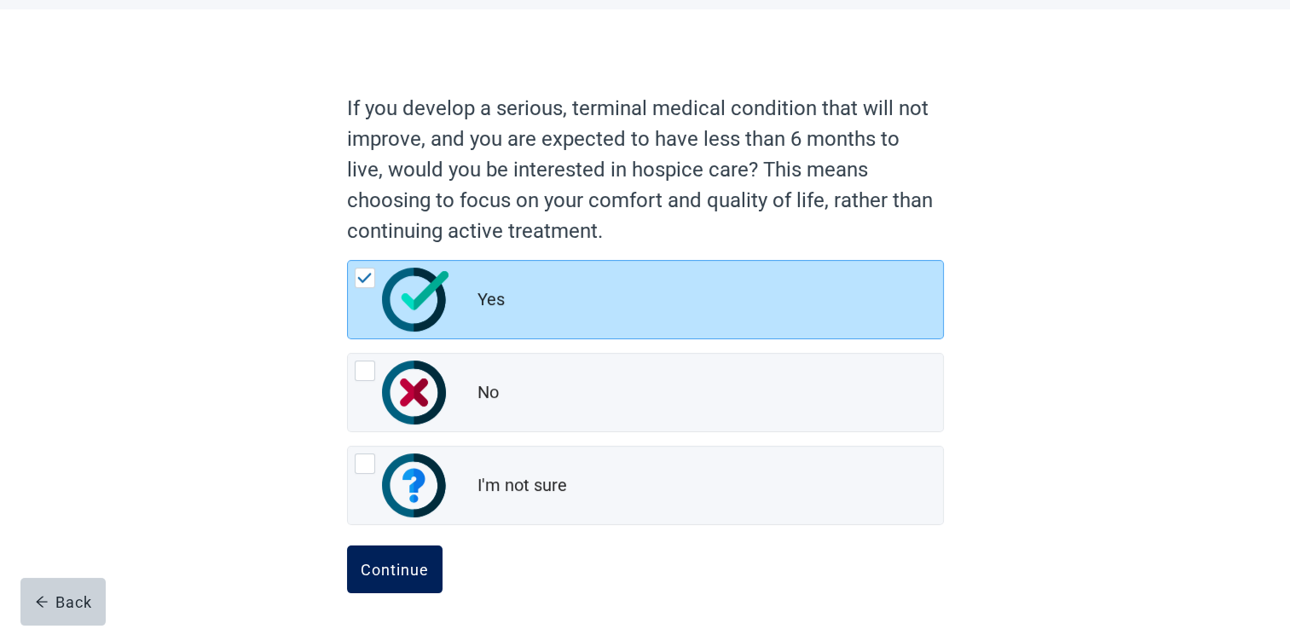
click at [419, 561] on div "Continue" at bounding box center [395, 569] width 68 height 17
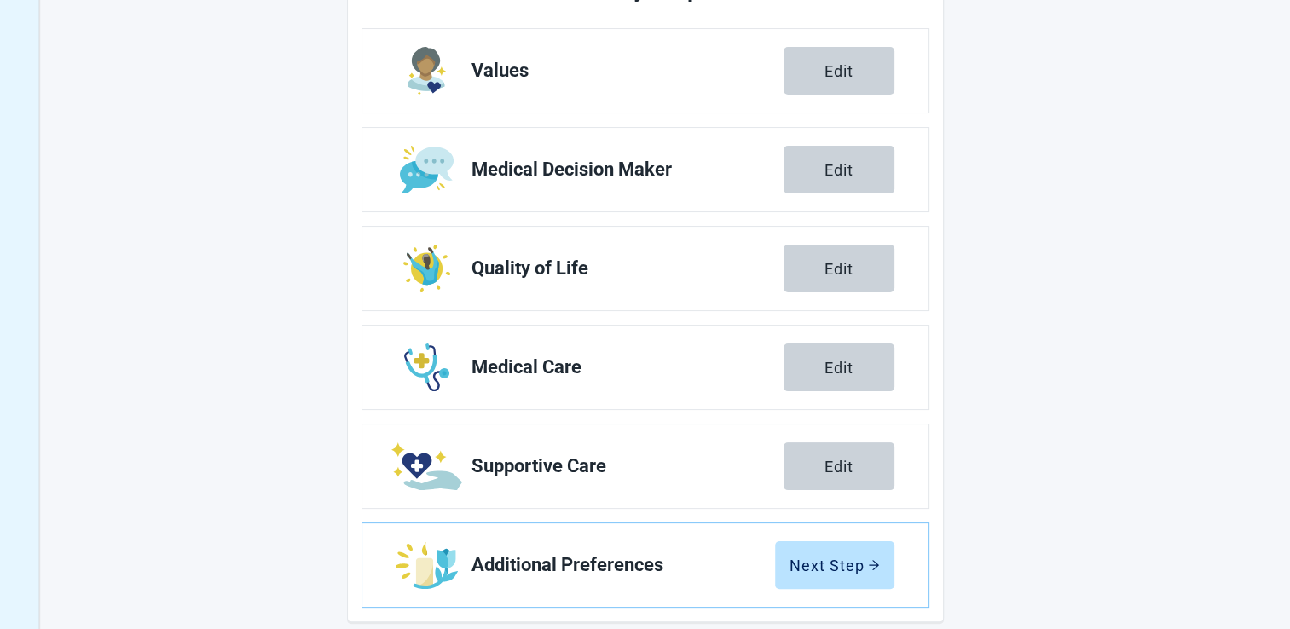
scroll to position [276, 0]
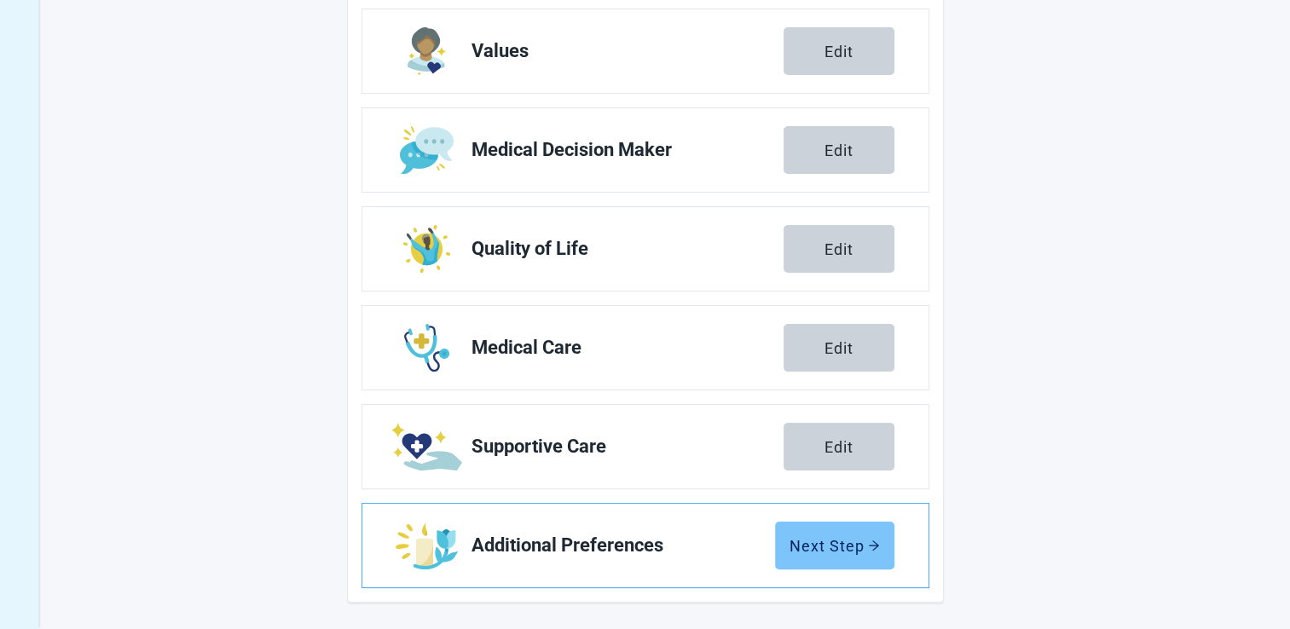
click at [870, 542] on icon "arrow-right" at bounding box center [874, 546] width 12 height 12
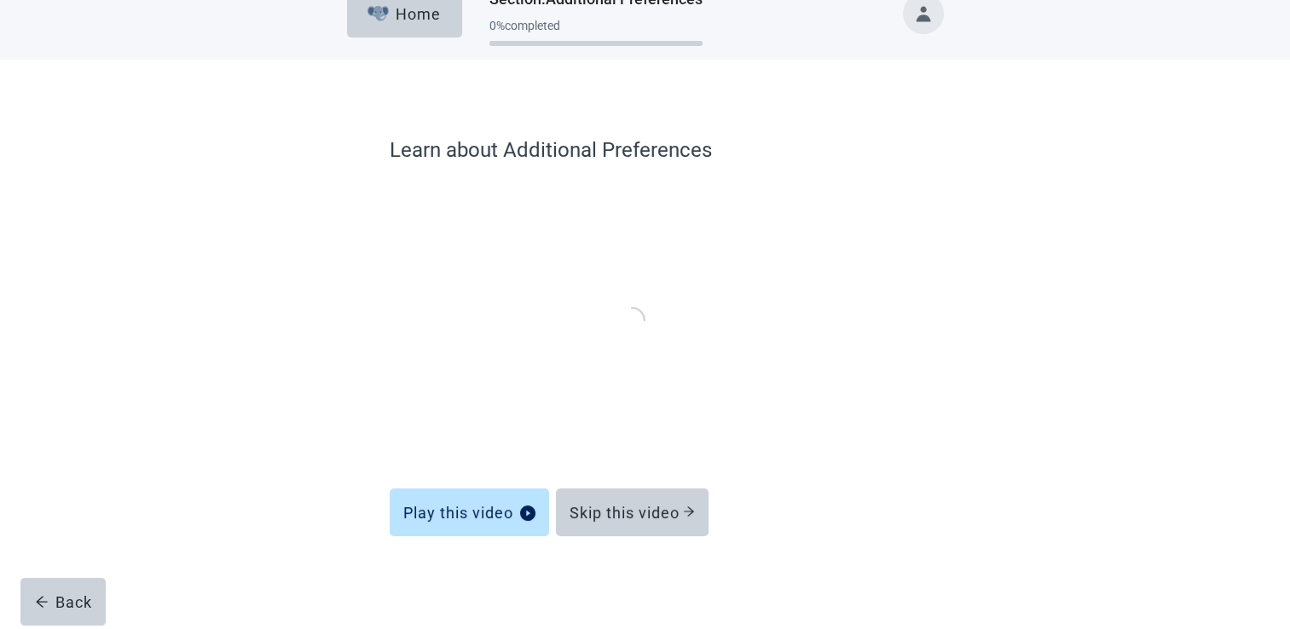
scroll to position [27, 0]
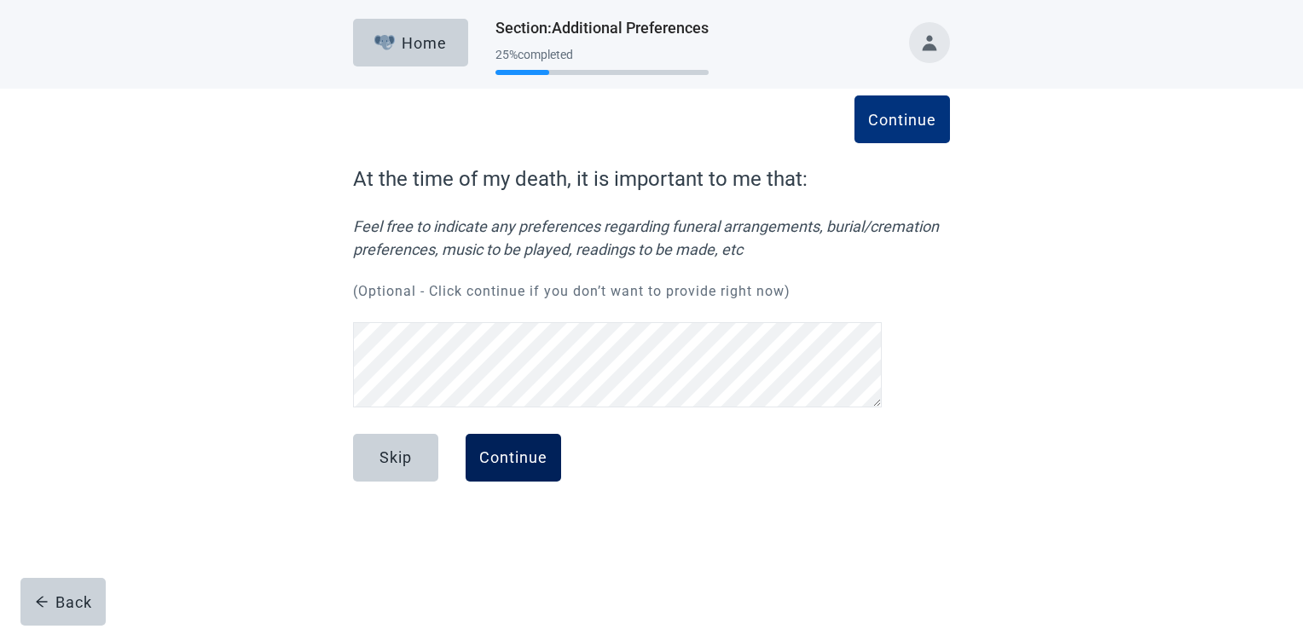
click at [519, 460] on div "Continue" at bounding box center [513, 457] width 68 height 17
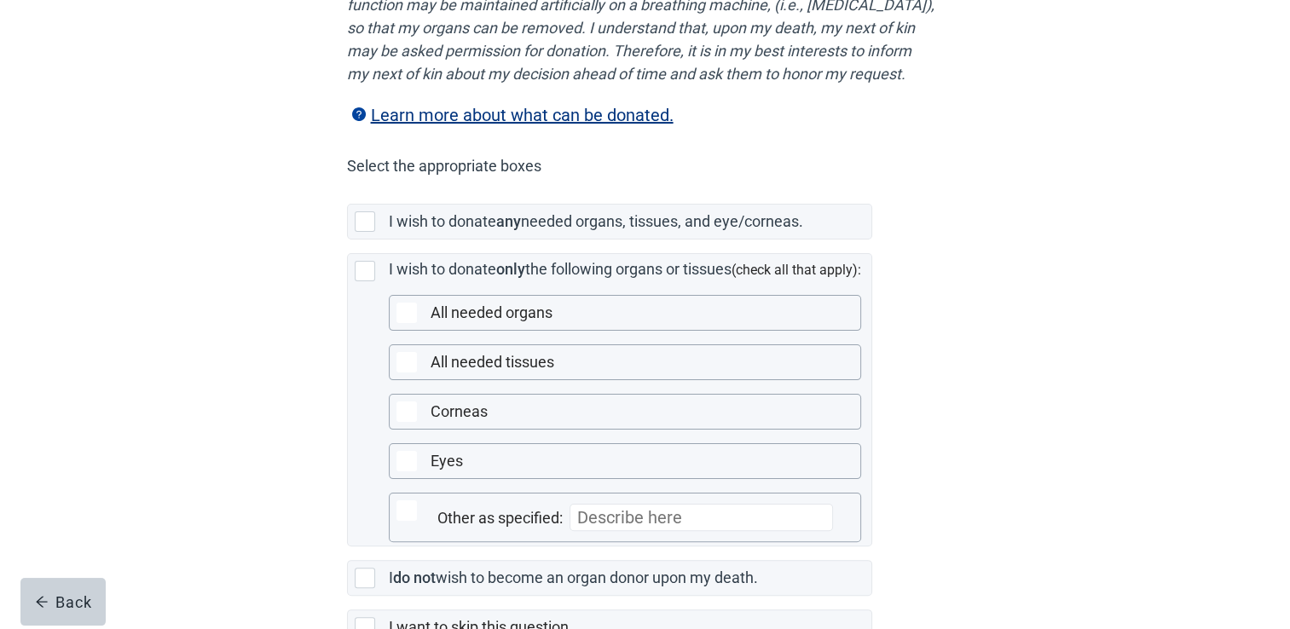
scroll to position [419, 0]
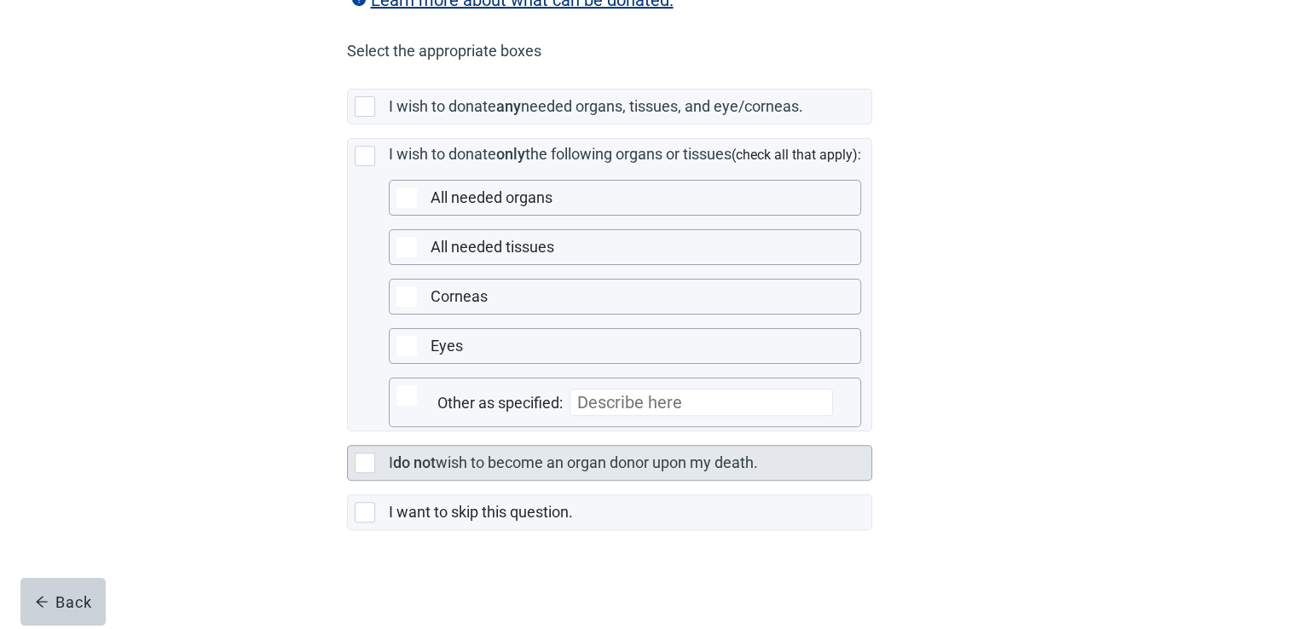
click at [361, 460] on div "Main content" at bounding box center [365, 463] width 20 height 20
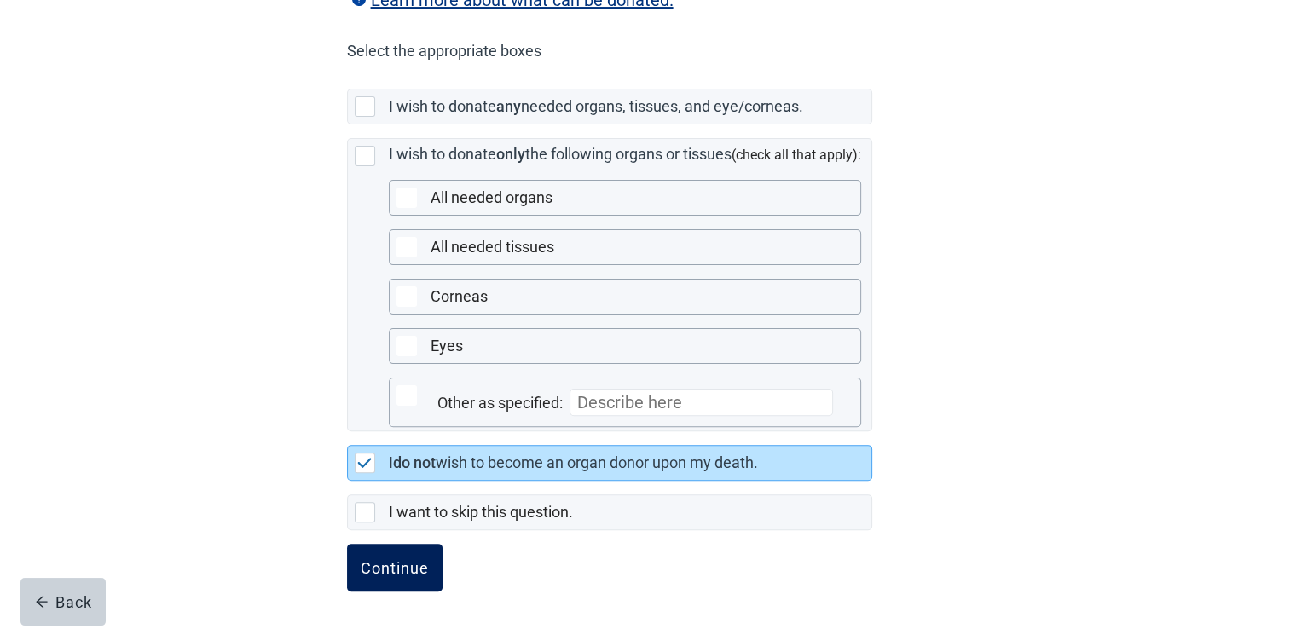
click at [412, 575] on div "Continue" at bounding box center [395, 567] width 68 height 17
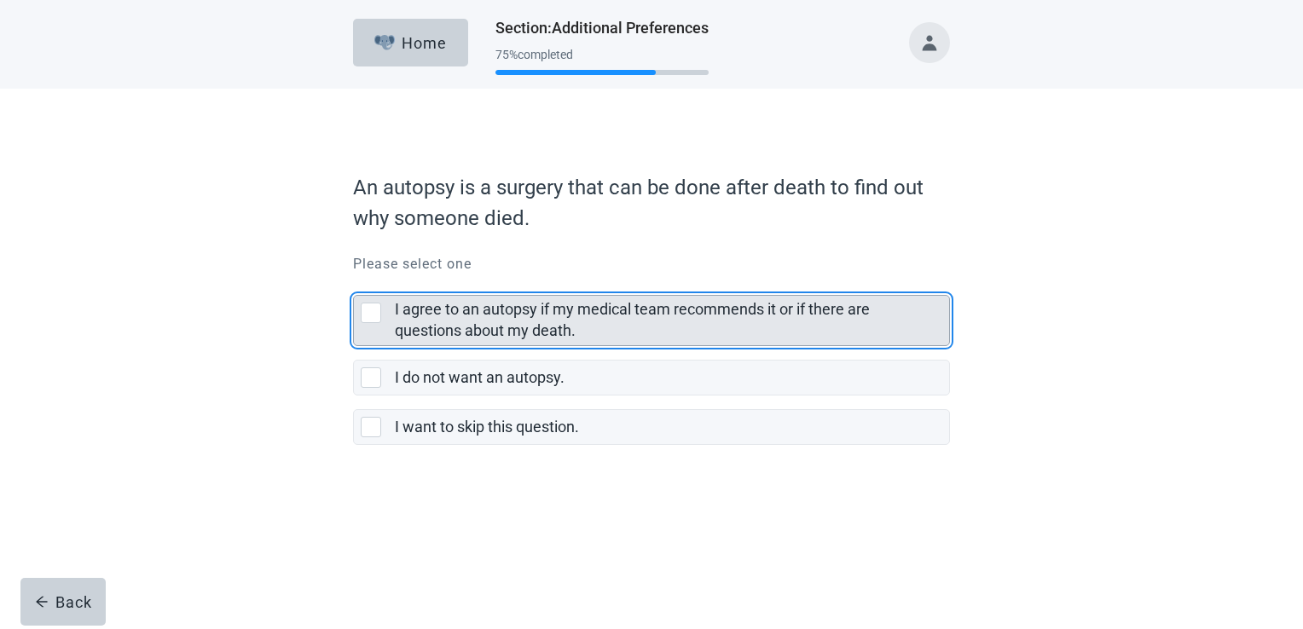
click at [368, 319] on div "I agree to an autopsy if my medical team recommends it or if there are question…" at bounding box center [371, 313] width 20 height 20
click at [354, 282] on input "I agree to an autopsy if my medical team recommends it or if there are question…" at bounding box center [353, 281] width 1 height 1
checkbox input "true"
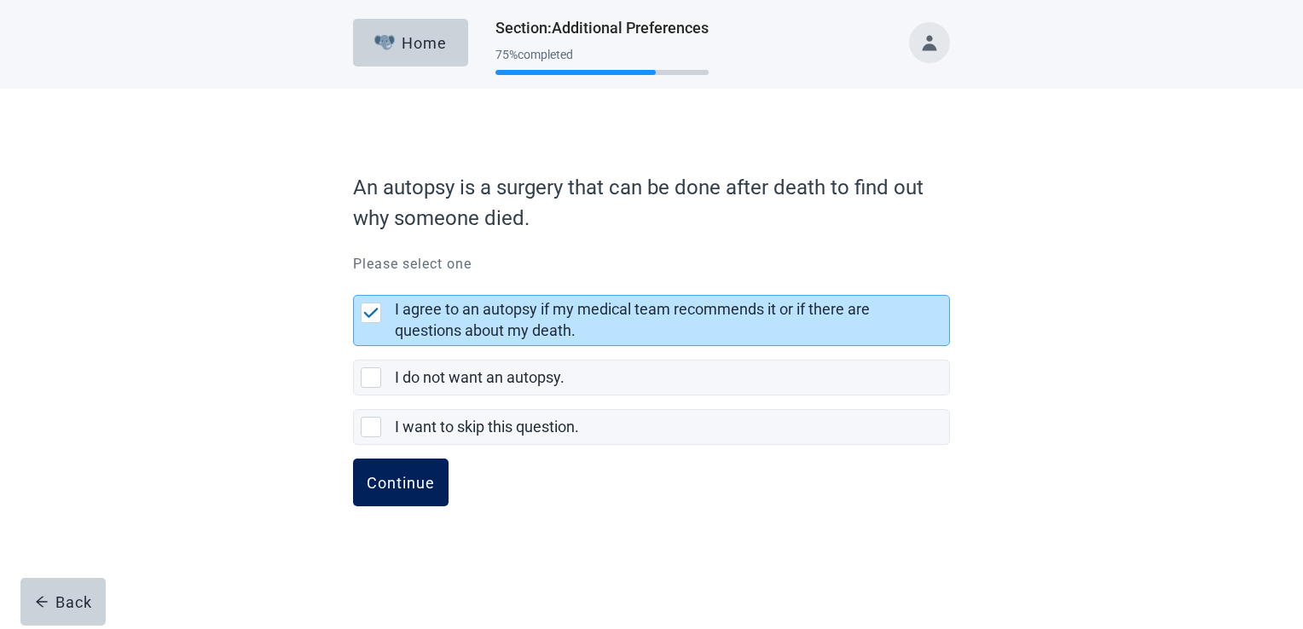
click at [400, 483] on div "Continue" at bounding box center [401, 482] width 68 height 17
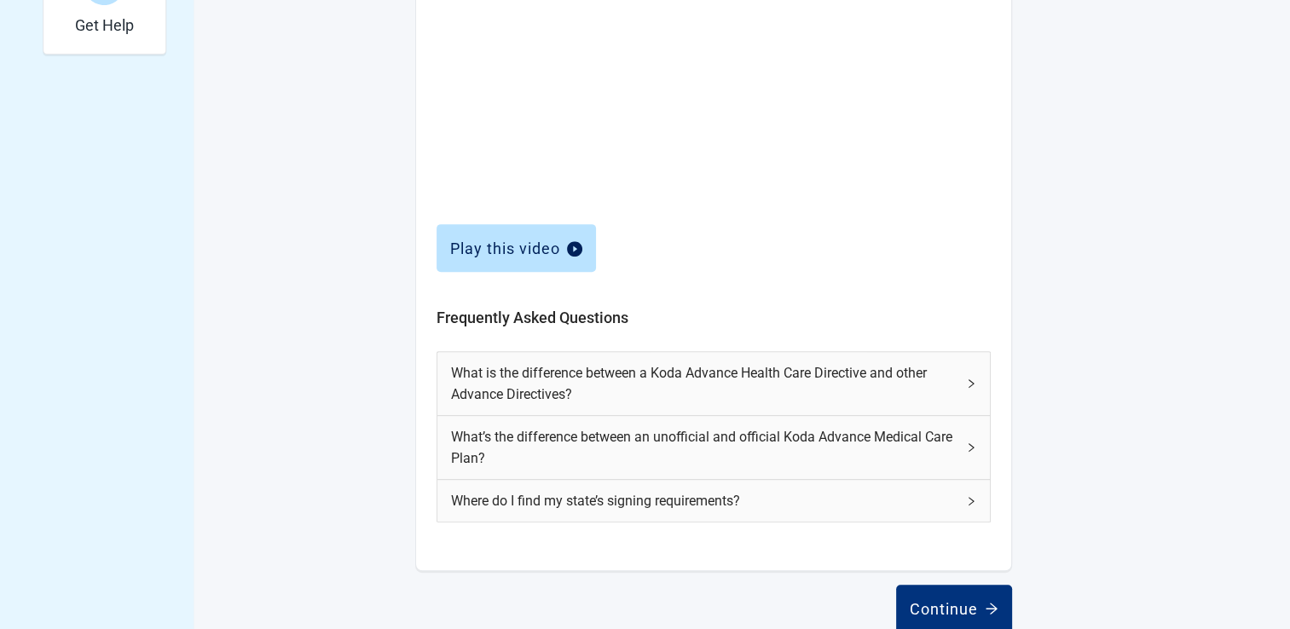
scroll to position [692, 0]
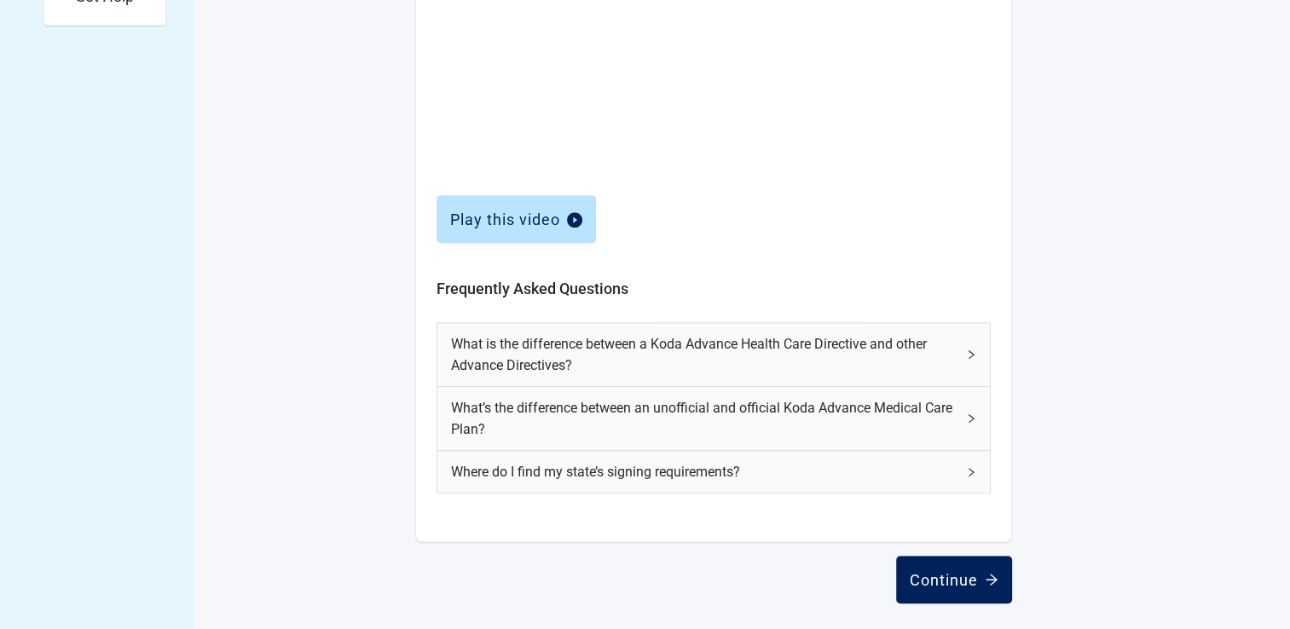
click at [902, 581] on button "Continue" at bounding box center [954, 580] width 116 height 48
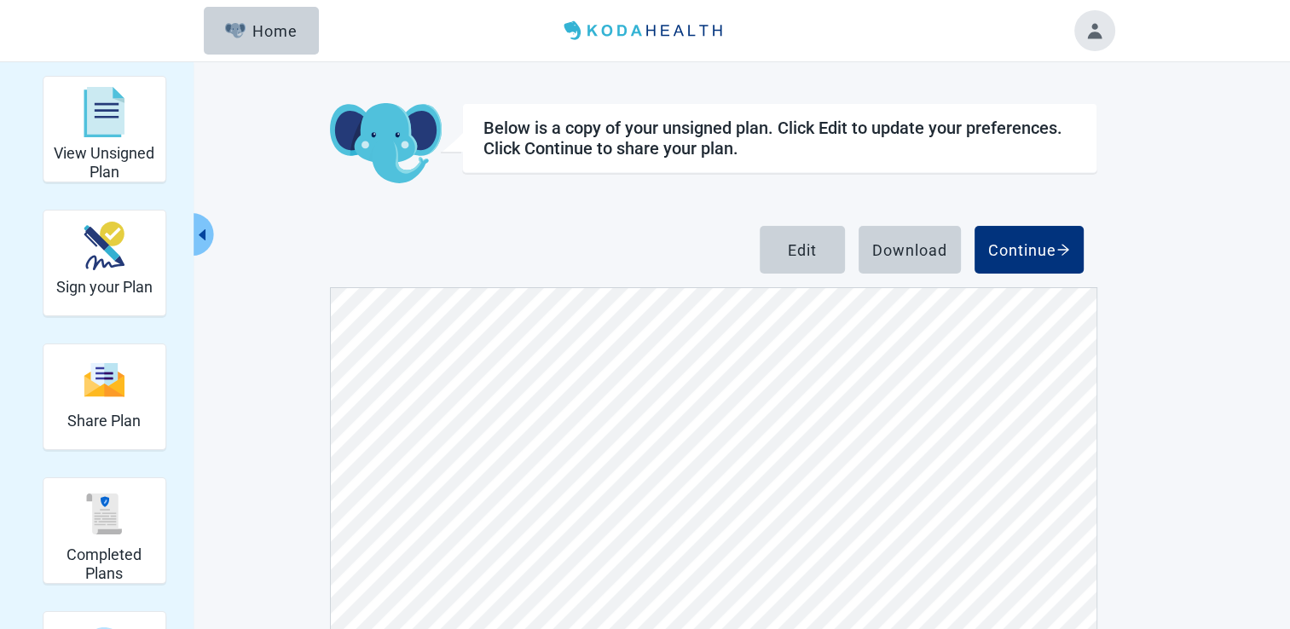
scroll to position [9804, 0]
click at [1014, 236] on button "Continue" at bounding box center [1028, 250] width 109 height 48
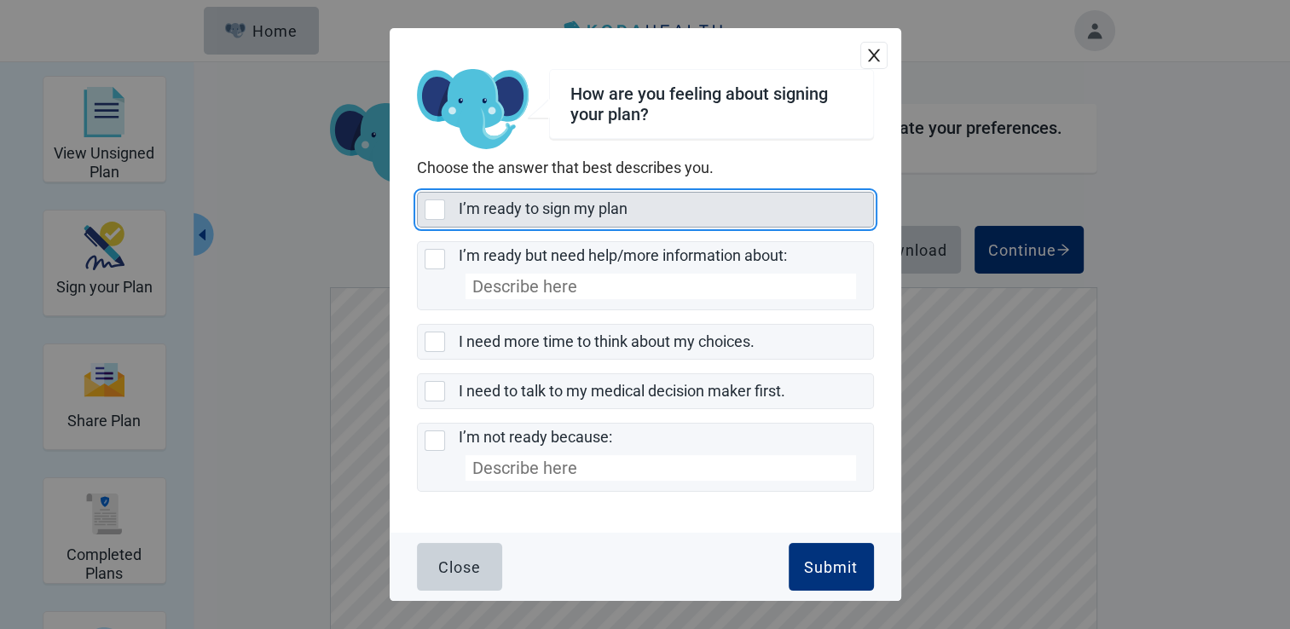
click at [430, 206] on div "I’m ready to sign my plan, checkbox, not selected" at bounding box center [435, 209] width 20 height 20
click at [418, 193] on input "I’m ready to sign my plan" at bounding box center [417, 192] width 1 height 1
checkbox input "true"
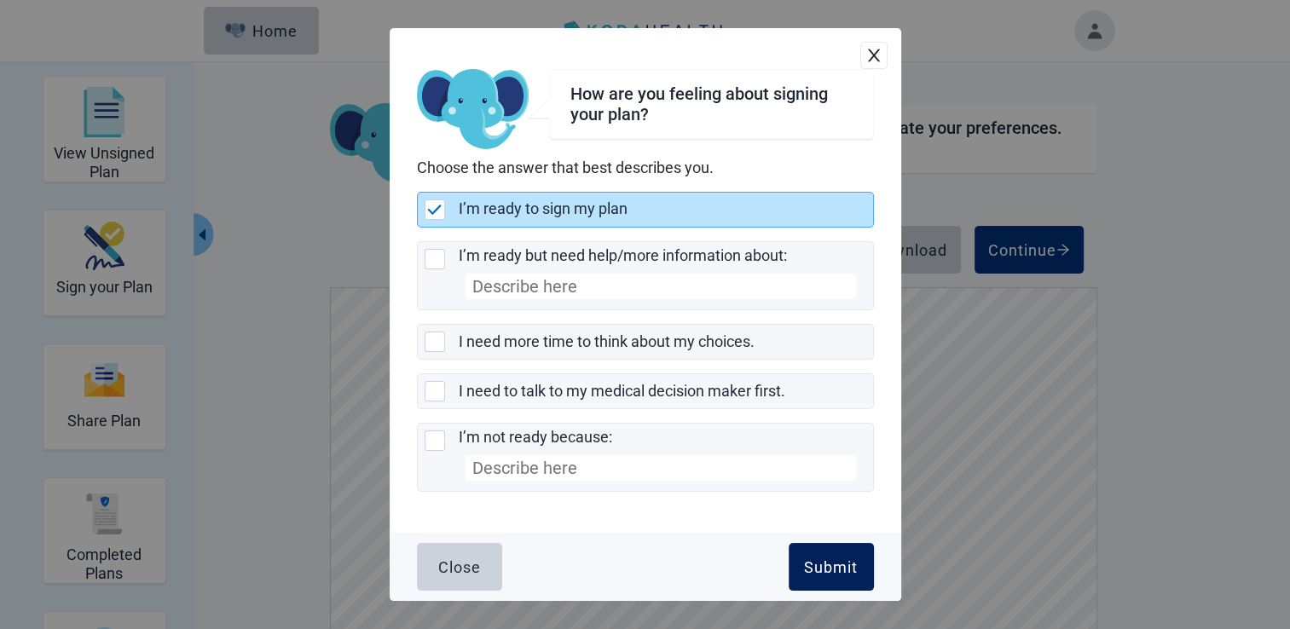
click at [799, 555] on button "Submit" at bounding box center [831, 567] width 85 height 48
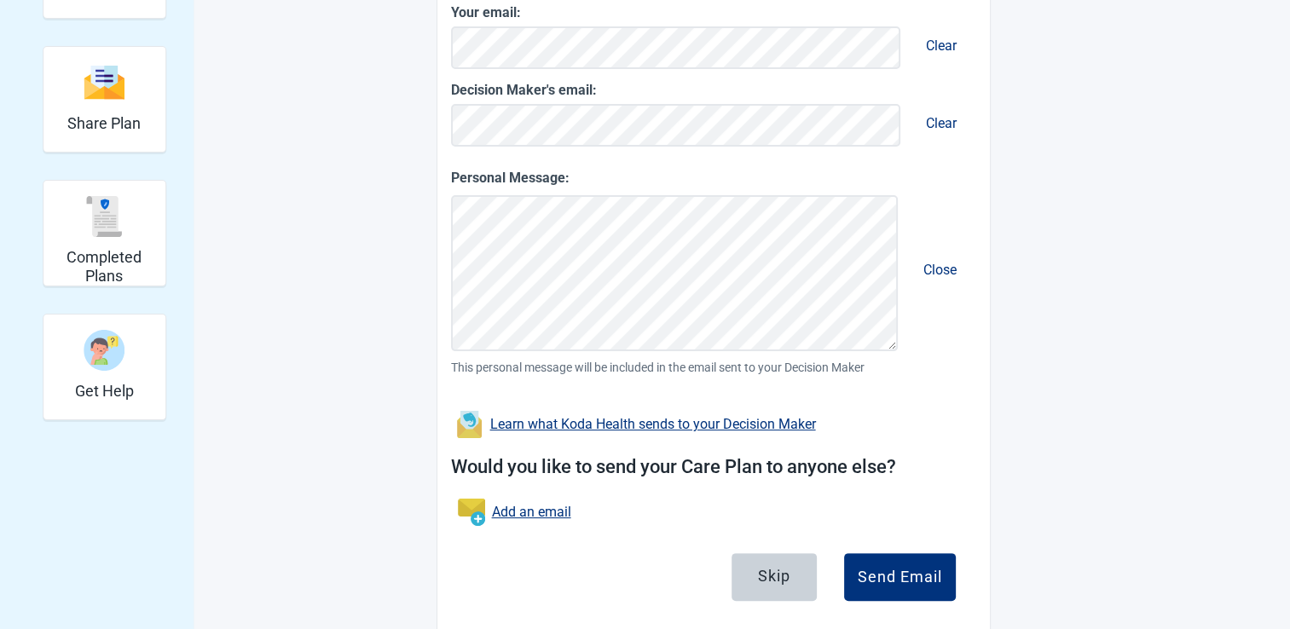
scroll to position [330, 0]
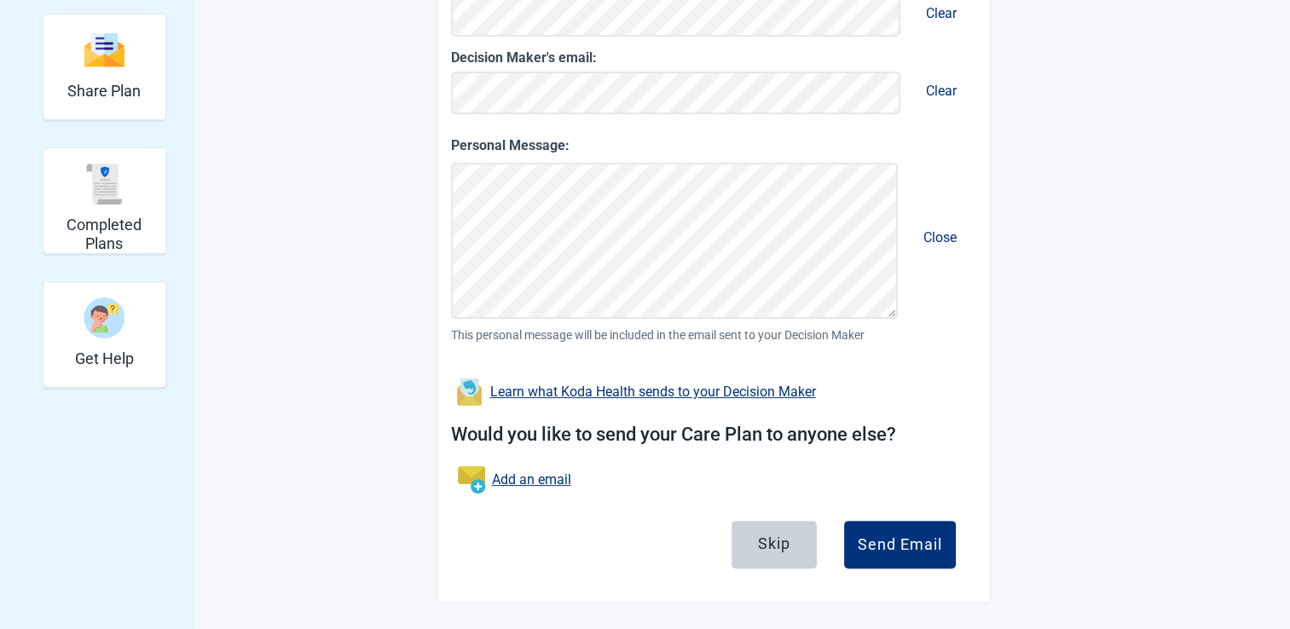
click at [685, 390] on div "Learn what Koda Health sends to your Decision Maker" at bounding box center [653, 392] width 326 height 14
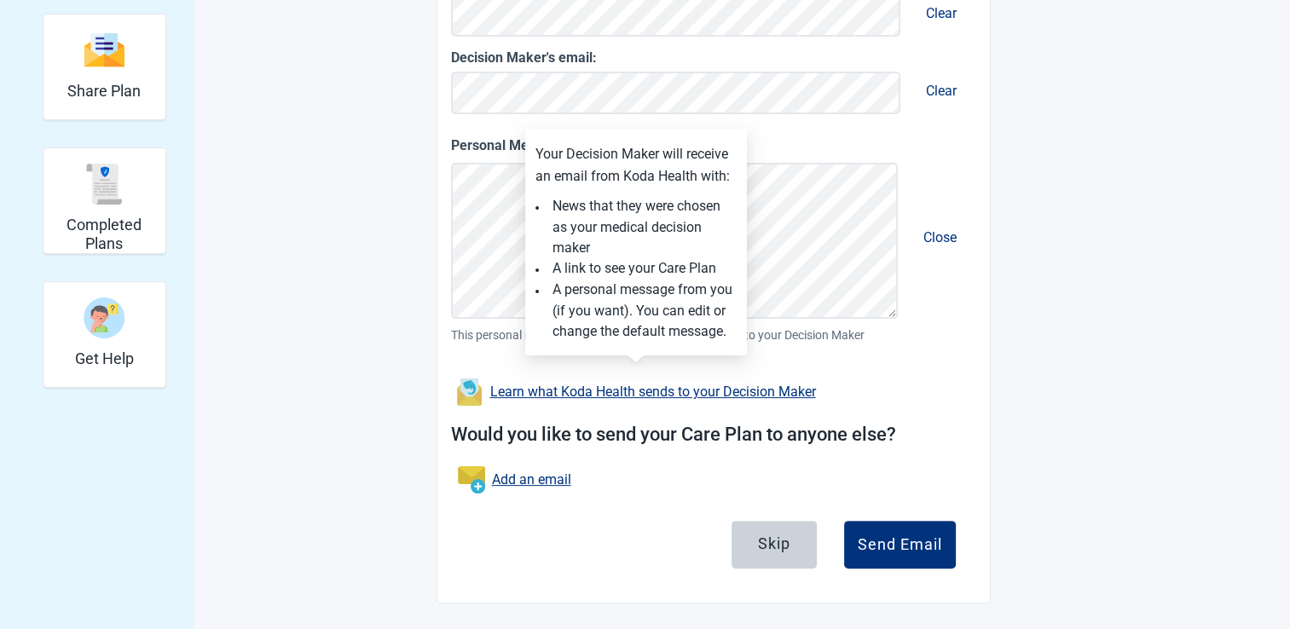
click at [685, 390] on div "Learn what Koda Health sends to your Decision Maker" at bounding box center [653, 392] width 326 height 14
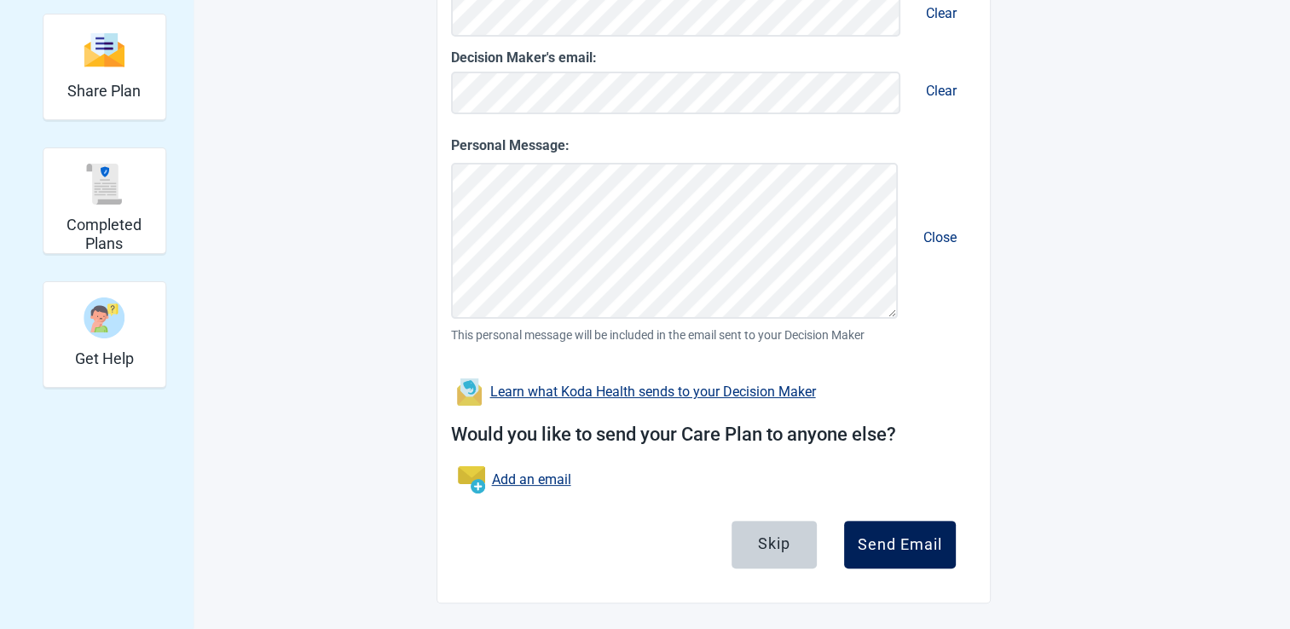
click at [856, 537] on button "Send Email" at bounding box center [900, 545] width 112 height 48
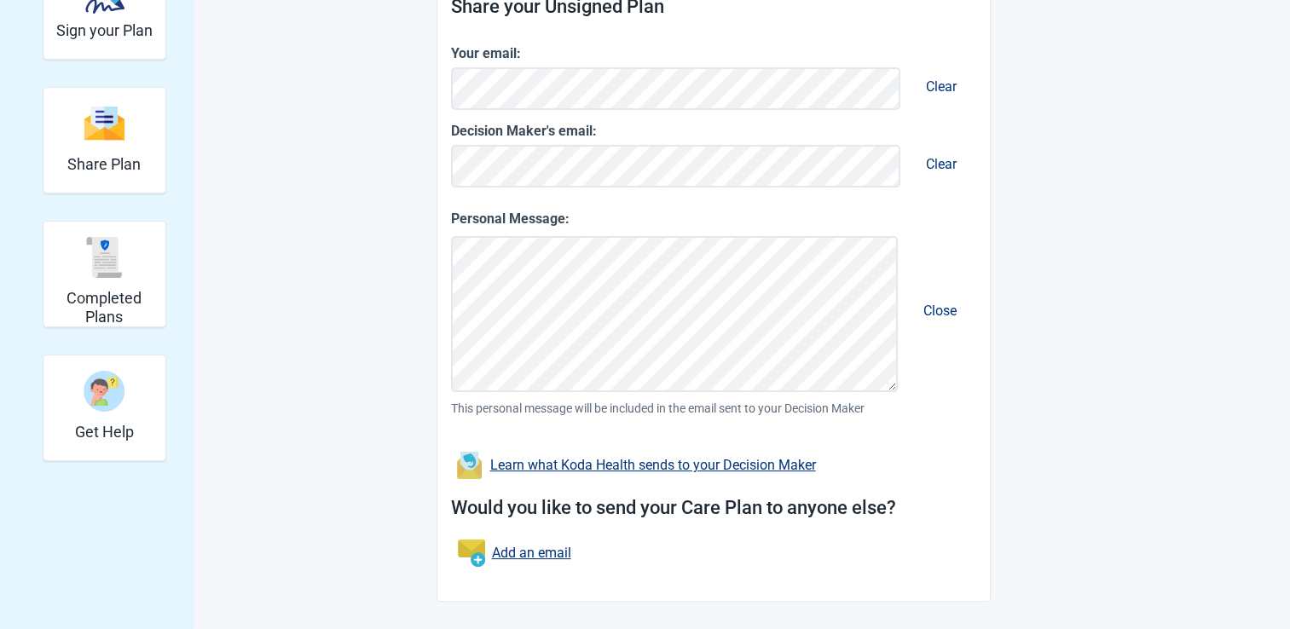
scroll to position [255, 0]
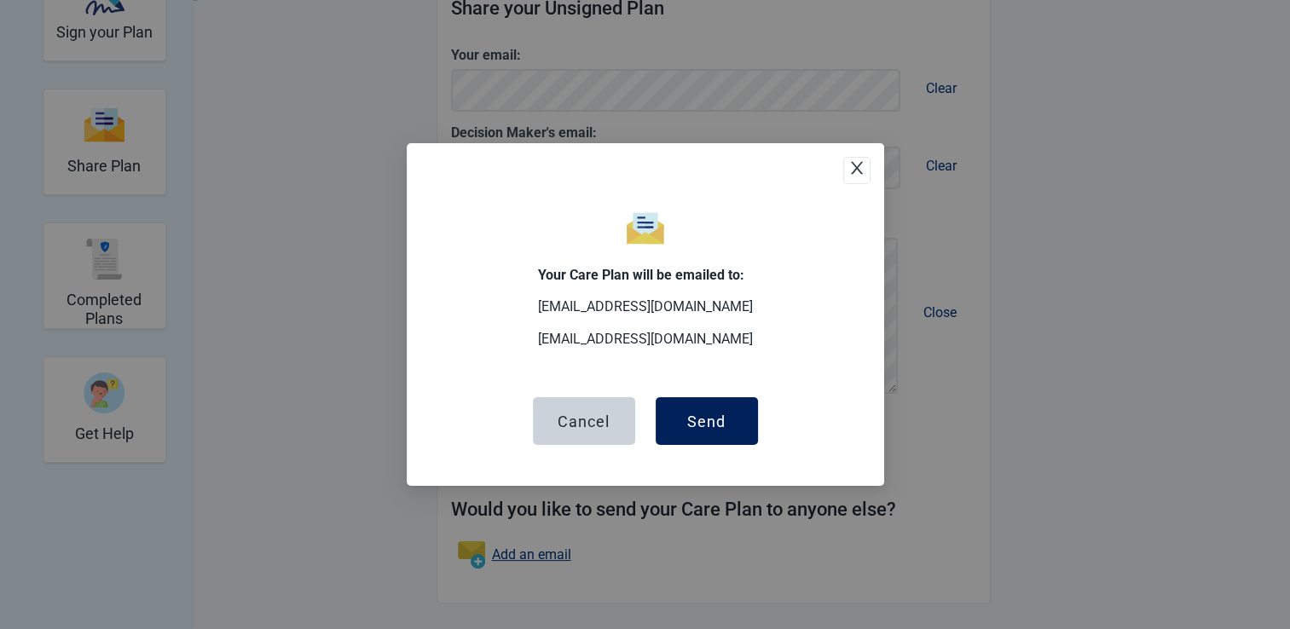
click at [702, 431] on button "Send" at bounding box center [707, 421] width 102 height 48
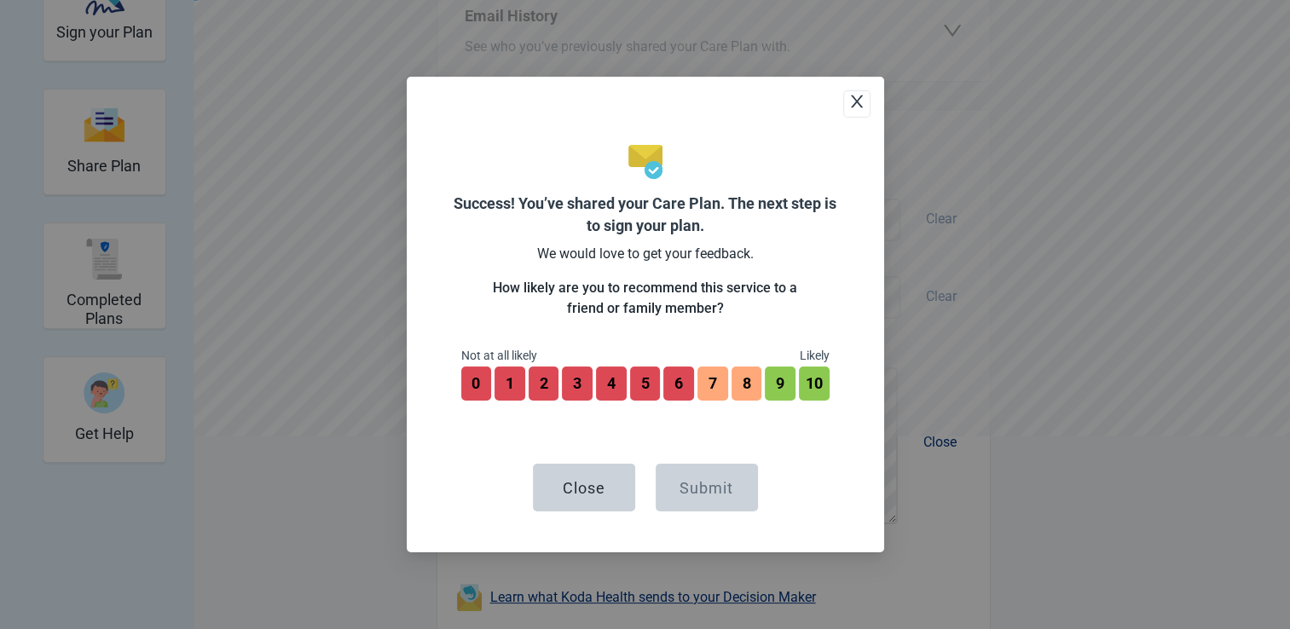
scroll to position [384, 0]
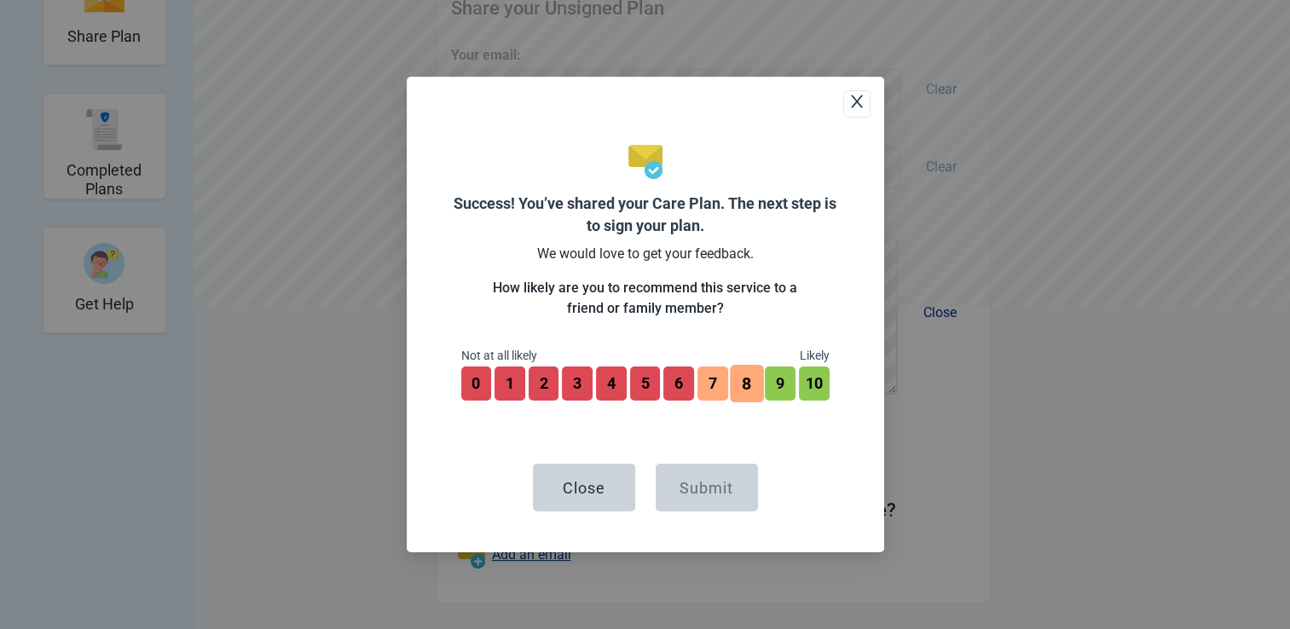
click at [744, 390] on button "8" at bounding box center [746, 384] width 33 height 38
click at [706, 479] on div "Submit" at bounding box center [706, 487] width 54 height 17
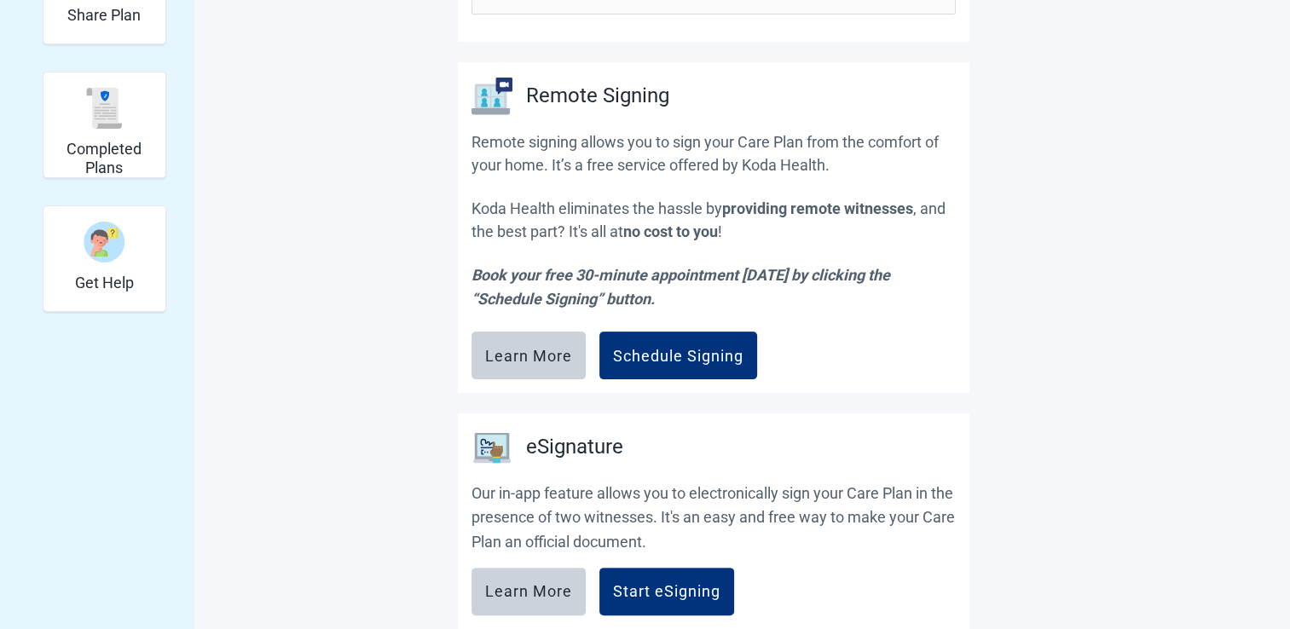
scroll to position [373, 0]
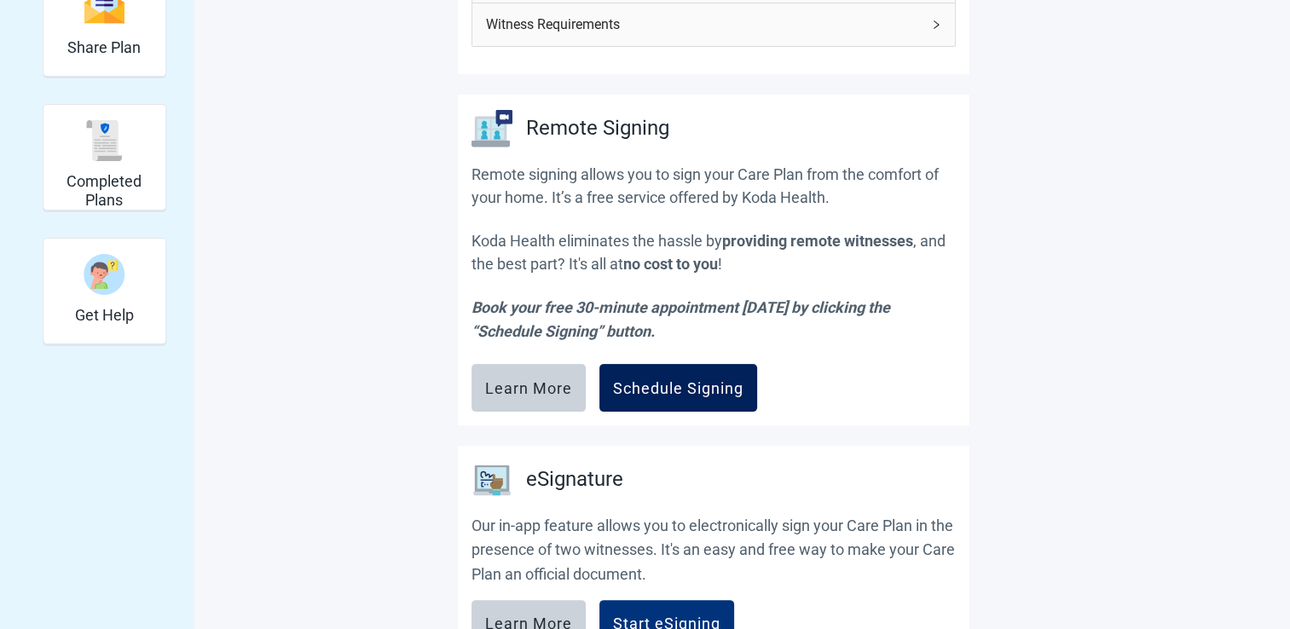
click at [683, 371] on button "Schedule Signing" at bounding box center [678, 388] width 158 height 48
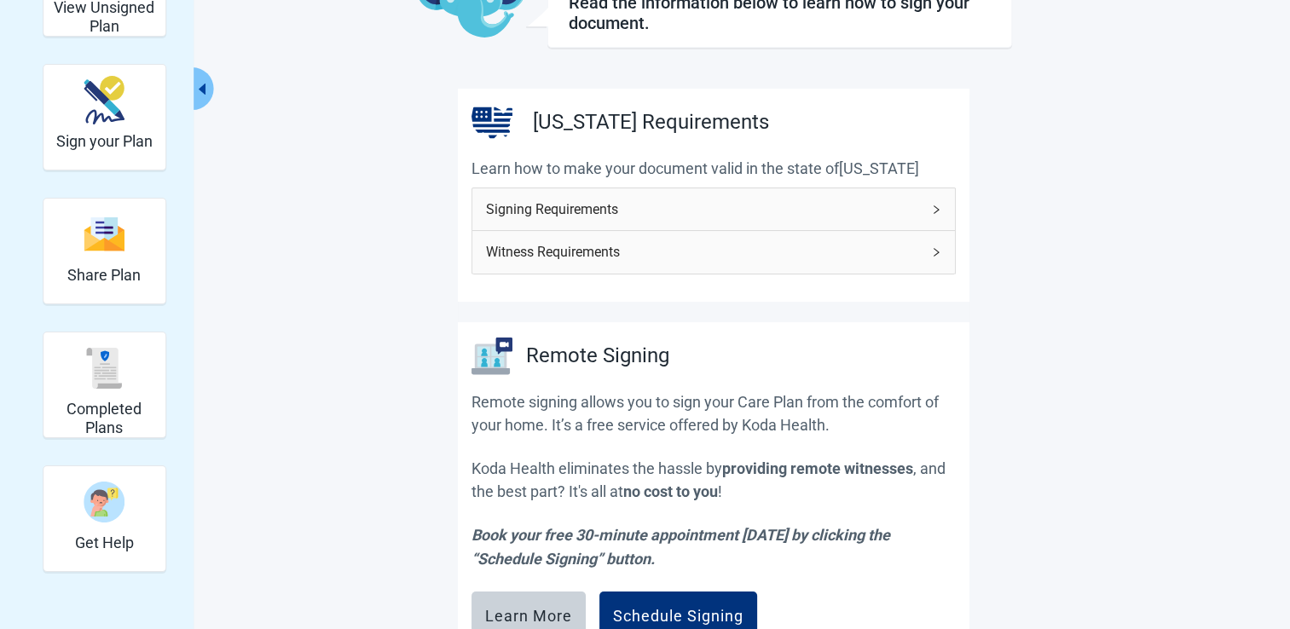
scroll to position [0, 0]
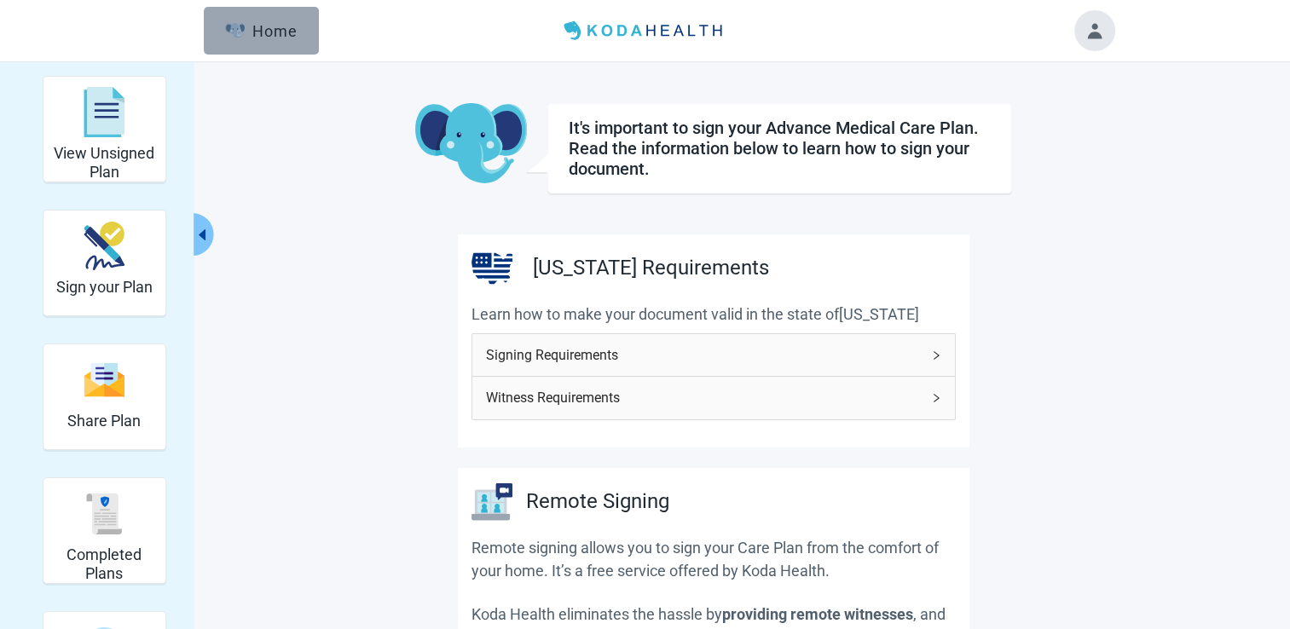
click at [295, 41] on button "Home" at bounding box center [261, 31] width 115 height 48
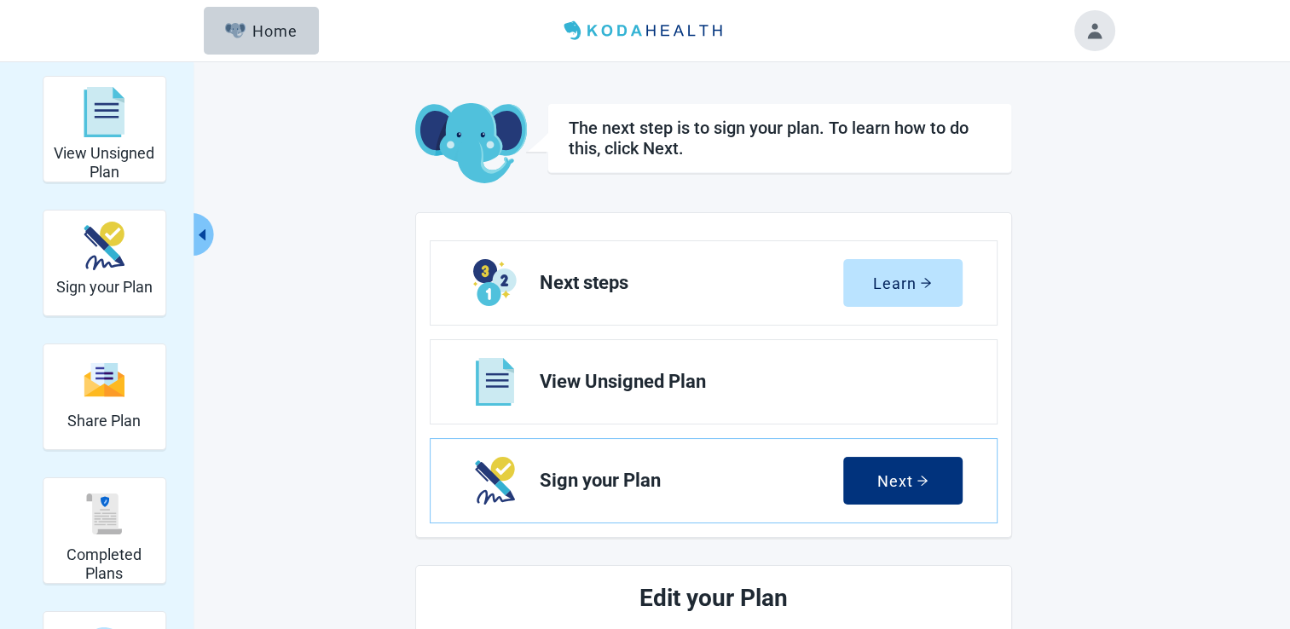
click at [1095, 40] on button "Toggle account menu" at bounding box center [1094, 30] width 41 height 41
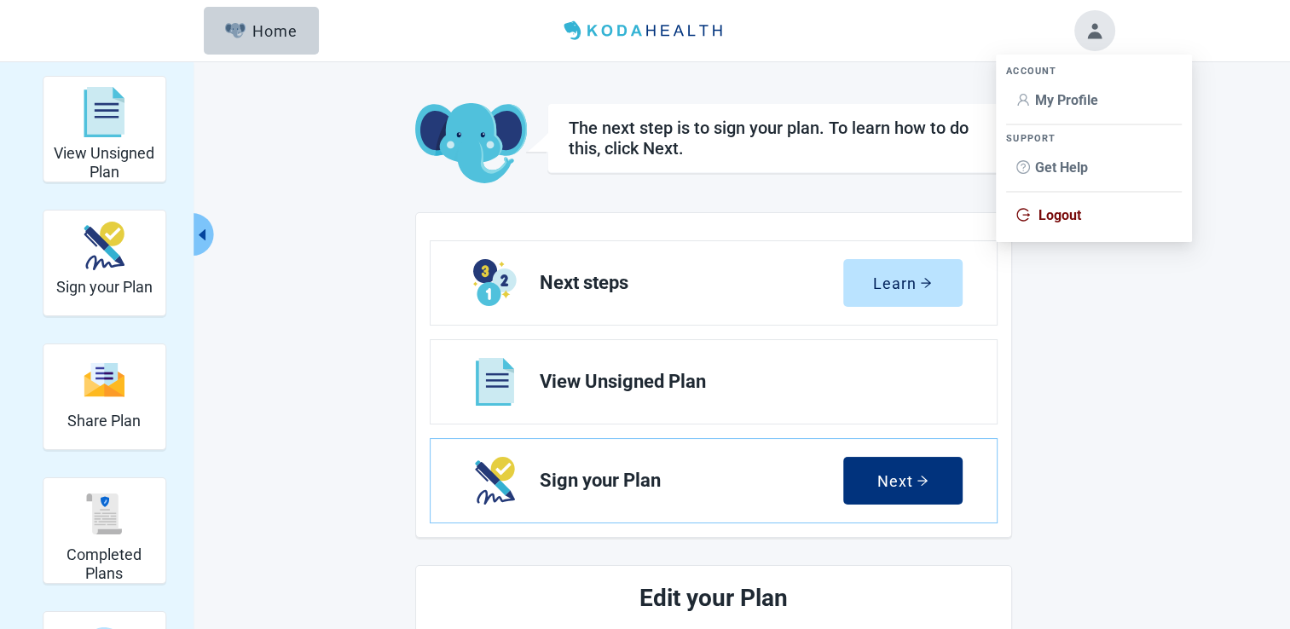
click at [1067, 211] on span "Logout" at bounding box center [1059, 215] width 43 height 16
